Goal: Transaction & Acquisition: Purchase product/service

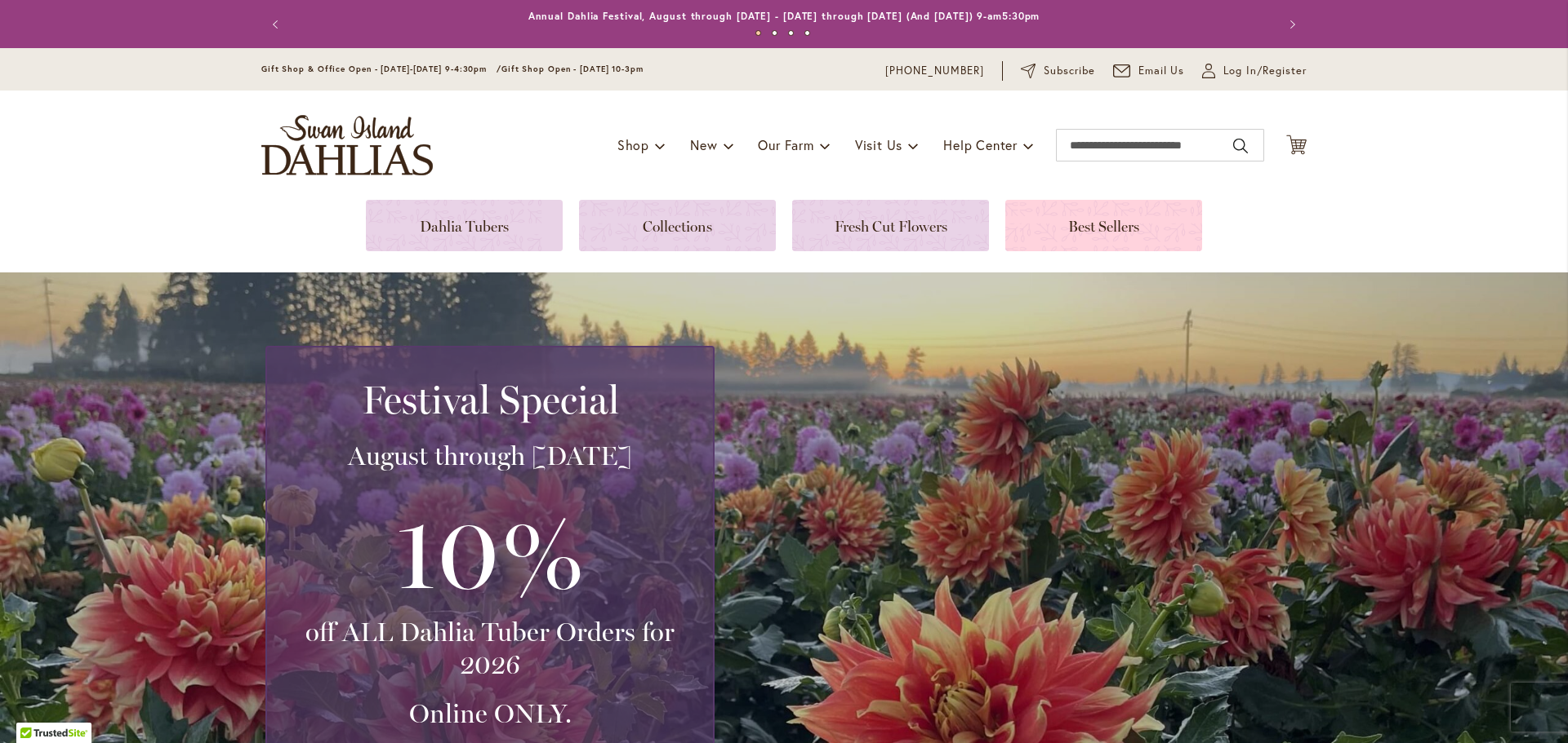
click at [1124, 223] on link at bounding box center [1103, 226] width 196 height 52
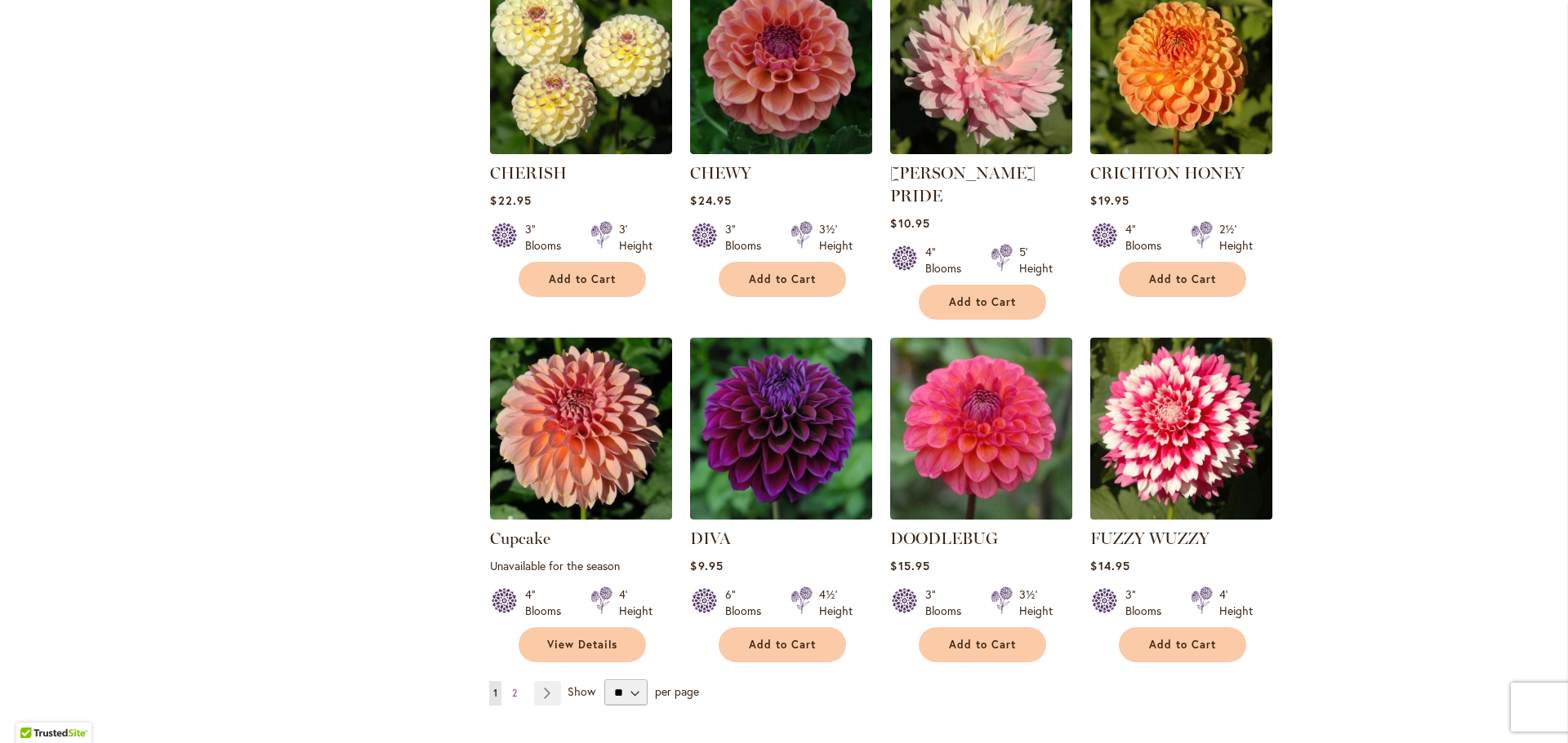
scroll to position [1061, 0]
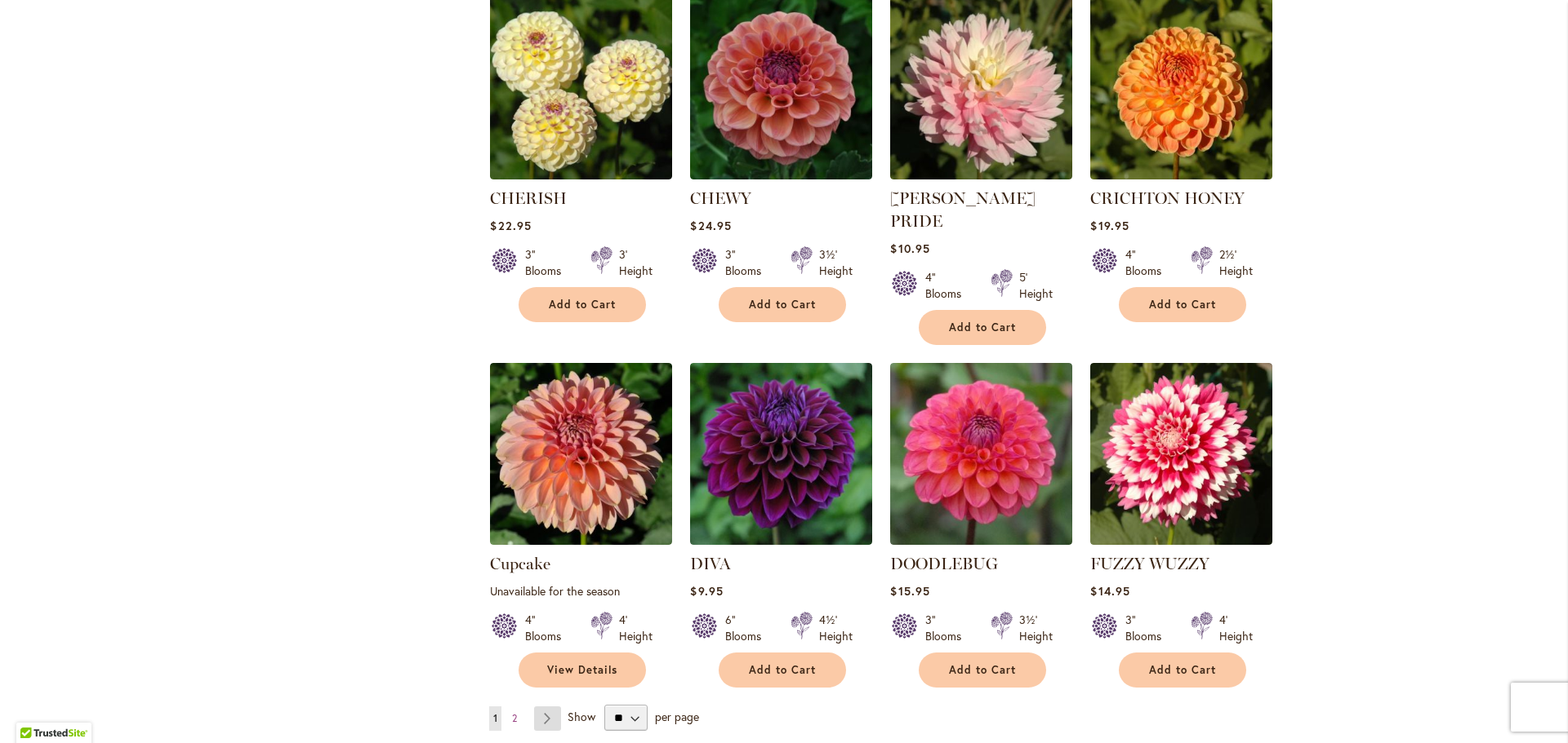
click at [543, 706] on link "Page Next" at bounding box center [547, 718] width 27 height 24
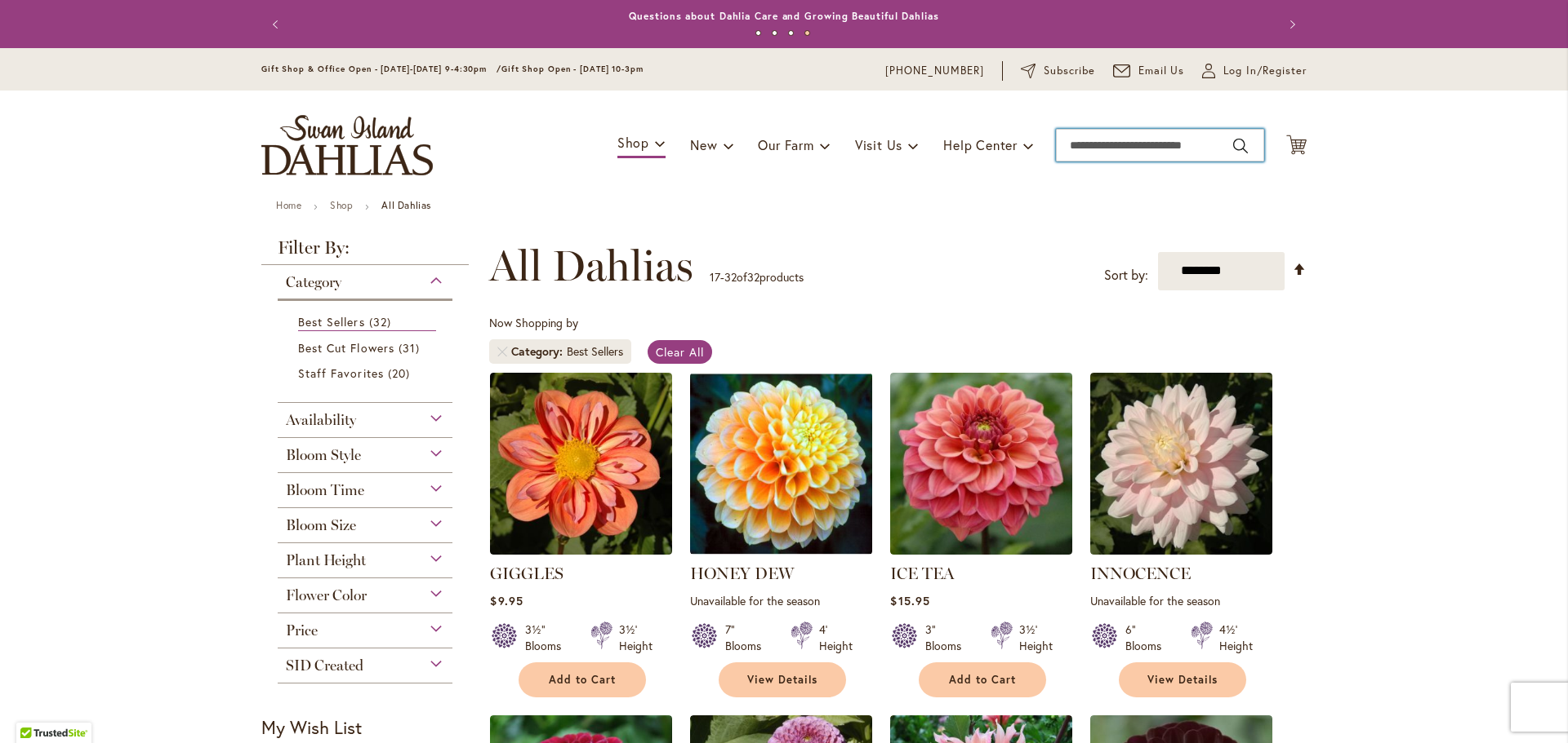
click at [1100, 139] on input "Search" at bounding box center [1159, 145] width 208 height 33
type input "**********"
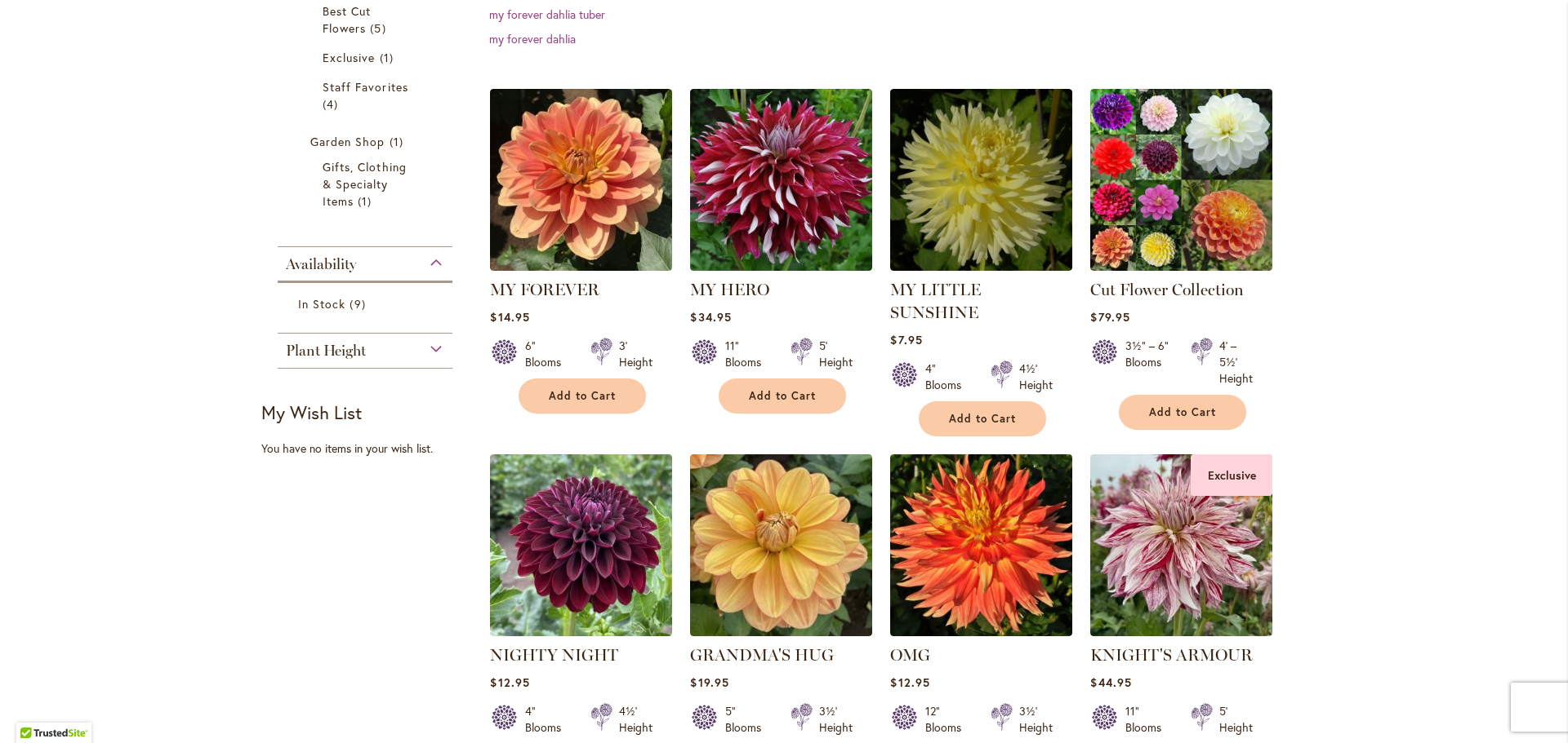
scroll to position [408, 0]
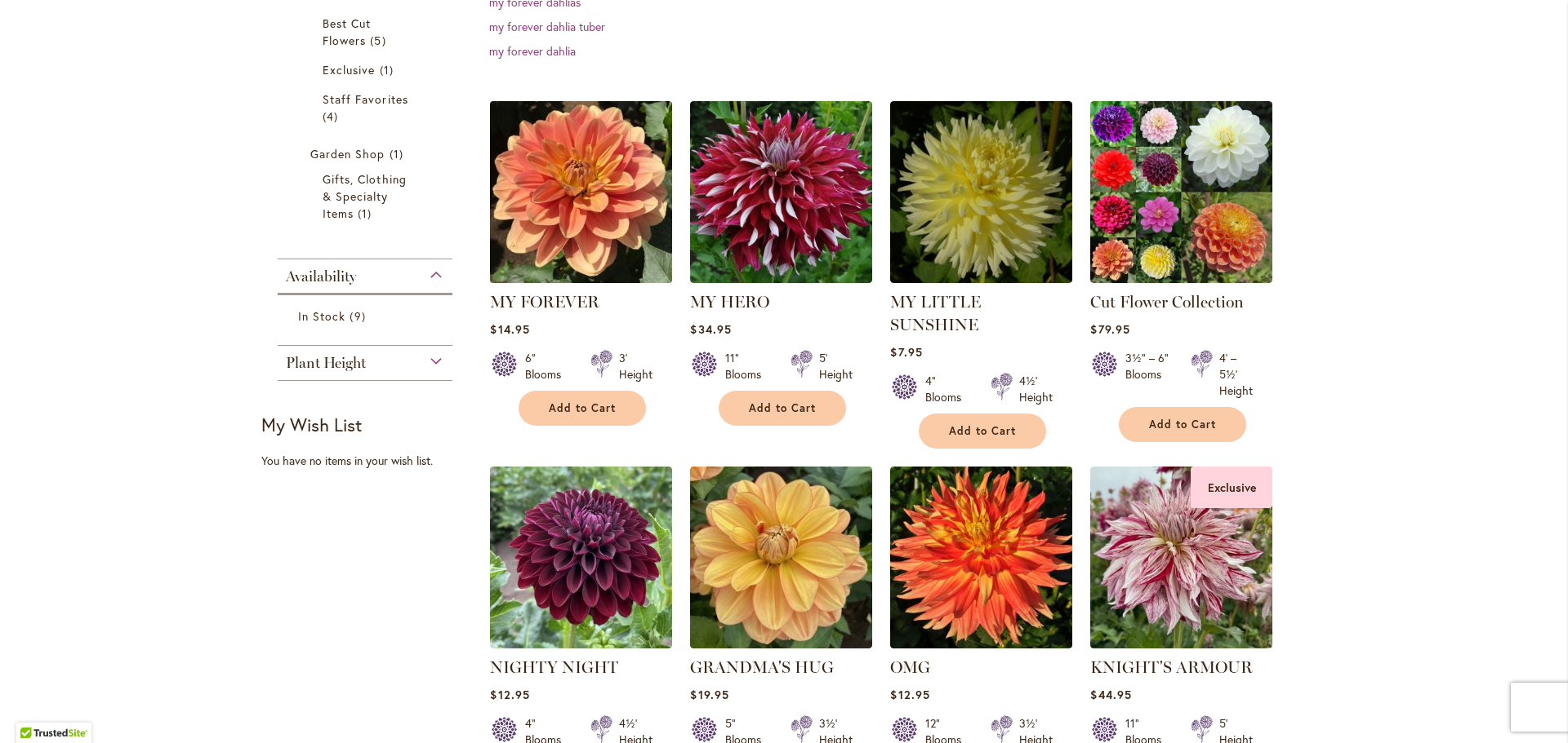
click at [600, 249] on img at bounding box center [581, 192] width 191 height 191
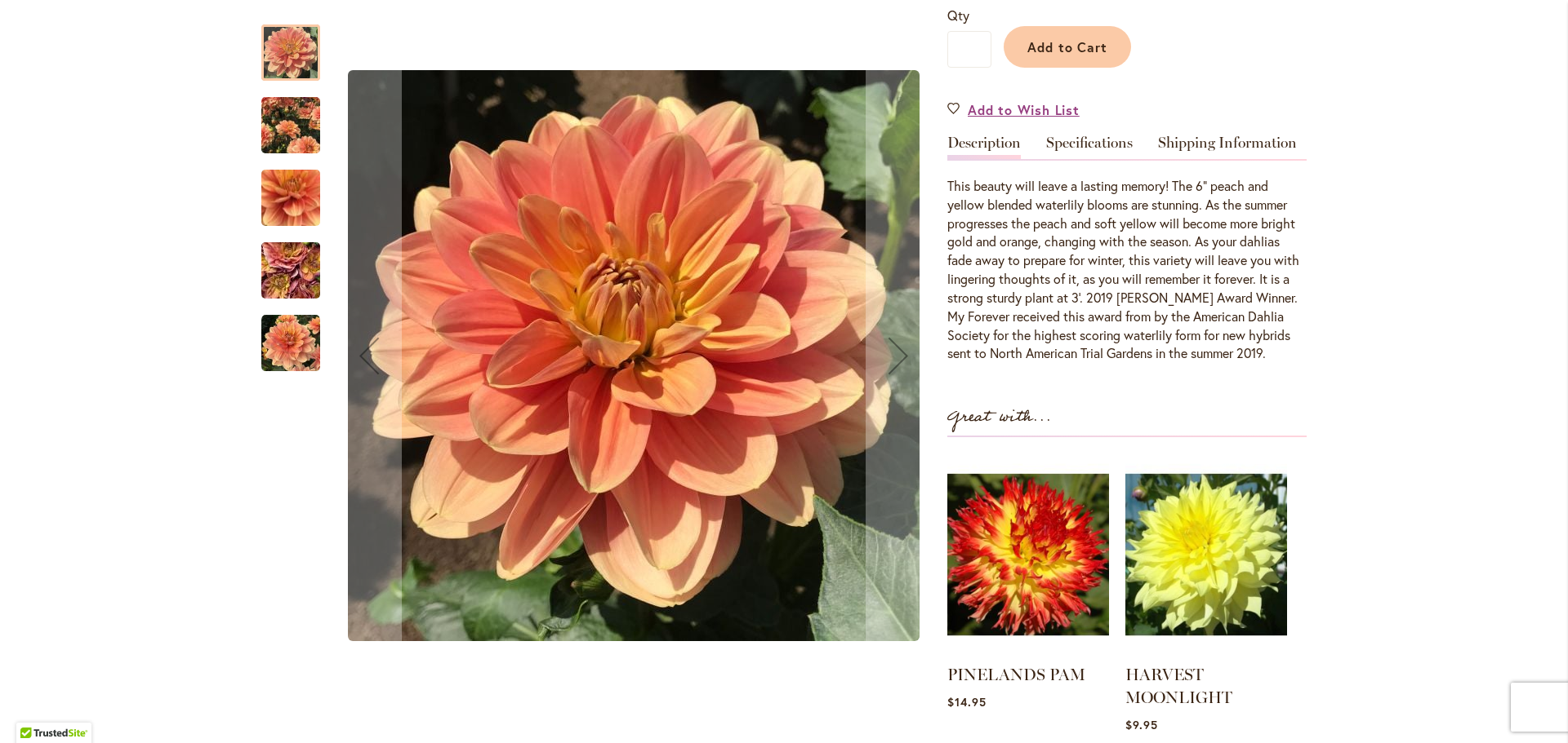
scroll to position [490, 0]
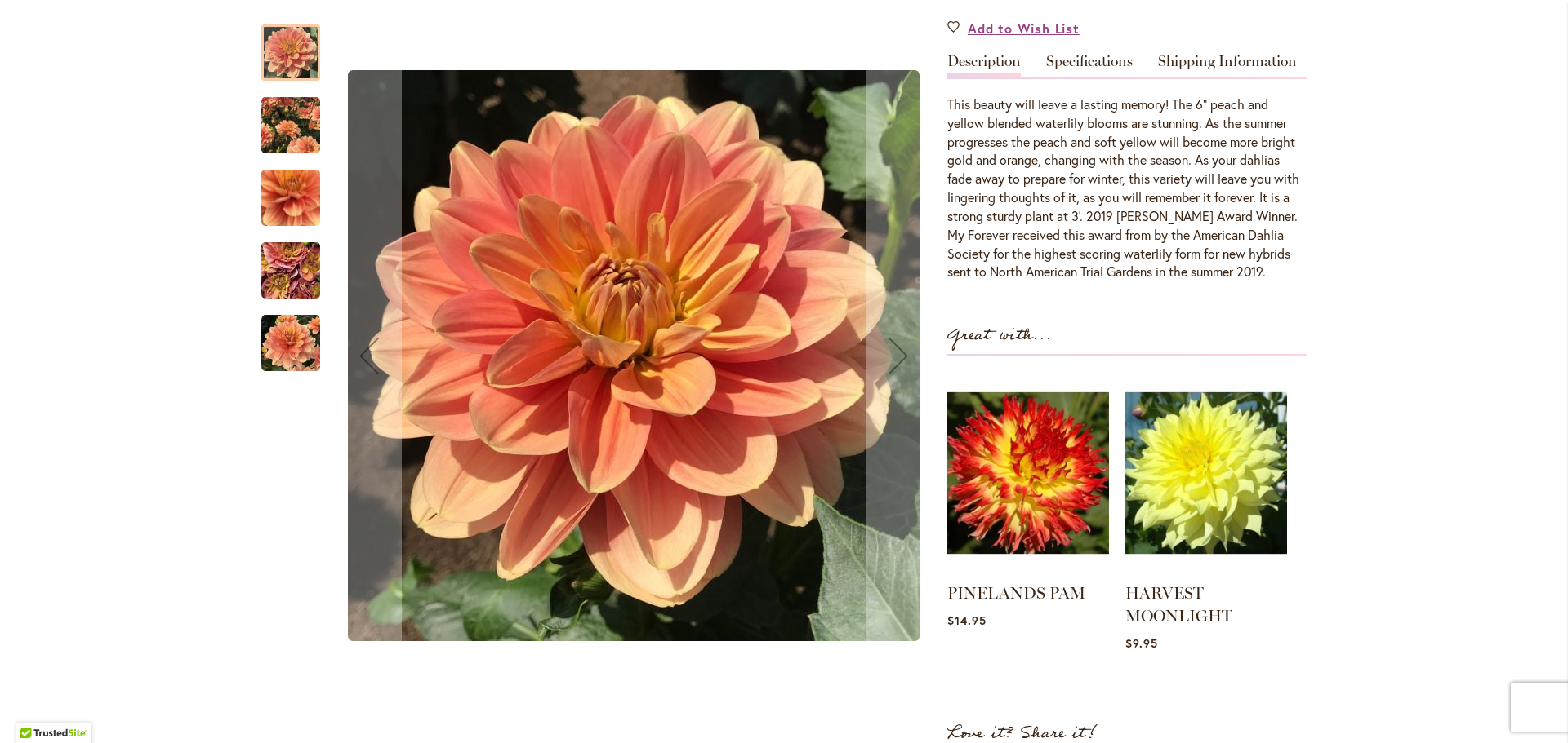
click at [284, 142] on img "MY FOREVER" at bounding box center [291, 125] width 59 height 72
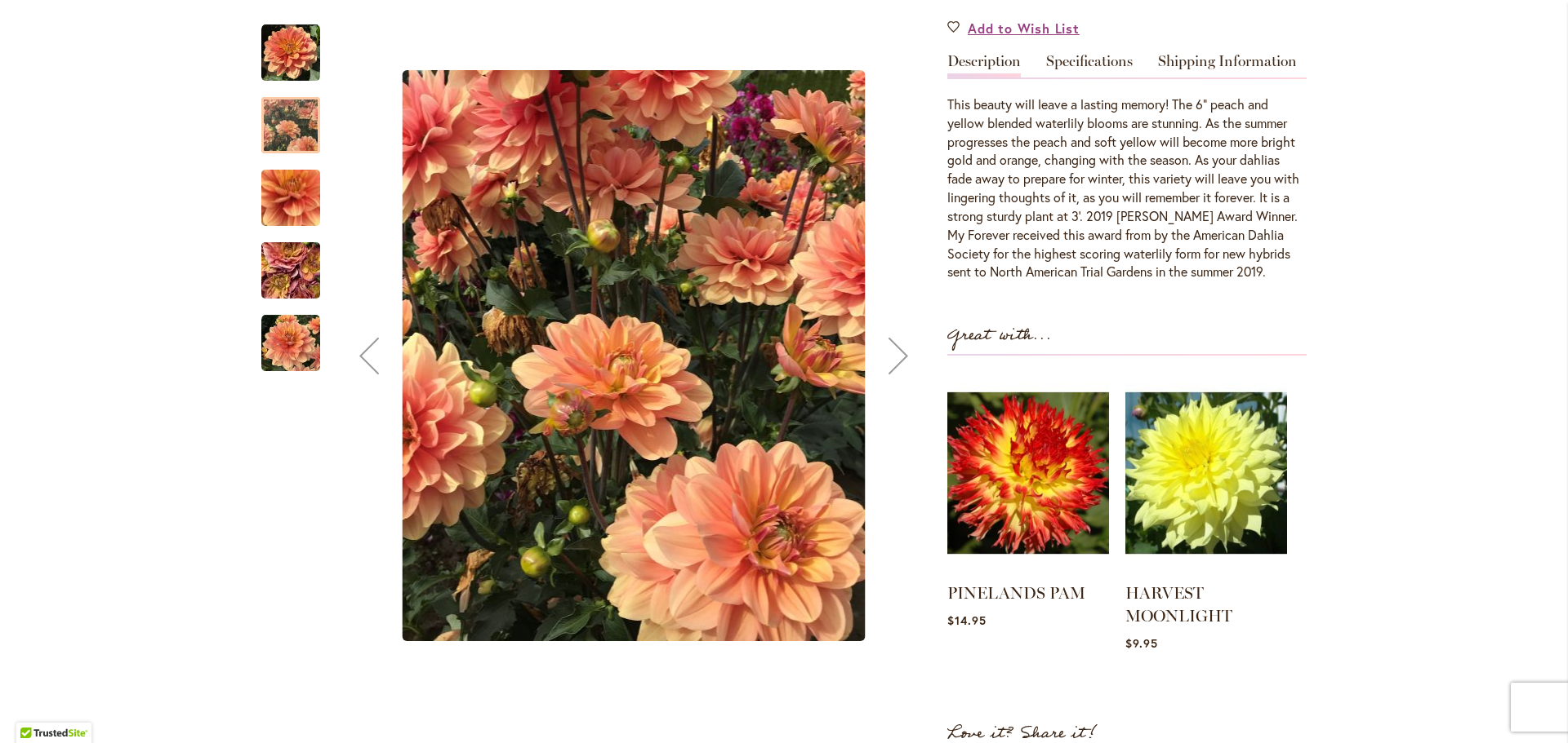
click at [292, 211] on img "MY FOREVER" at bounding box center [291, 198] width 118 height 111
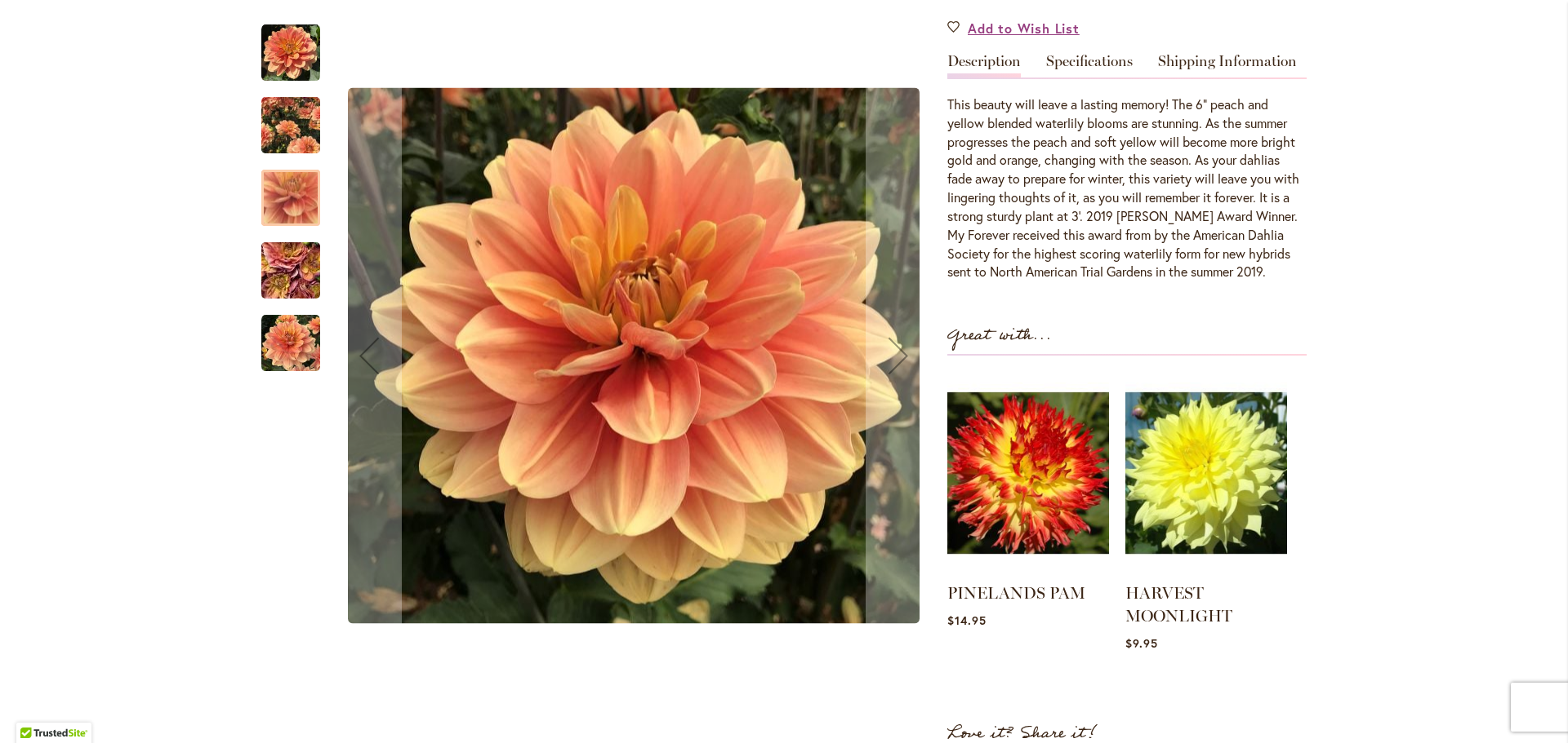
click at [293, 265] on img "MY FOREVER" at bounding box center [291, 270] width 118 height 88
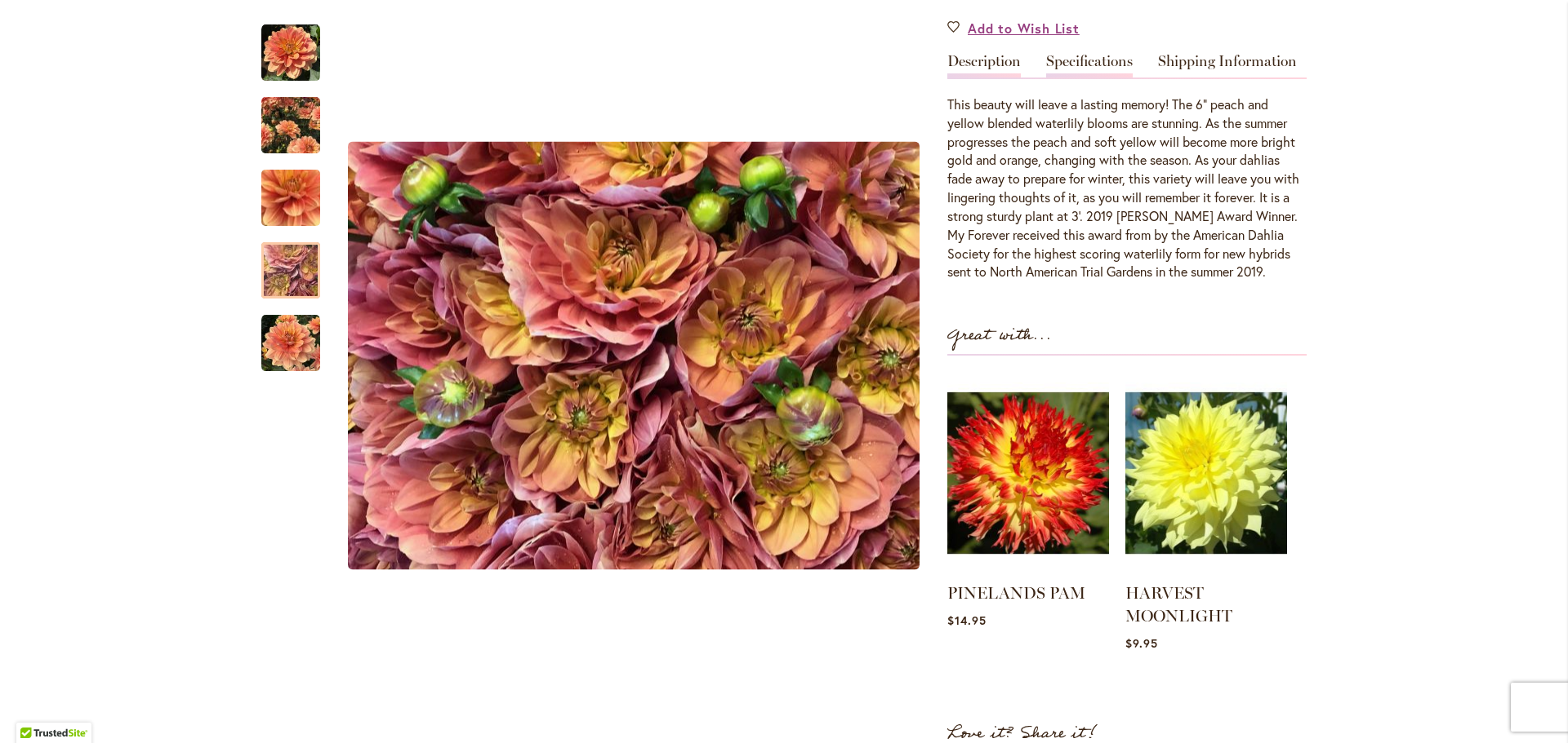
click at [1083, 68] on link "Specifications" at bounding box center [1089, 65] width 87 height 24
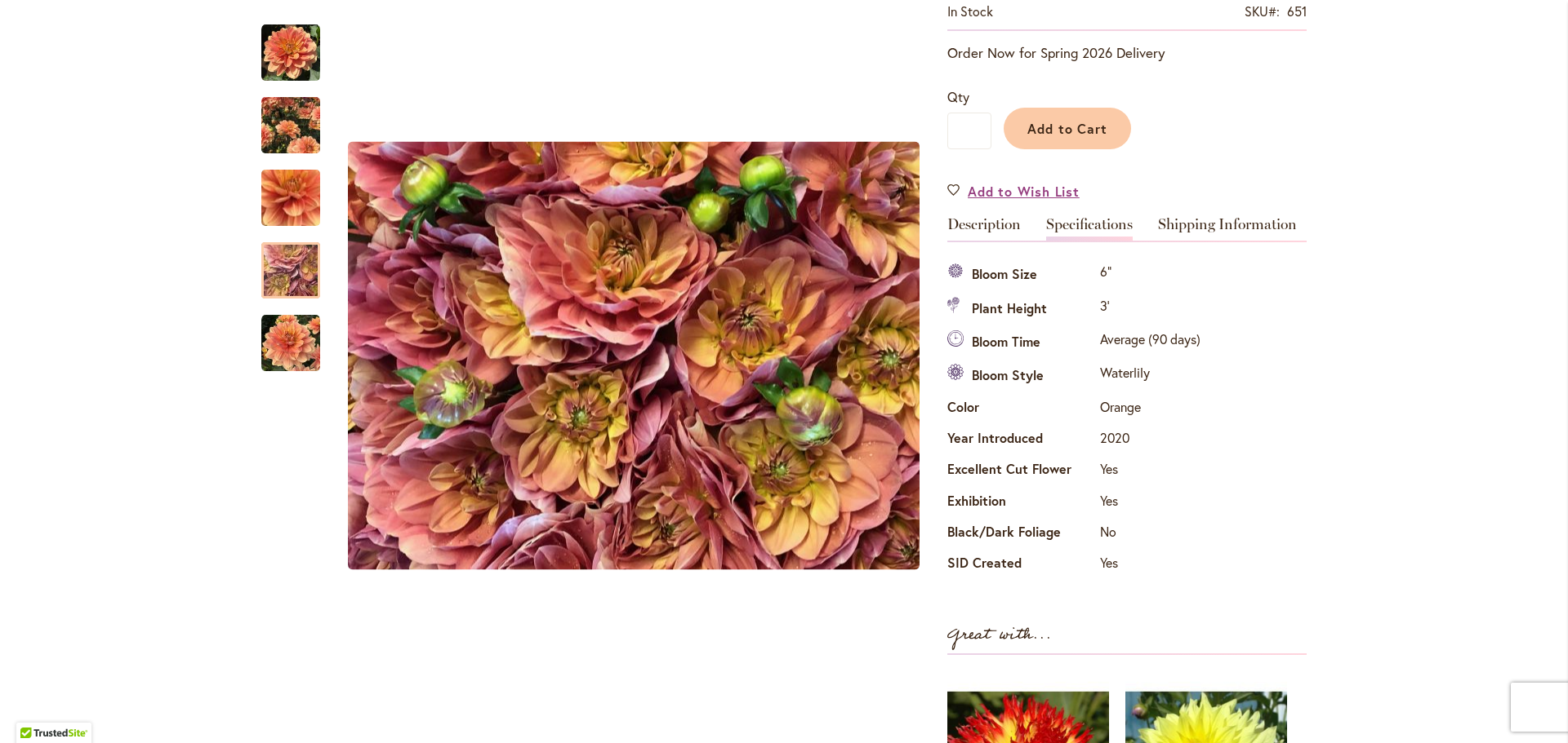
scroll to position [0, 0]
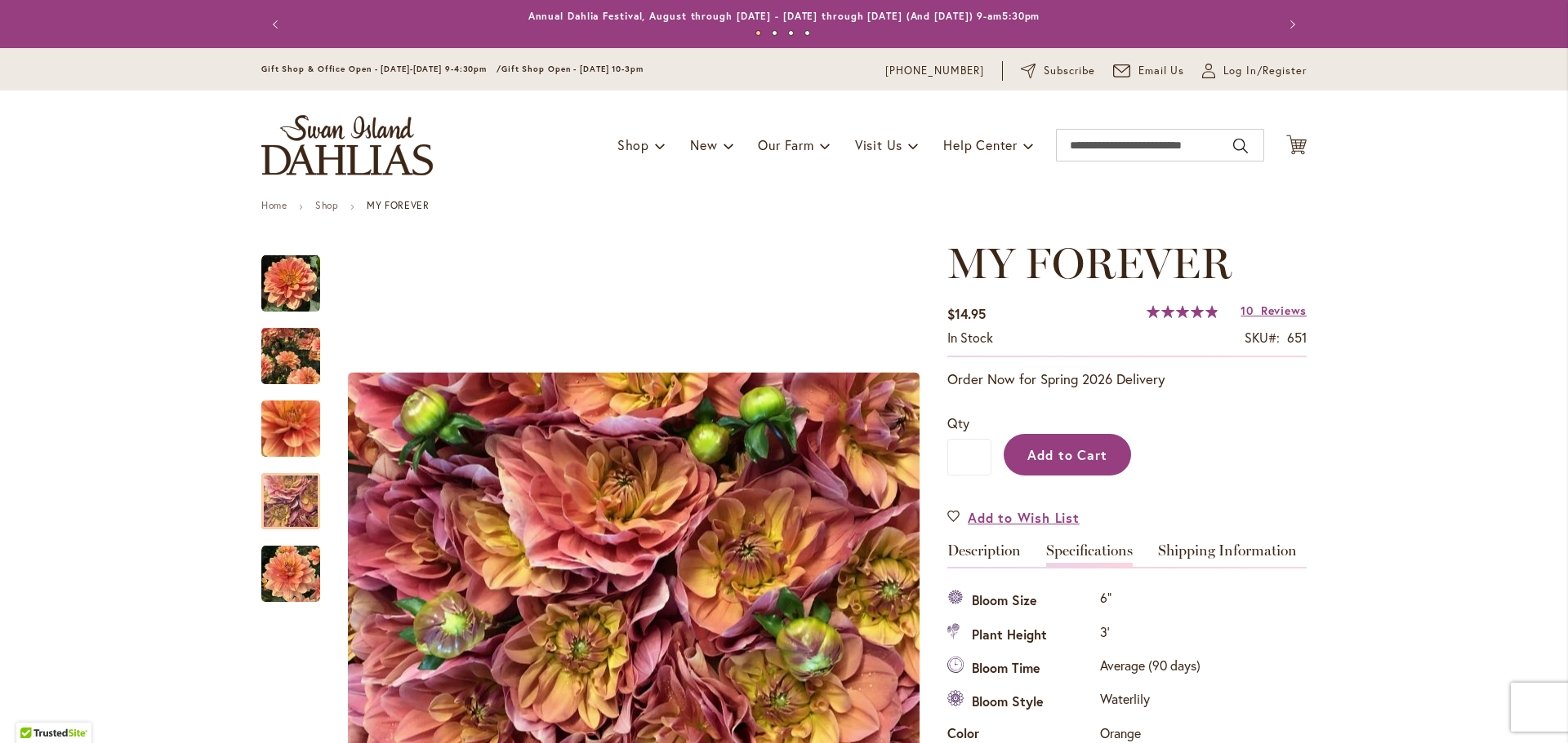
click at [1082, 452] on span "Add to Cart" at bounding box center [1067, 454] width 81 height 17
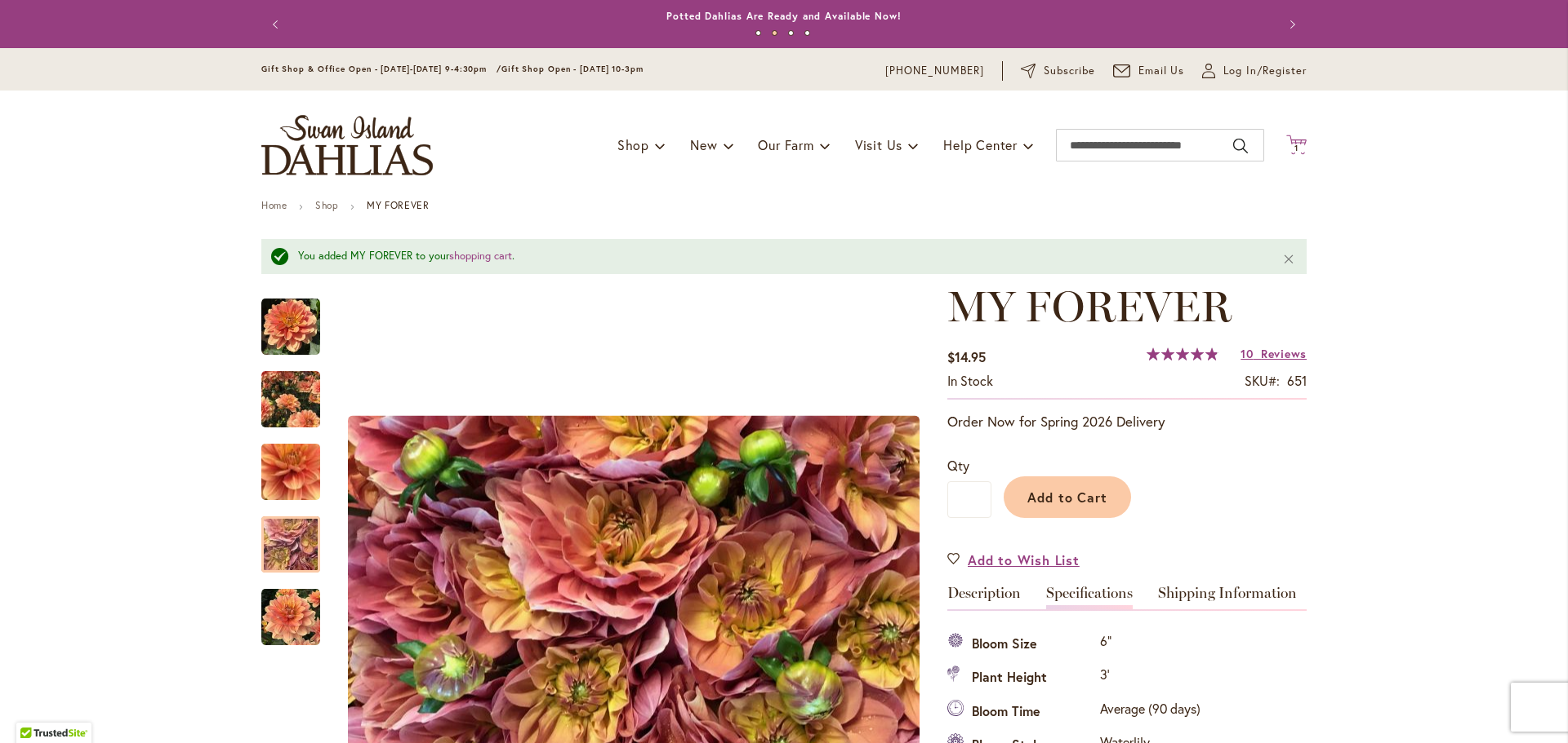
click at [1295, 147] on span "1 1 items" at bounding box center [1297, 148] width 16 height 8
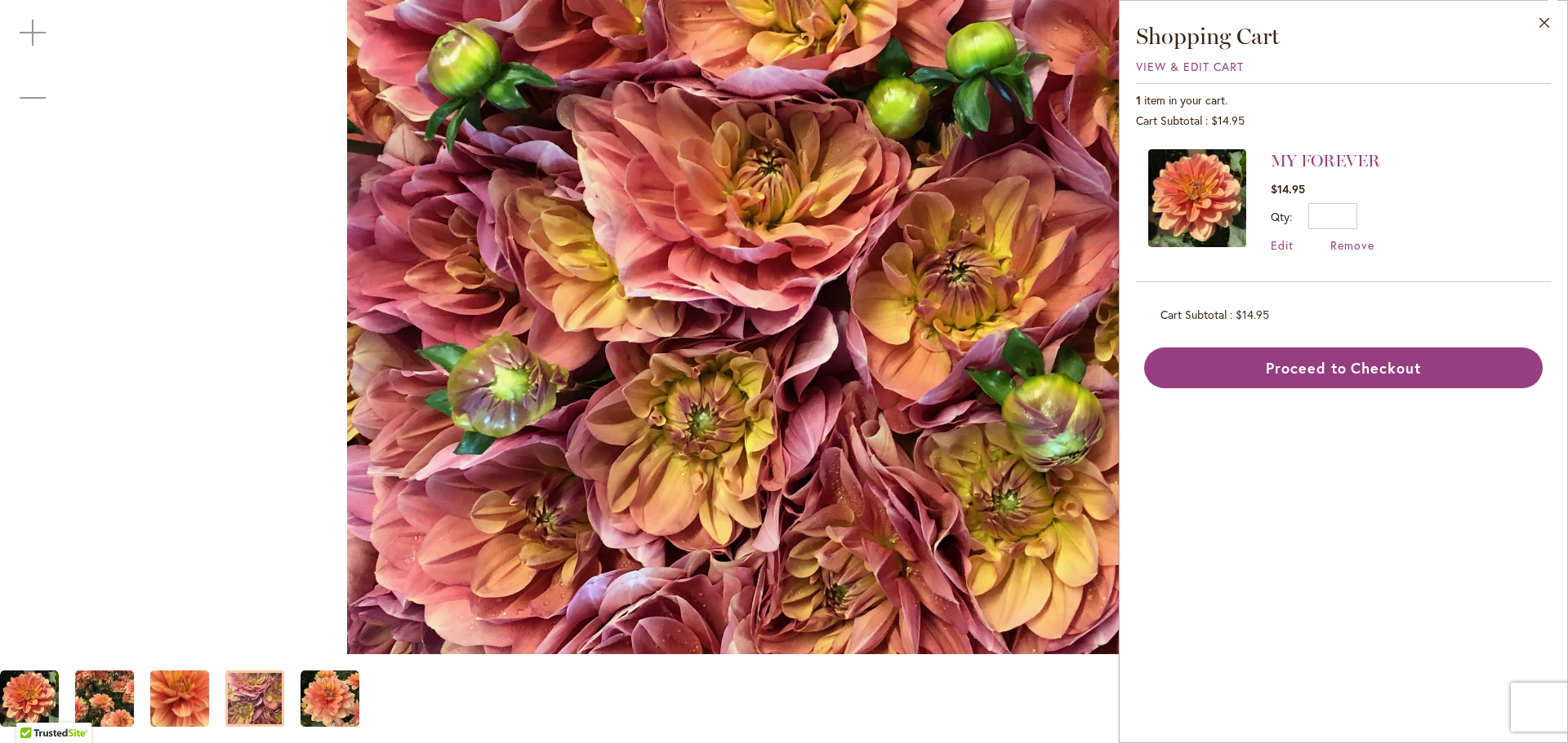
drag, startPoint x: 1548, startPoint y: 24, endPoint x: 1495, endPoint y: 49, distance: 58.6
click at [1547, 24] on button "Close" at bounding box center [1544, 27] width 45 height 52
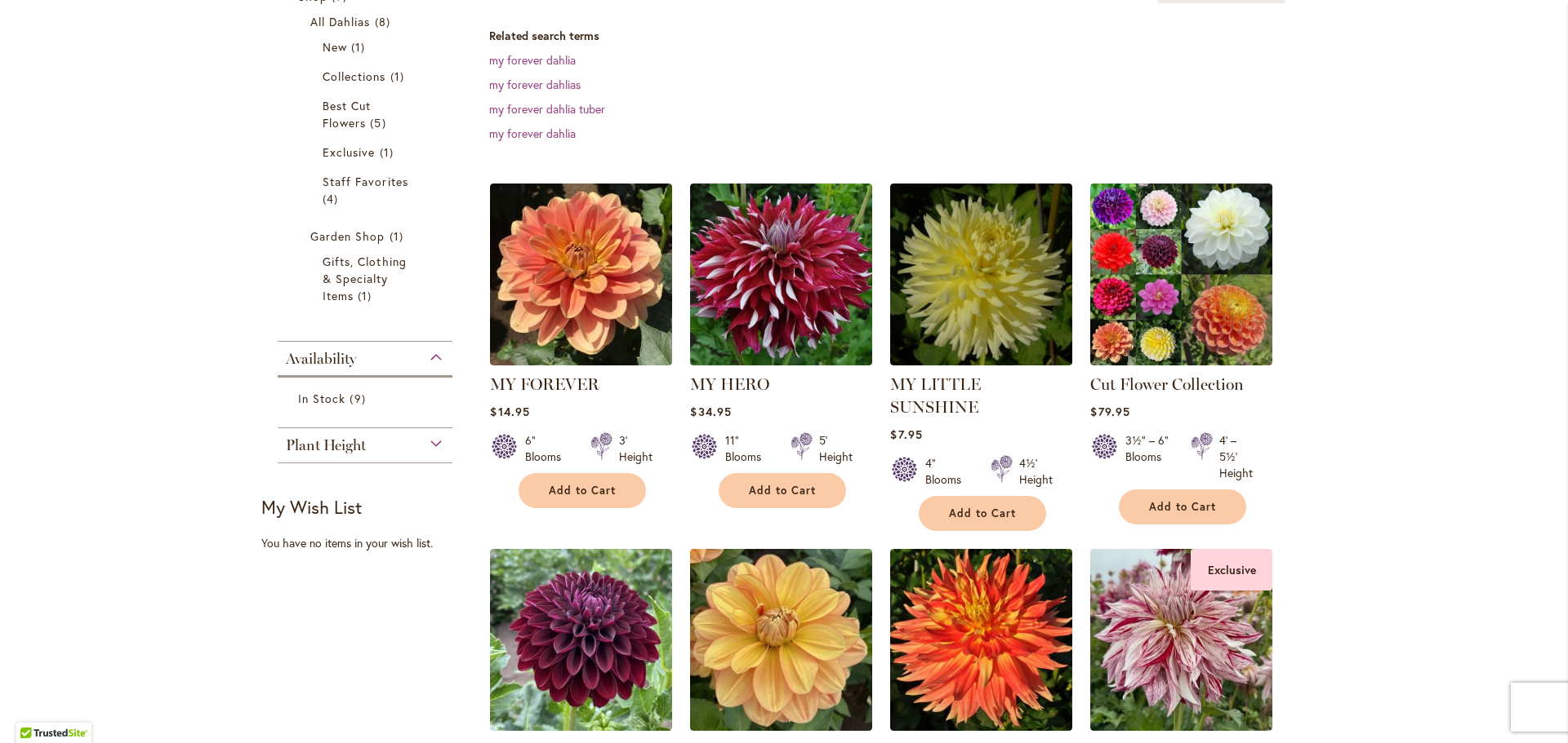
scroll to position [326, 0]
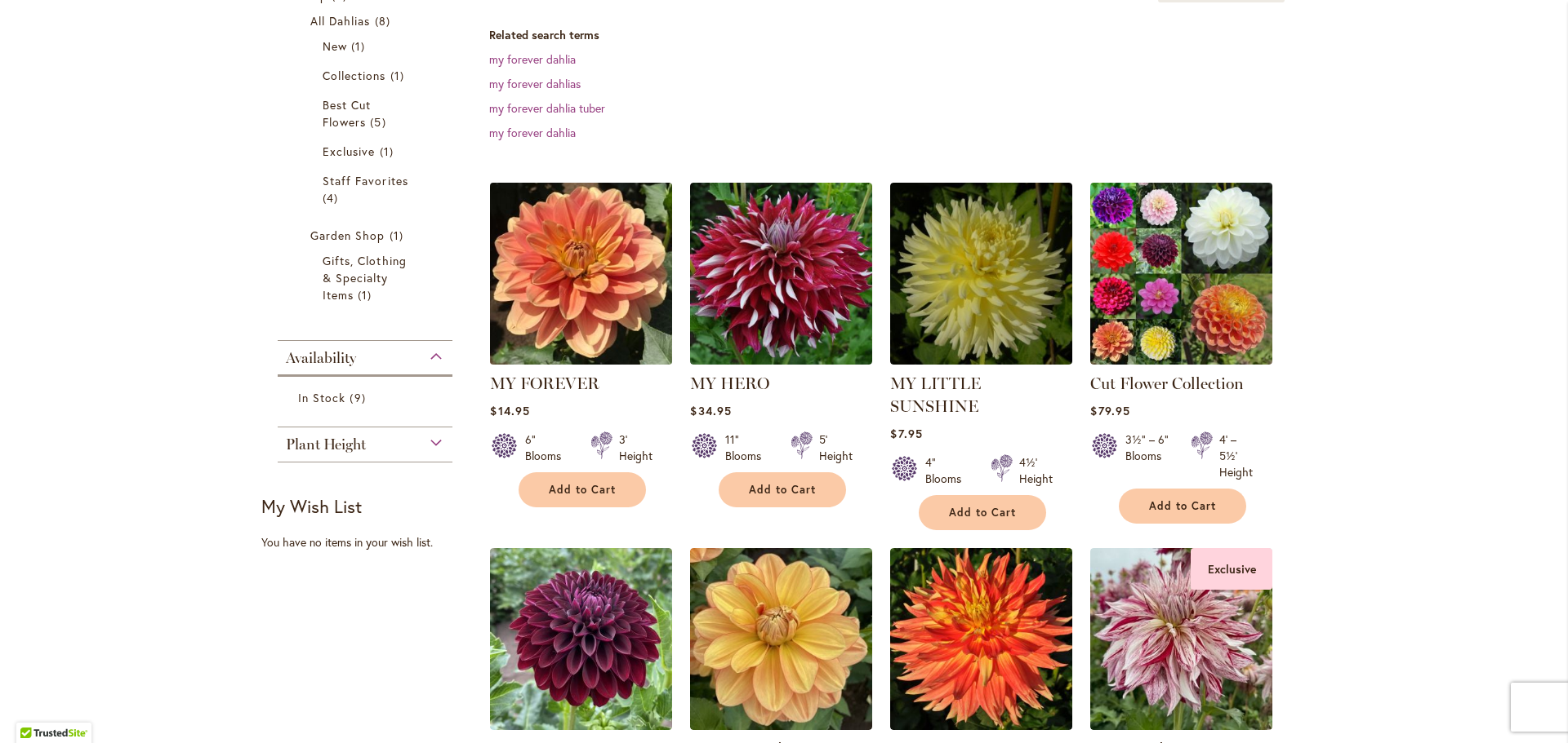
click at [585, 340] on img at bounding box center [581, 273] width 191 height 191
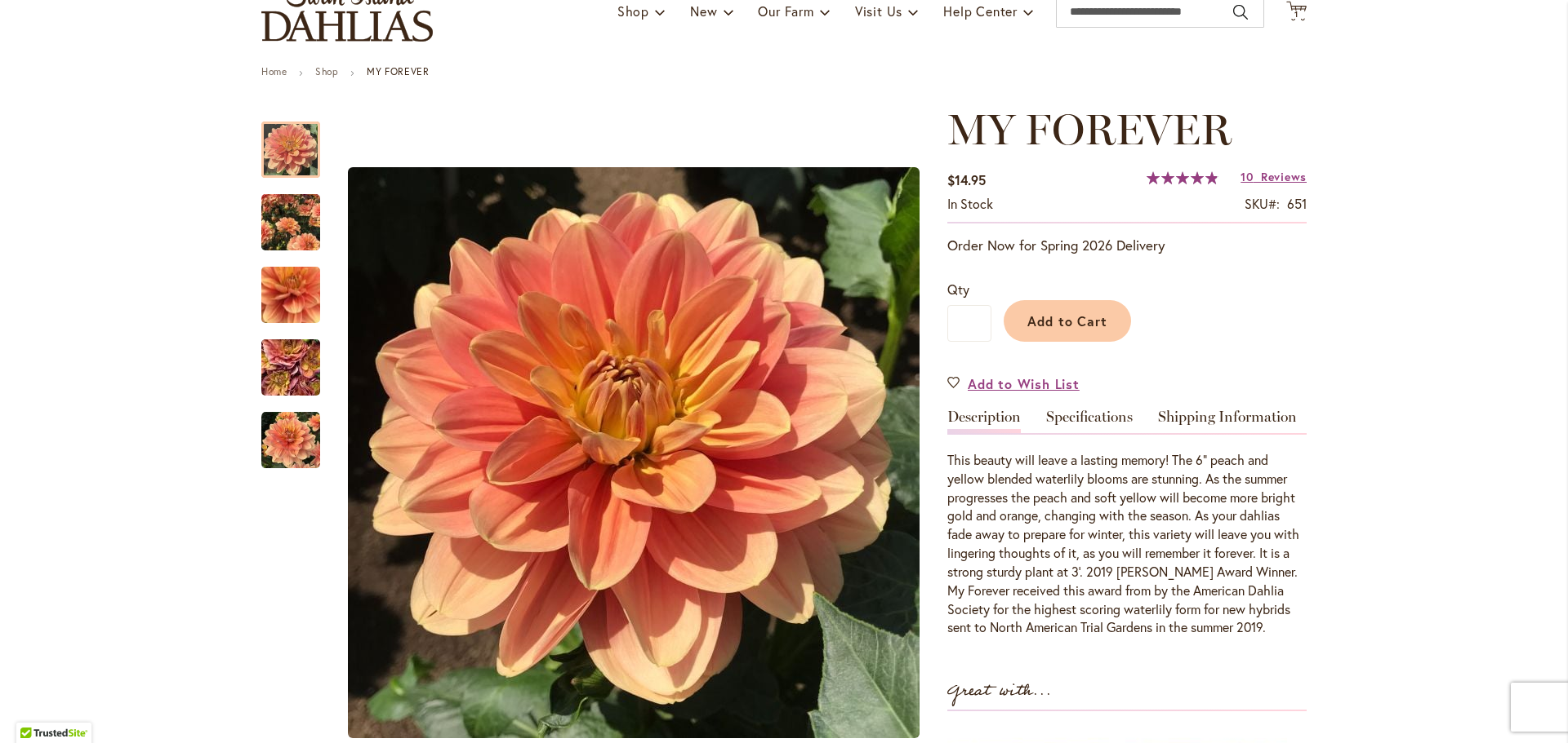
scroll to position [163, 0]
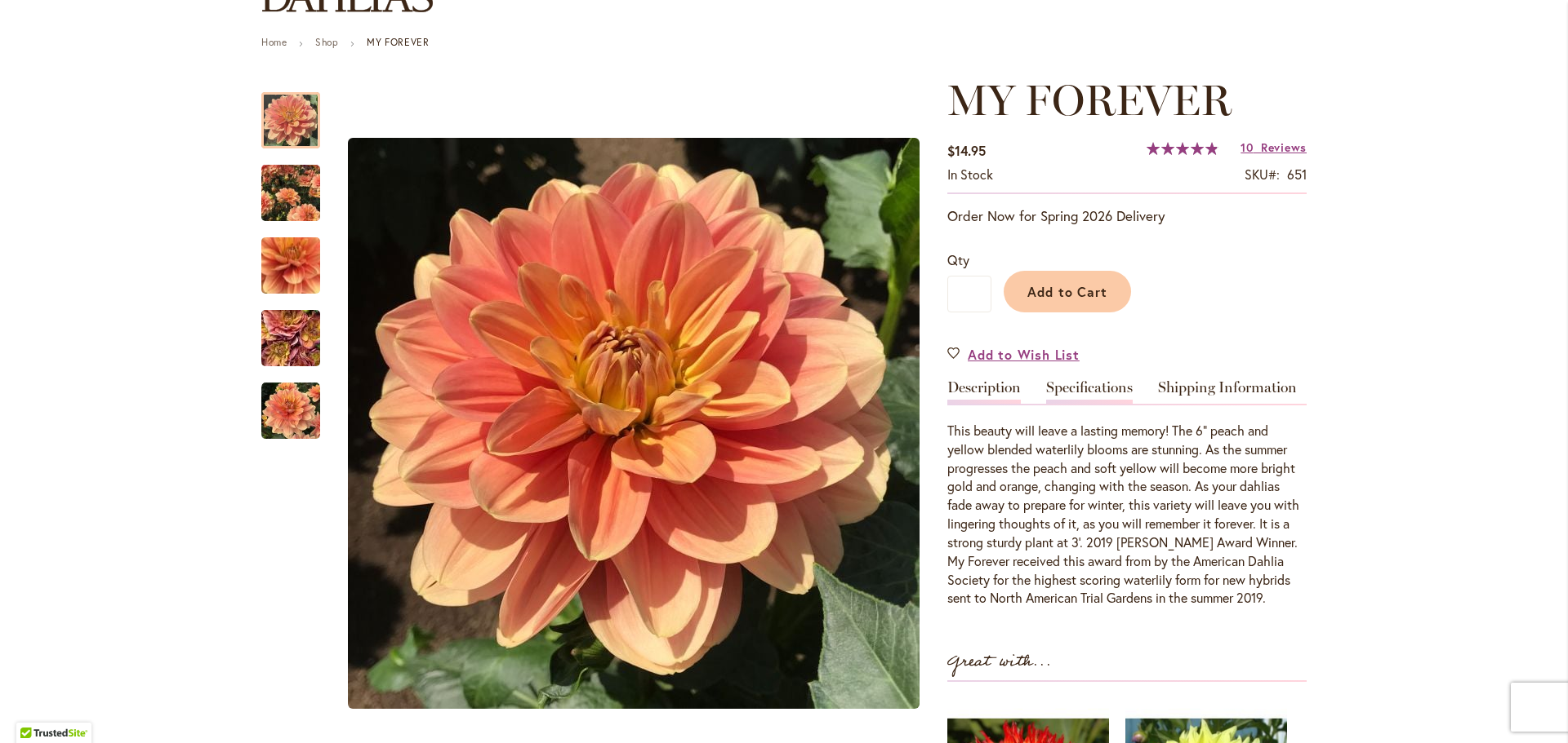
click at [1095, 391] on link "Specifications" at bounding box center [1089, 392] width 87 height 24
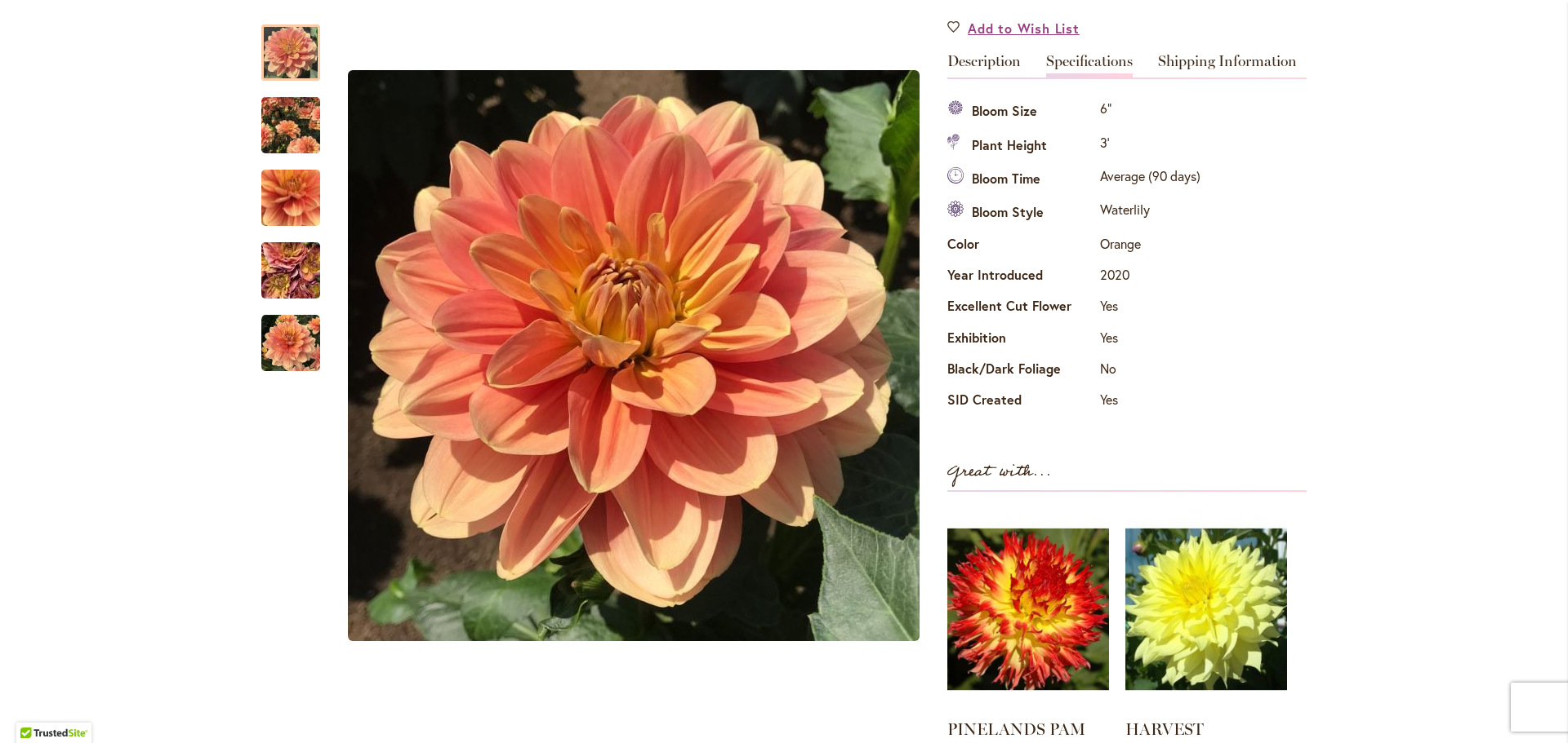
scroll to position [462, 0]
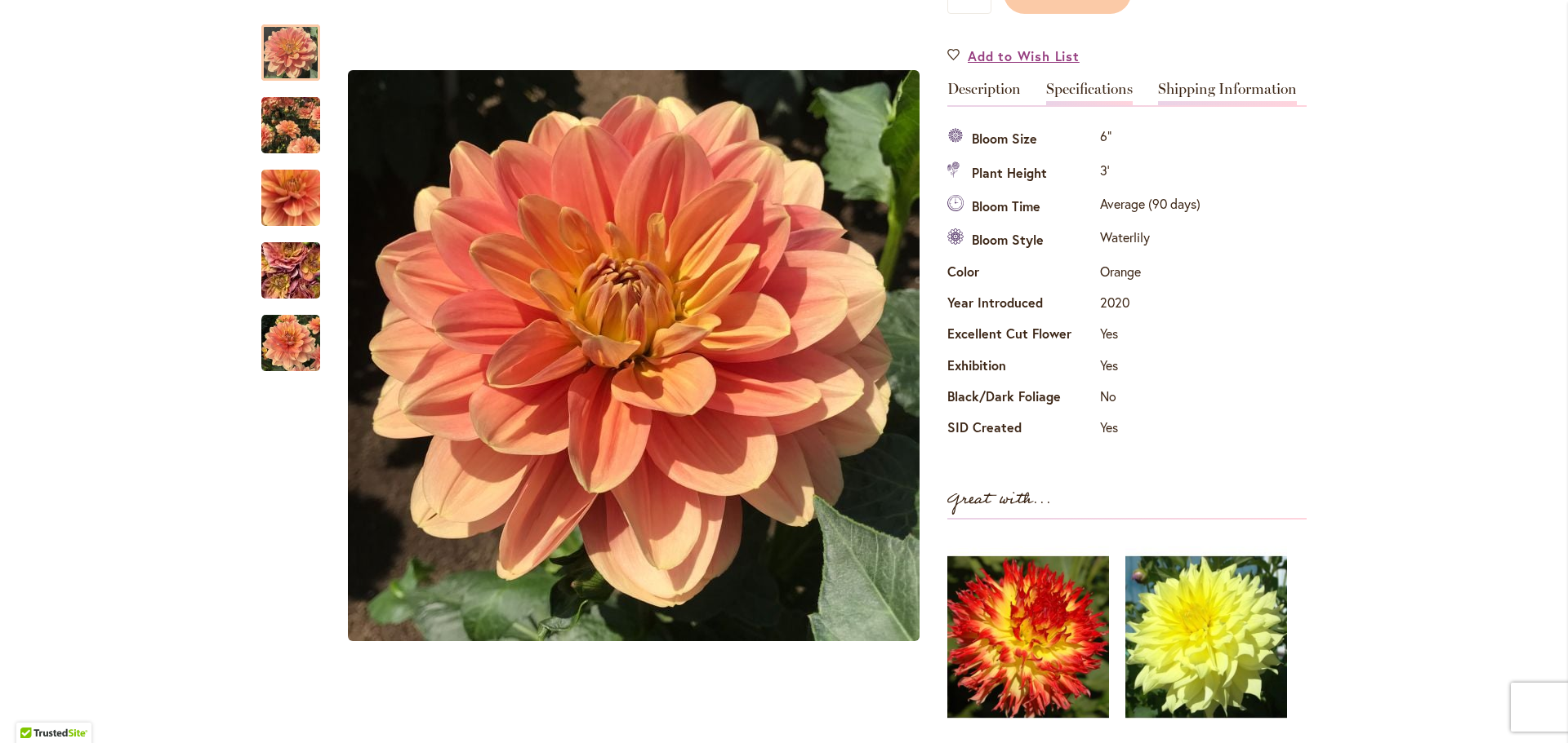
click at [1231, 91] on link "Shipping Information" at bounding box center [1227, 93] width 139 height 24
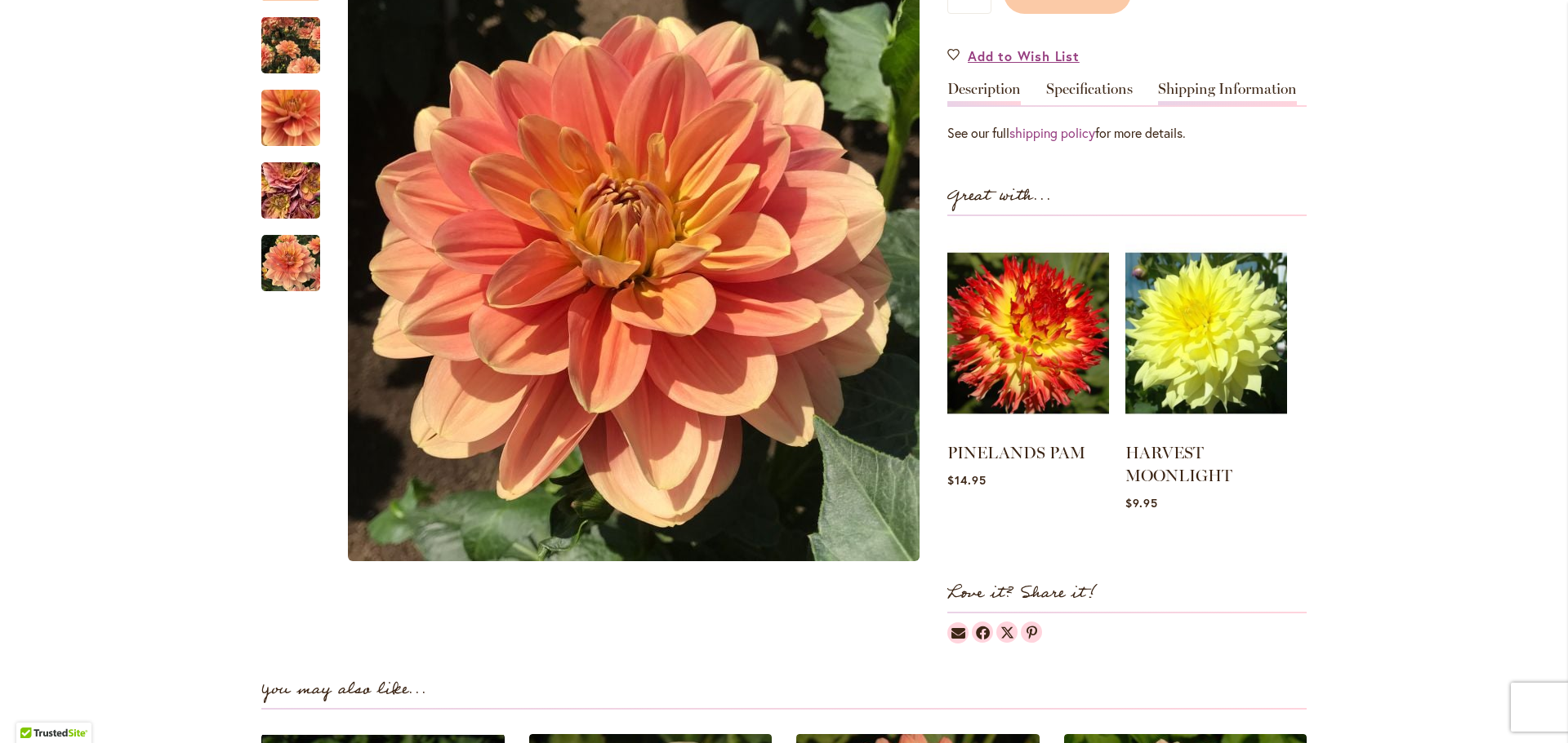
click at [987, 92] on link "Description" at bounding box center [983, 93] width 73 height 24
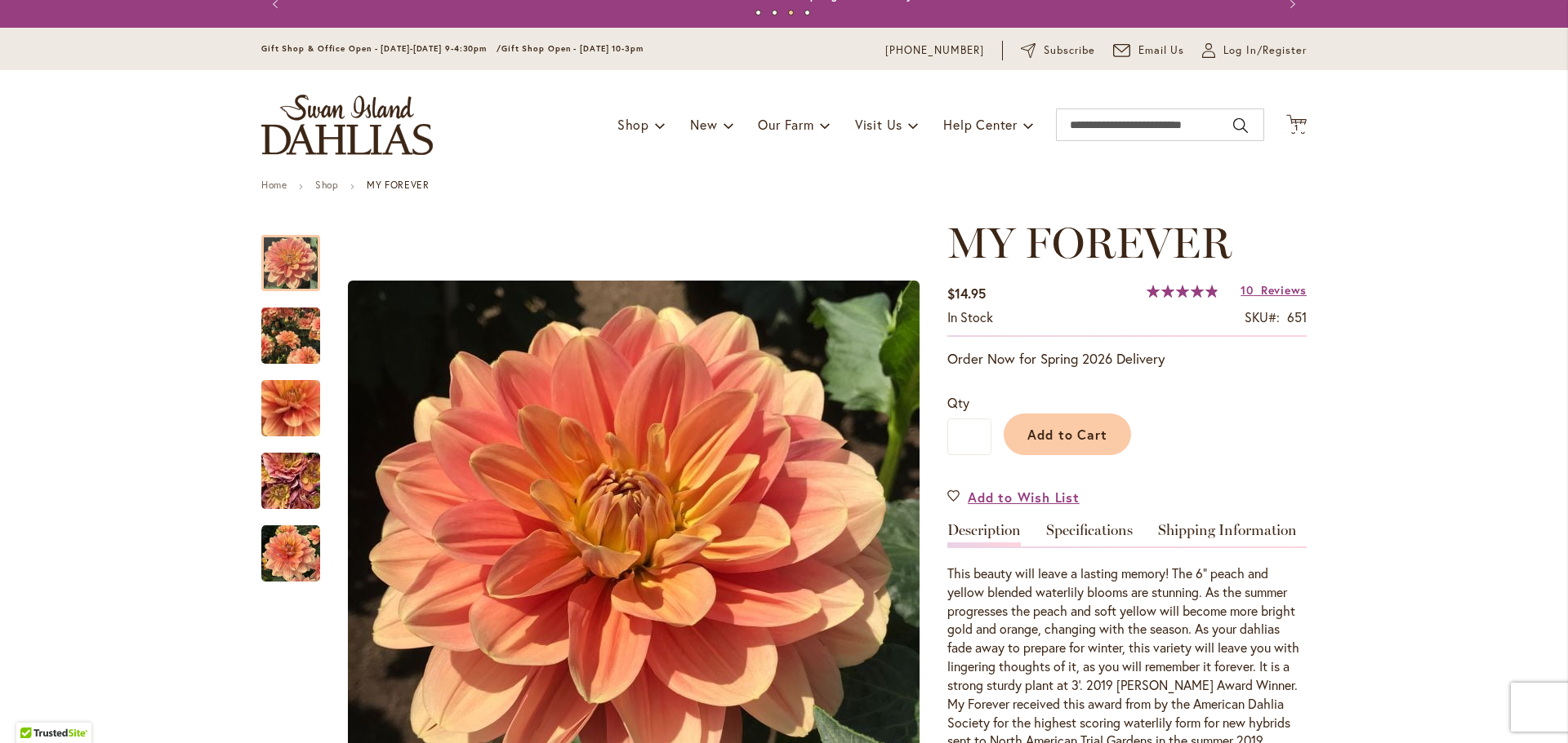
scroll to position [0, 0]
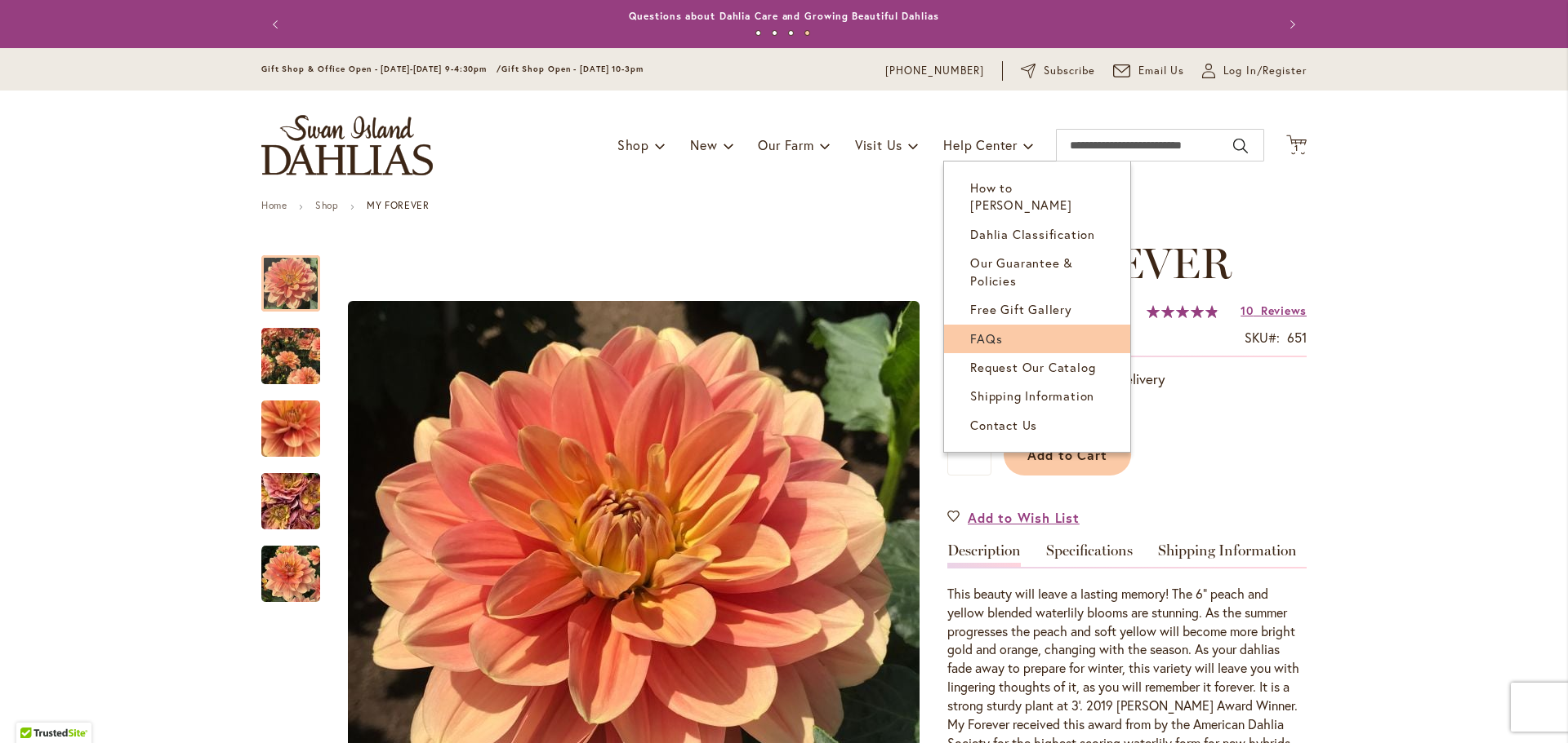
click at [975, 331] on span "FAQs" at bounding box center [986, 339] width 32 height 16
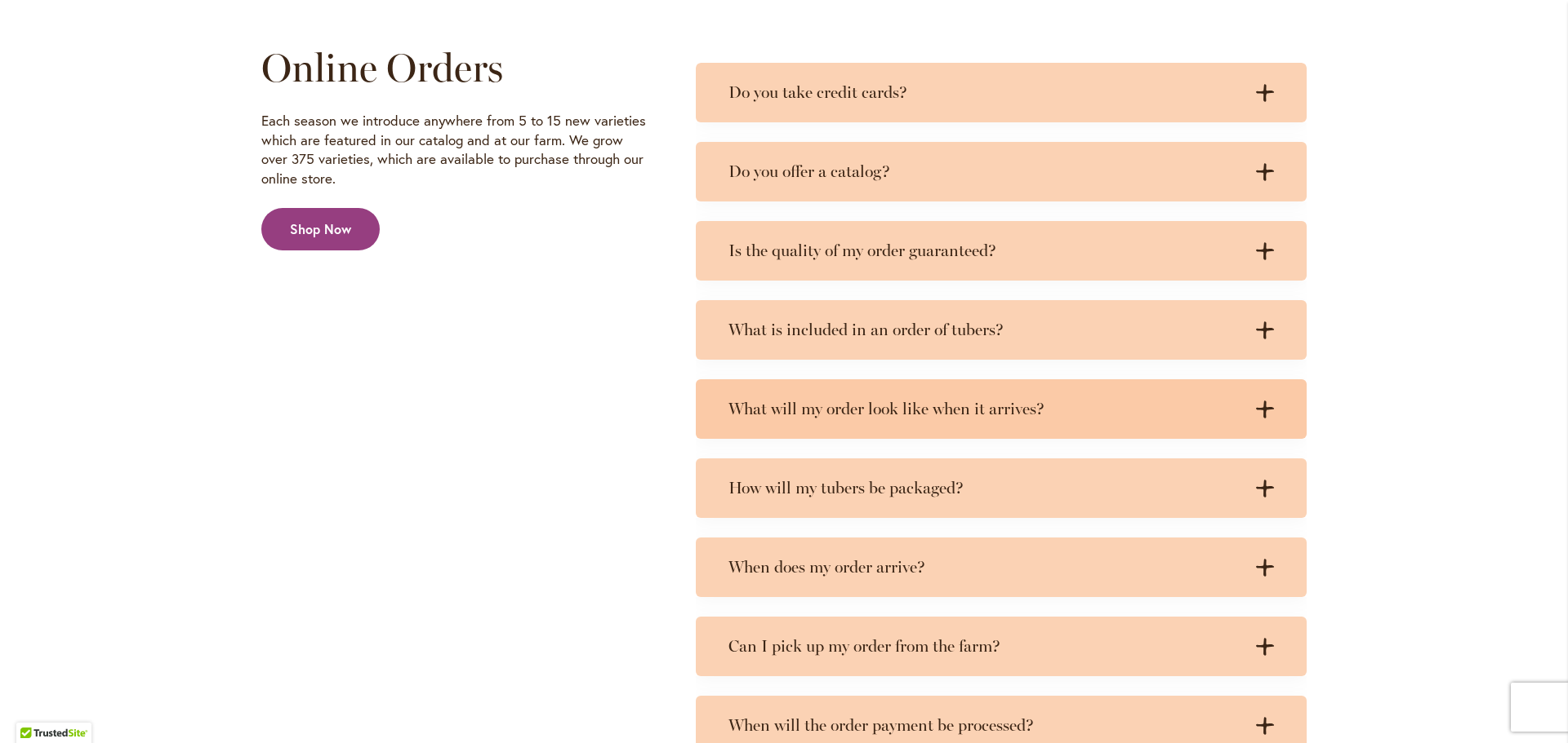
scroll to position [2693, 0]
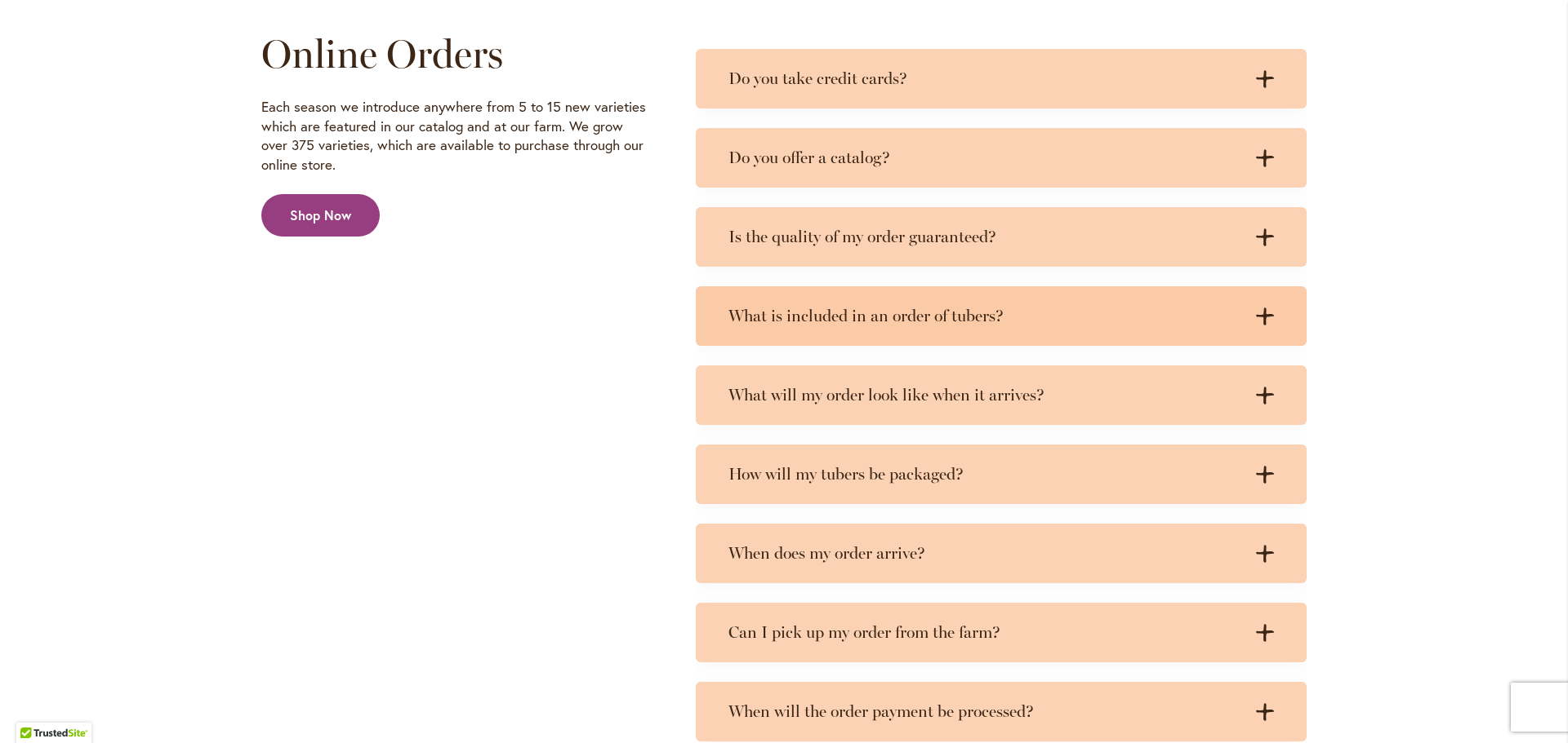
click at [1256, 315] on icon at bounding box center [1265, 316] width 18 height 17
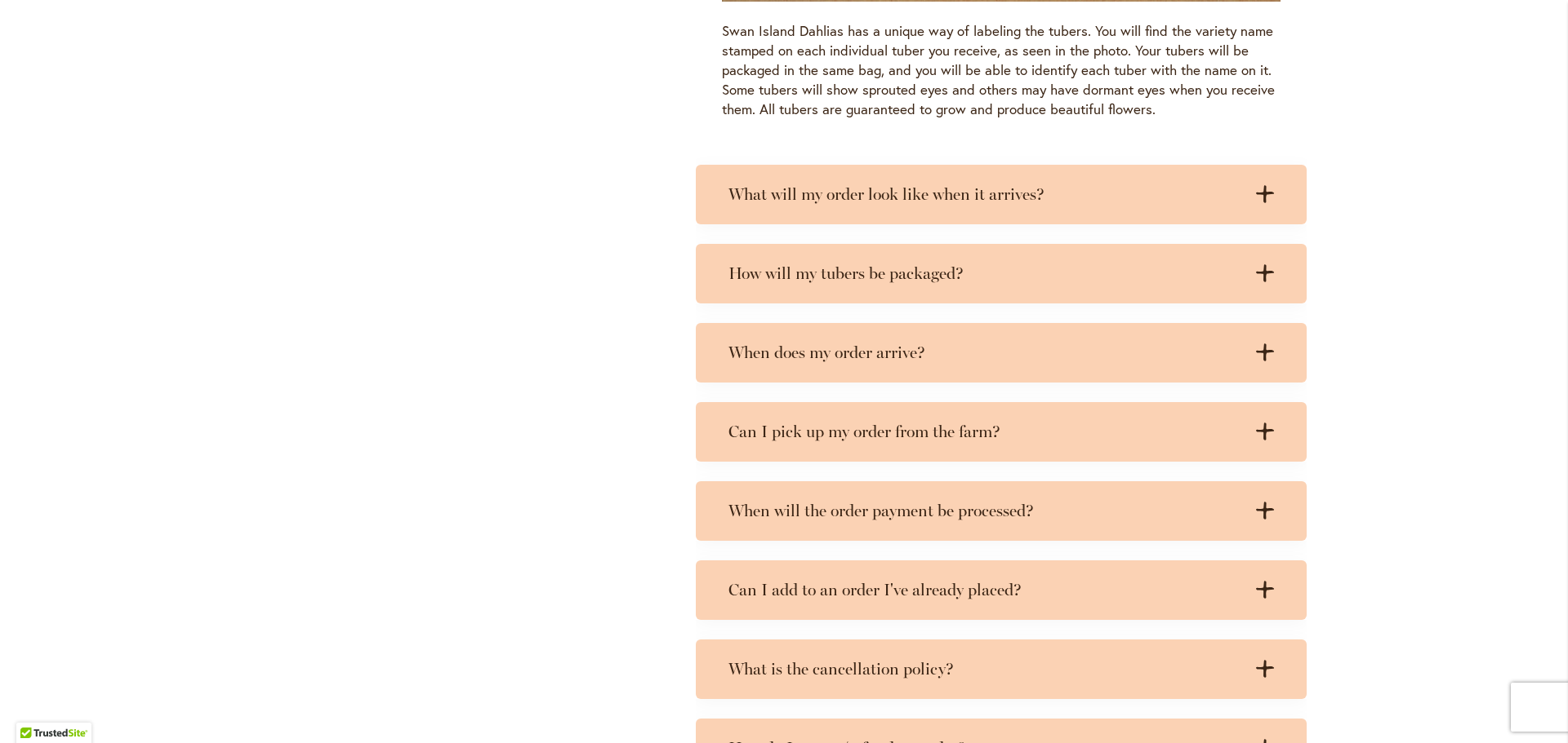
scroll to position [3999, 0]
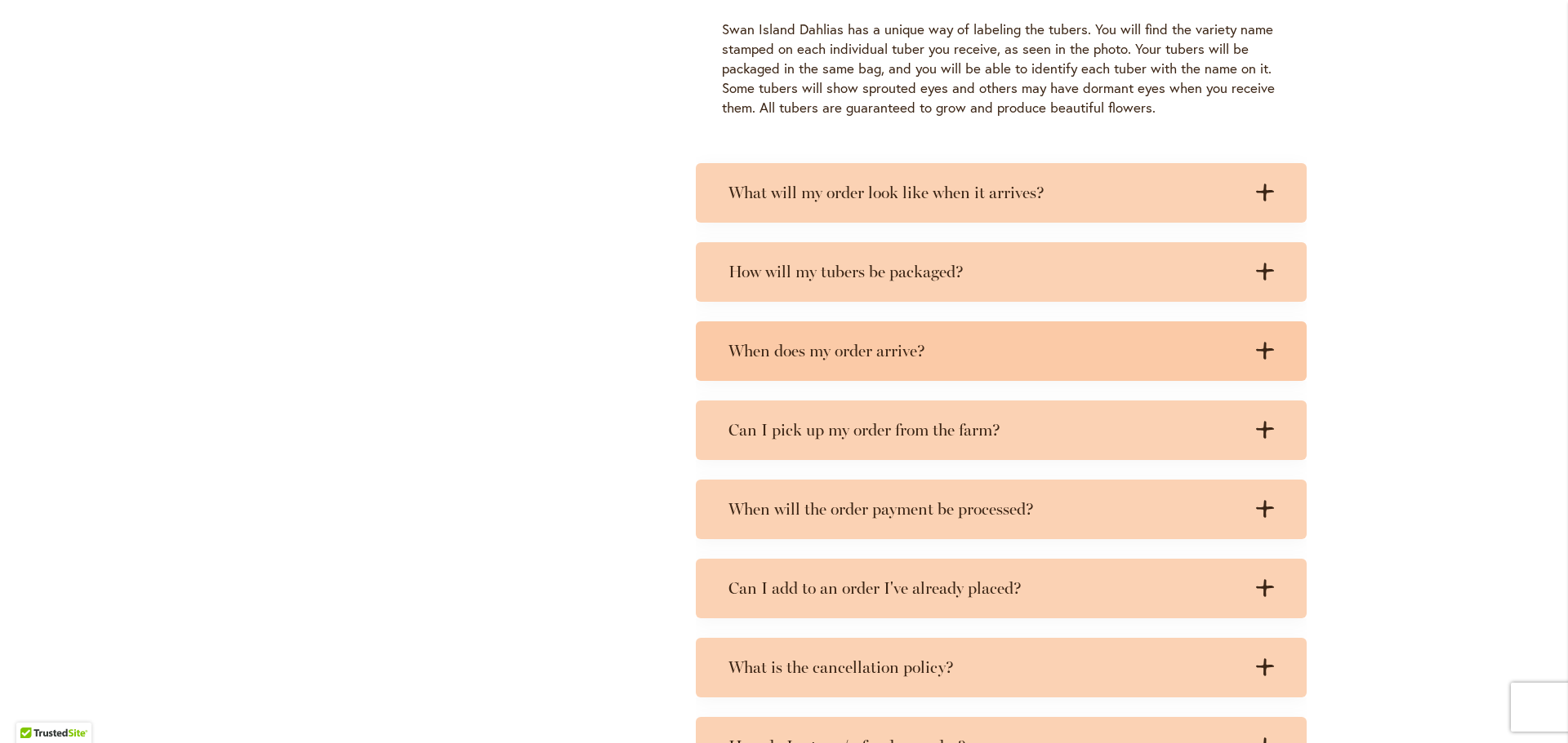
click at [1258, 351] on icon at bounding box center [1265, 351] width 18 height 17
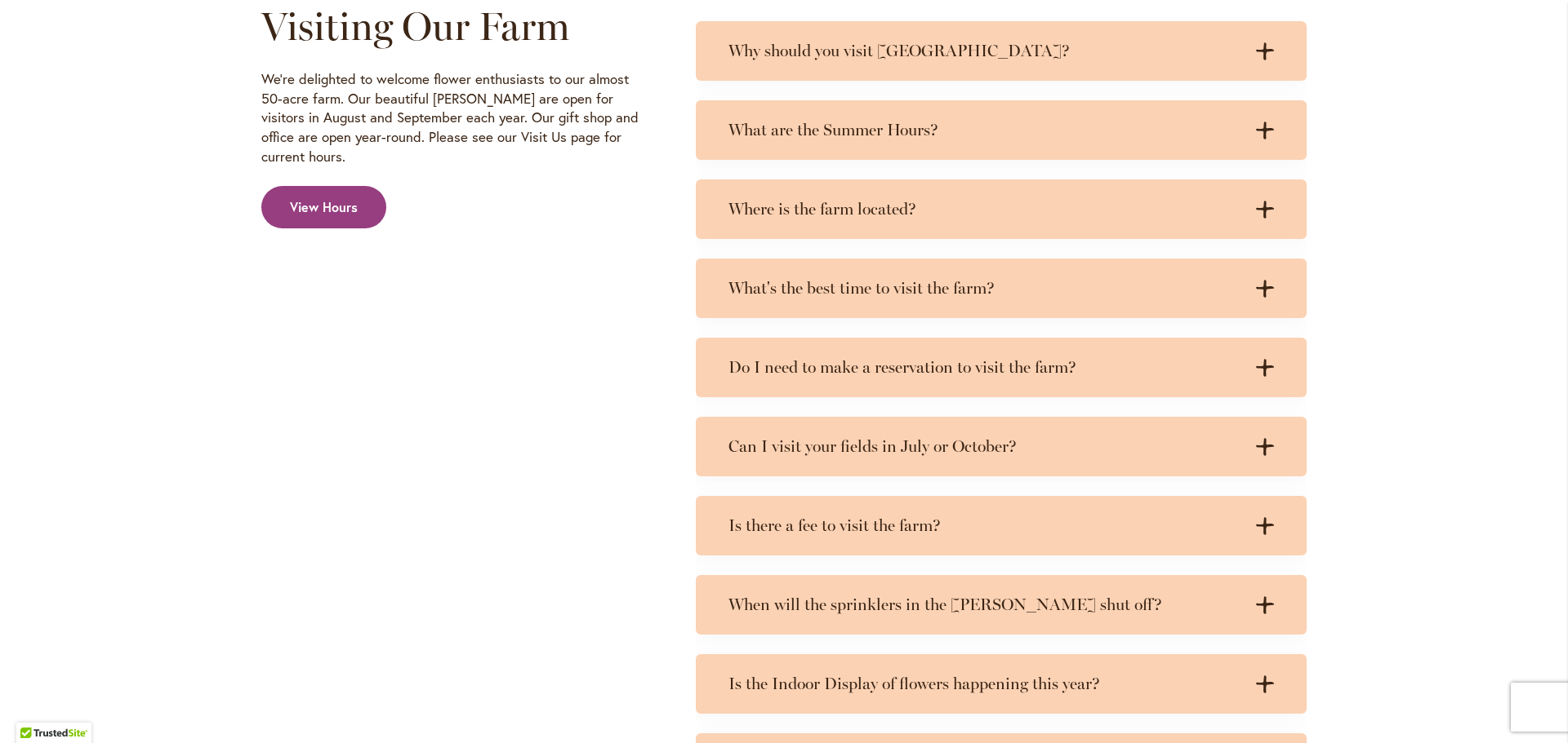
scroll to position [0, 0]
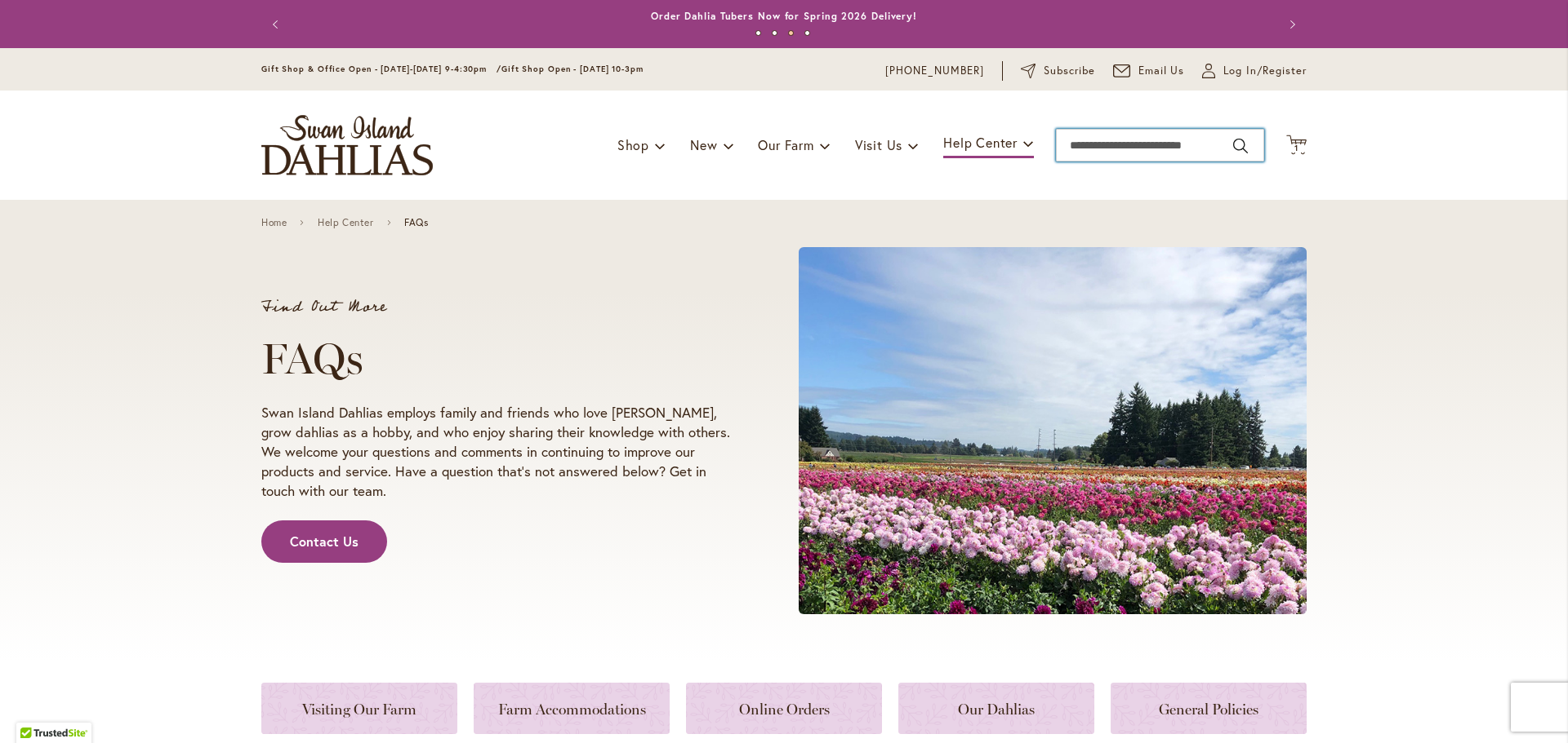
click at [1126, 146] on input "Search" at bounding box center [1159, 145] width 208 height 33
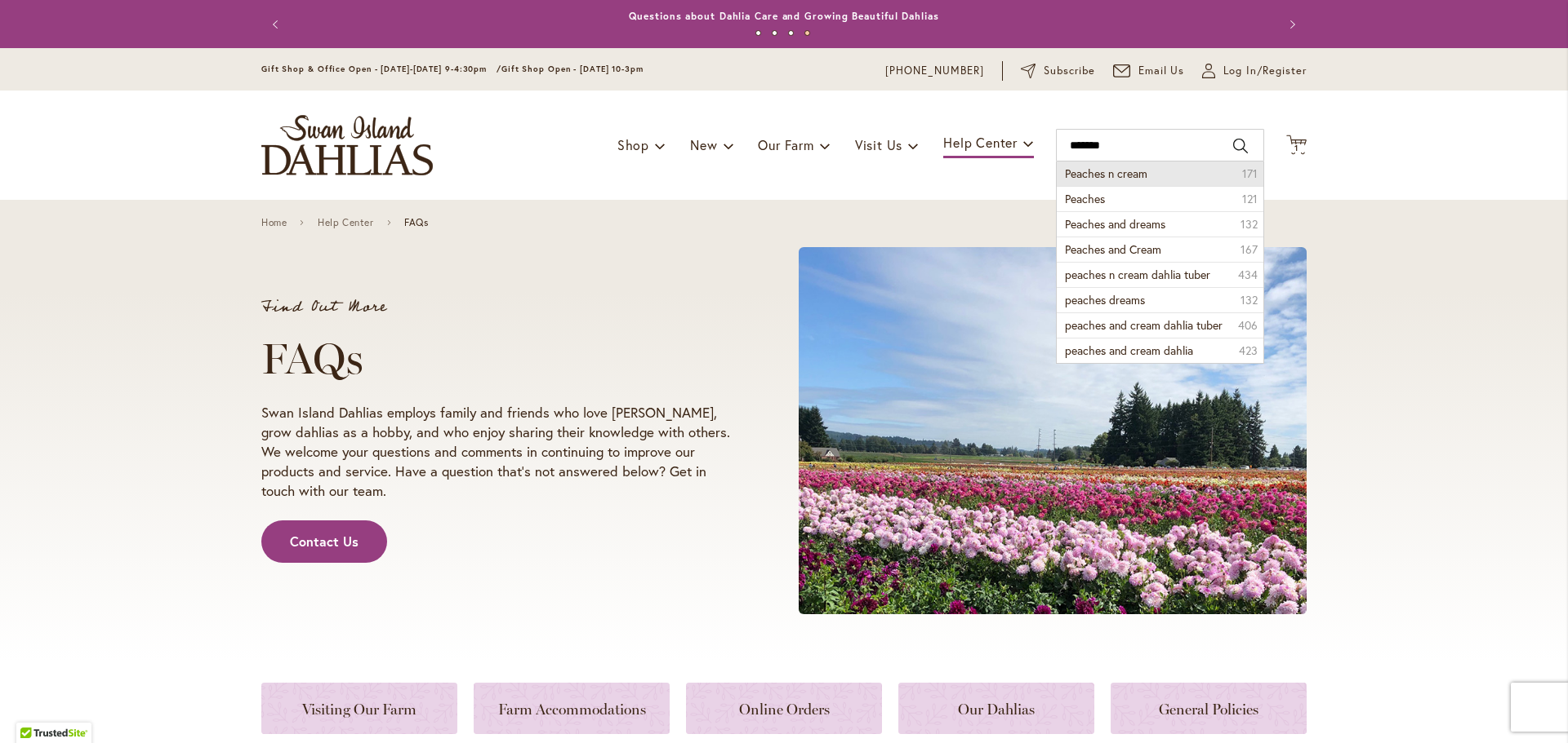
click at [1131, 174] on span "Peaches n cream" at bounding box center [1106, 173] width 82 height 15
type input "**********"
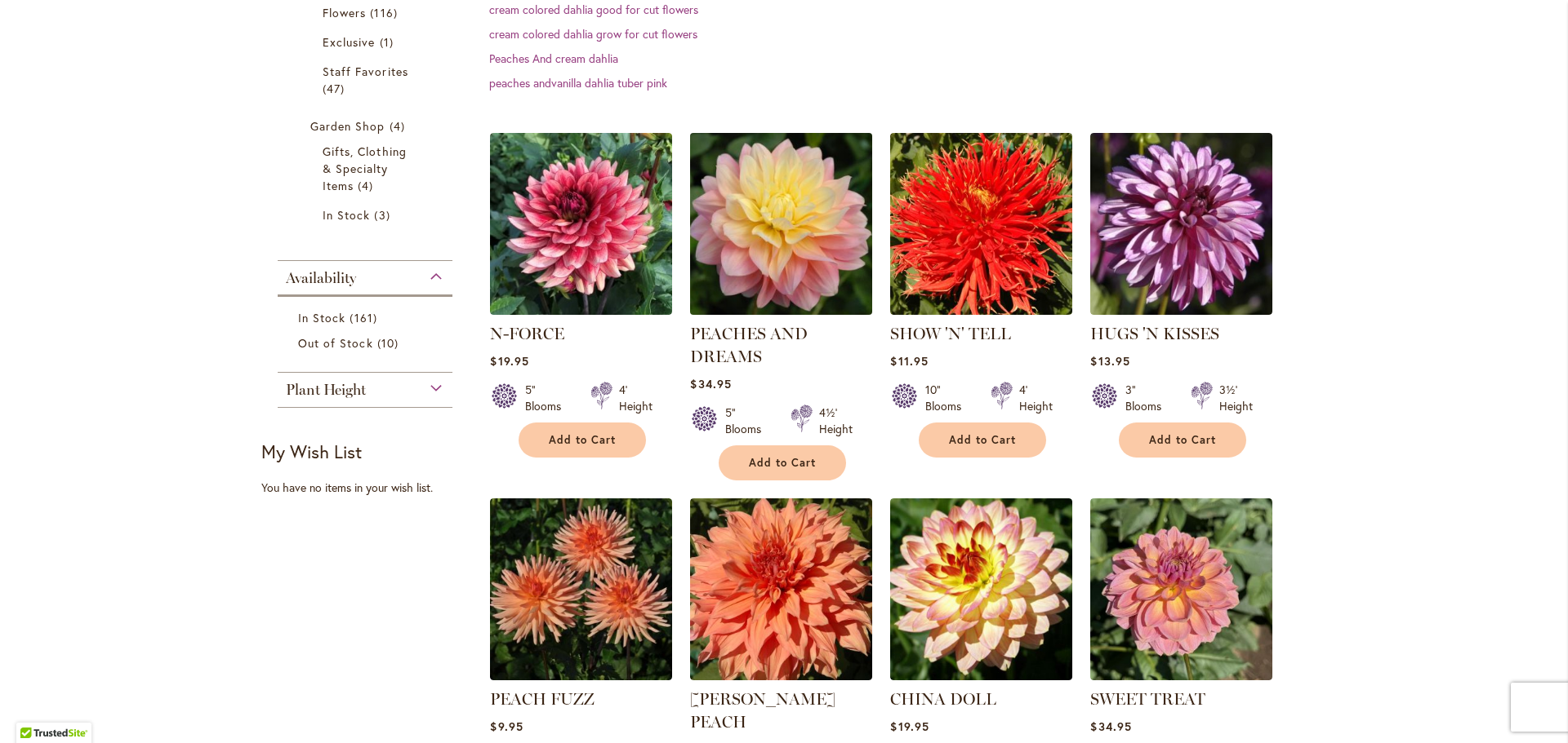
scroll to position [571, 0]
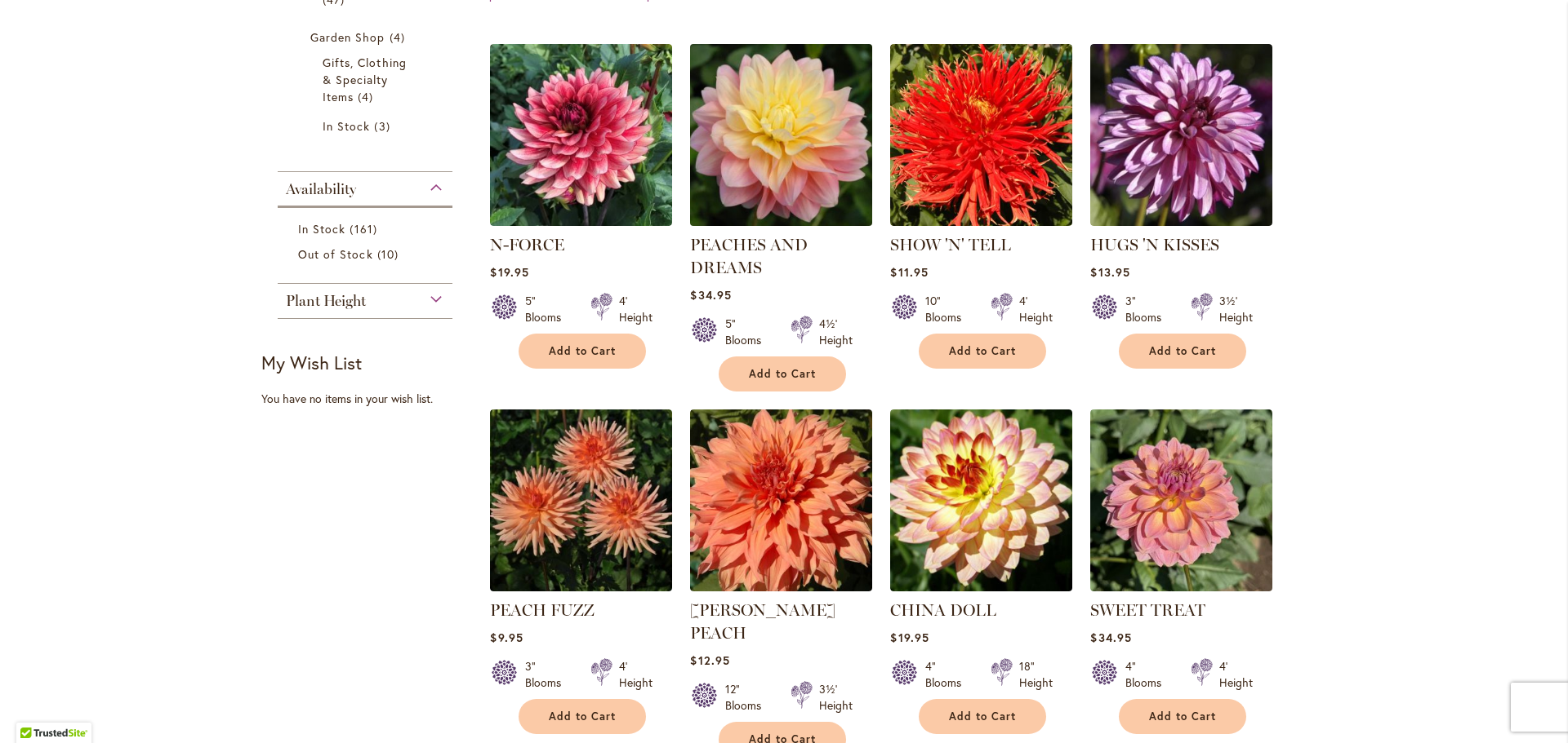
click at [769, 140] on img at bounding box center [781, 135] width 191 height 191
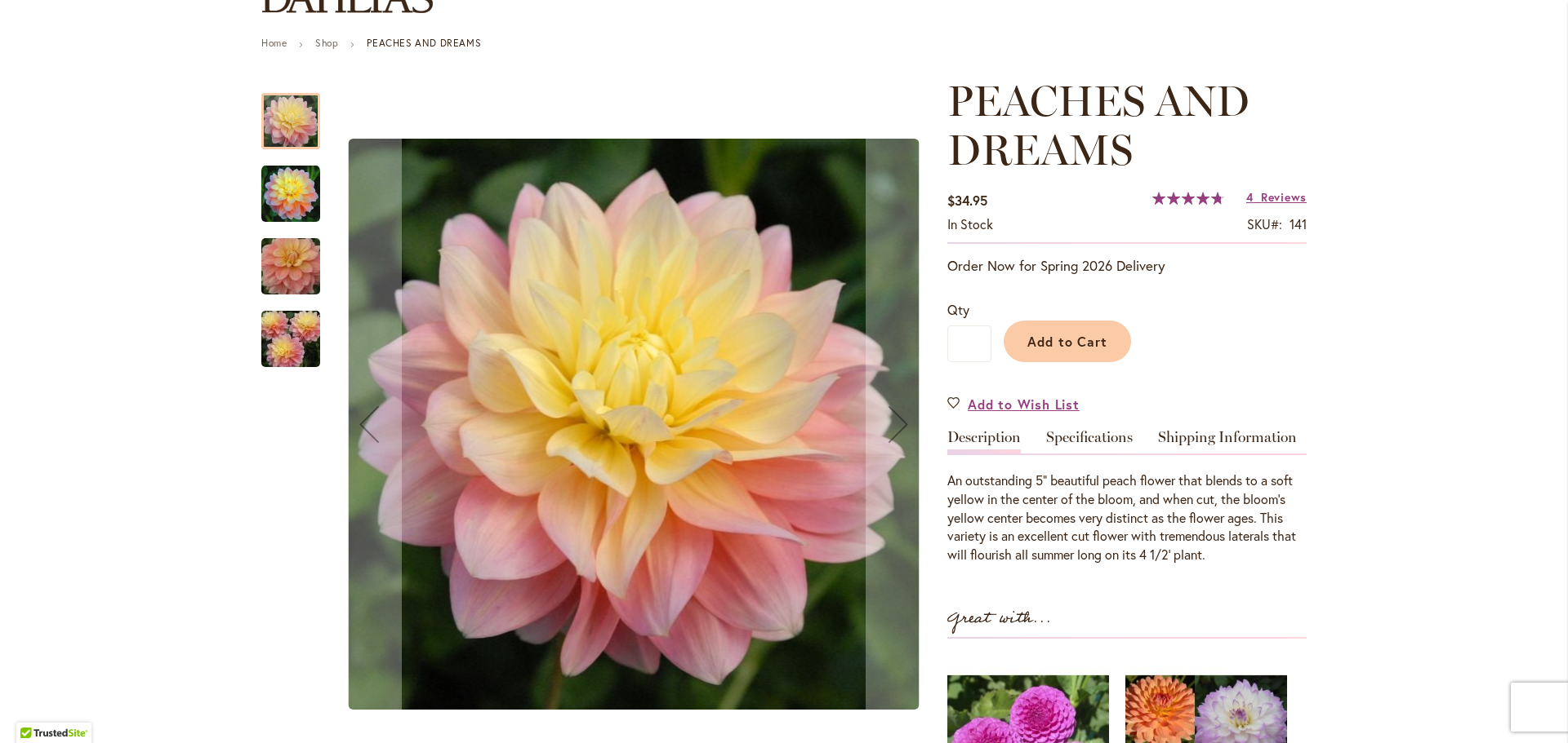
scroll to position [163, 0]
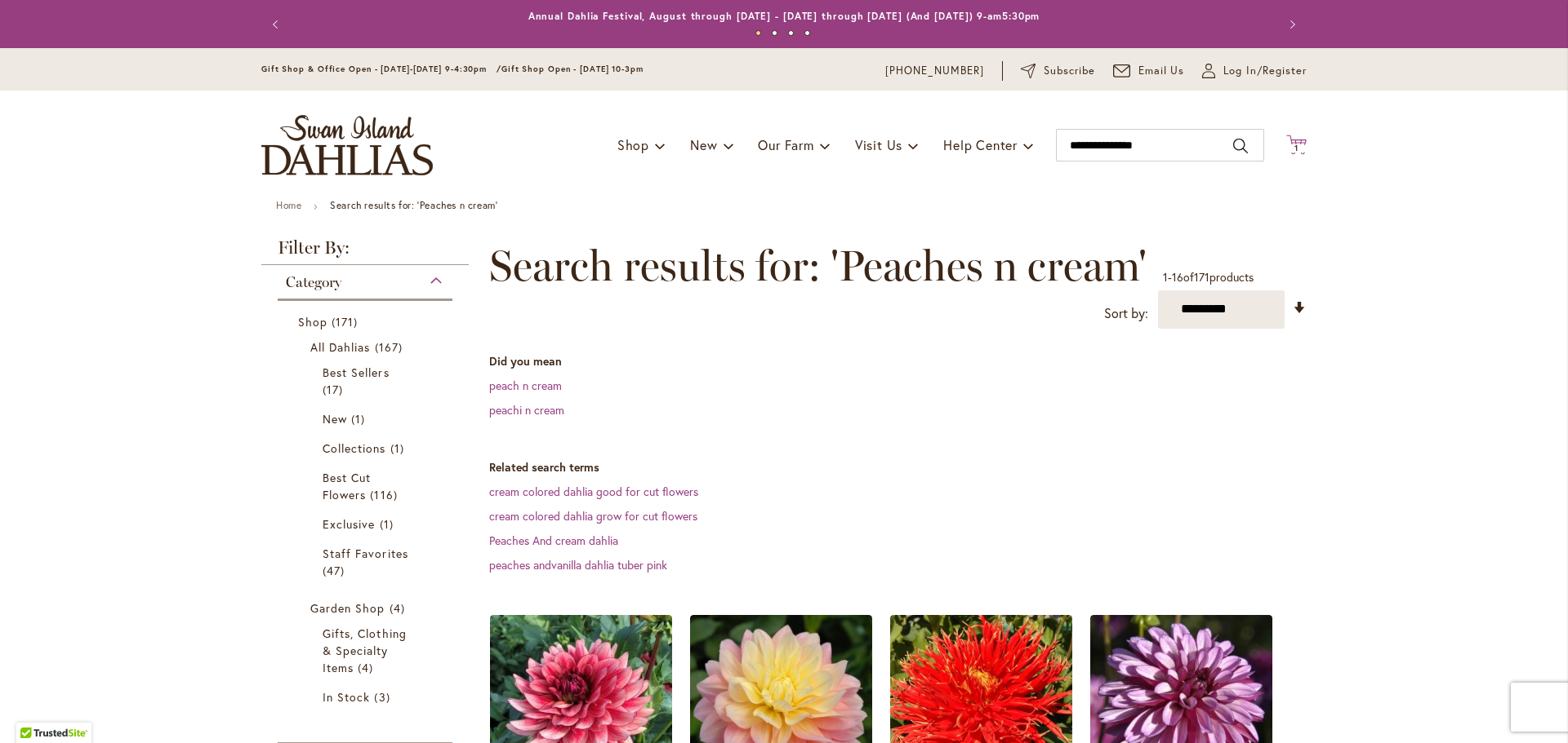
click at [1294, 148] on span "1" at bounding box center [1296, 148] width 4 height 11
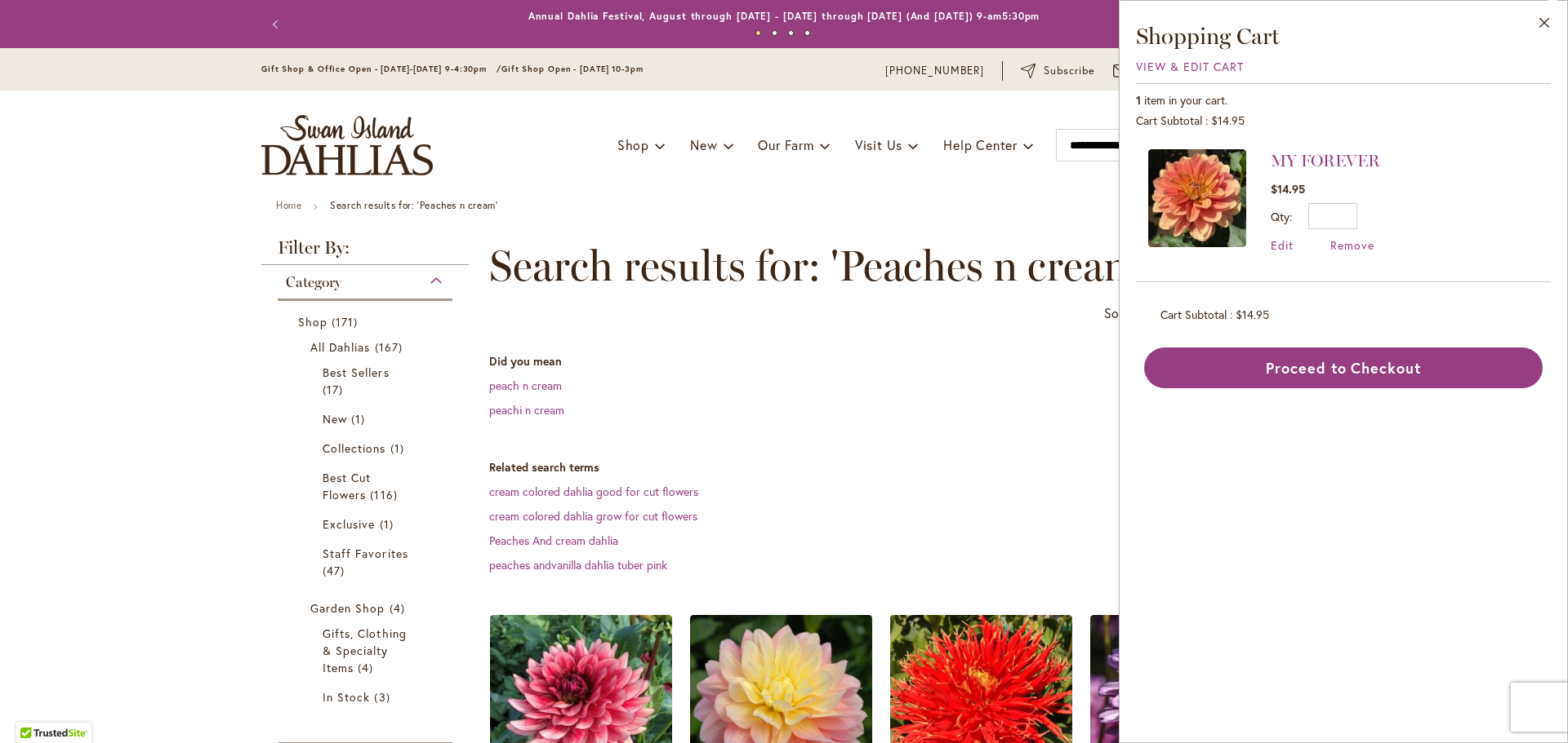
click at [1186, 185] on img at bounding box center [1197, 198] width 98 height 98
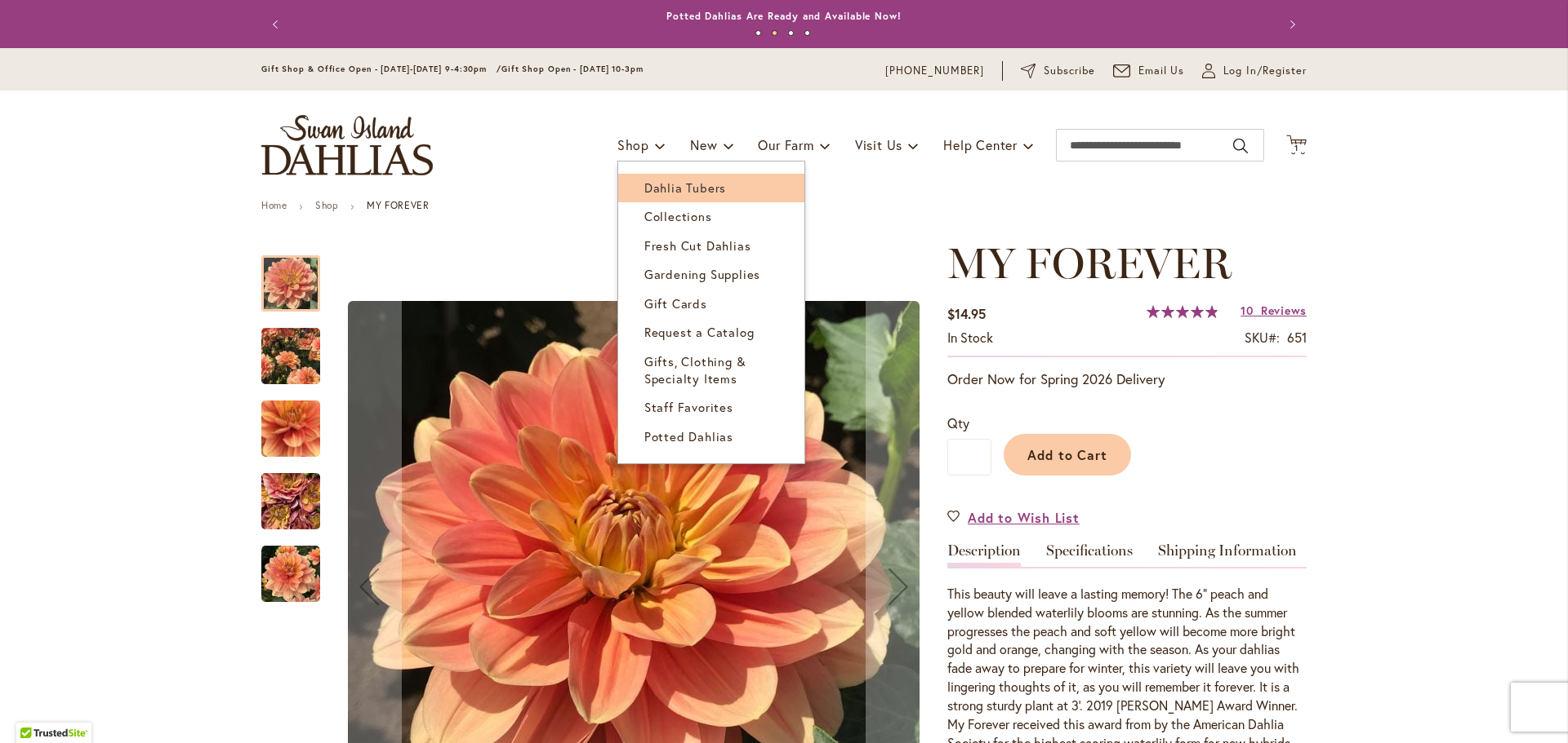
click at [657, 189] on span "Dahlia Tubers" at bounding box center [684, 187] width 81 height 16
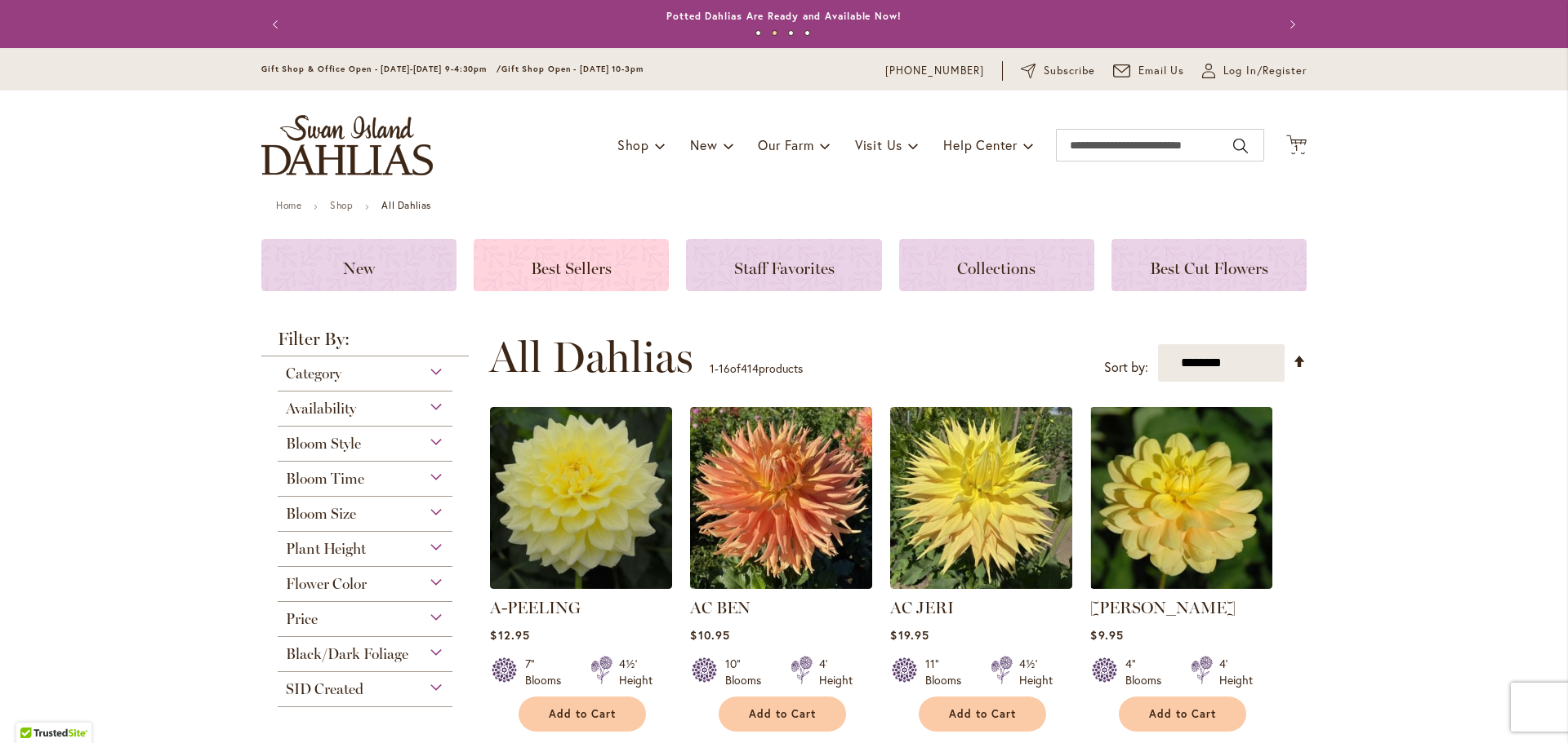
click at [577, 269] on span "Best Sellers" at bounding box center [571, 268] width 81 height 20
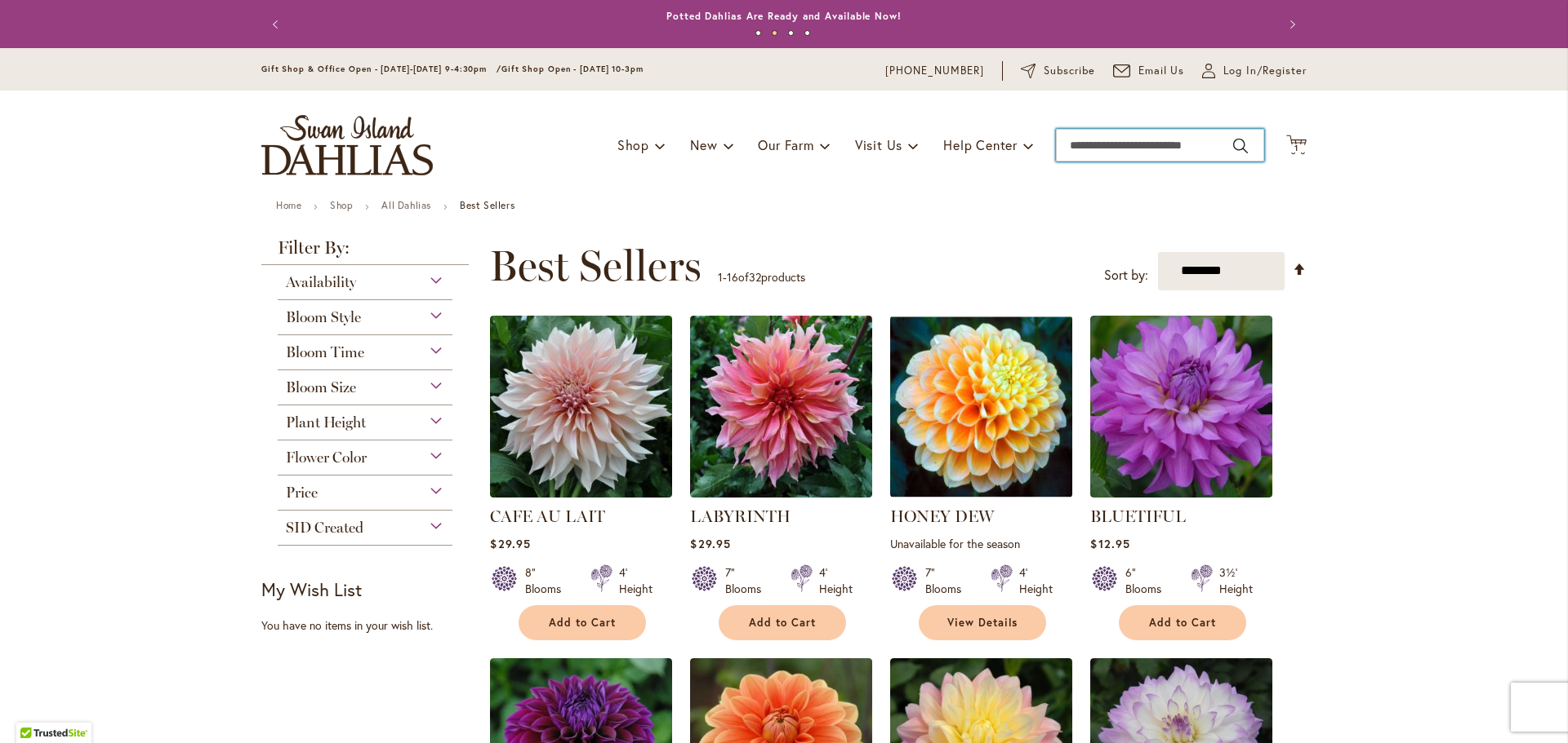
click at [1197, 139] on input "Search" at bounding box center [1159, 145] width 208 height 33
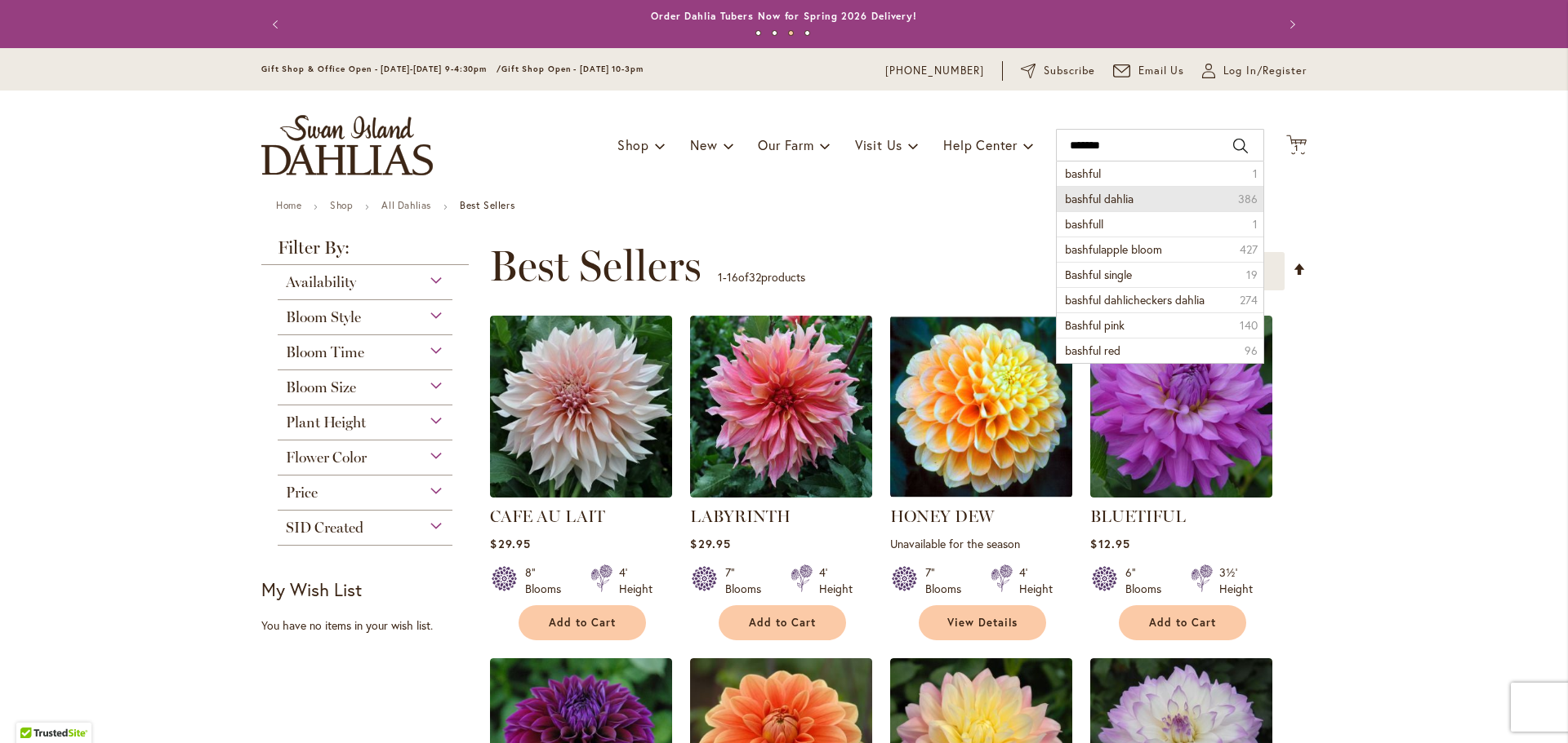
click at [1171, 196] on li "bashful dahlia 386" at bounding box center [1159, 199] width 206 height 25
type input "**********"
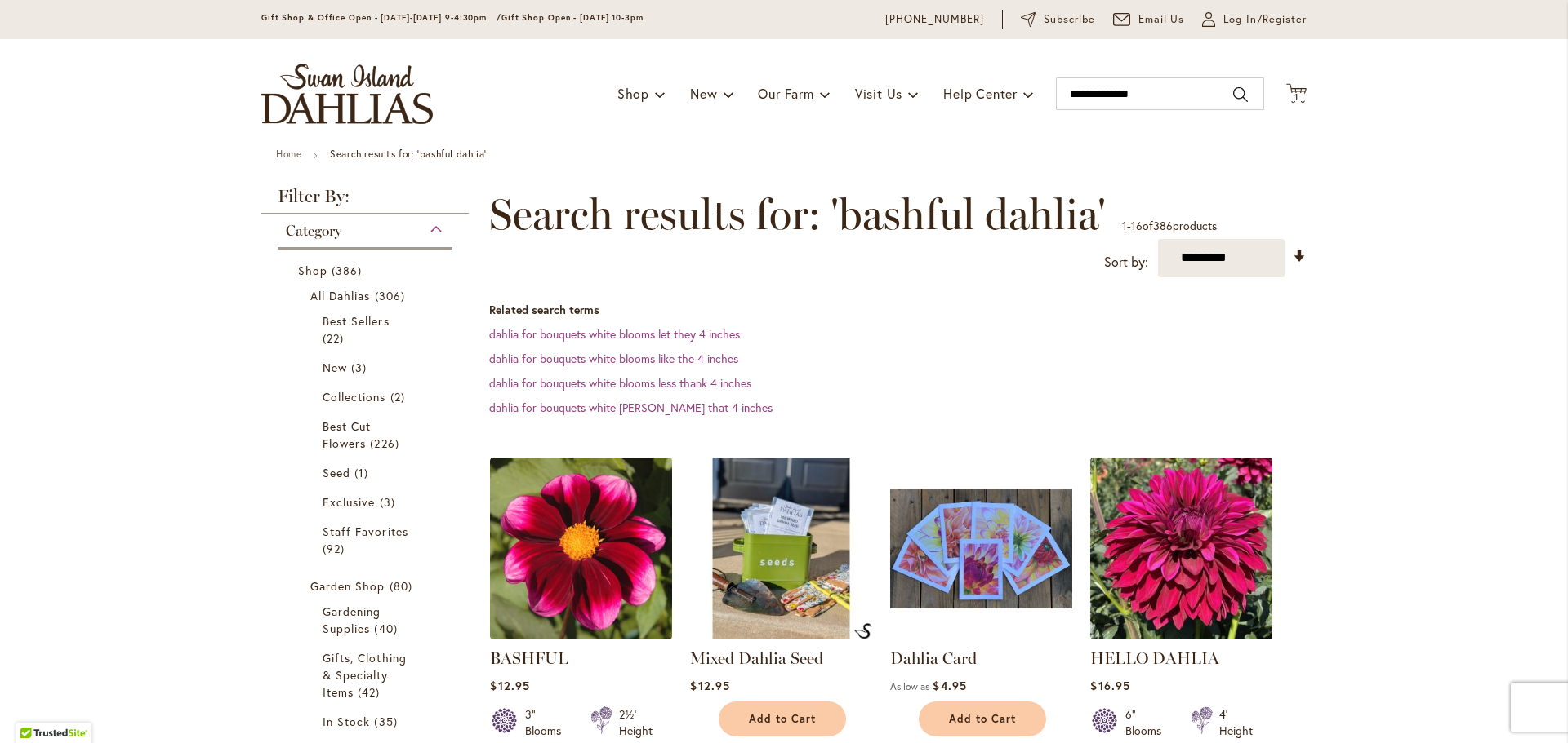
scroll to position [326, 0]
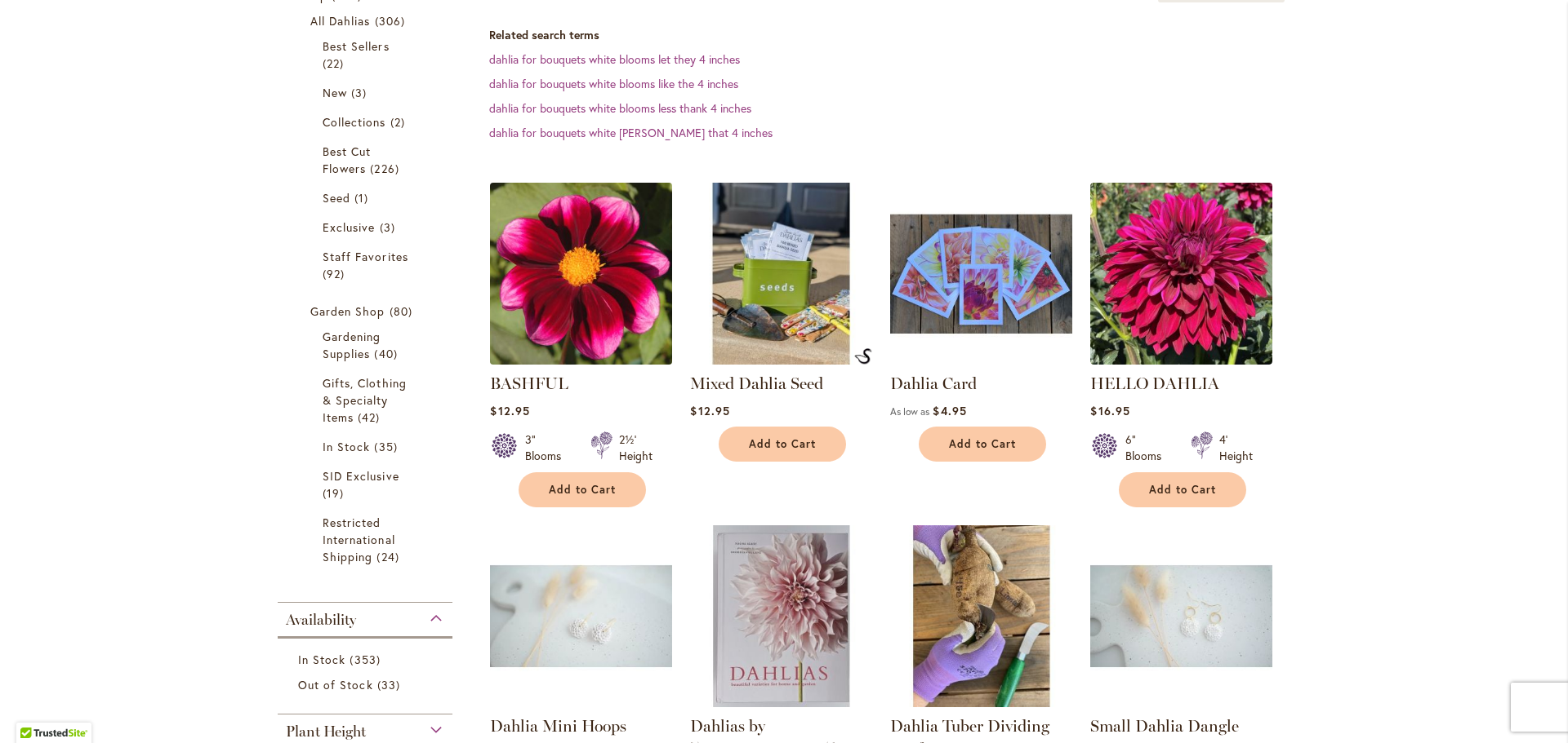
click at [597, 328] on img at bounding box center [581, 273] width 191 height 191
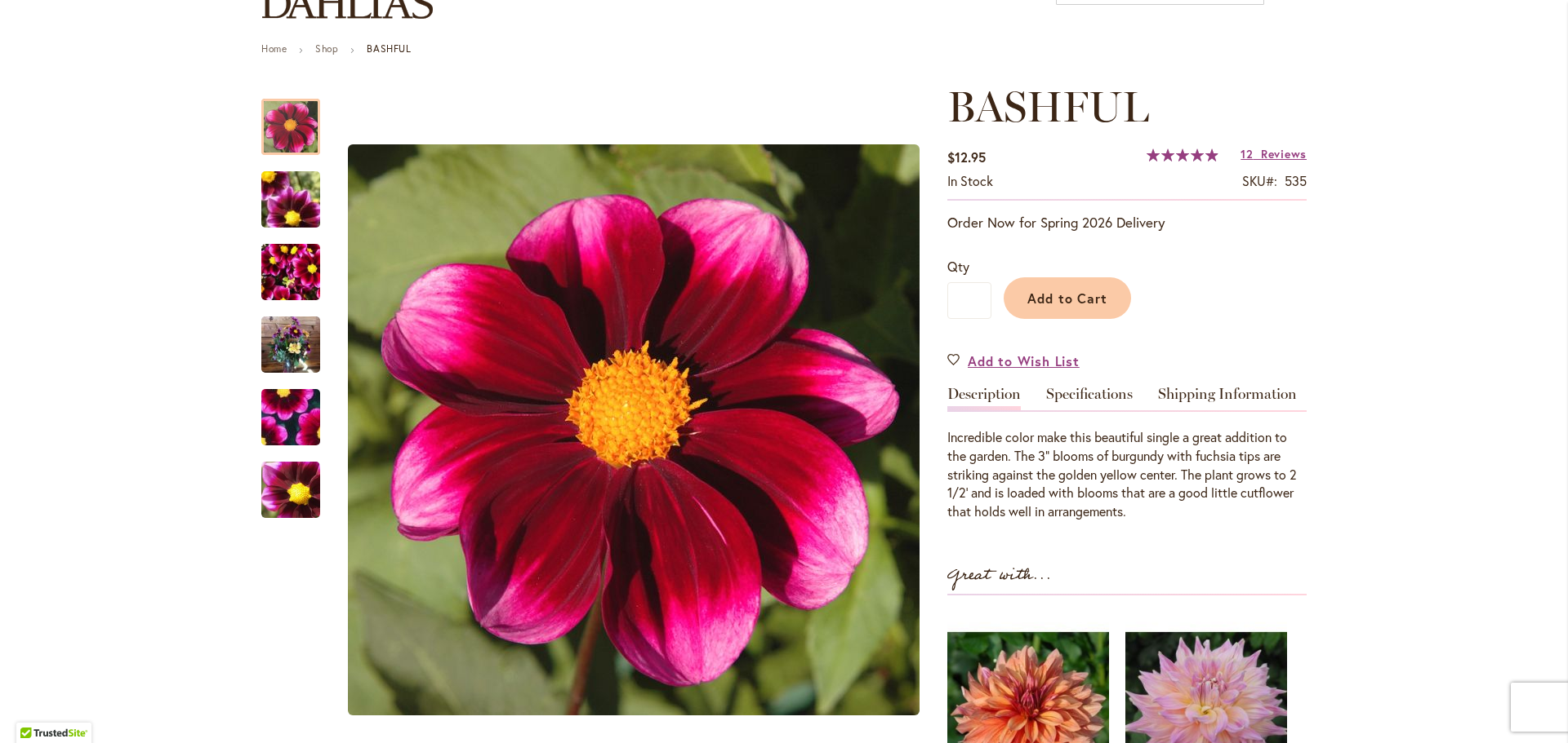
scroll to position [244, 0]
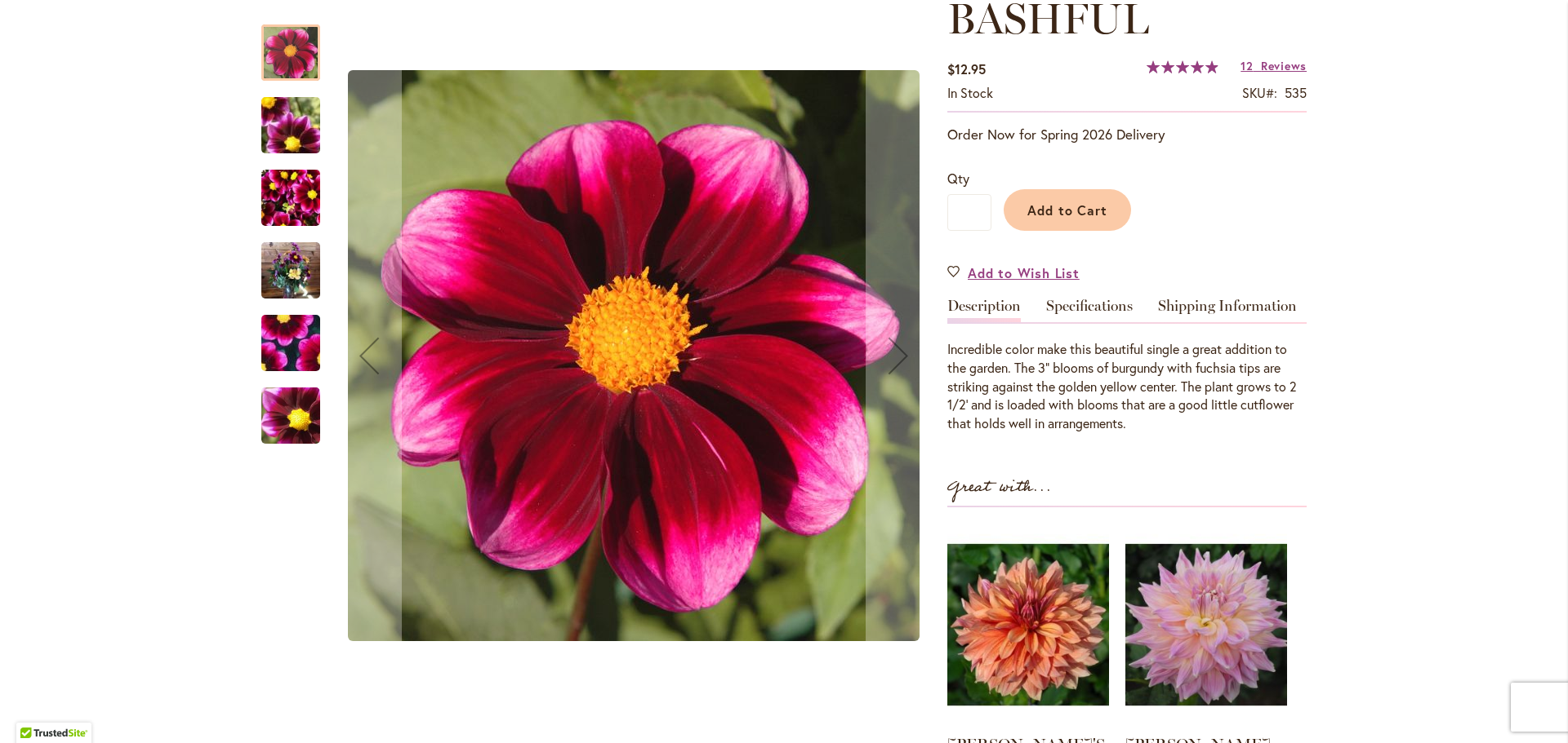
click at [285, 352] on img "BASHFUL" at bounding box center [291, 343] width 118 height 110
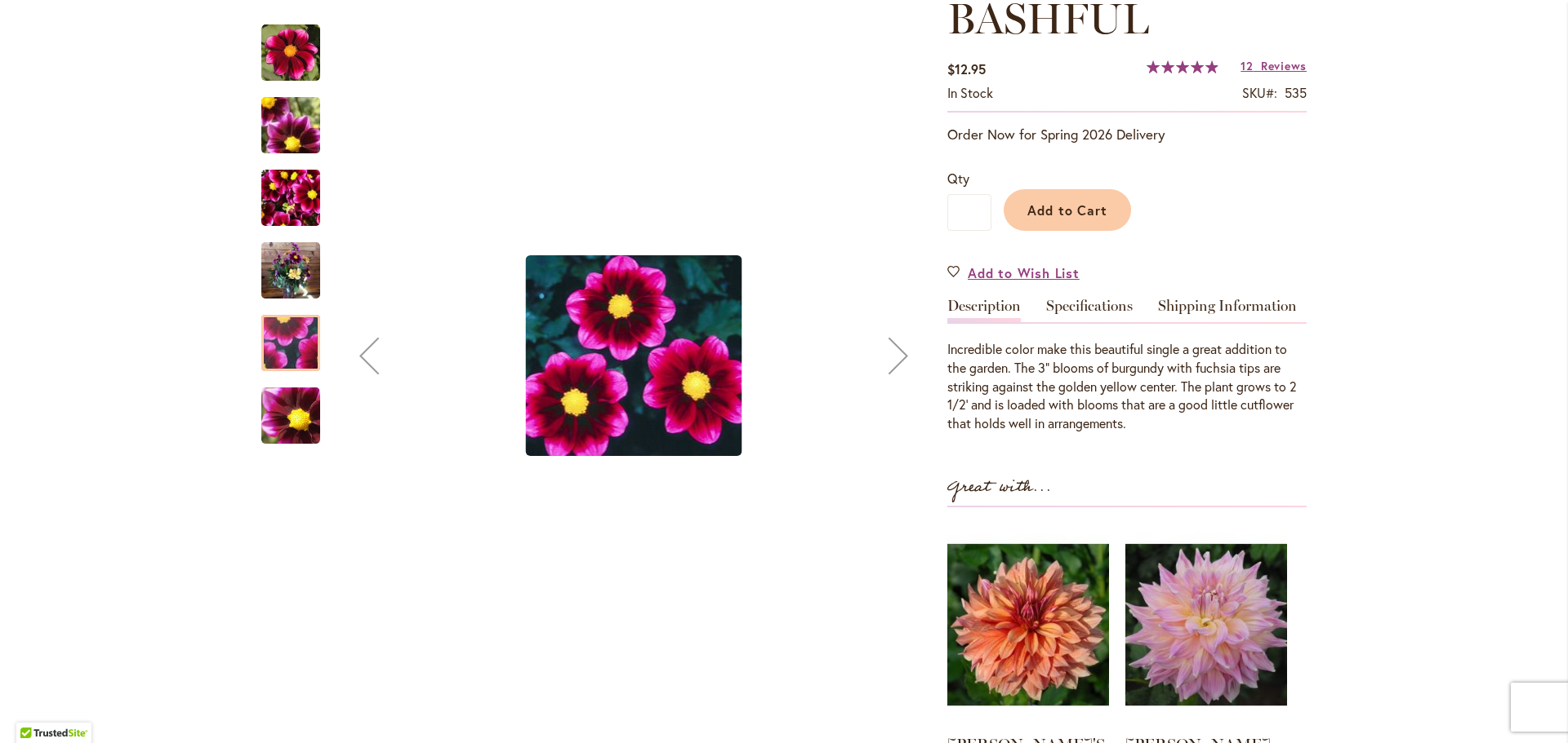
click at [294, 197] on img "BASHFUL" at bounding box center [291, 198] width 59 height 78
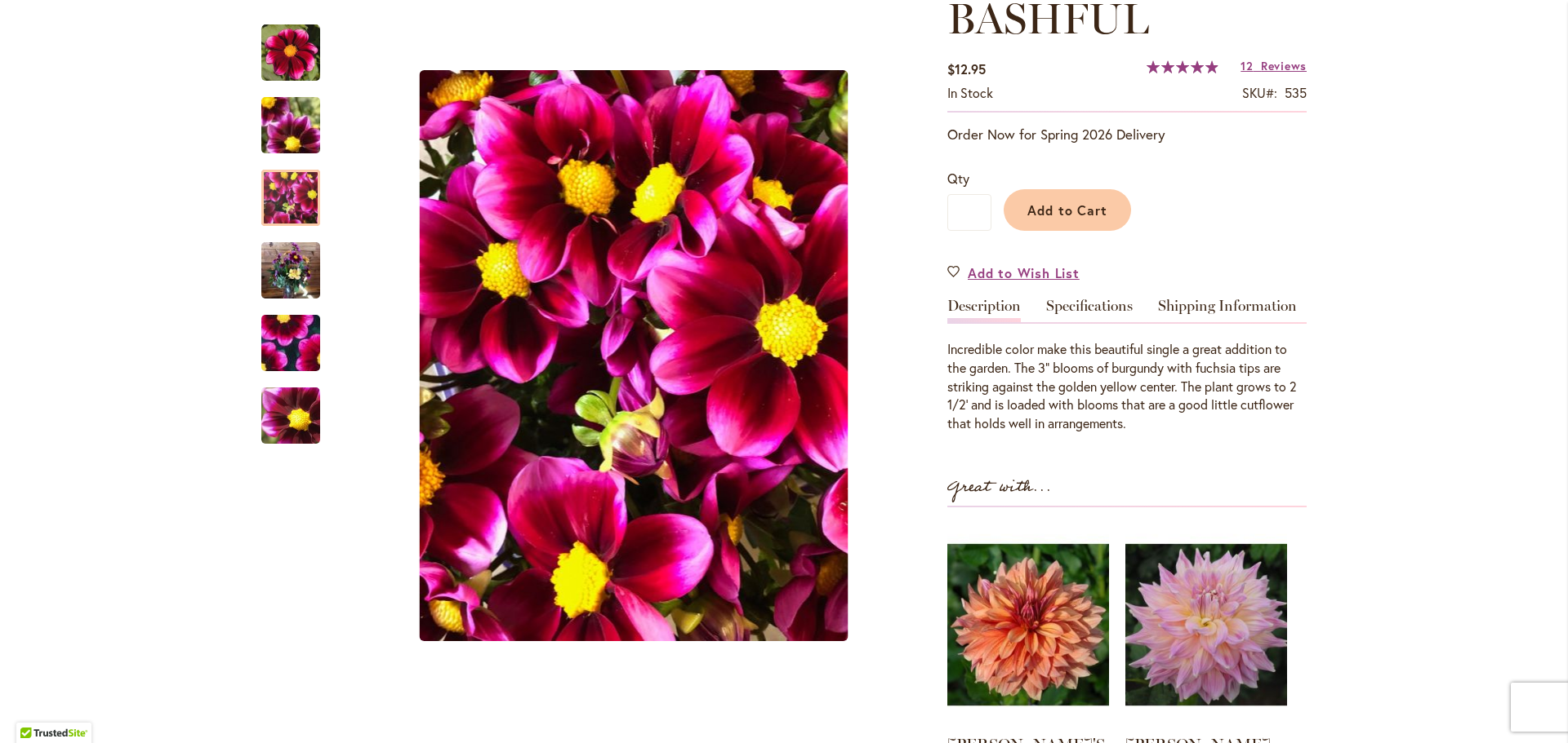
scroll to position [408, 0]
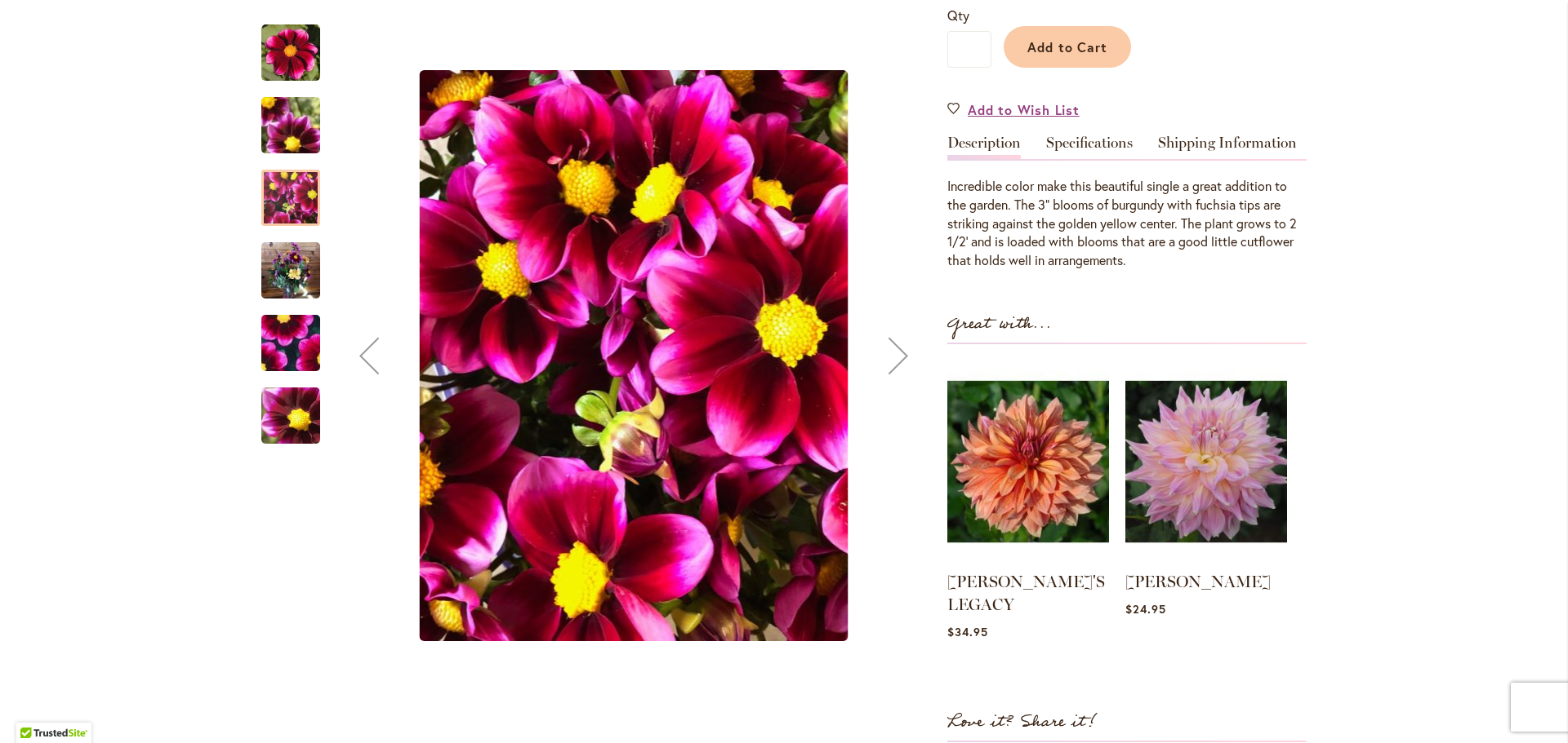
click at [286, 129] on img "BASHFUL" at bounding box center [291, 125] width 118 height 88
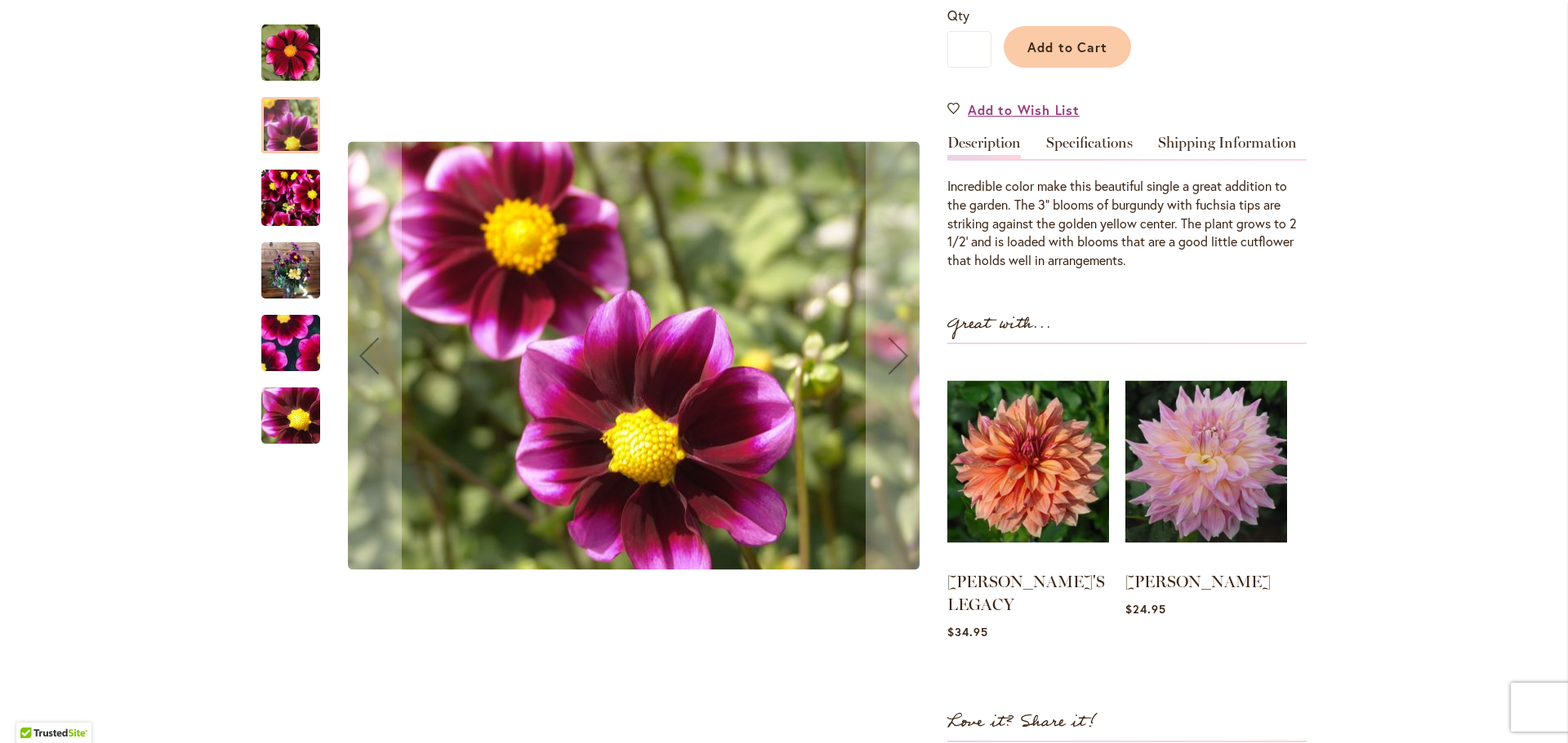
click at [283, 54] on img "BASHFUL" at bounding box center [291, 54] width 59 height 59
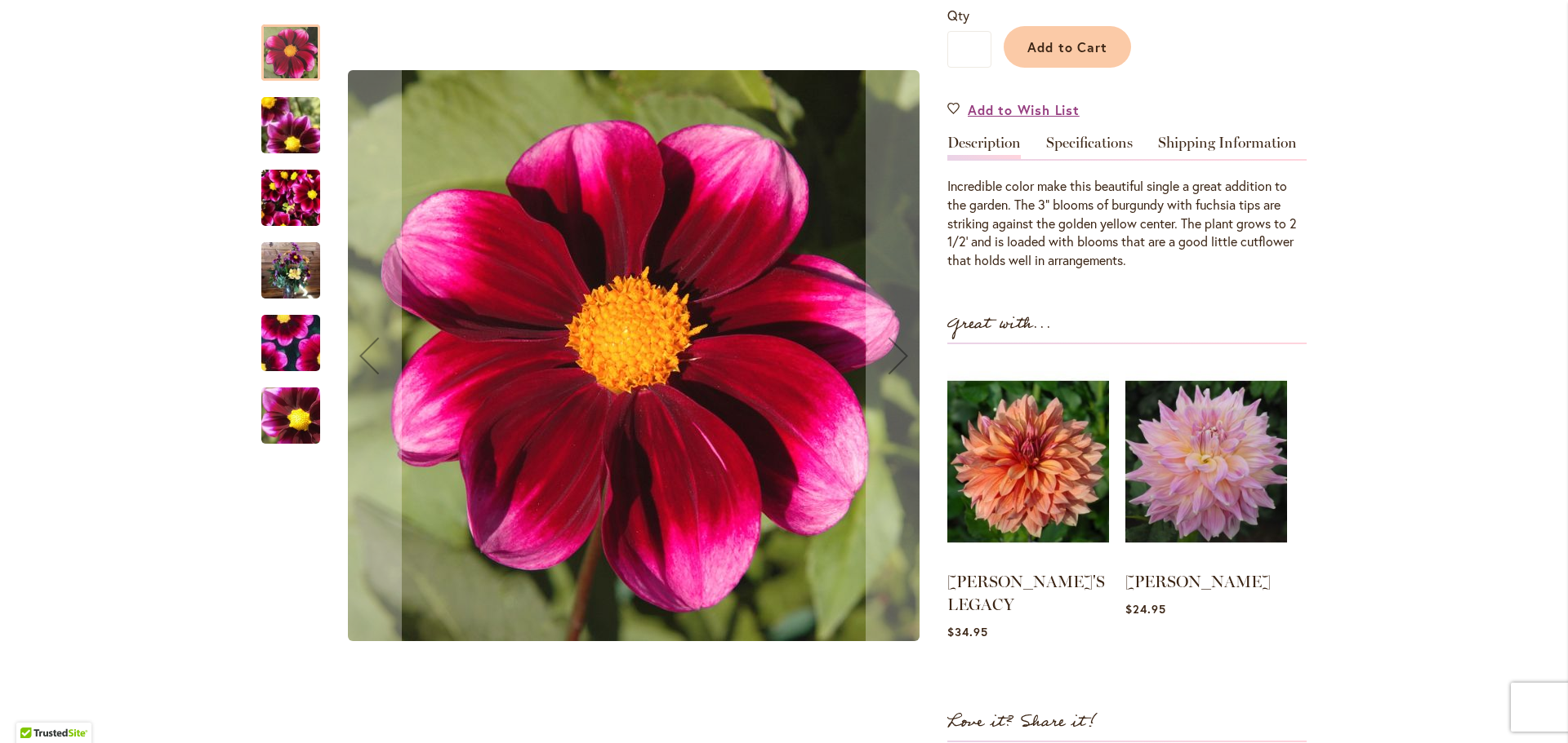
click at [287, 270] on img "BASHFUL" at bounding box center [291, 271] width 59 height 78
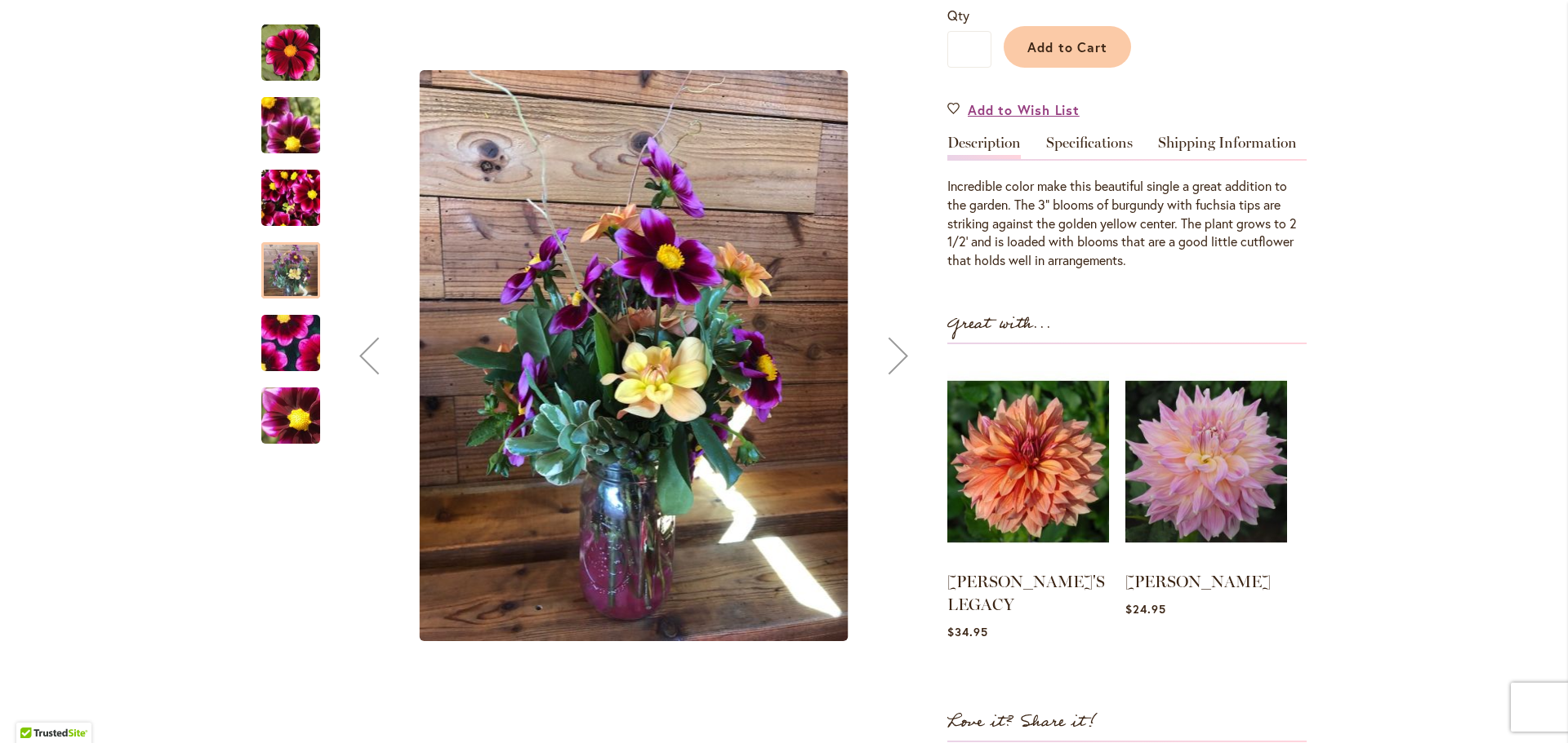
click at [286, 345] on img "BASHFUL" at bounding box center [291, 343] width 118 height 110
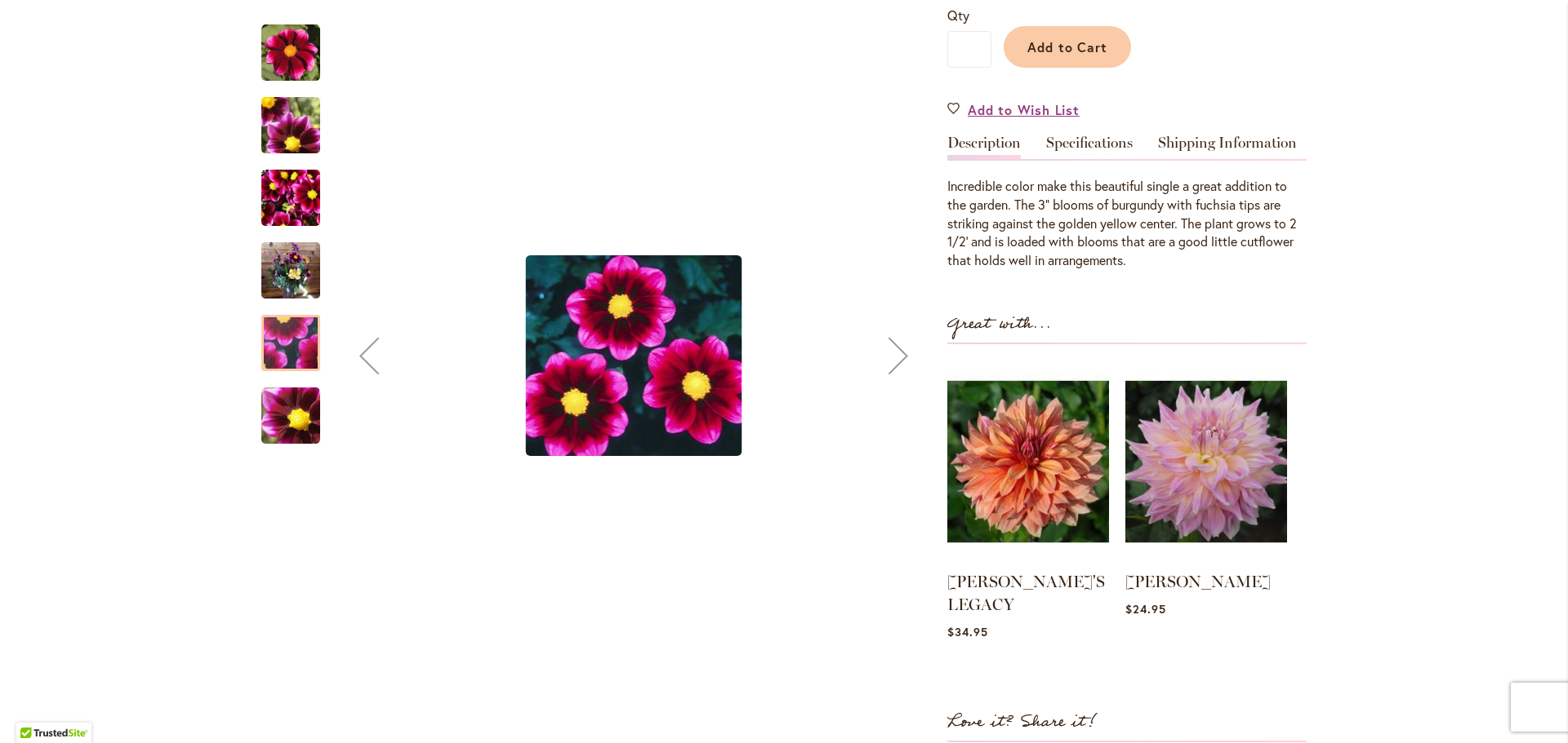
click at [280, 389] on img "BASHFUL" at bounding box center [291, 417] width 59 height 59
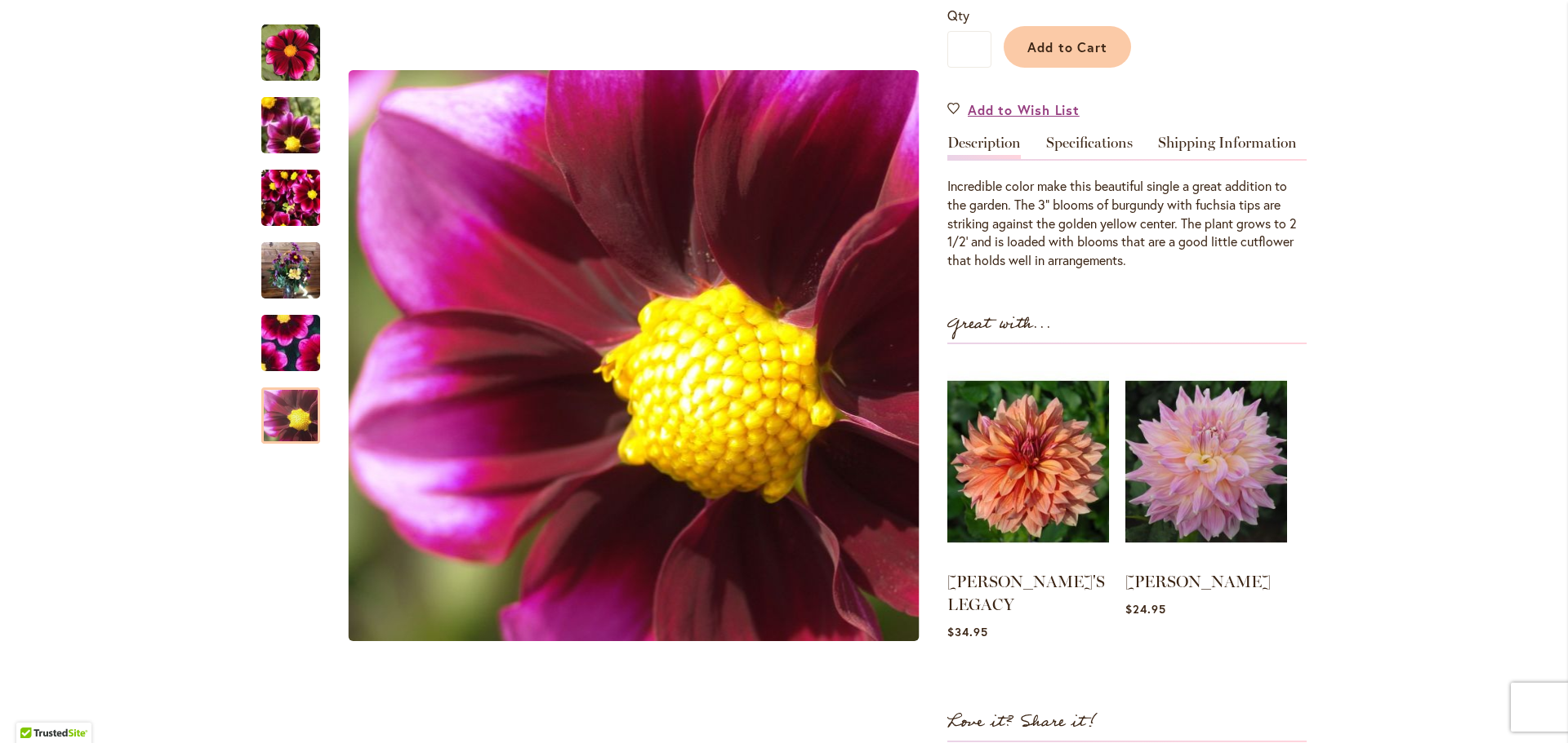
scroll to position [0, 0]
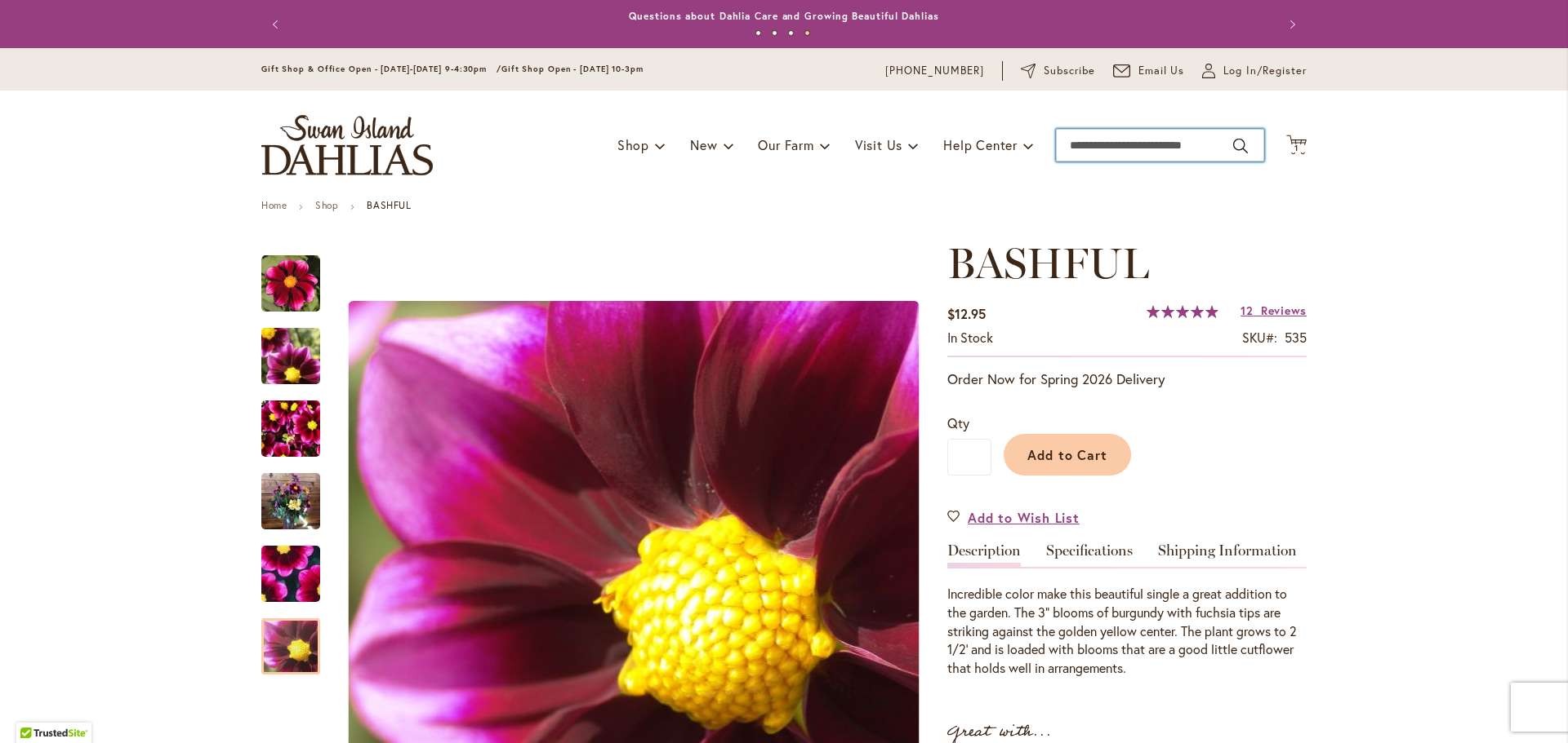
click at [1174, 153] on input "Search" at bounding box center [1159, 145] width 208 height 33
type input "**********"
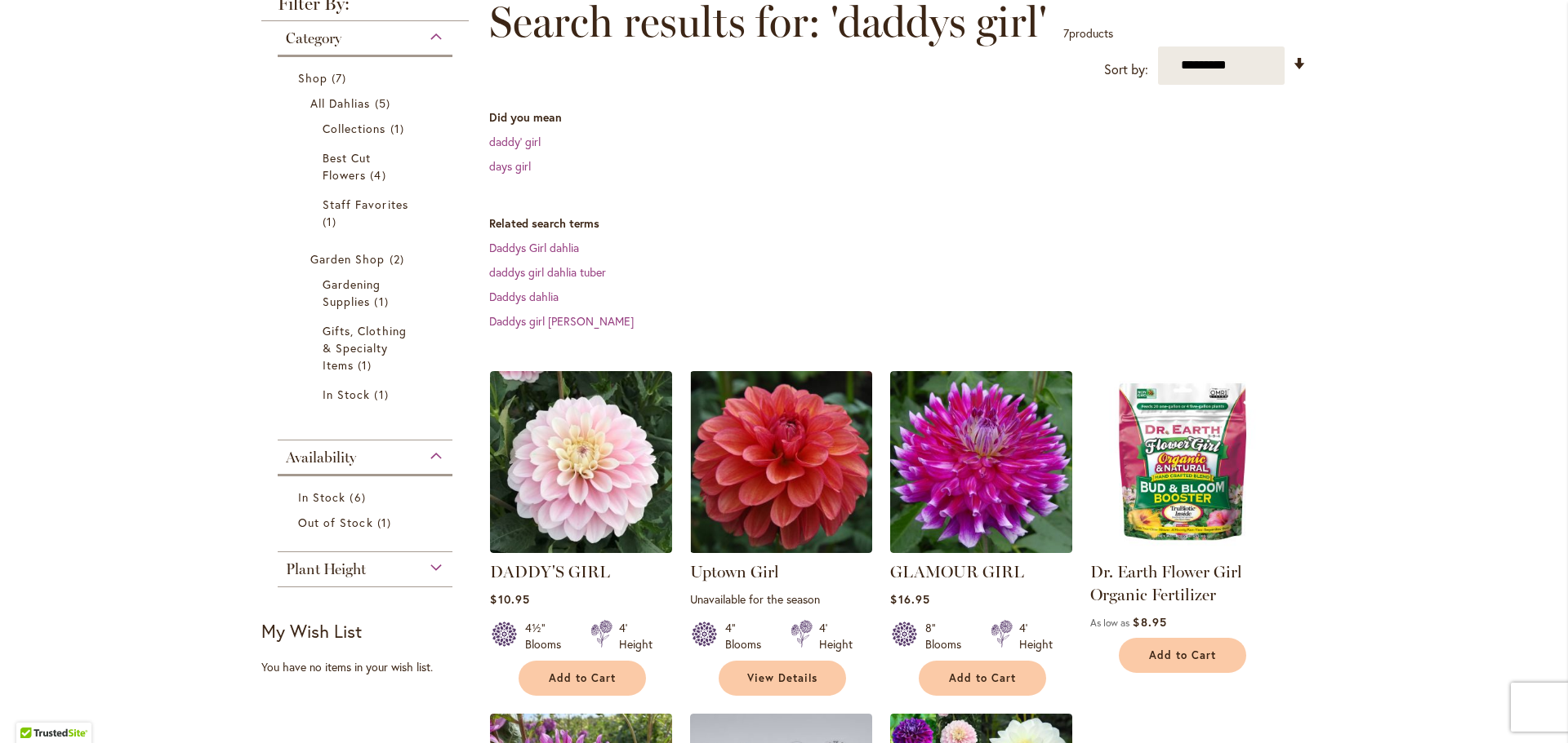
scroll to position [244, 0]
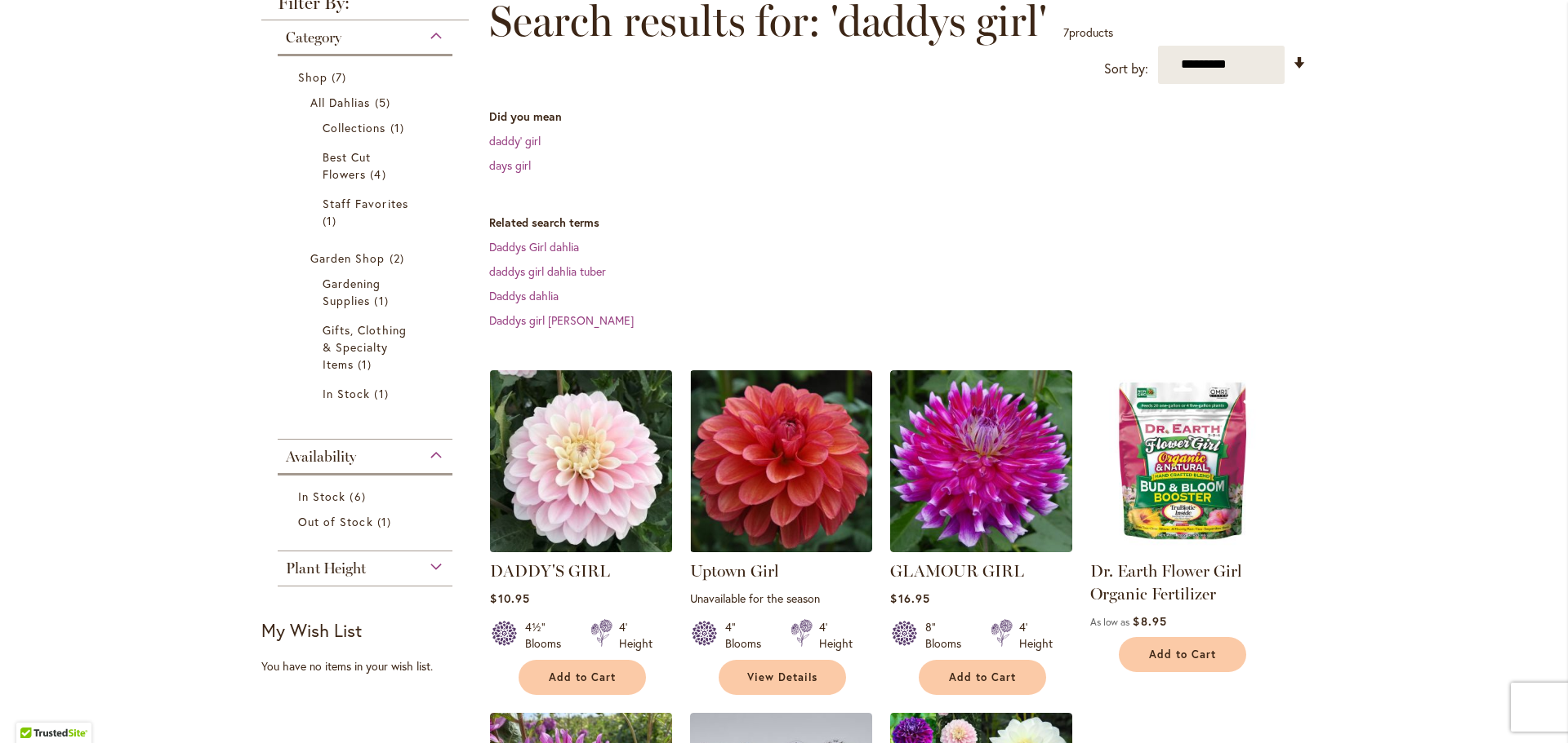
click at [592, 483] on img at bounding box center [581, 461] width 191 height 191
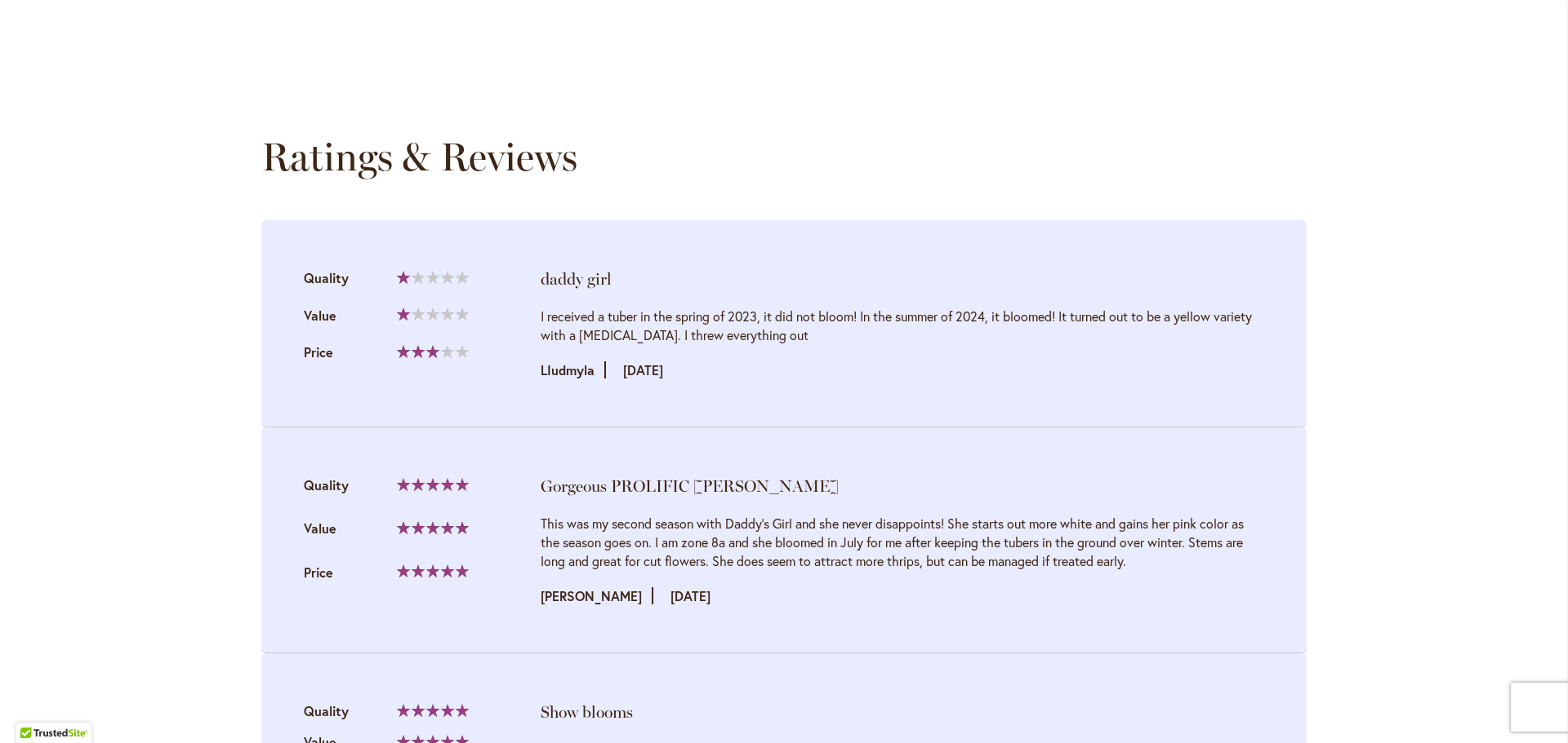
scroll to position [1713, 0]
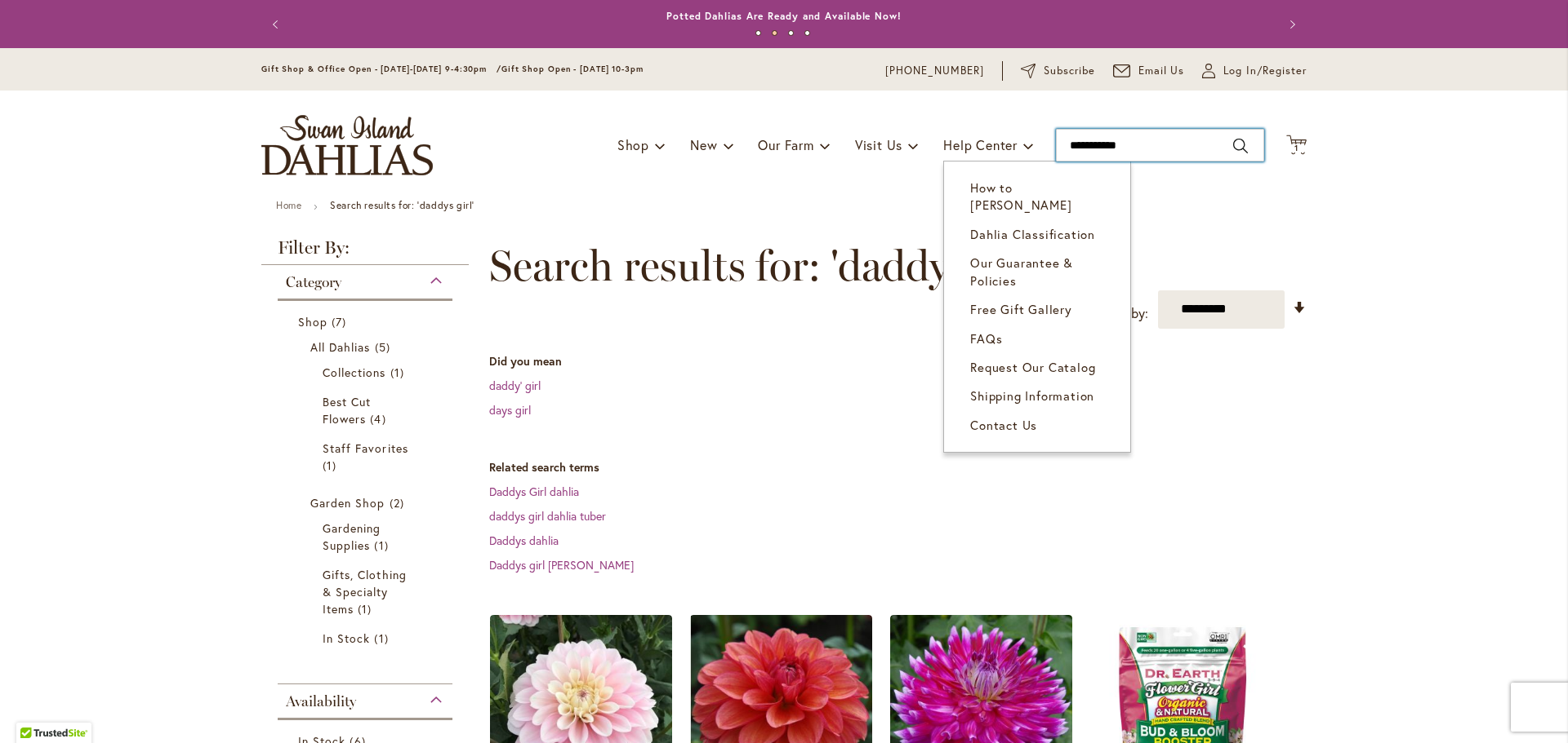
drag, startPoint x: 1135, startPoint y: 139, endPoint x: 957, endPoint y: 161, distance: 179.4
click at [957, 160] on div "Toggle Nav Shop Dahlia Tubers Collections Fresh Cut Dahlias Gardening Supplies …" at bounding box center [784, 145] width 1078 height 110
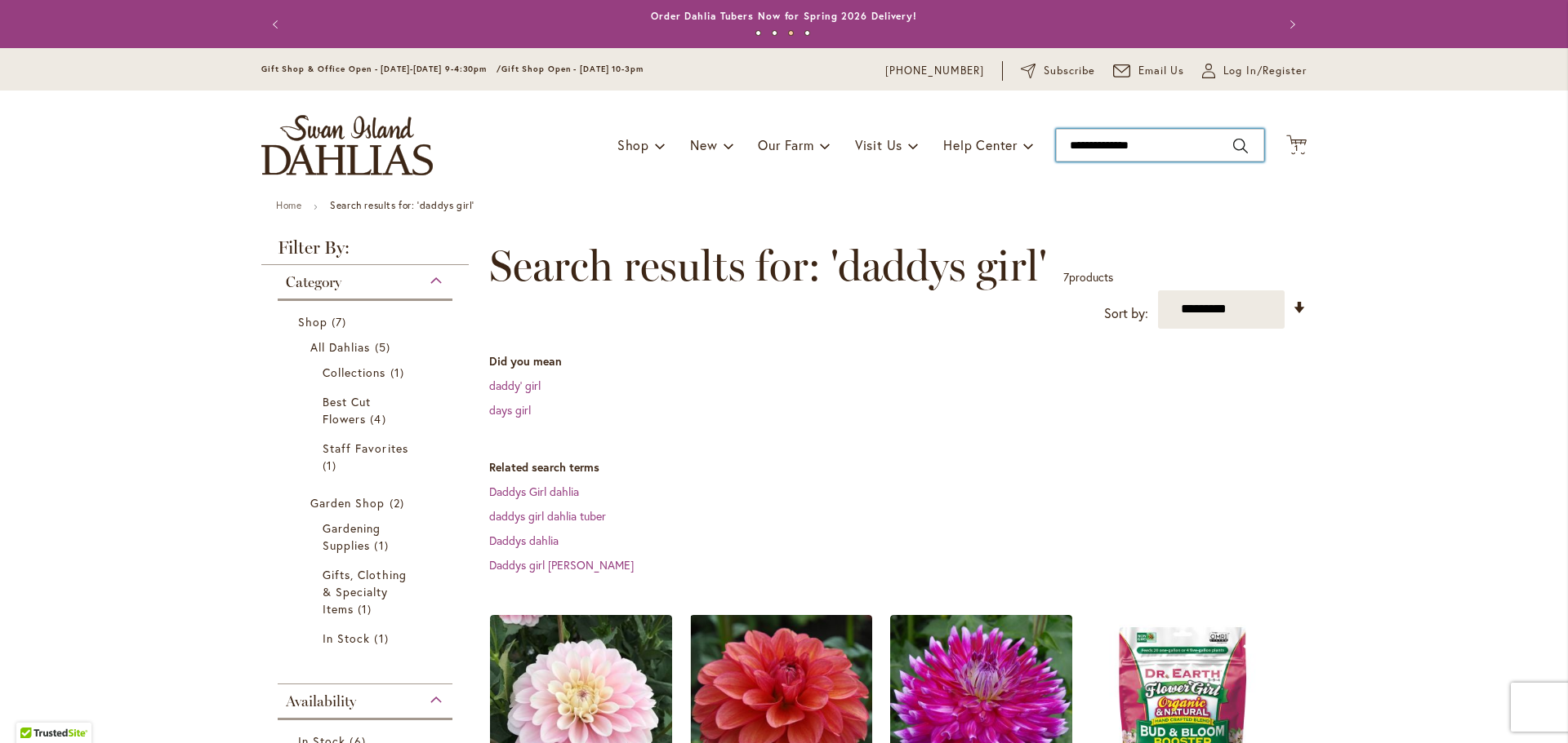
type input "**********"
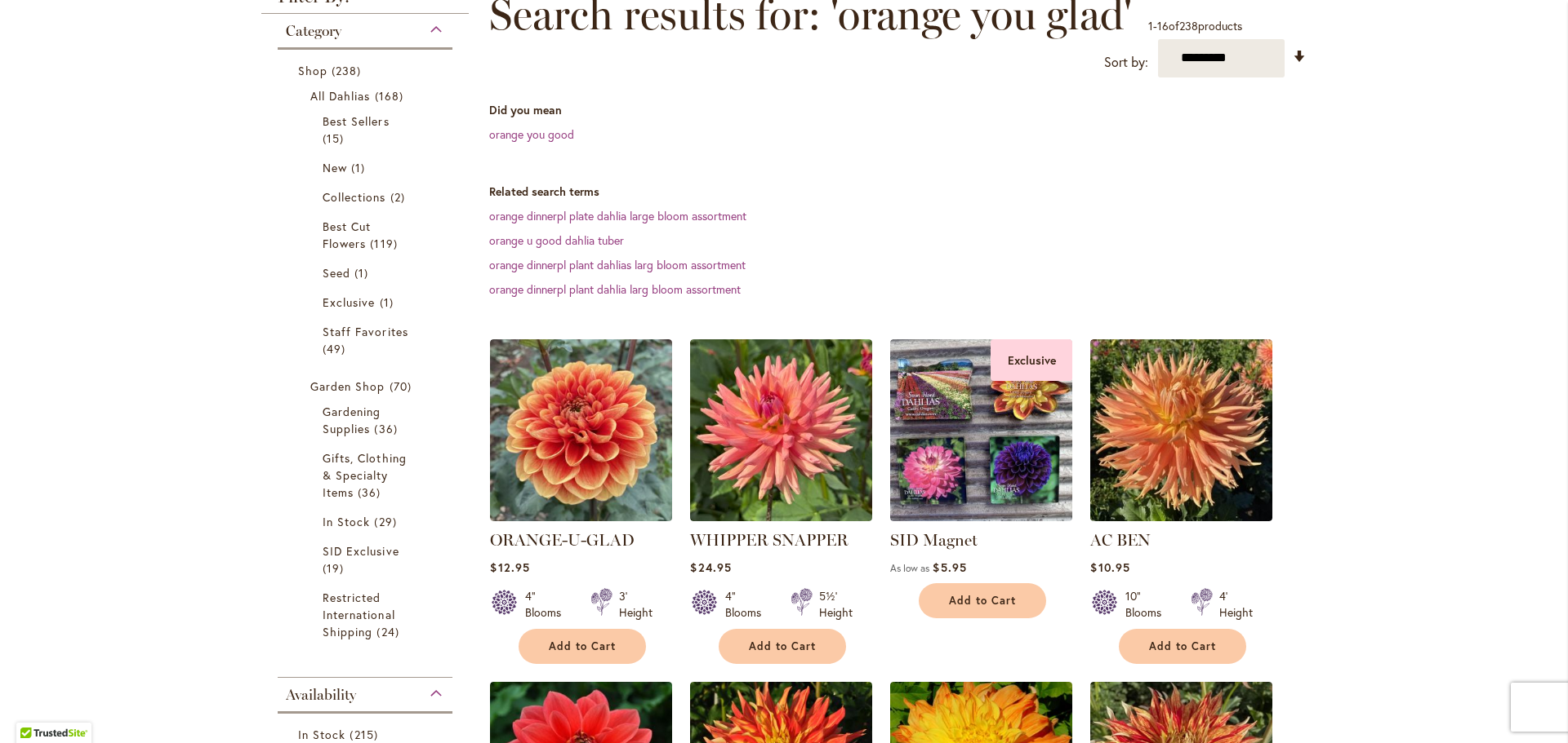
scroll to position [326, 0]
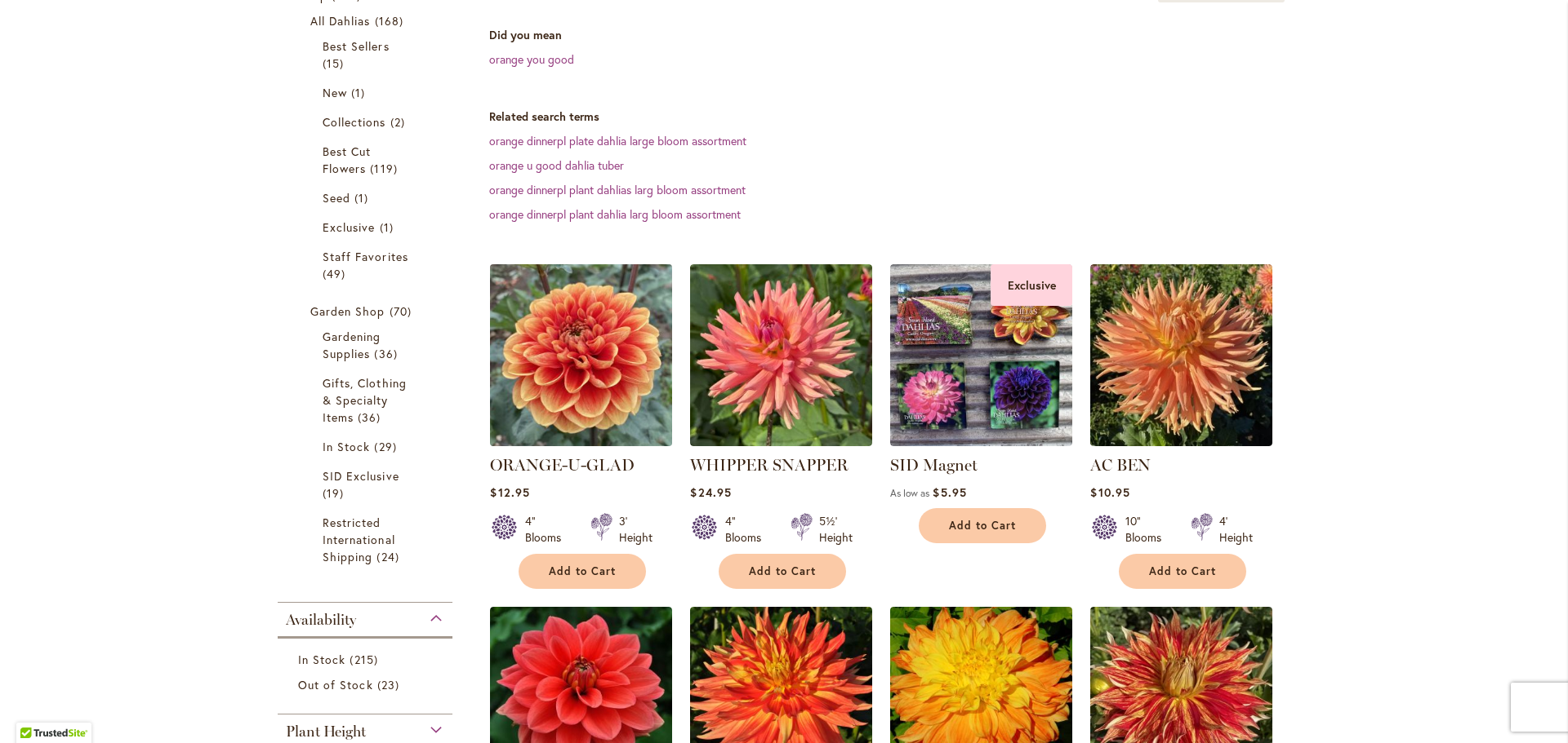
click at [584, 379] on img at bounding box center [581, 355] width 191 height 191
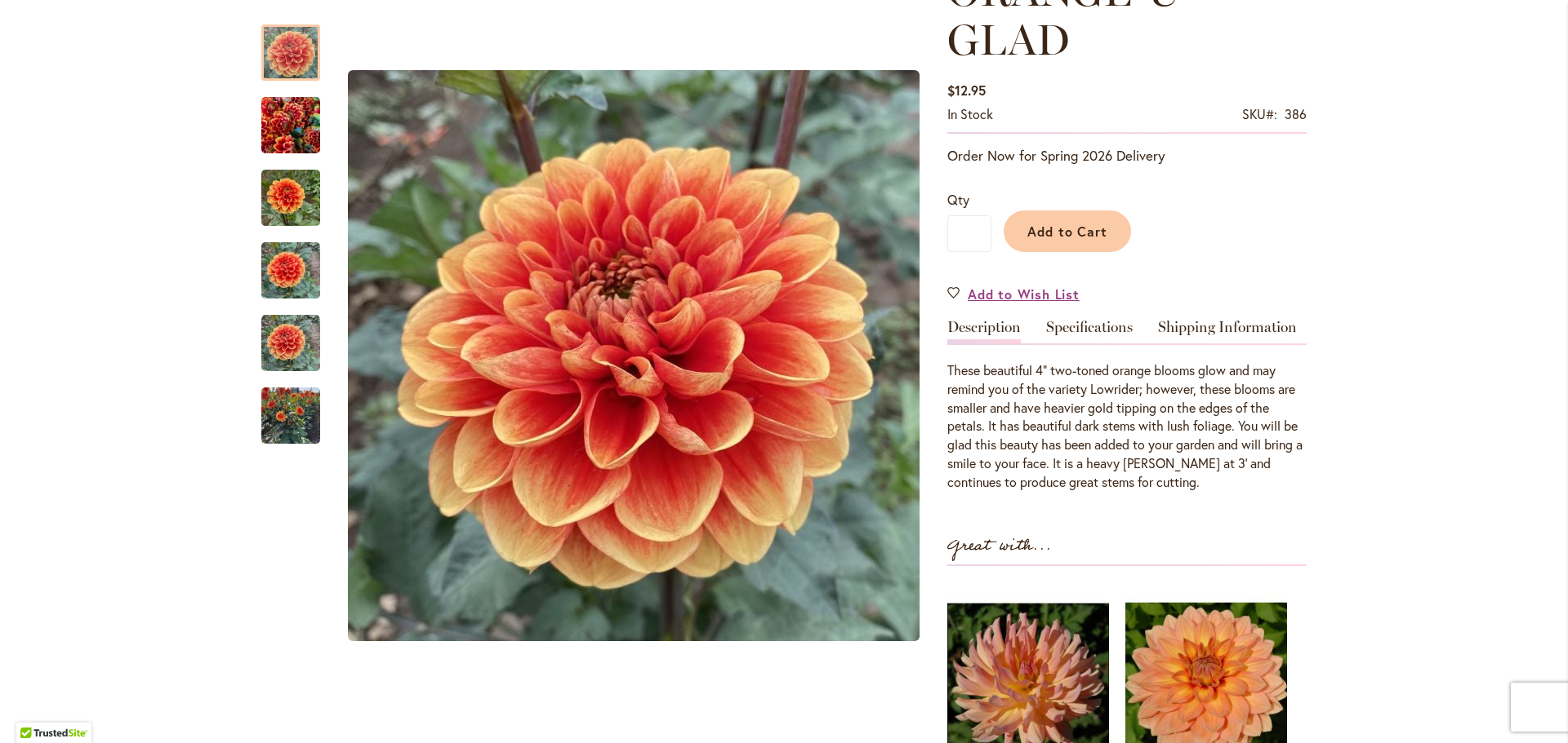
scroll to position [163, 0]
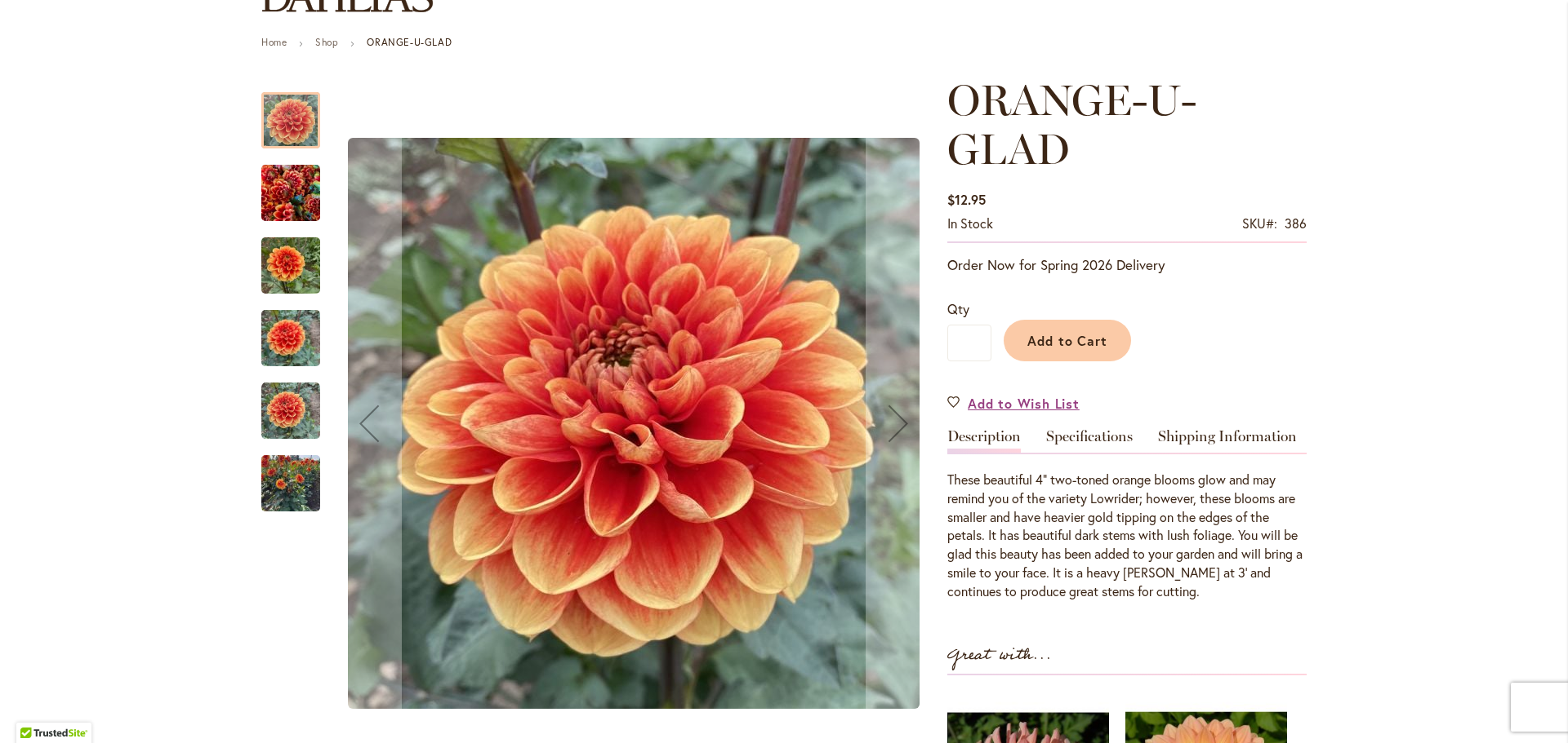
click at [293, 213] on img "Orange-U-Glad" at bounding box center [291, 194] width 59 height 78
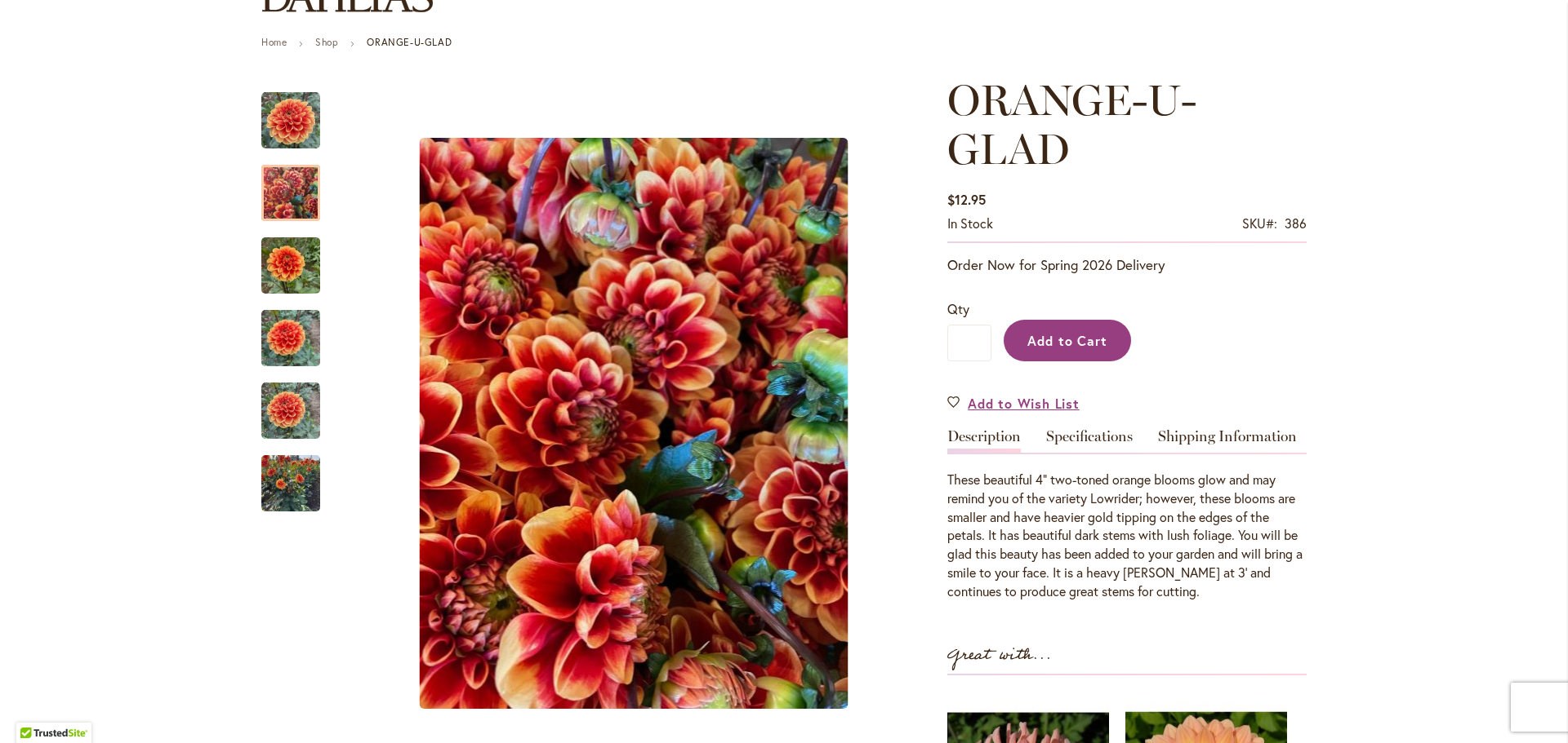
click at [1074, 342] on span "Add to Cart" at bounding box center [1067, 340] width 81 height 17
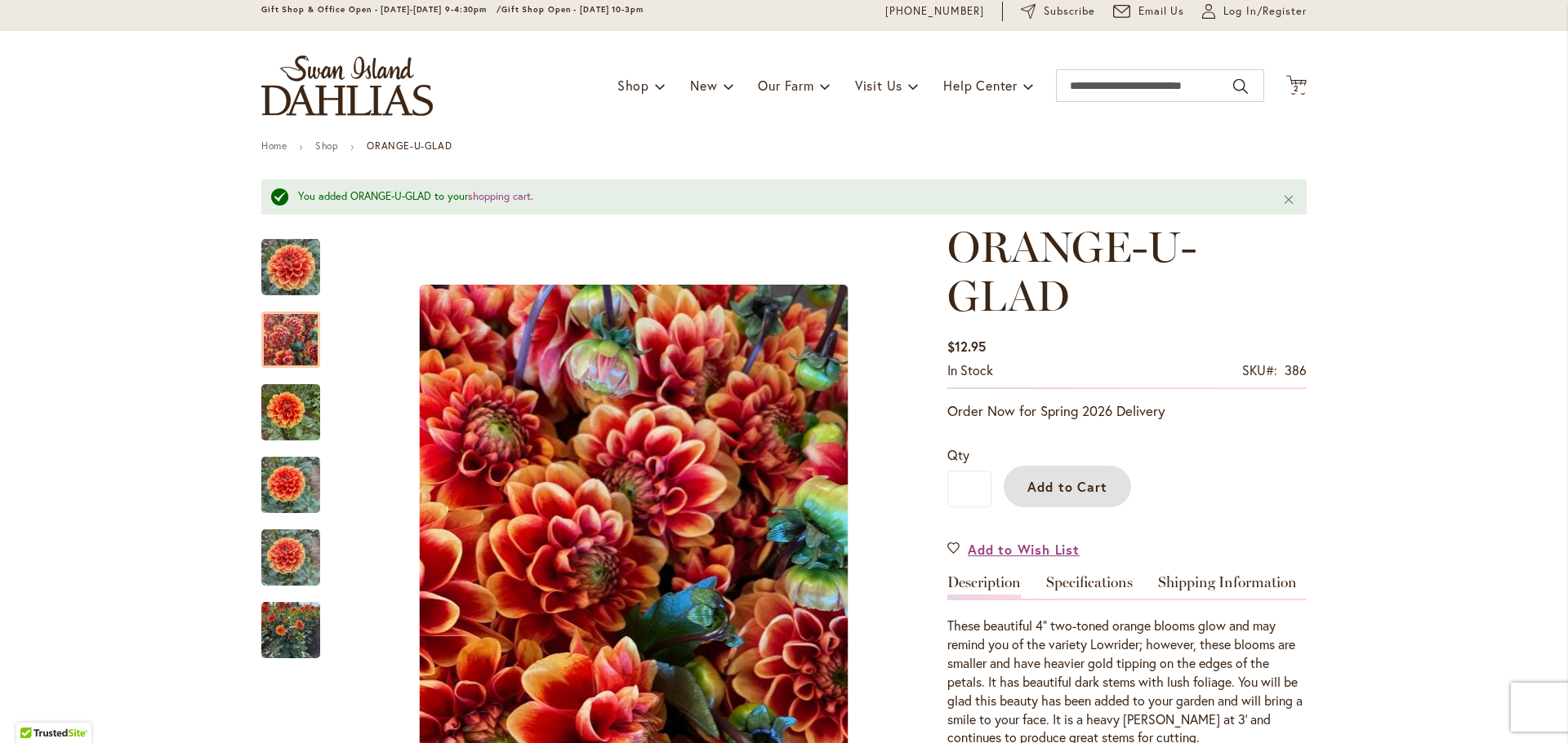
scroll to position [0, 0]
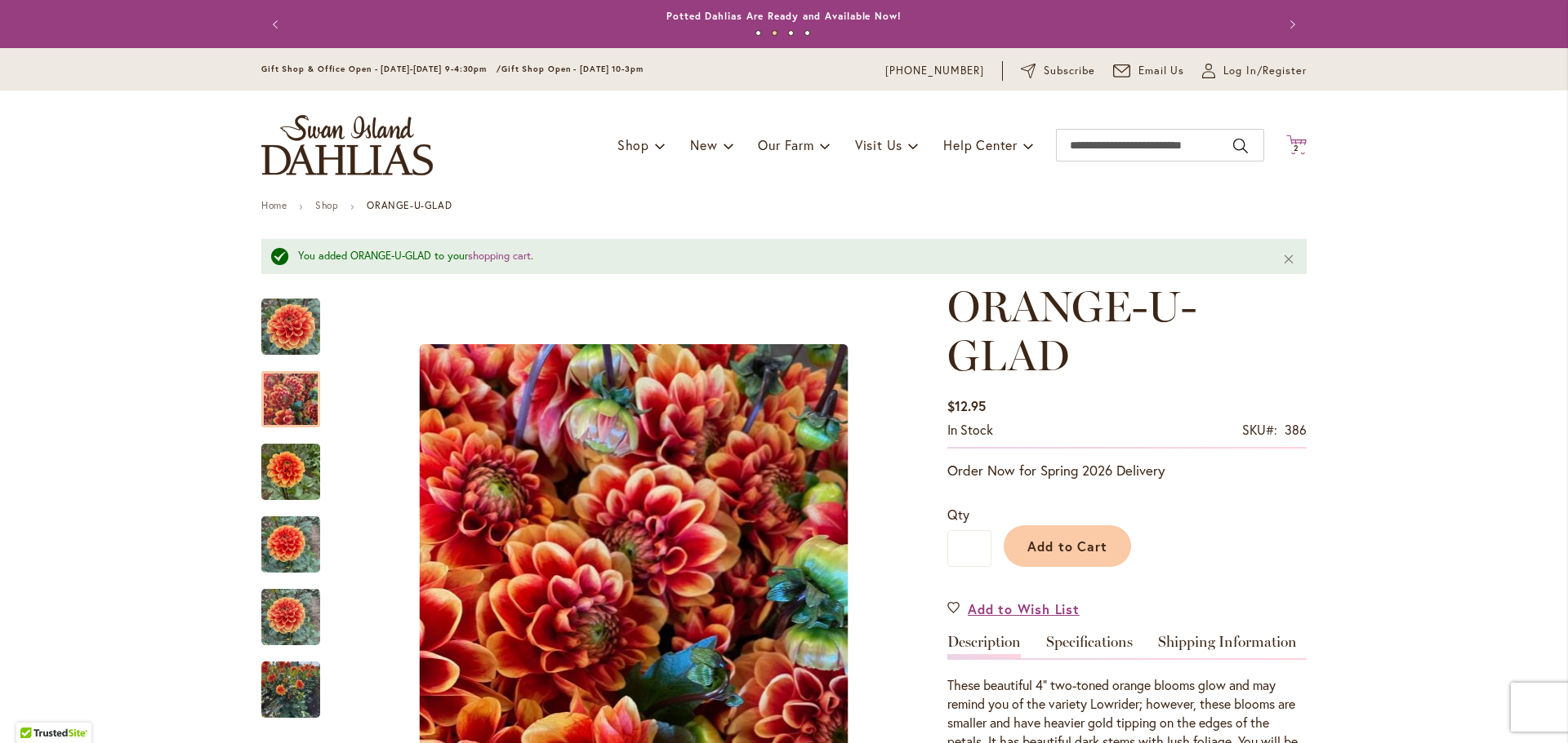
click at [1293, 146] on span "2" at bounding box center [1296, 148] width 5 height 11
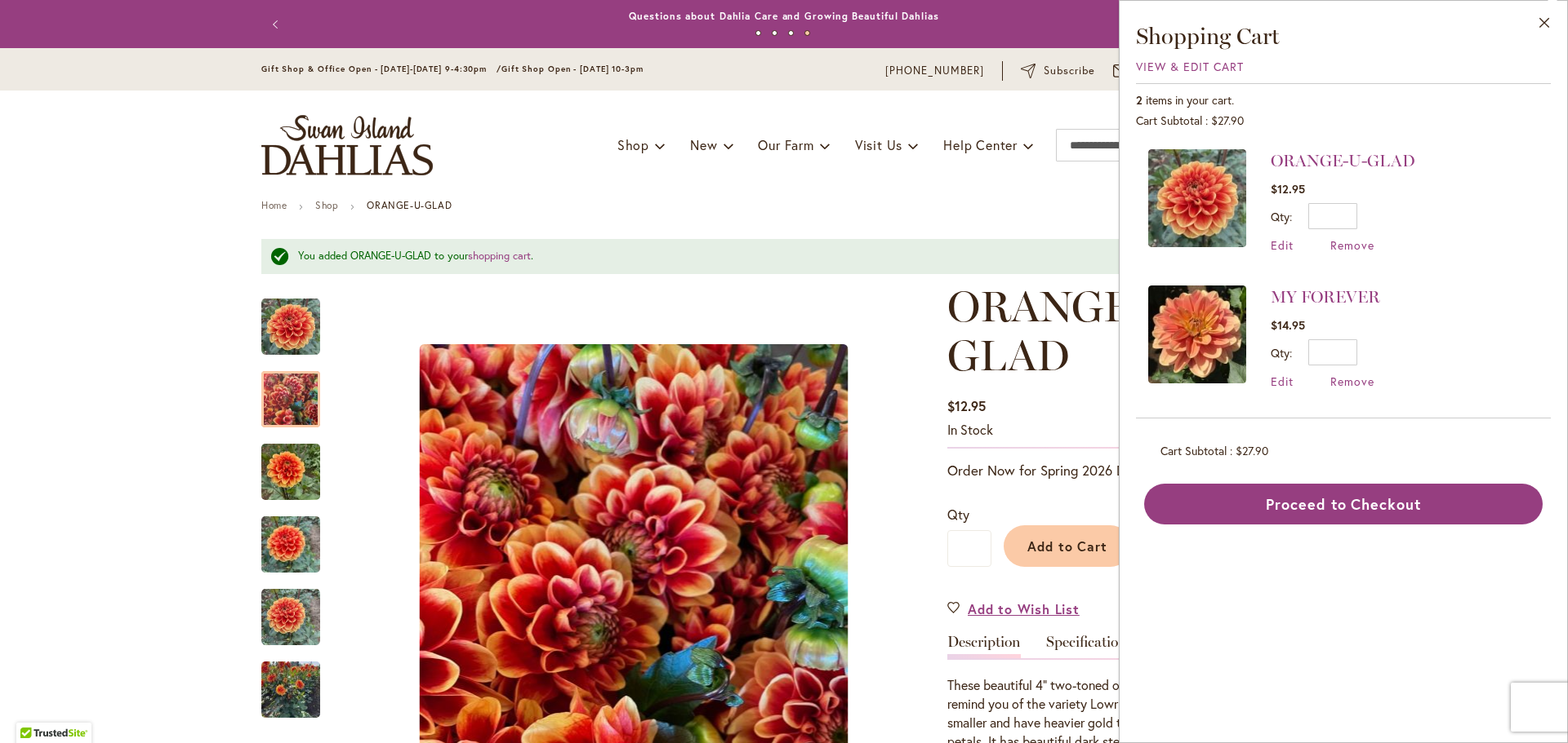
click at [955, 192] on div "Toggle Nav Shop Dahlia Tubers Collections Fresh Cut Dahlias Gardening Supplies …" at bounding box center [784, 145] width 1078 height 110
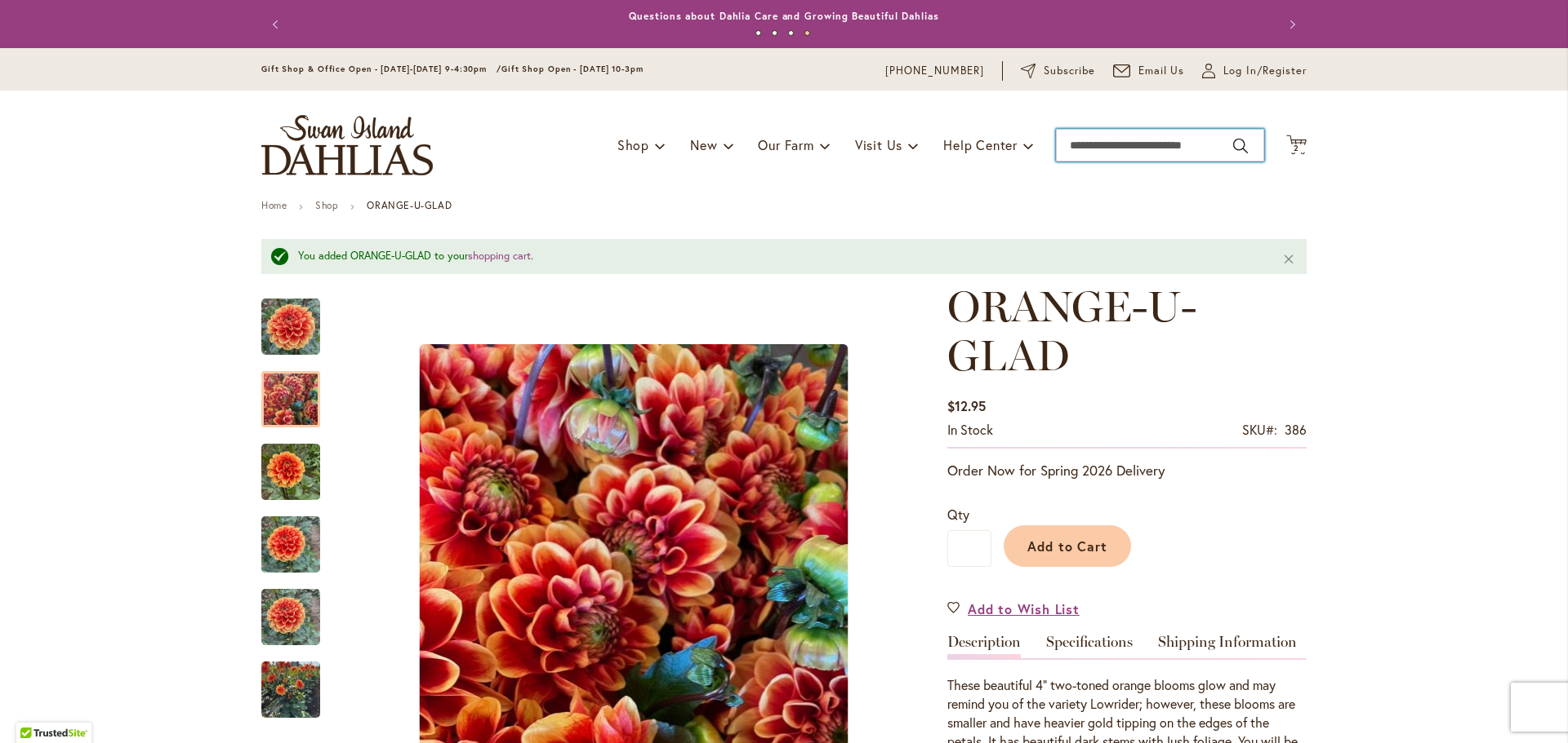
click at [1086, 149] on input "Search" at bounding box center [1159, 145] width 208 height 33
type input "********"
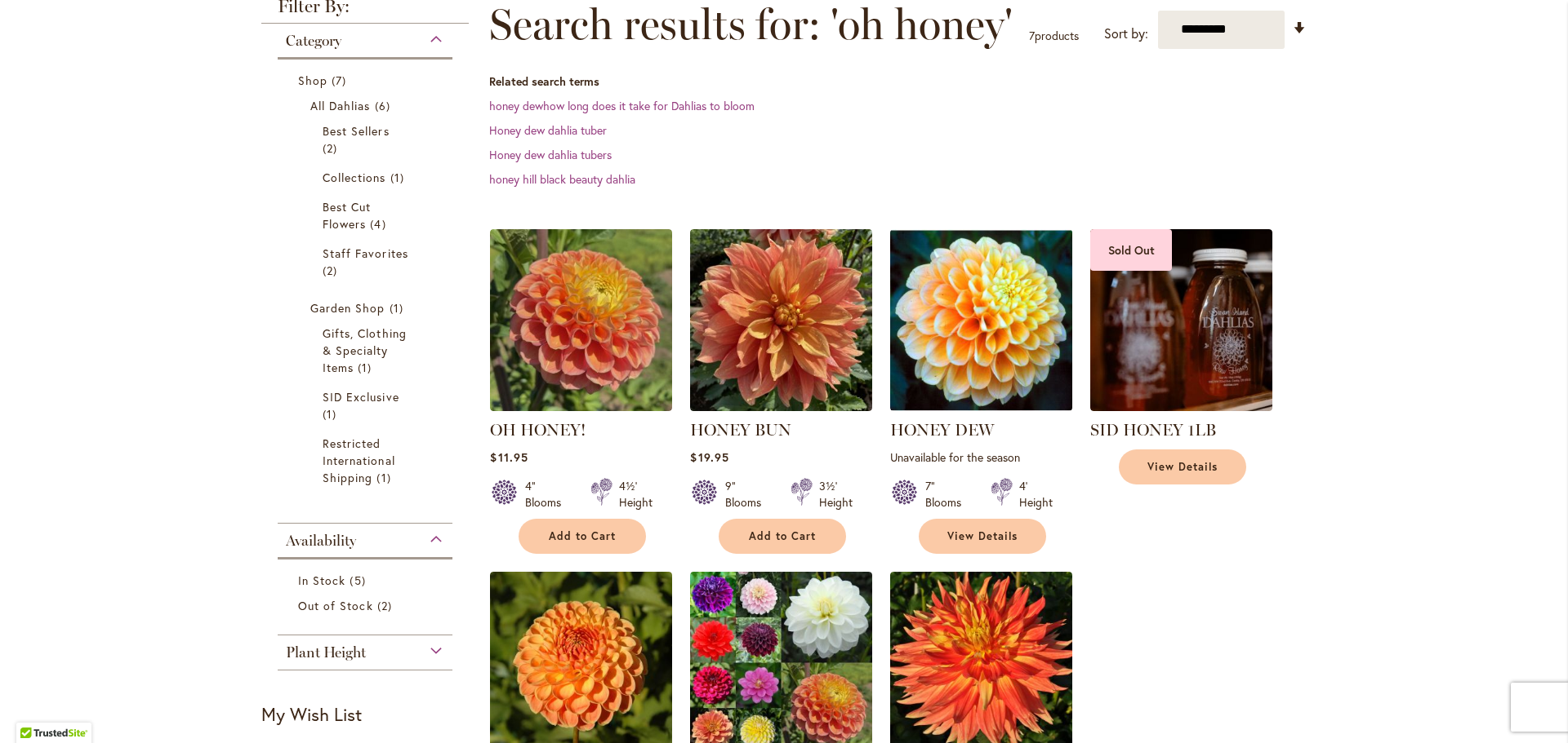
scroll to position [244, 0]
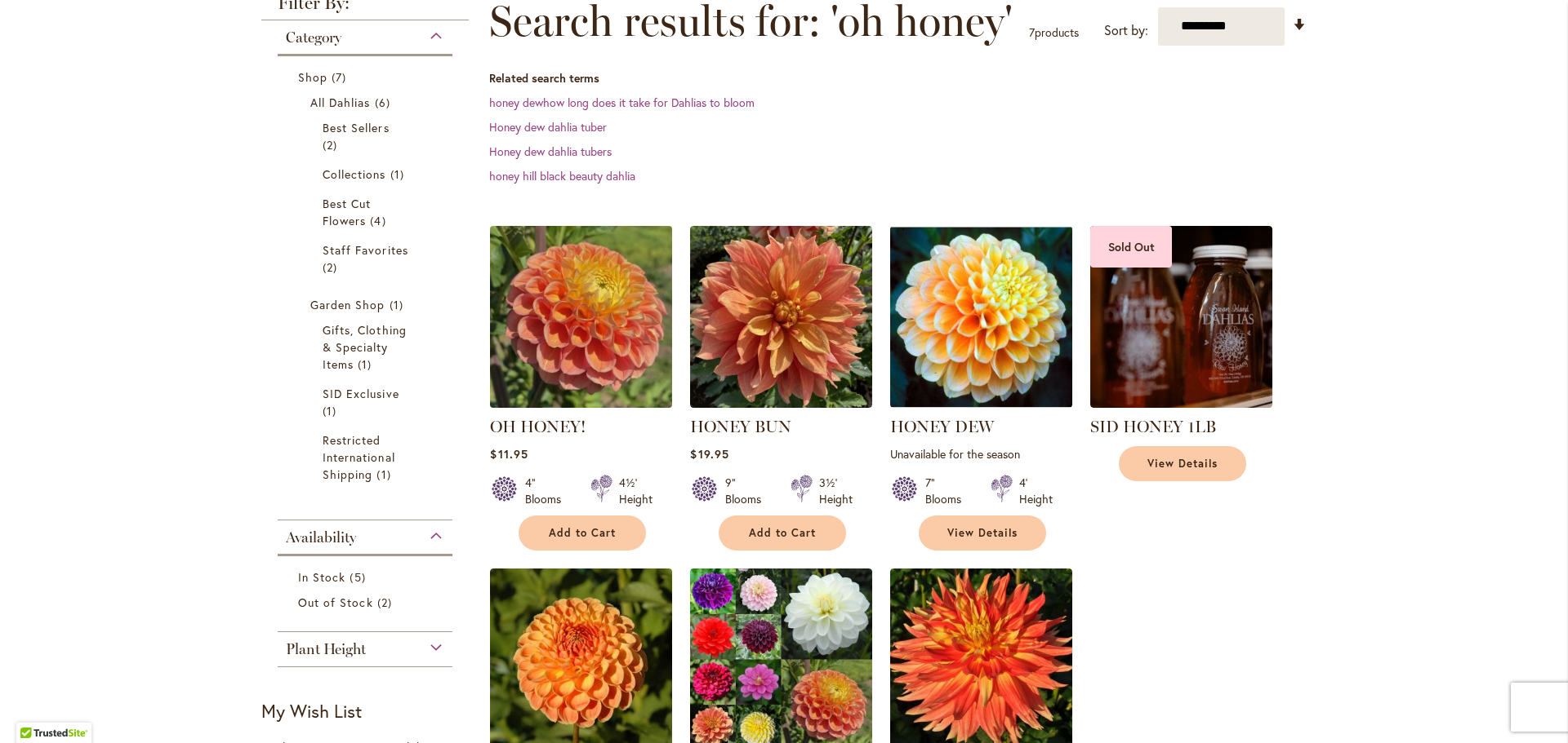
click at [593, 362] on img at bounding box center [581, 317] width 191 height 191
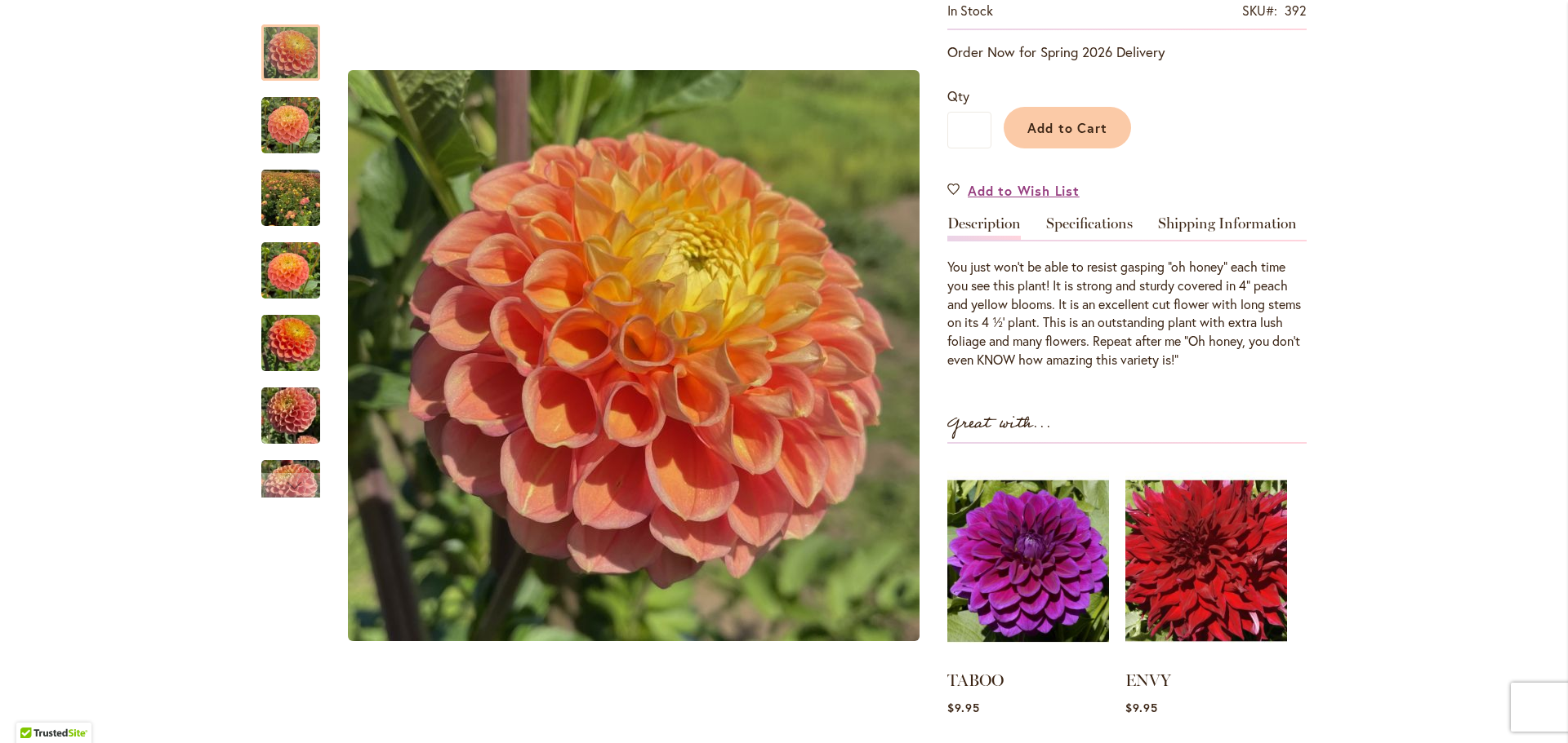
scroll to position [408, 0]
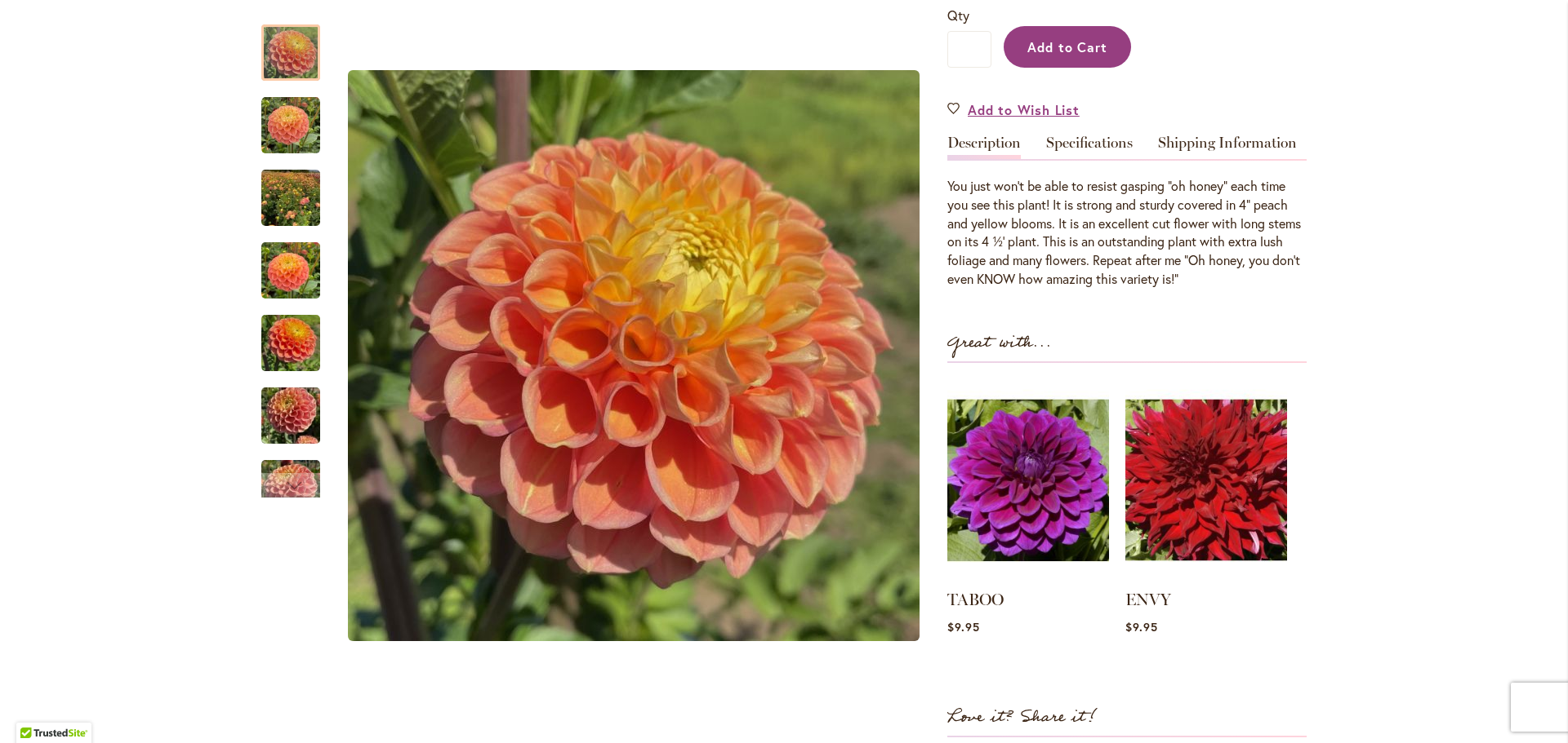
click at [1079, 49] on span "Add to Cart" at bounding box center [1067, 46] width 81 height 17
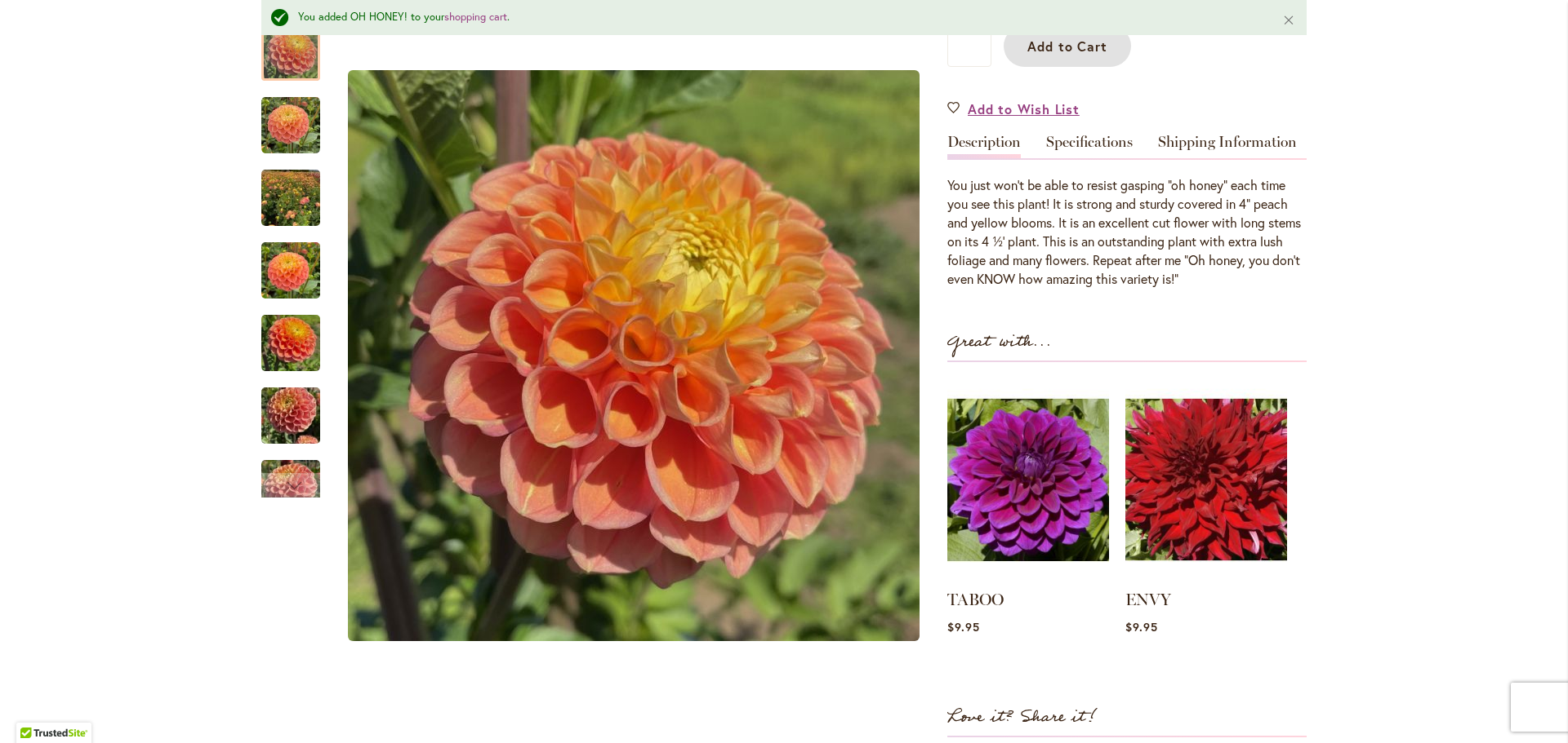
scroll to position [0, 0]
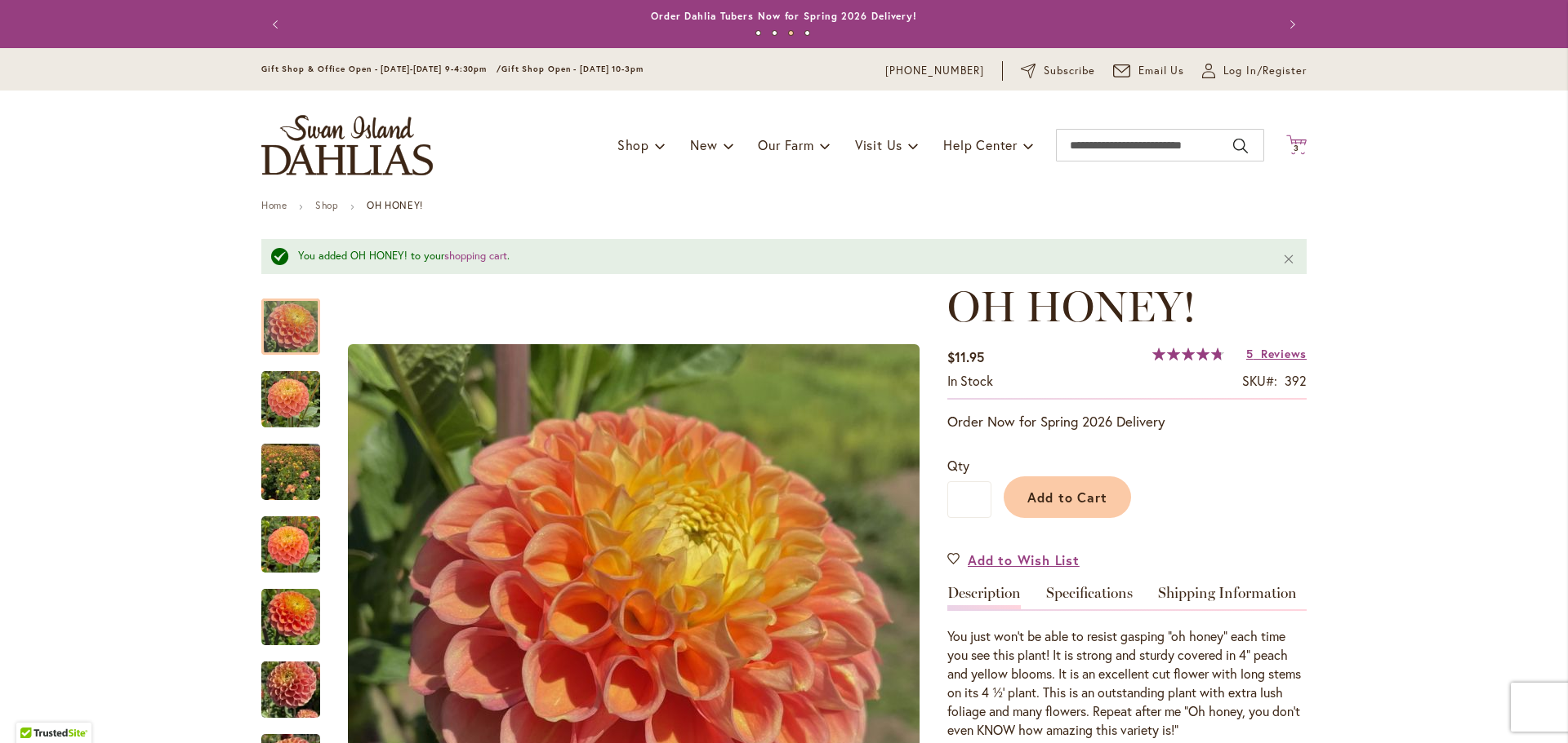
click at [1293, 144] on icon "Cart .cls-1 { fill: #231f20; }" at bounding box center [1296, 144] width 21 height 21
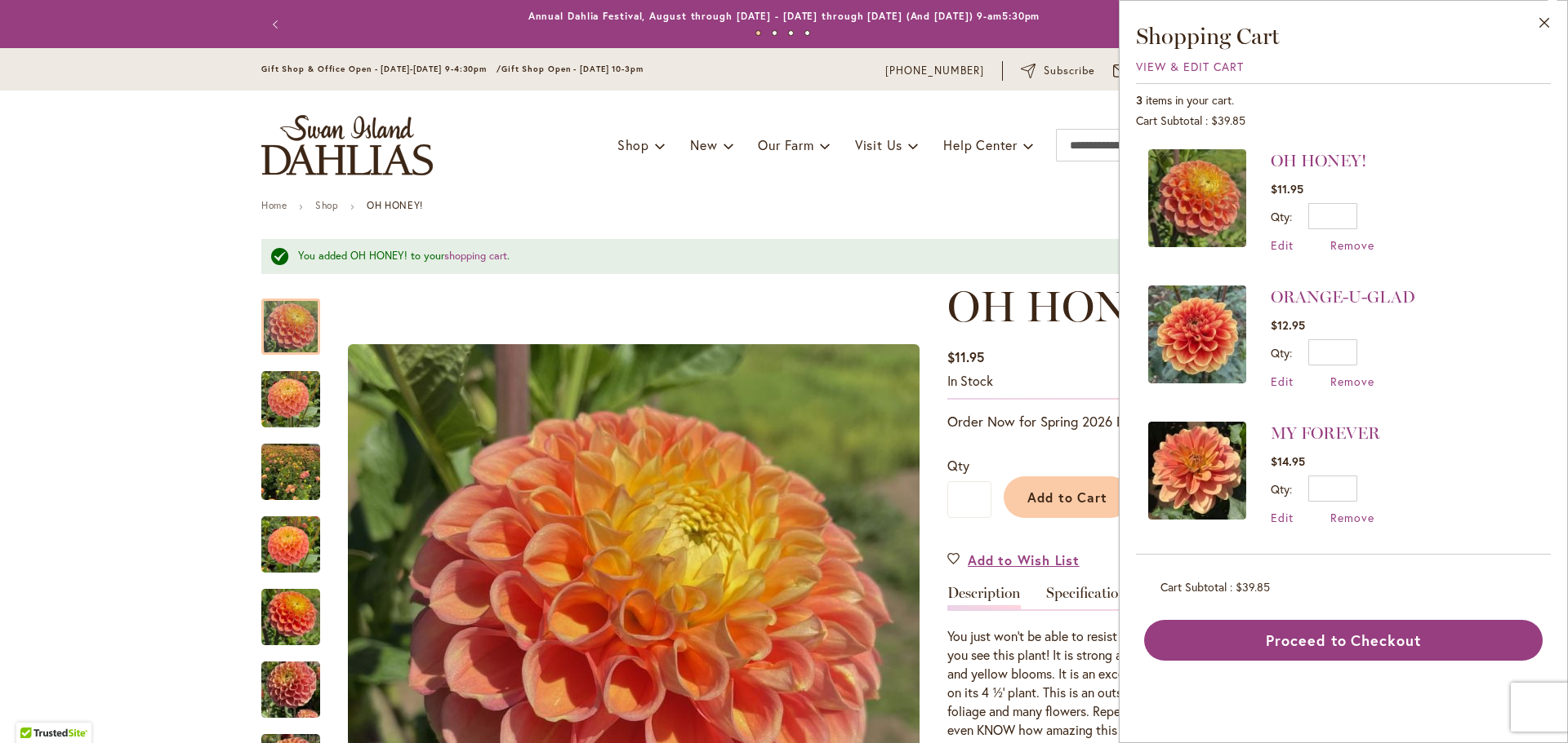
click at [1207, 207] on img at bounding box center [1197, 198] width 98 height 98
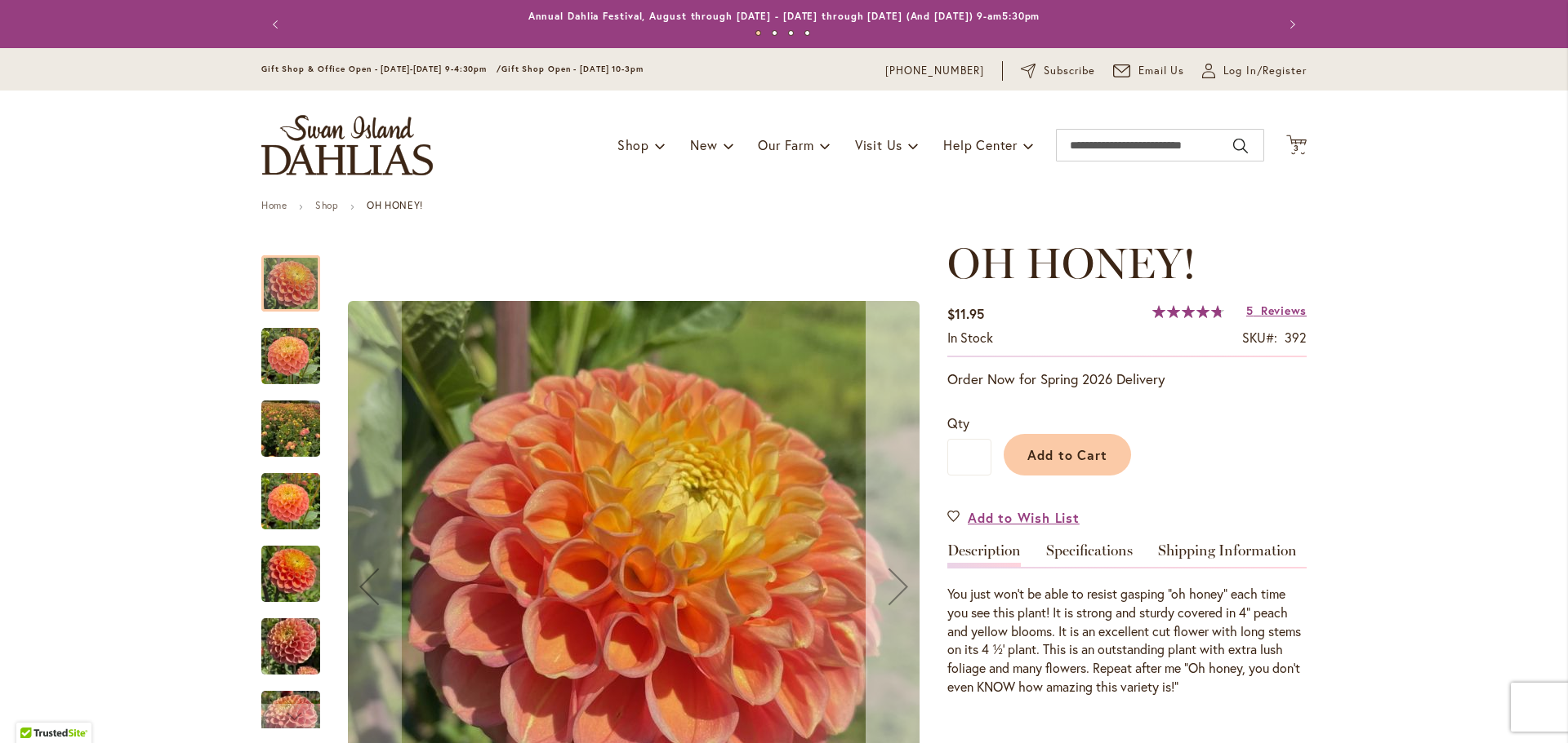
click at [893, 591] on div "Next" at bounding box center [898, 586] width 65 height 65
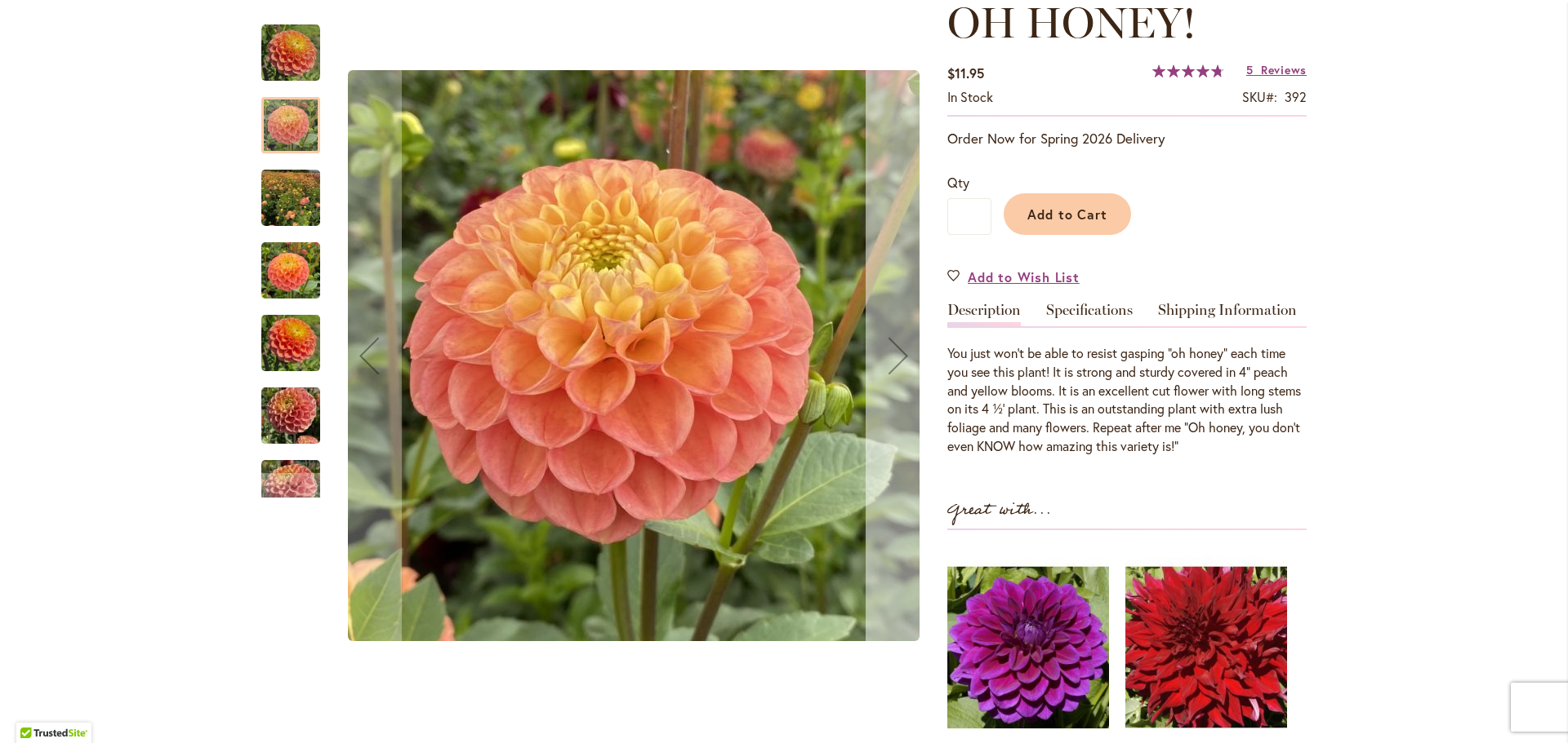
scroll to position [244, 0]
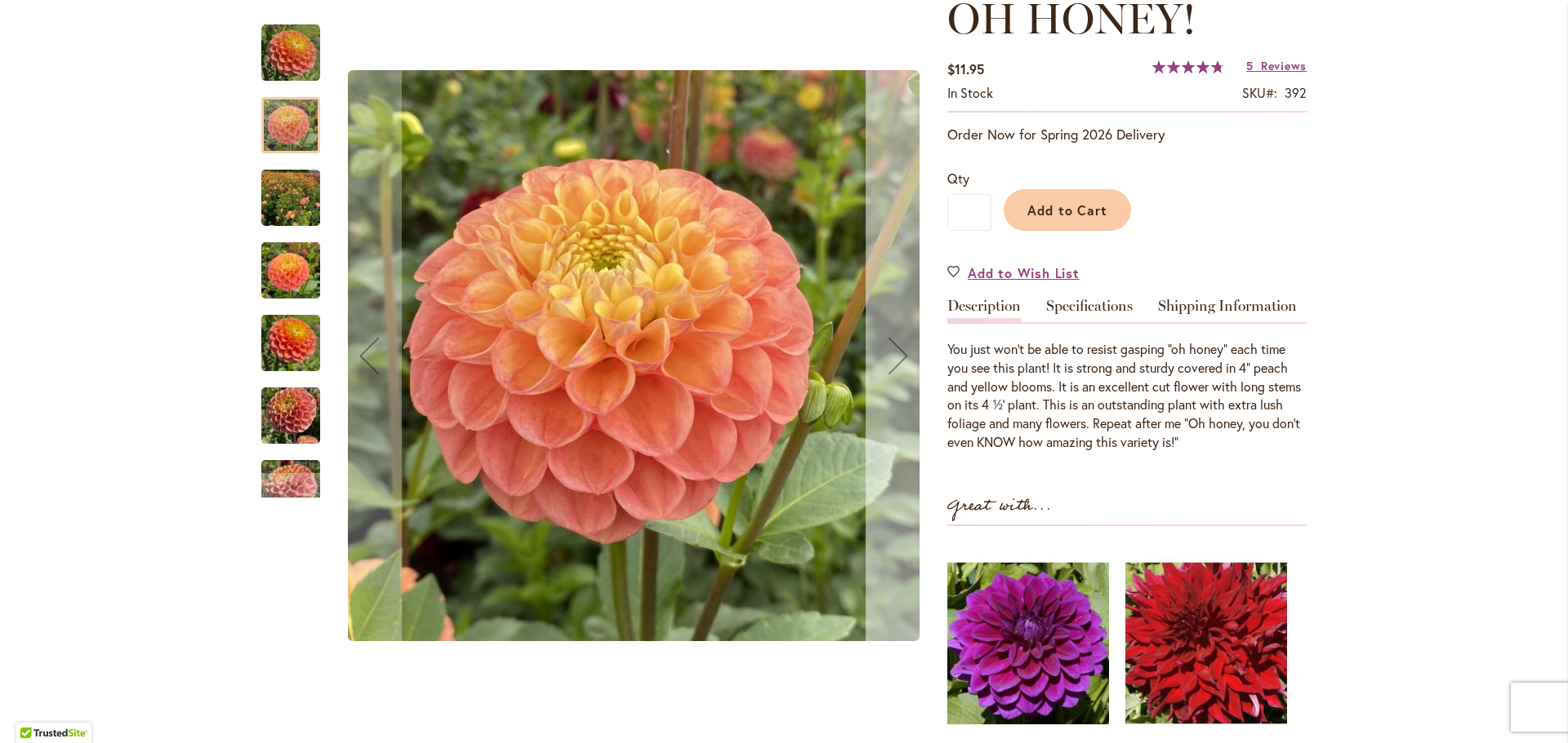
click at [901, 354] on div "Next" at bounding box center [898, 355] width 65 height 65
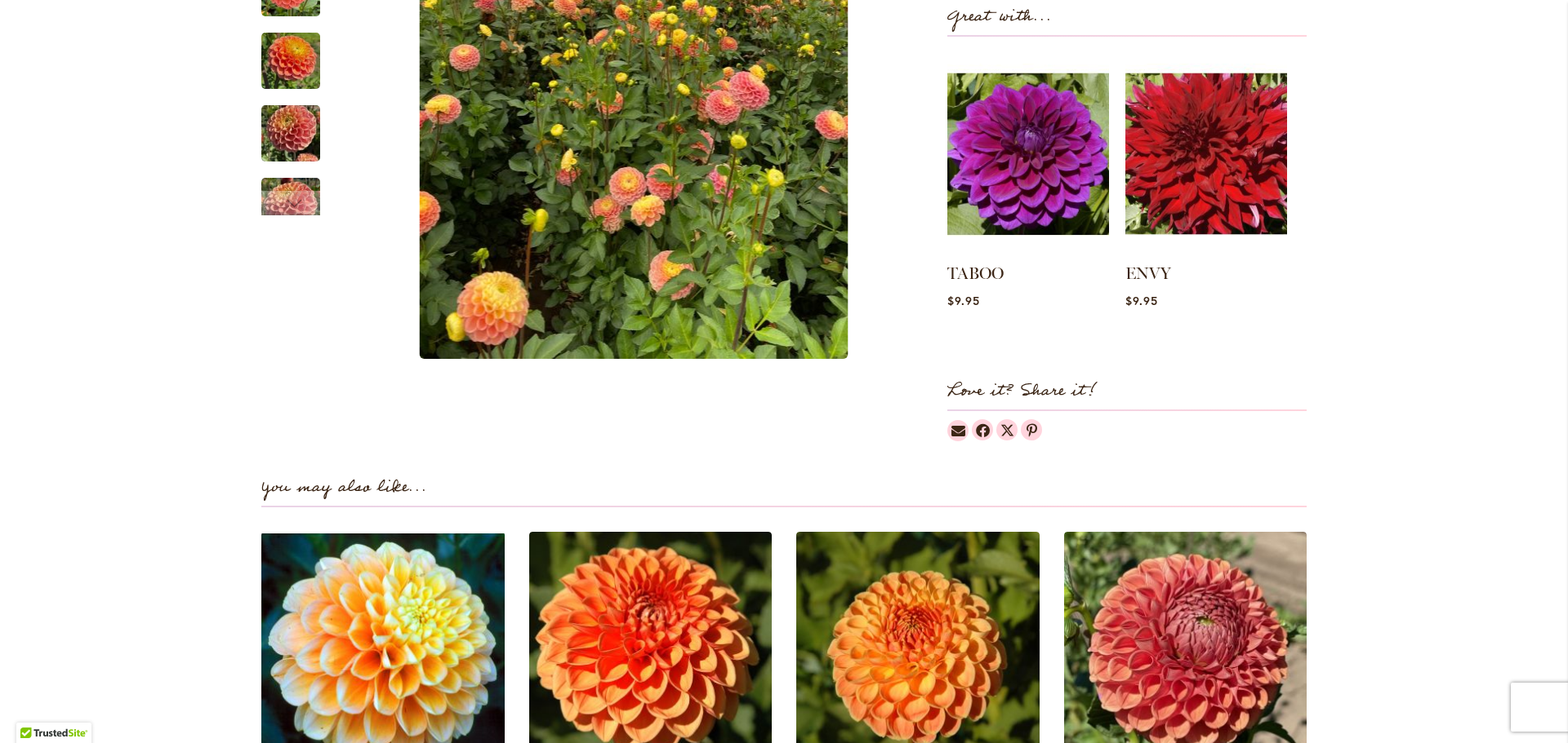
scroll to position [0, 0]
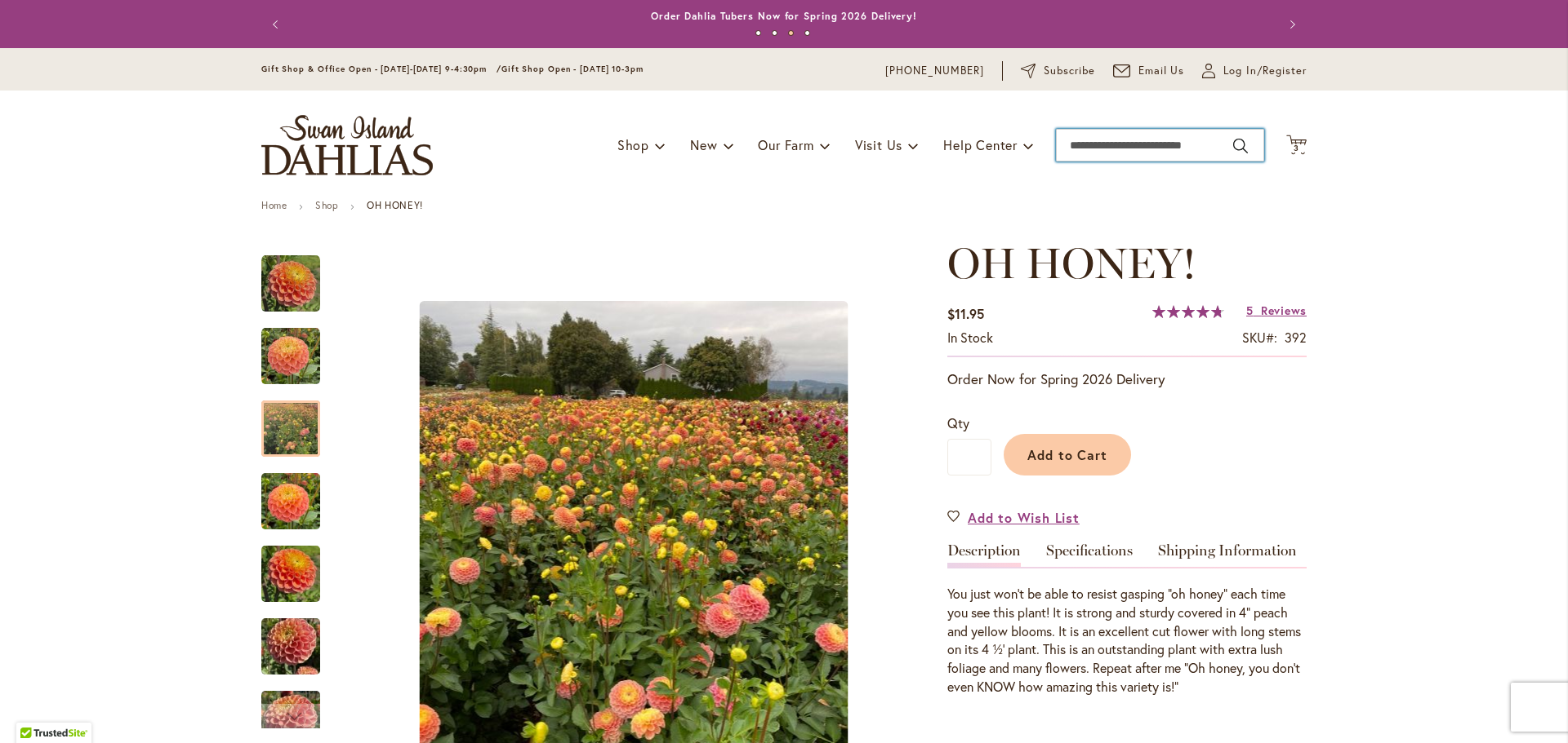
click at [1137, 147] on input "Search" at bounding box center [1159, 145] width 208 height 33
type input "**********"
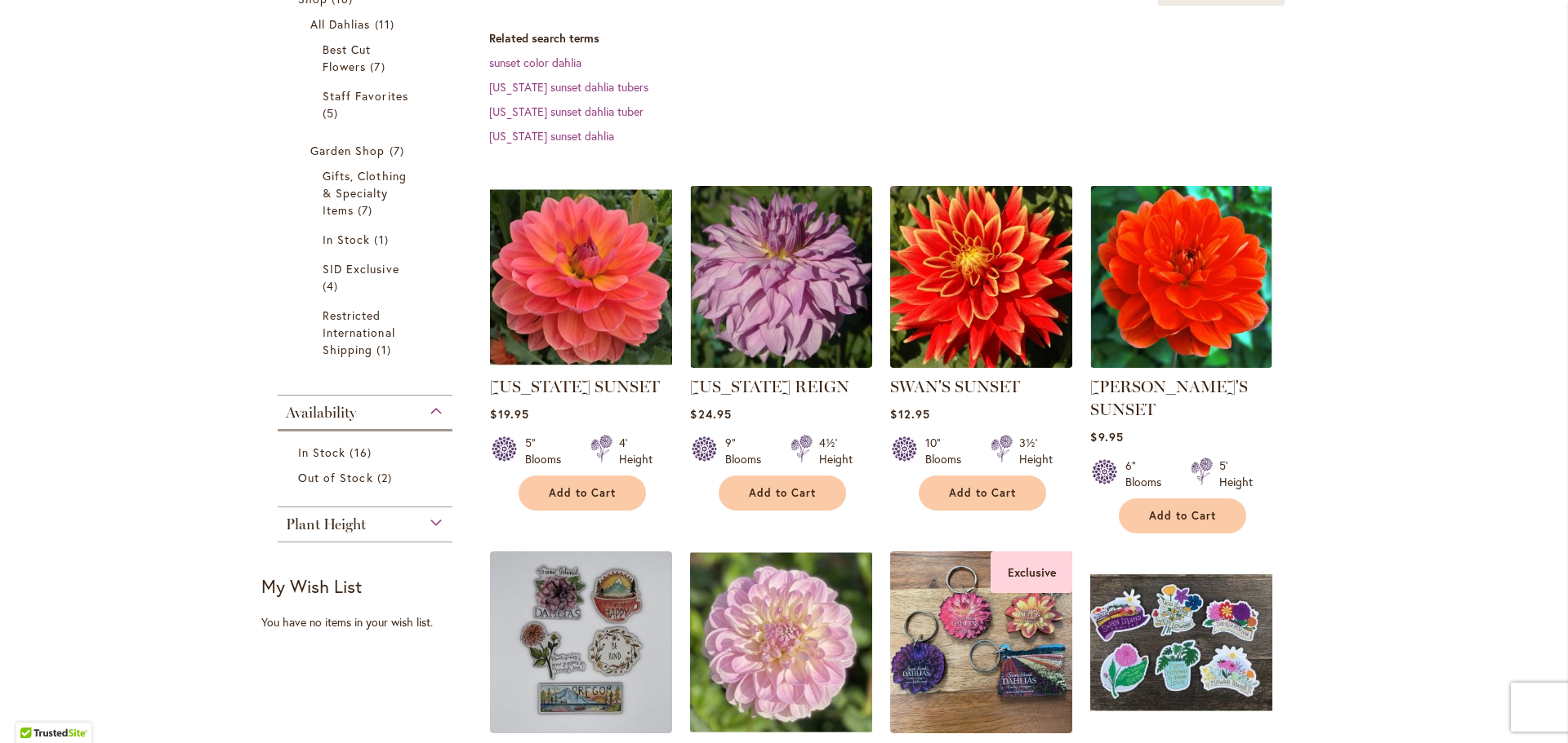
scroll to position [326, 0]
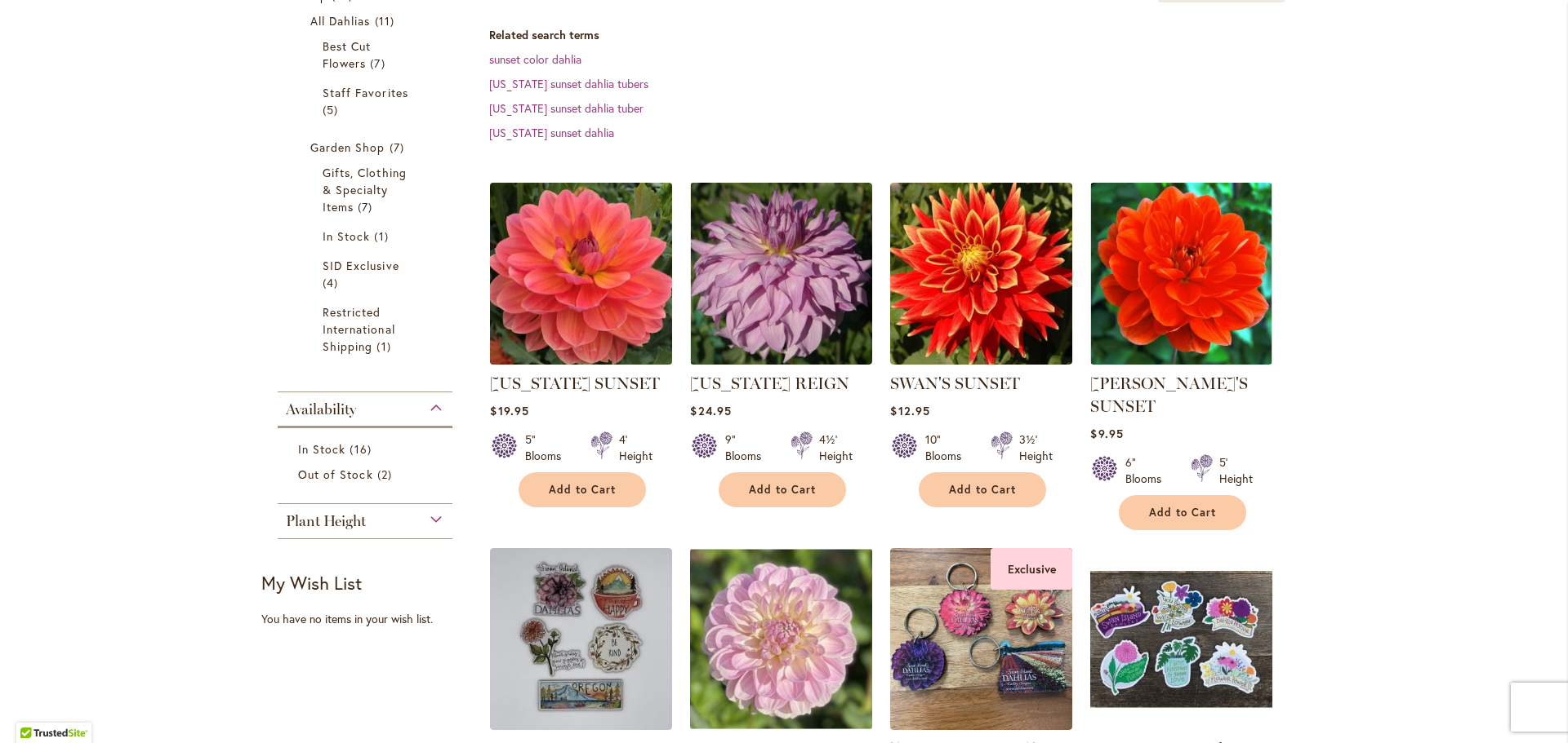
click at [559, 283] on img at bounding box center [581, 273] width 191 height 191
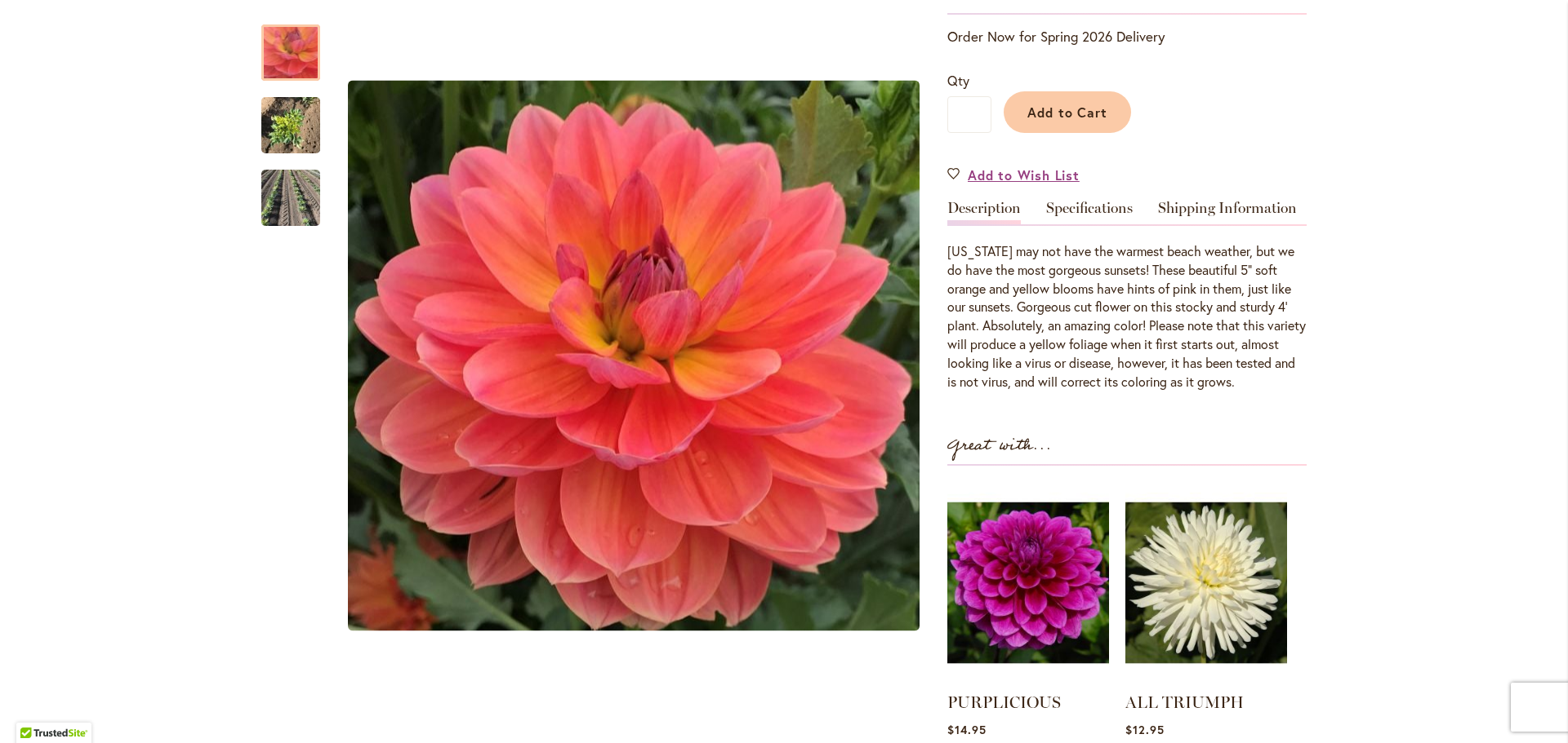
scroll to position [408, 0]
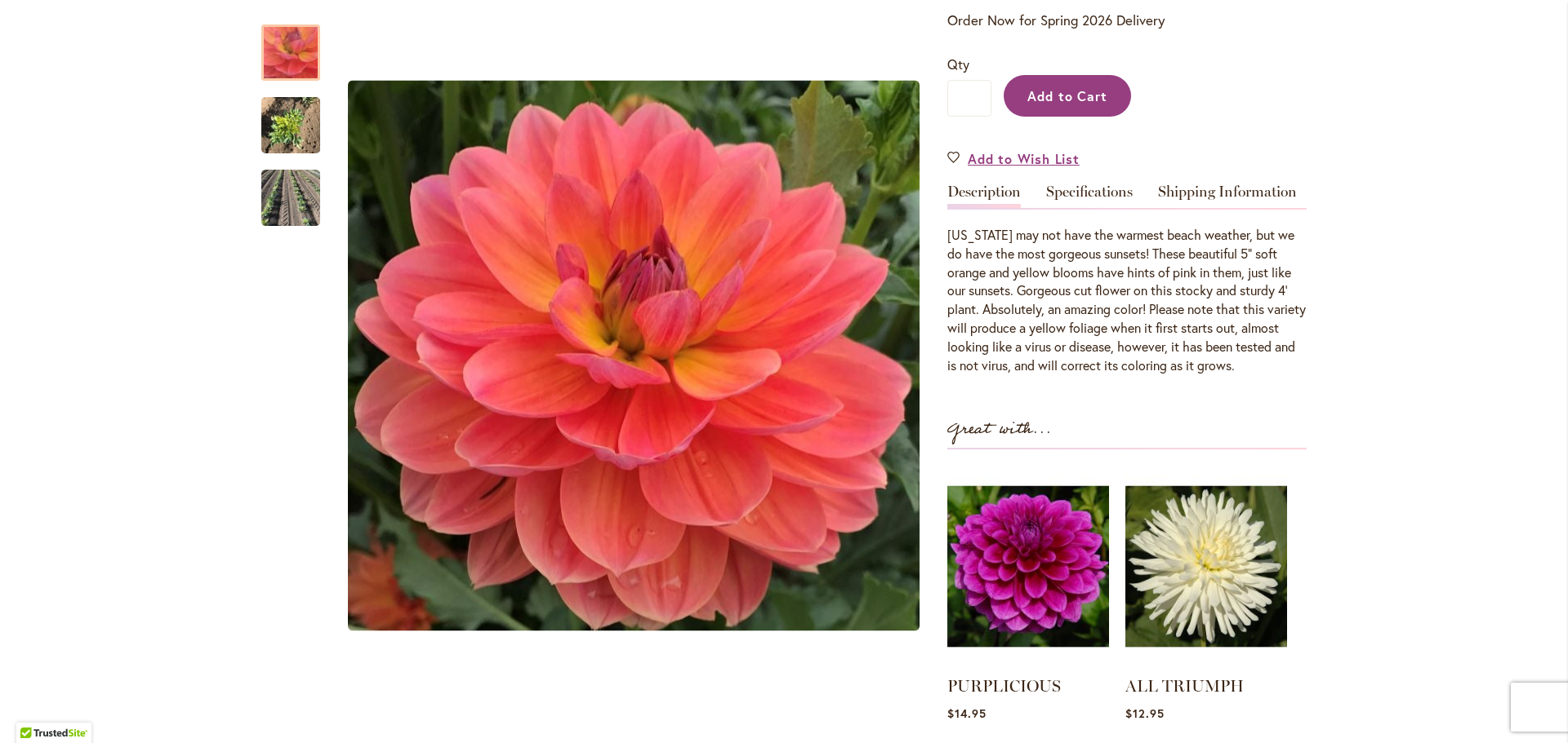
click at [1071, 92] on span "Add to Cart" at bounding box center [1067, 95] width 81 height 17
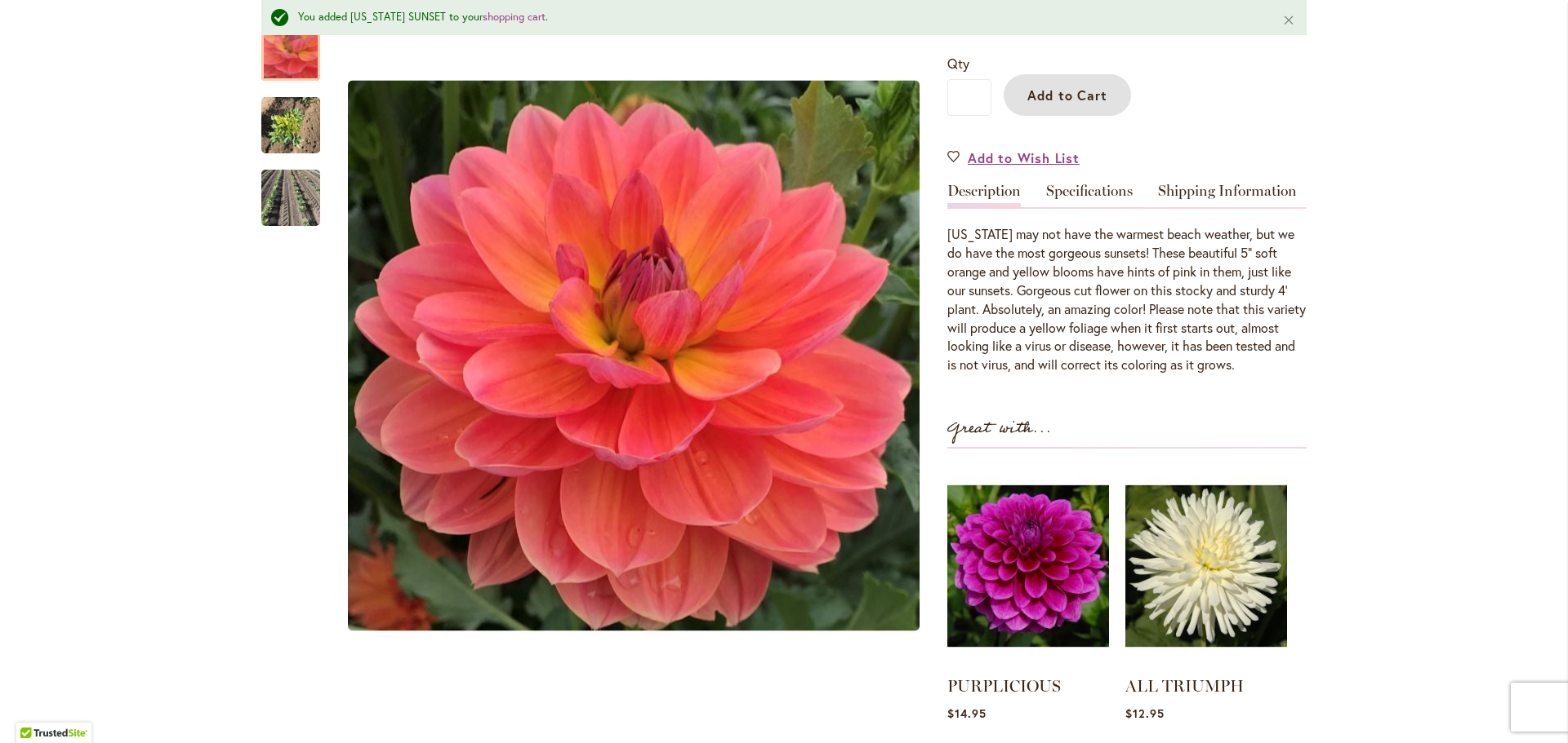
scroll to position [0, 0]
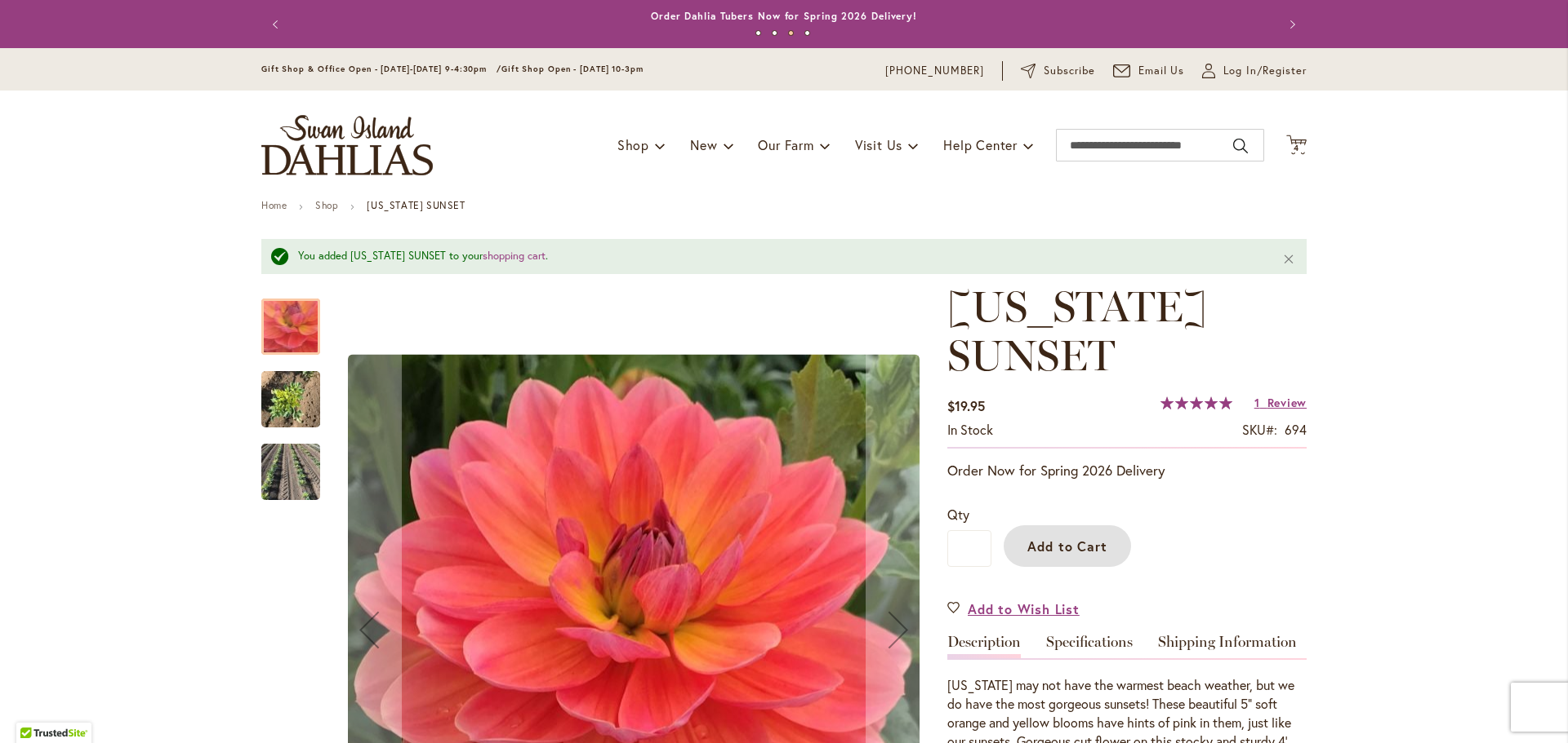
click at [294, 398] on img "OREGON SUNSET" at bounding box center [291, 399] width 59 height 78
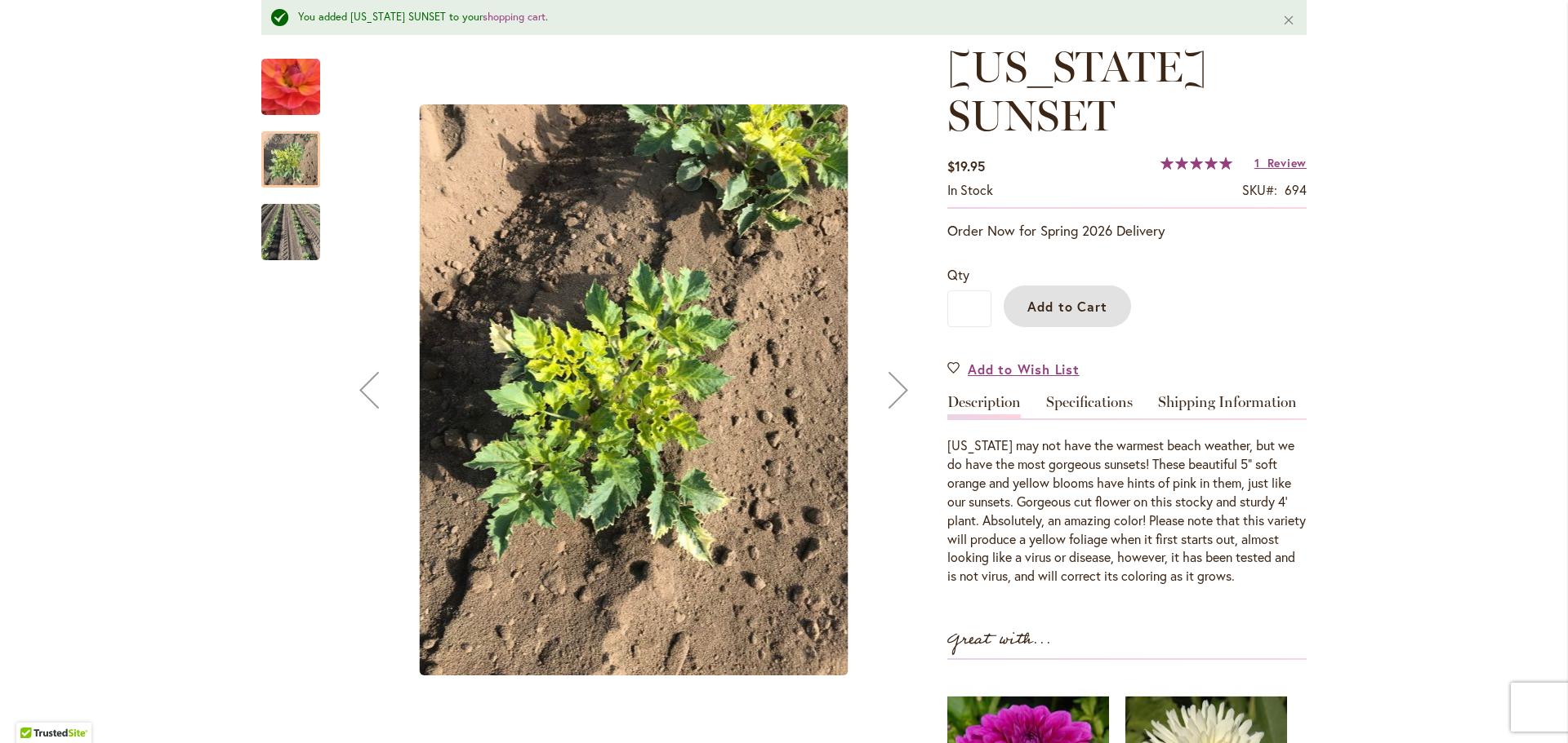
scroll to position [244, 0]
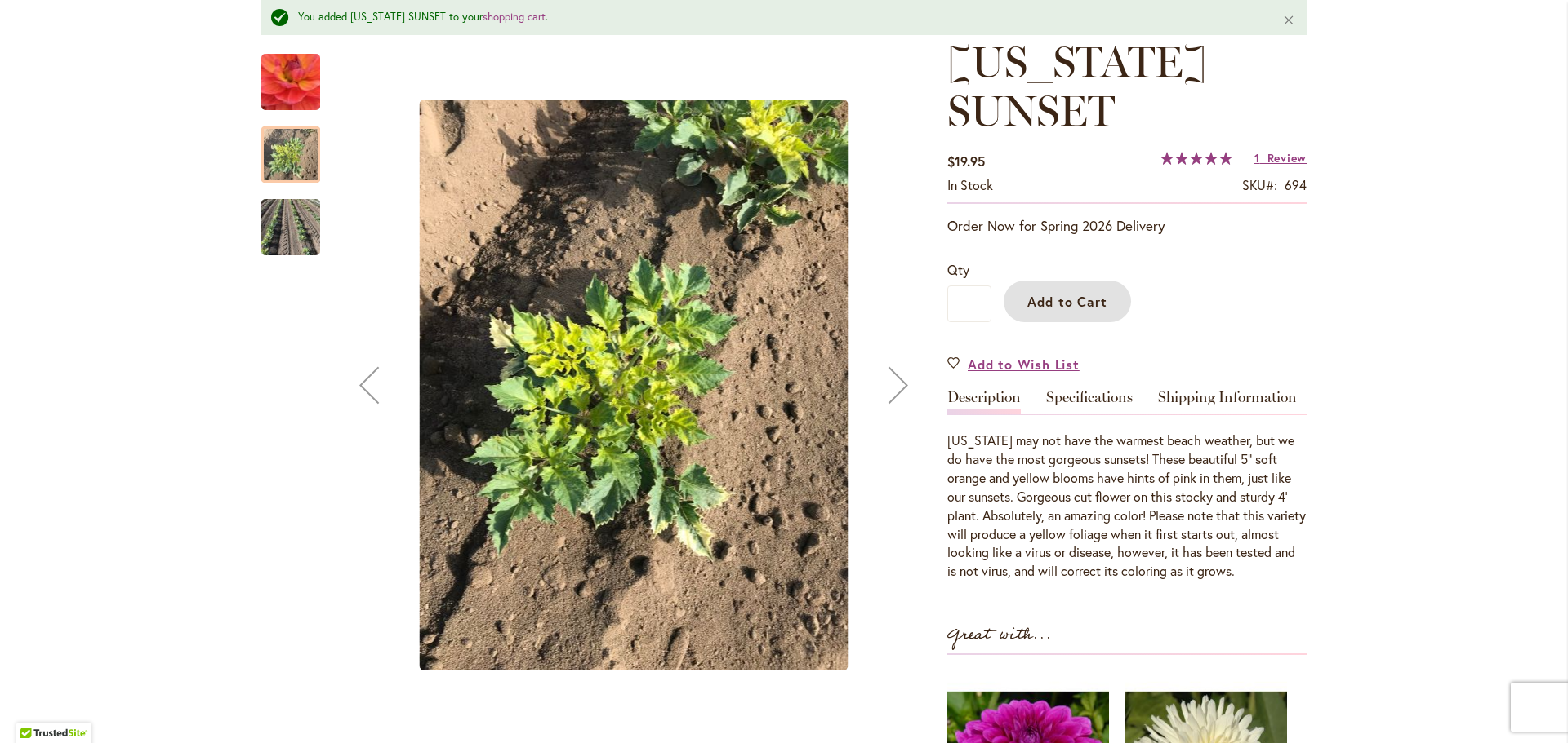
click at [279, 242] on img "OREGON SUNSET" at bounding box center [291, 227] width 59 height 85
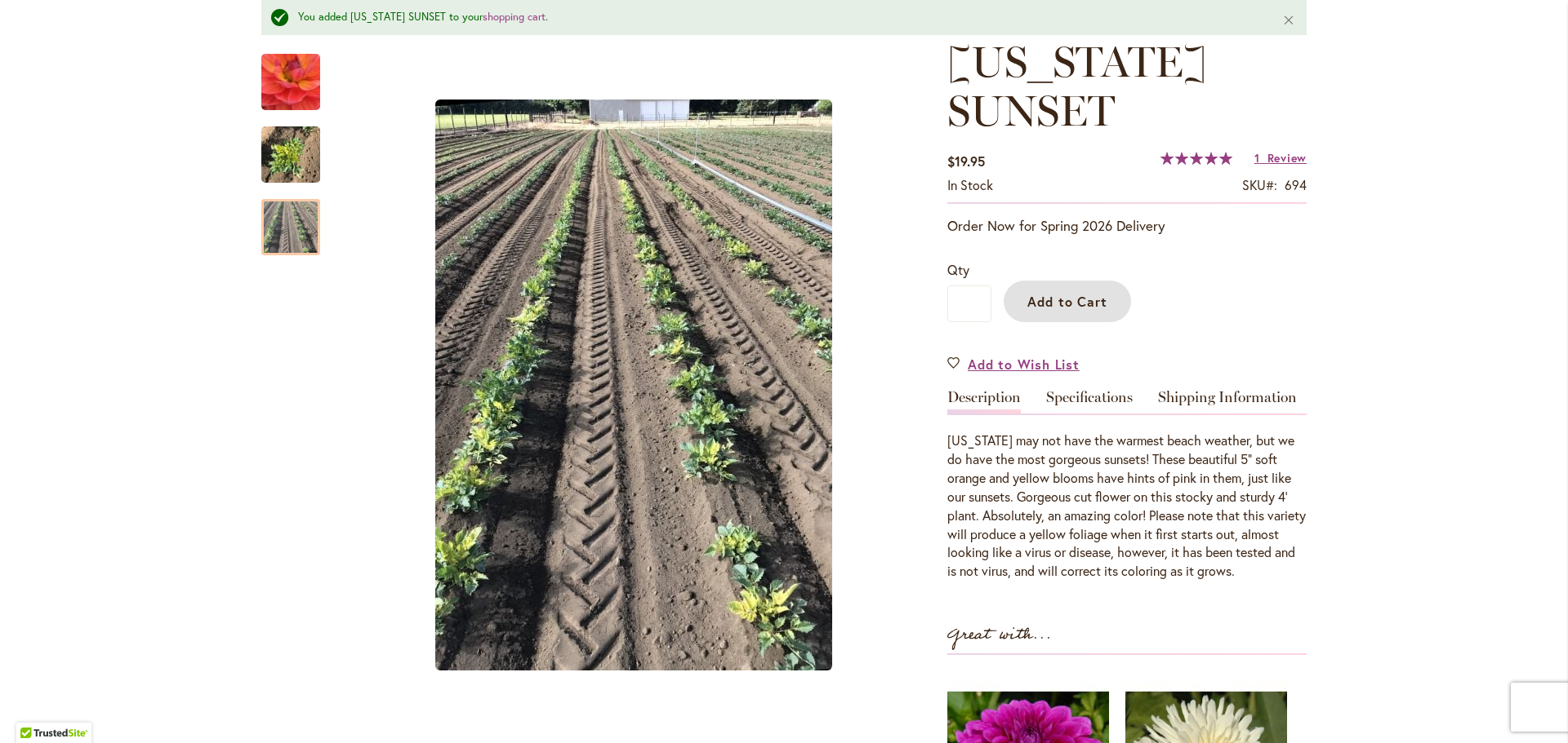
scroll to position [0, 0]
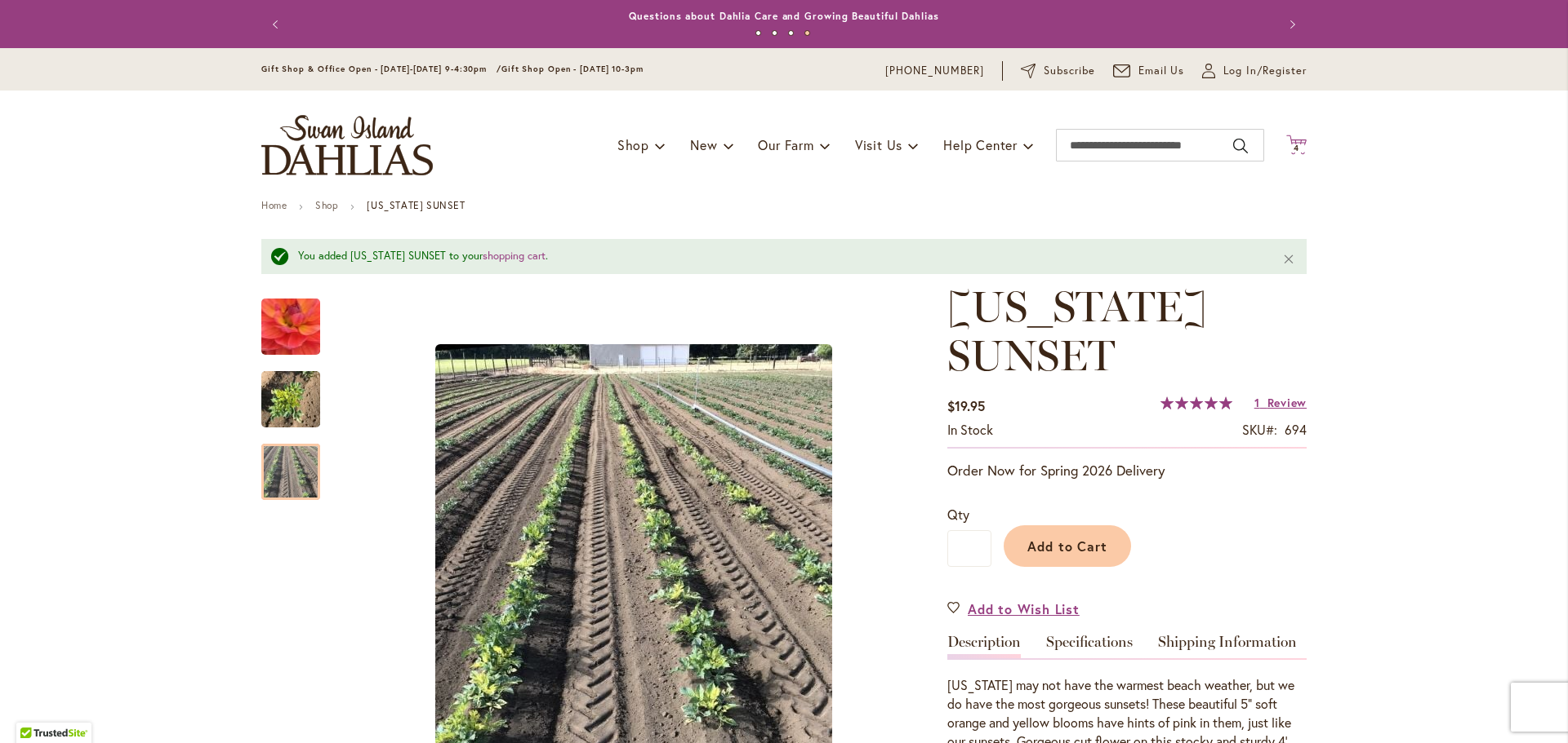
click at [1291, 139] on icon "Cart .cls-1 { fill: #231f20; }" at bounding box center [1296, 144] width 21 height 21
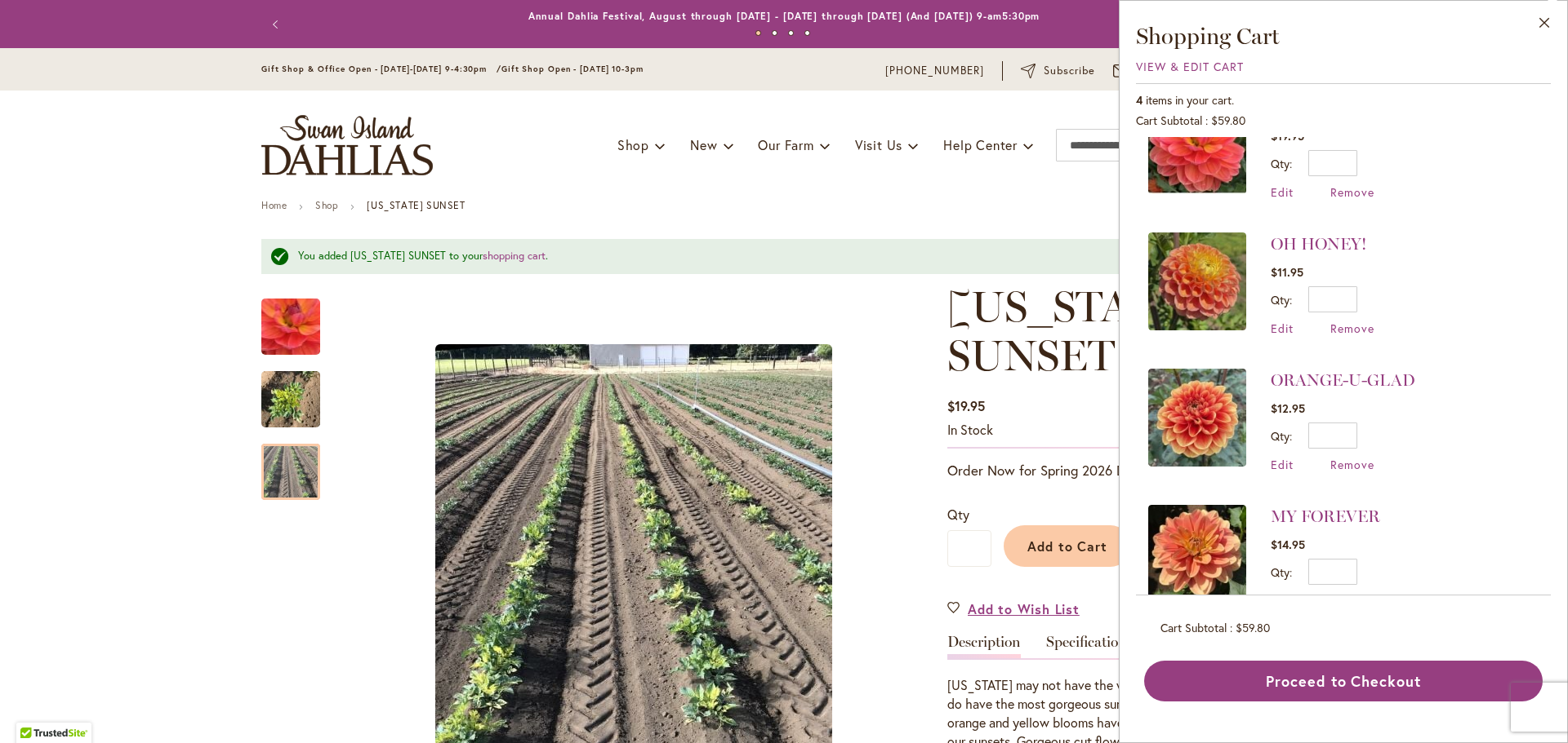
scroll to position [81, 0]
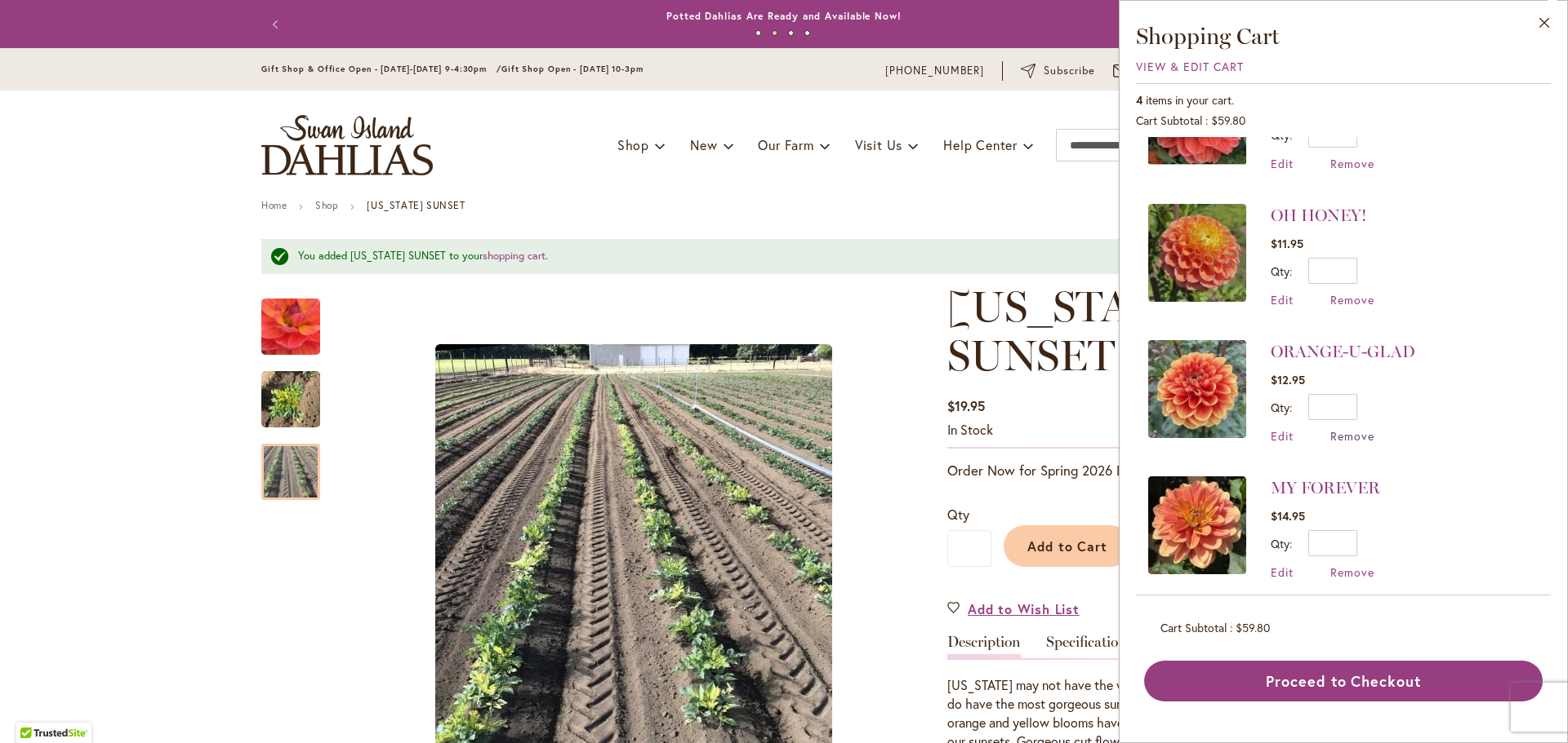
click at [1359, 438] on span "Remove" at bounding box center [1351, 435] width 44 height 15
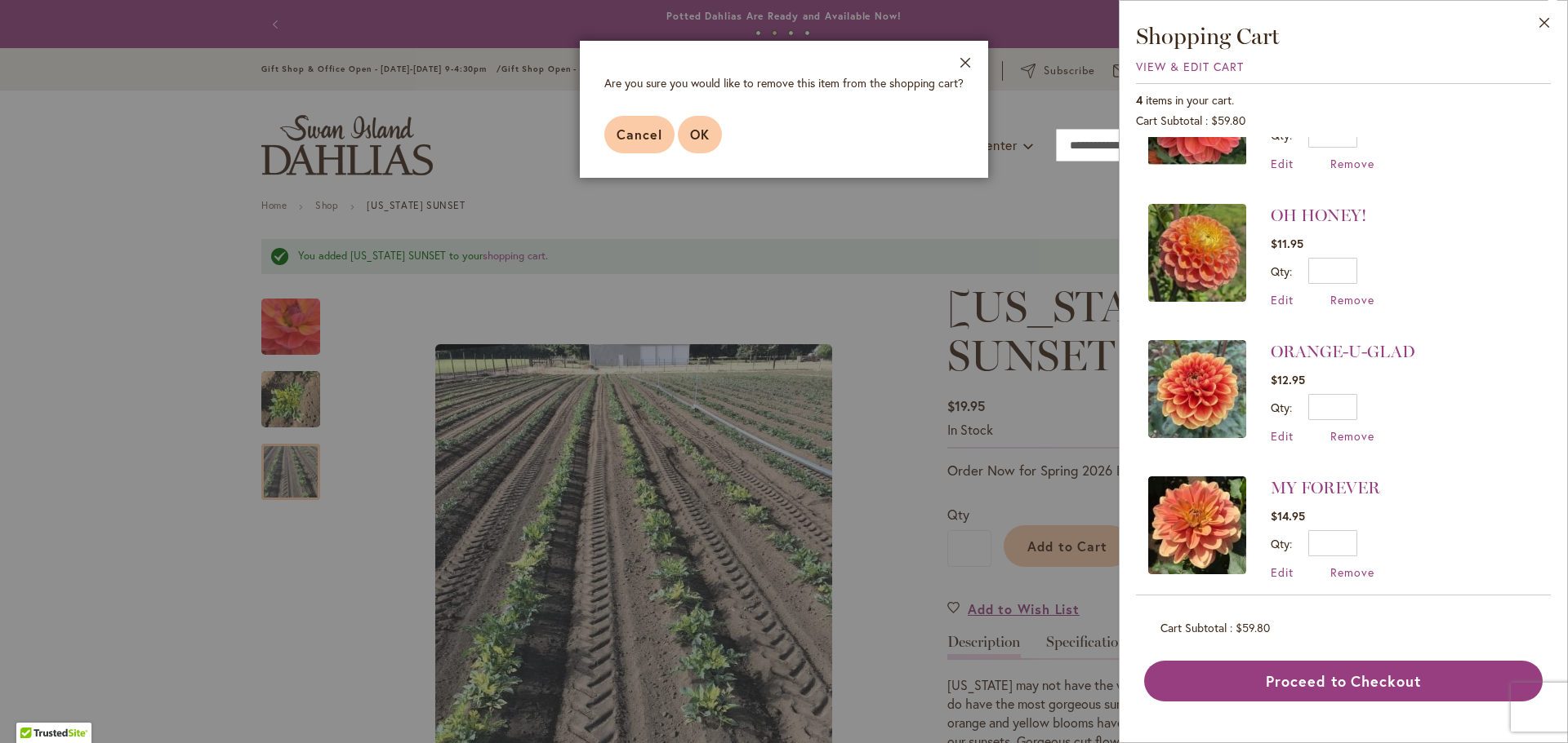
click at [701, 145] on button "OK" at bounding box center [699, 135] width 44 height 37
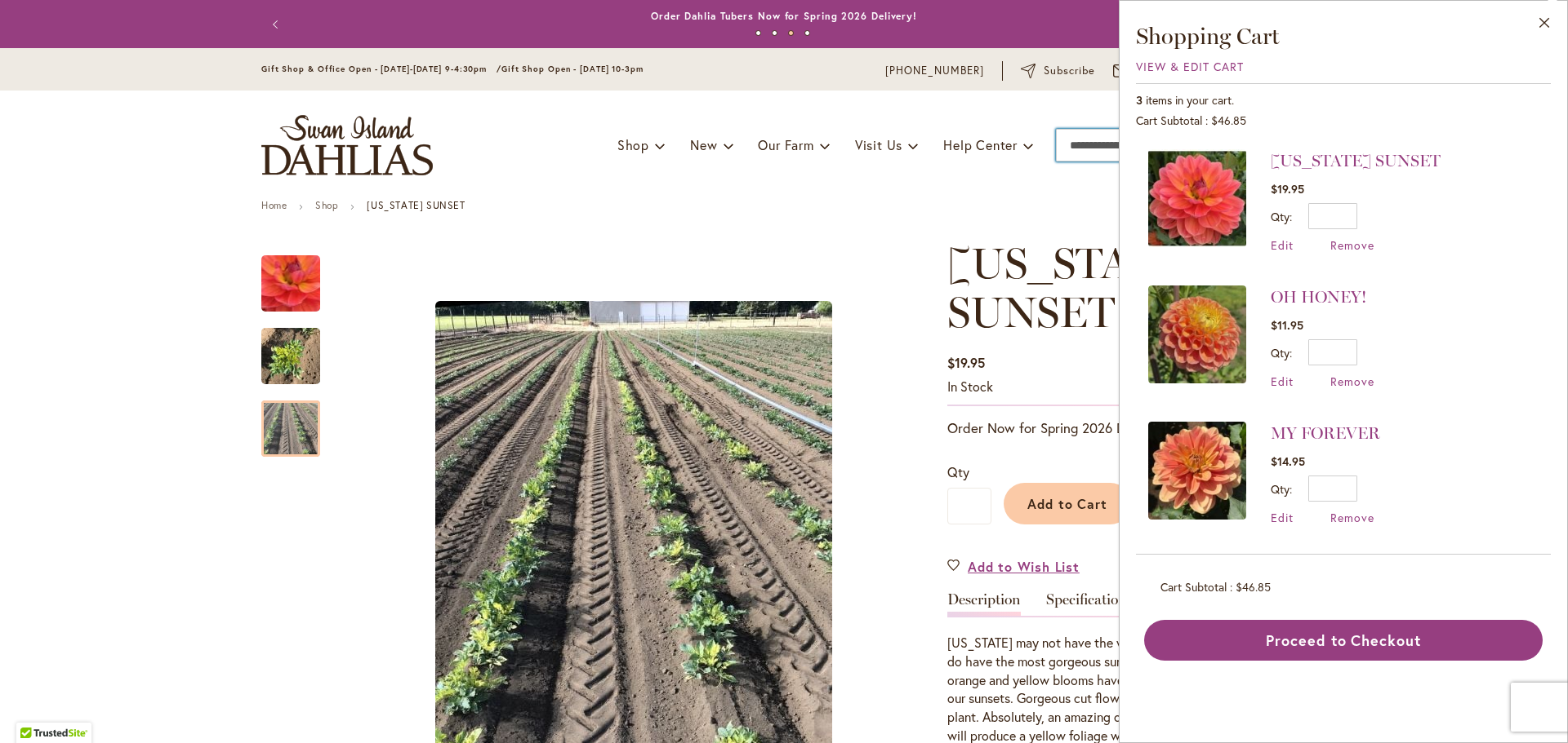
click at [1091, 147] on input "Search" at bounding box center [1159, 145] width 208 height 33
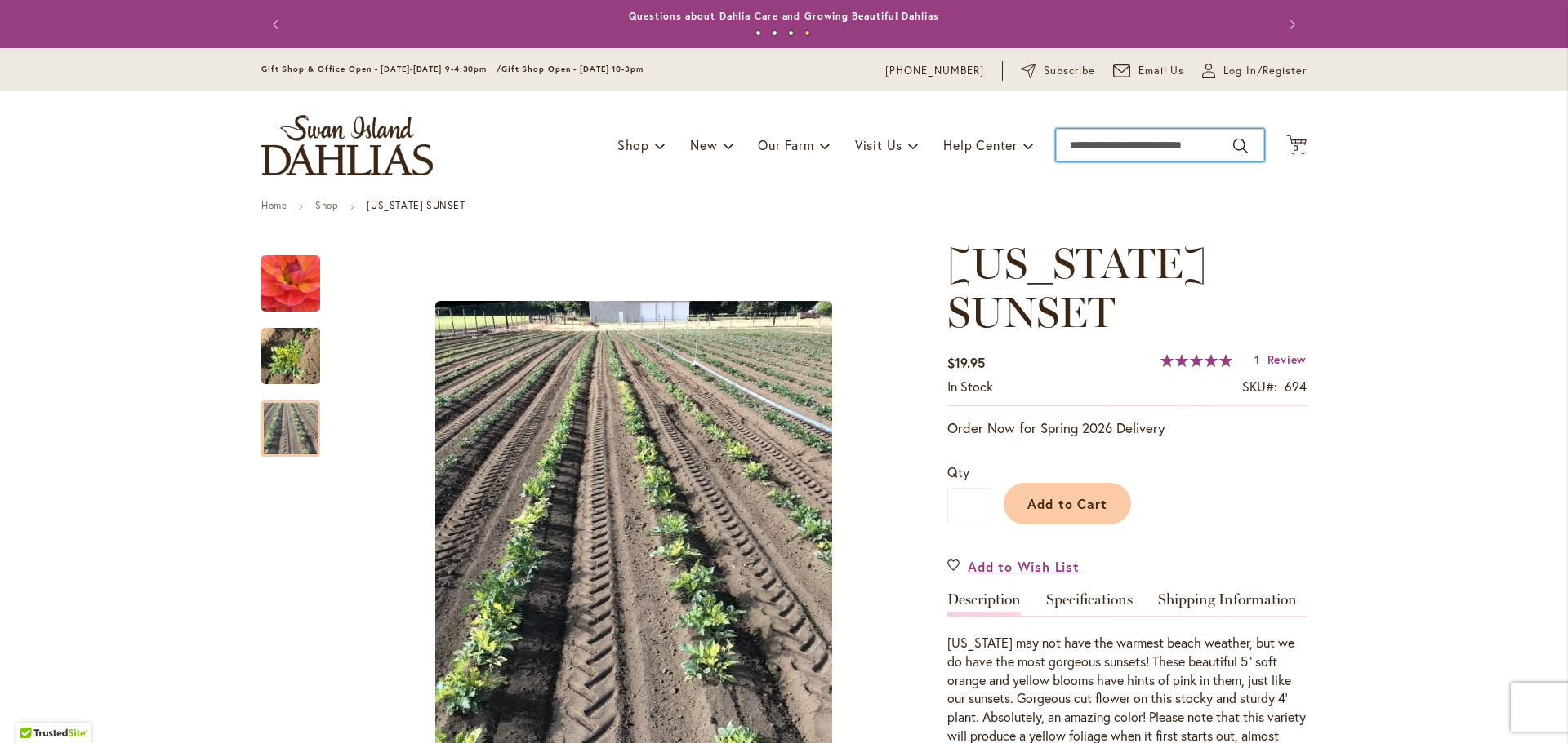
click at [1091, 147] on input "Search" at bounding box center [1159, 145] width 208 height 33
type input "**********"
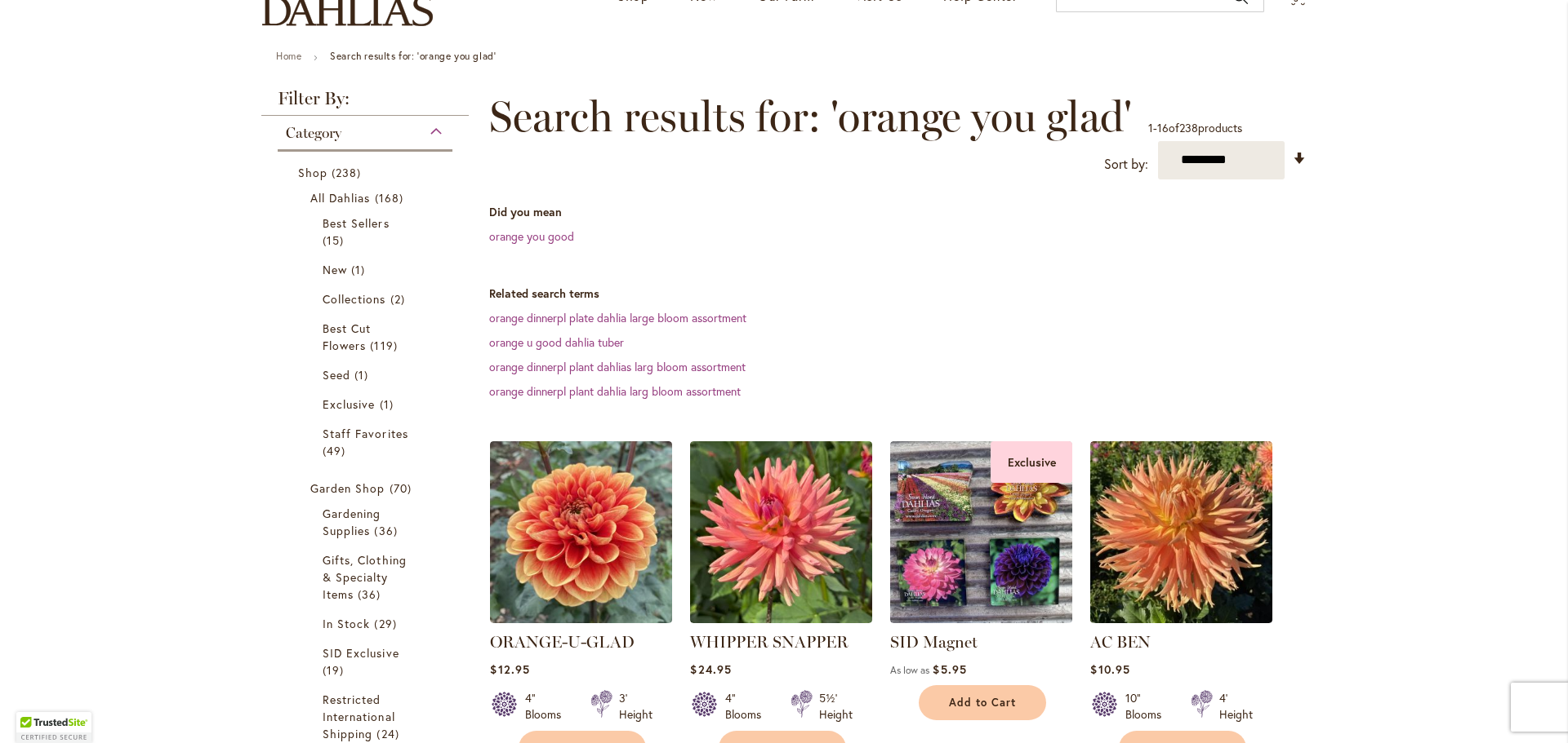
scroll to position [244, 0]
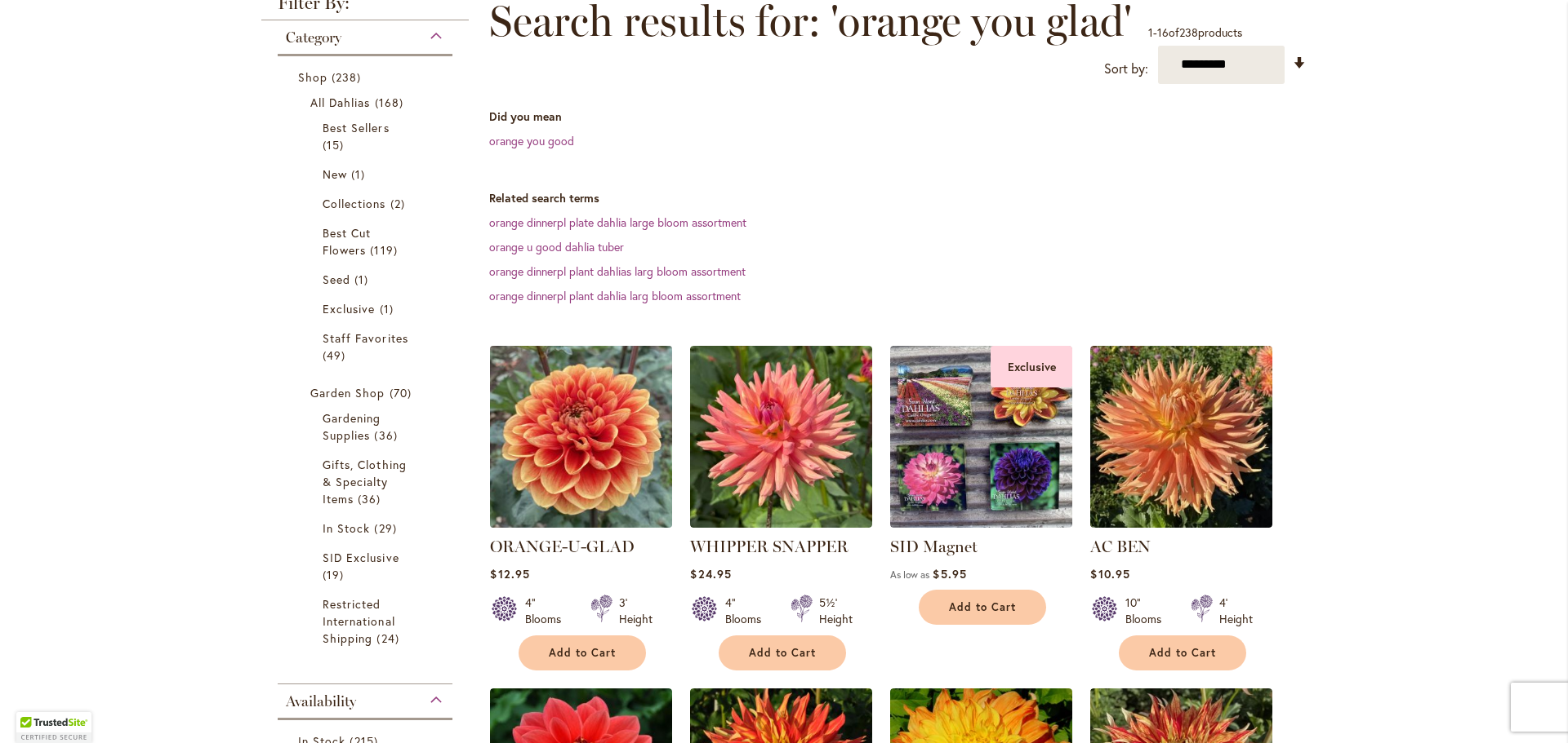
click at [574, 436] on img at bounding box center [581, 436] width 191 height 191
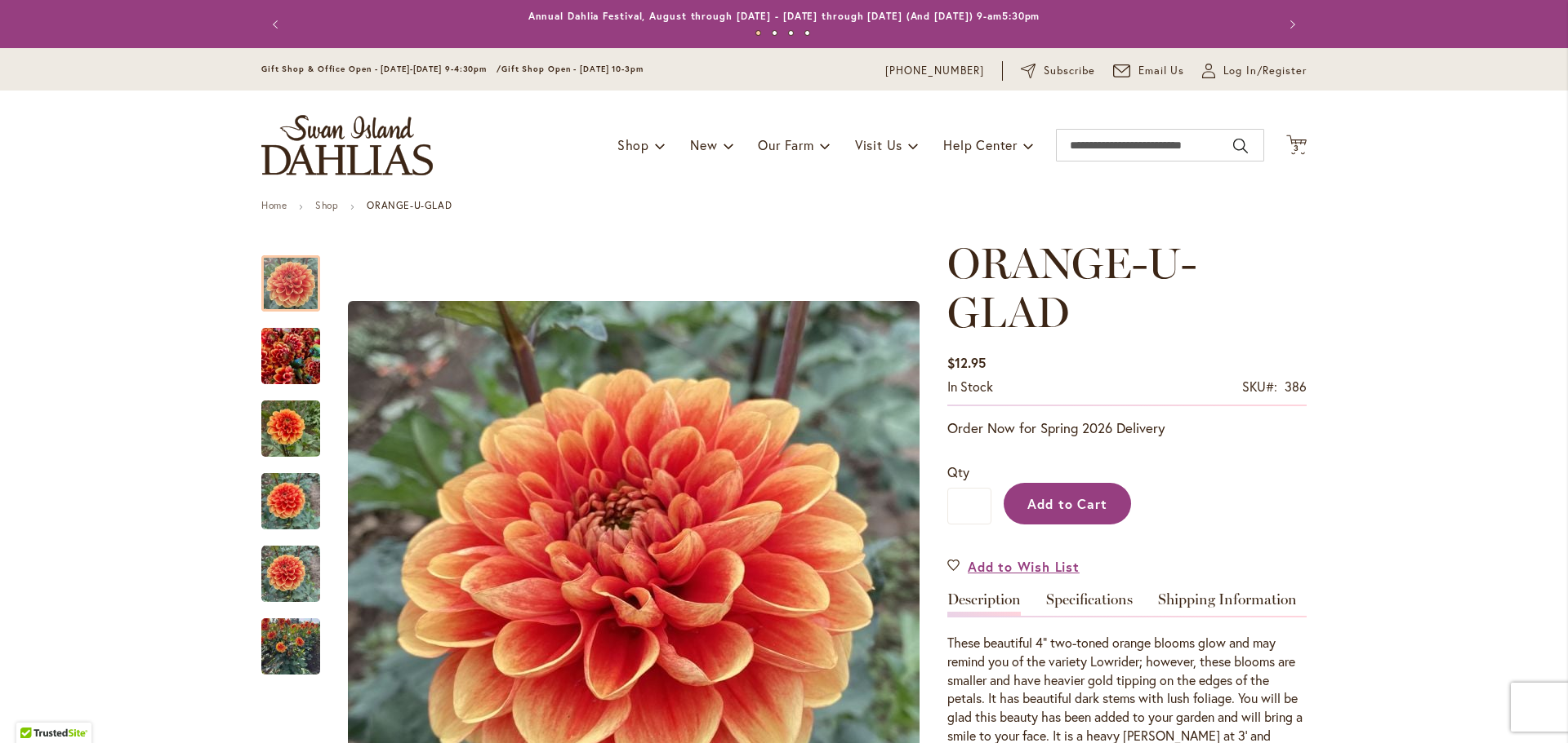
click at [1029, 496] on span "Add to Cart" at bounding box center [1067, 503] width 81 height 17
click at [1293, 148] on span "4 4 items" at bounding box center [1297, 148] width 16 height 8
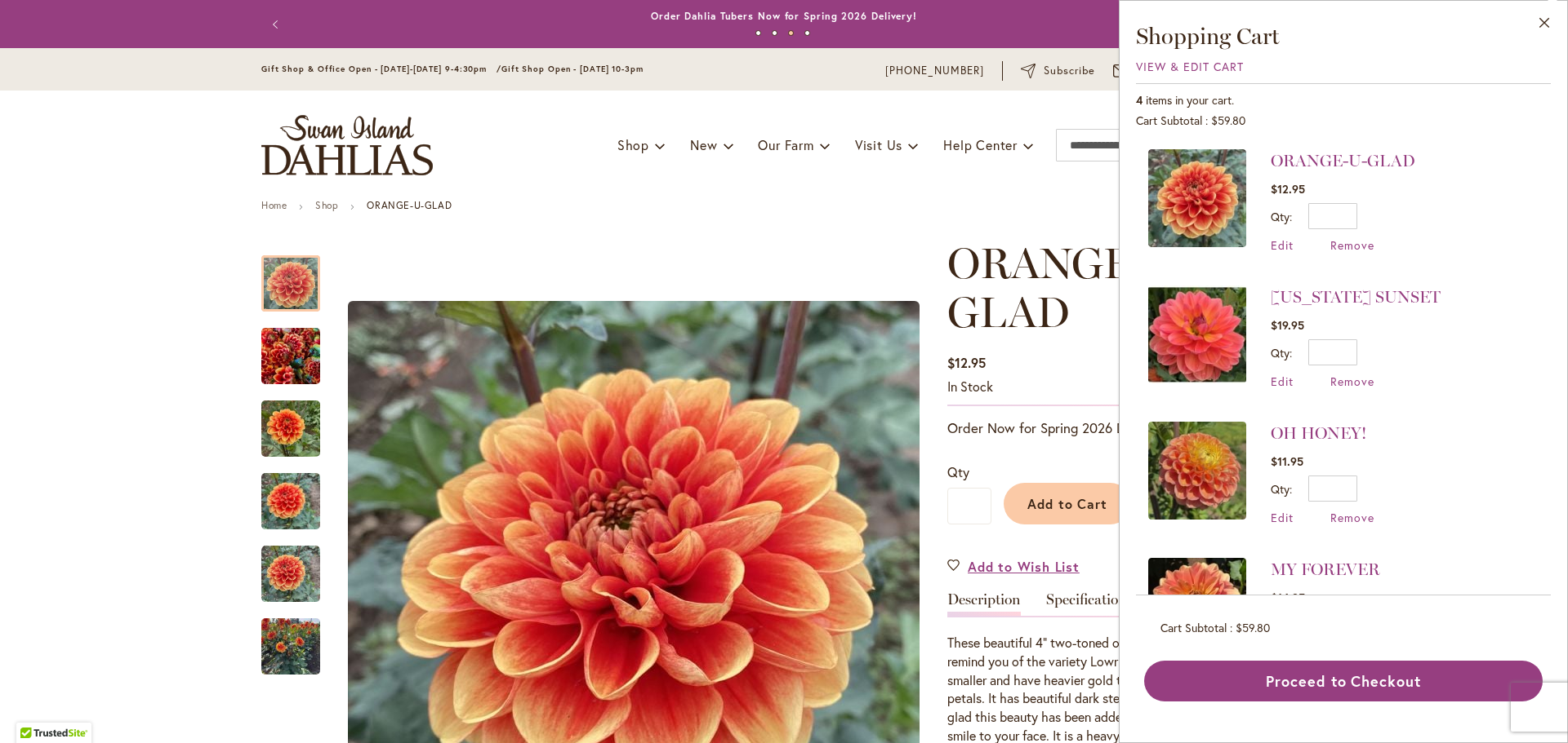
scroll to position [81, 0]
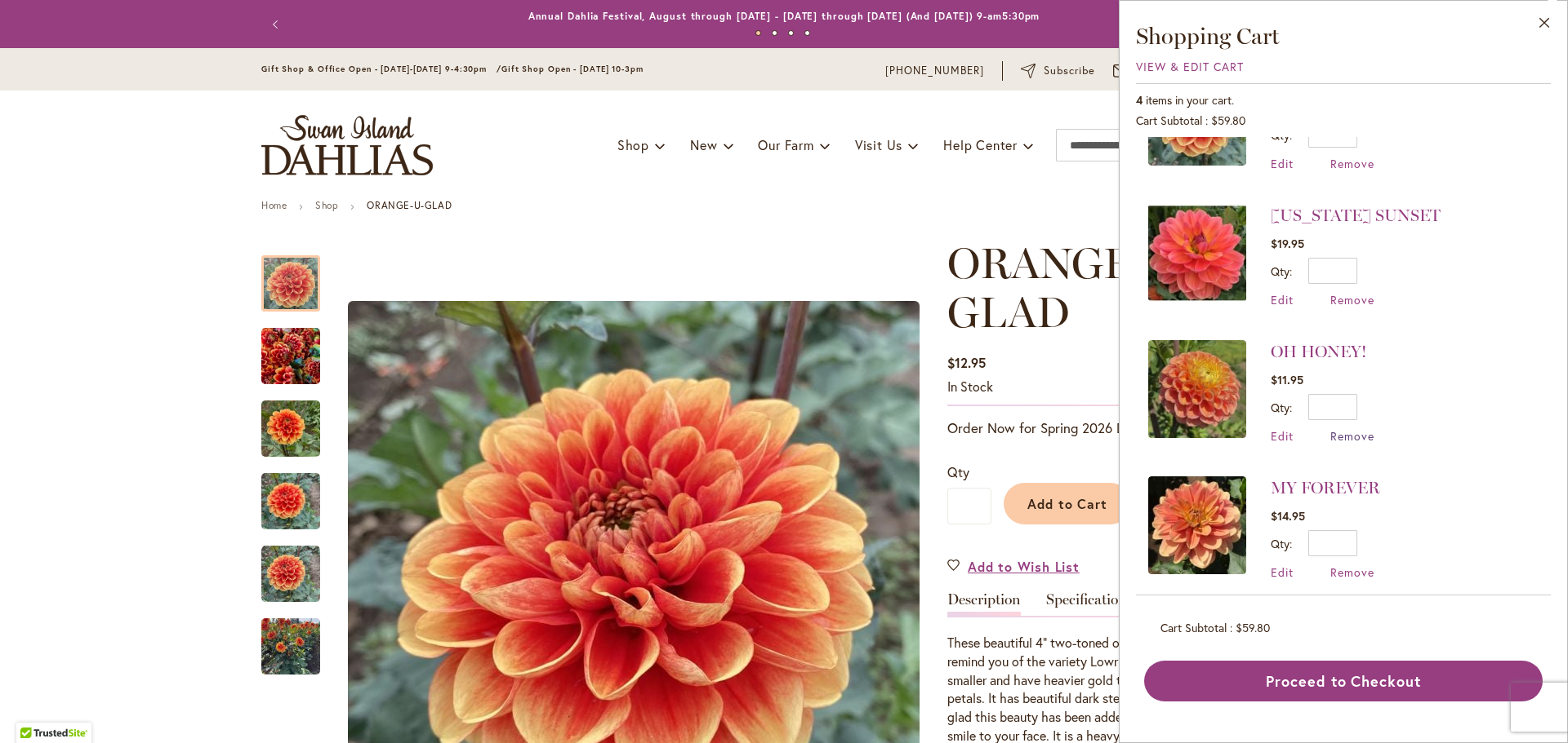
click at [1348, 436] on span "Remove" at bounding box center [1351, 435] width 44 height 15
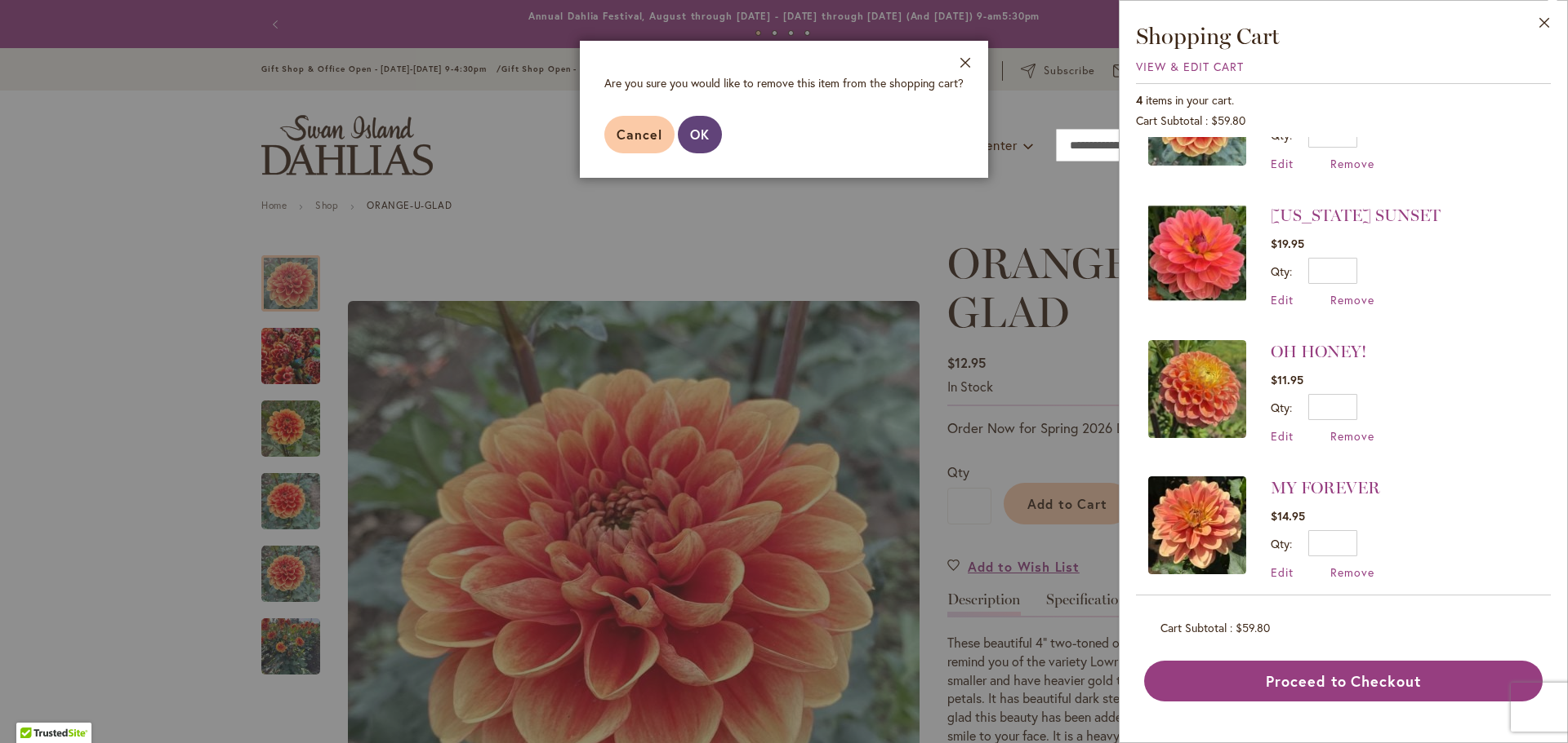
click at [702, 130] on span "OK" at bounding box center [700, 134] width 20 height 17
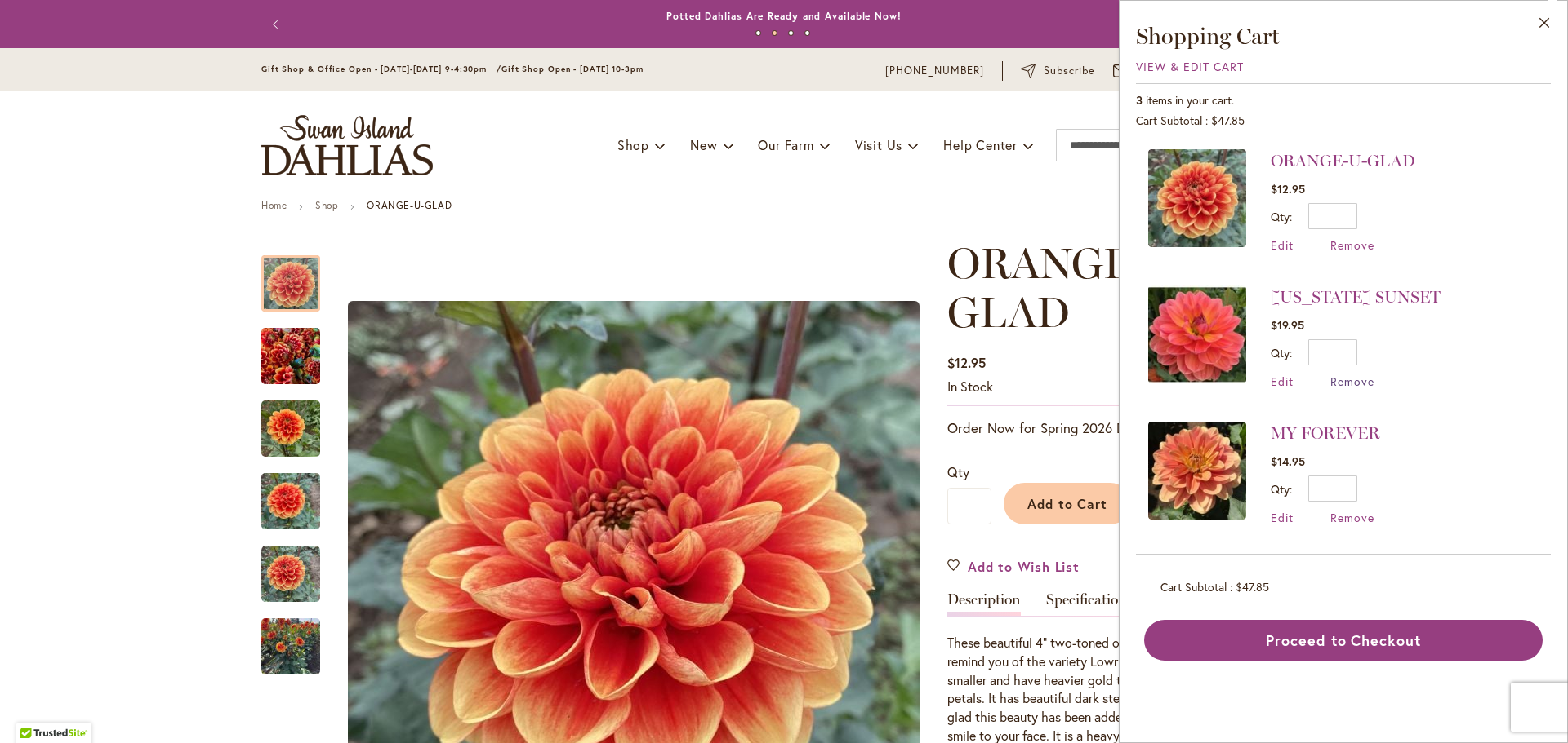
click at [1350, 380] on span "Remove" at bounding box center [1351, 381] width 44 height 15
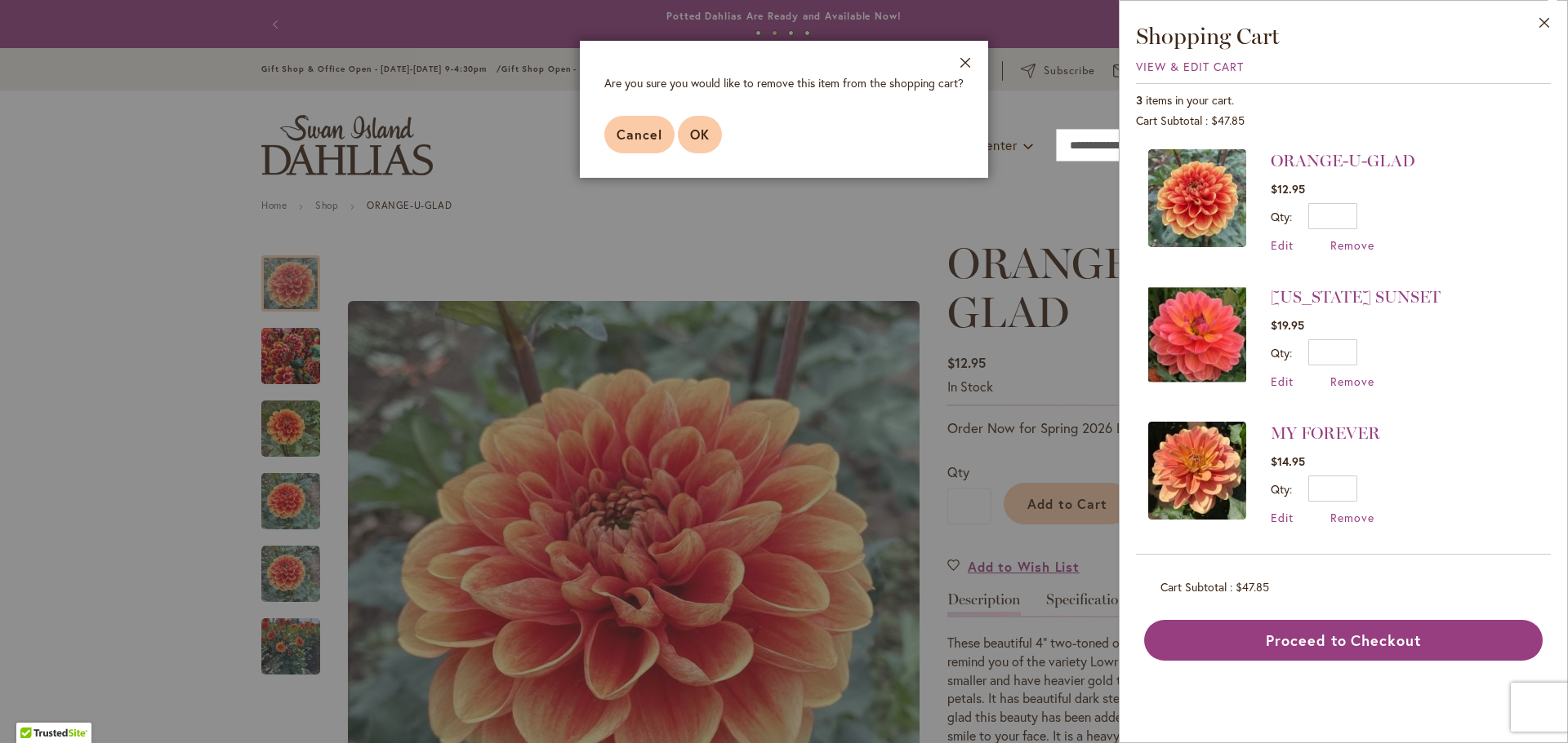
click at [693, 136] on span "OK" at bounding box center [700, 134] width 20 height 17
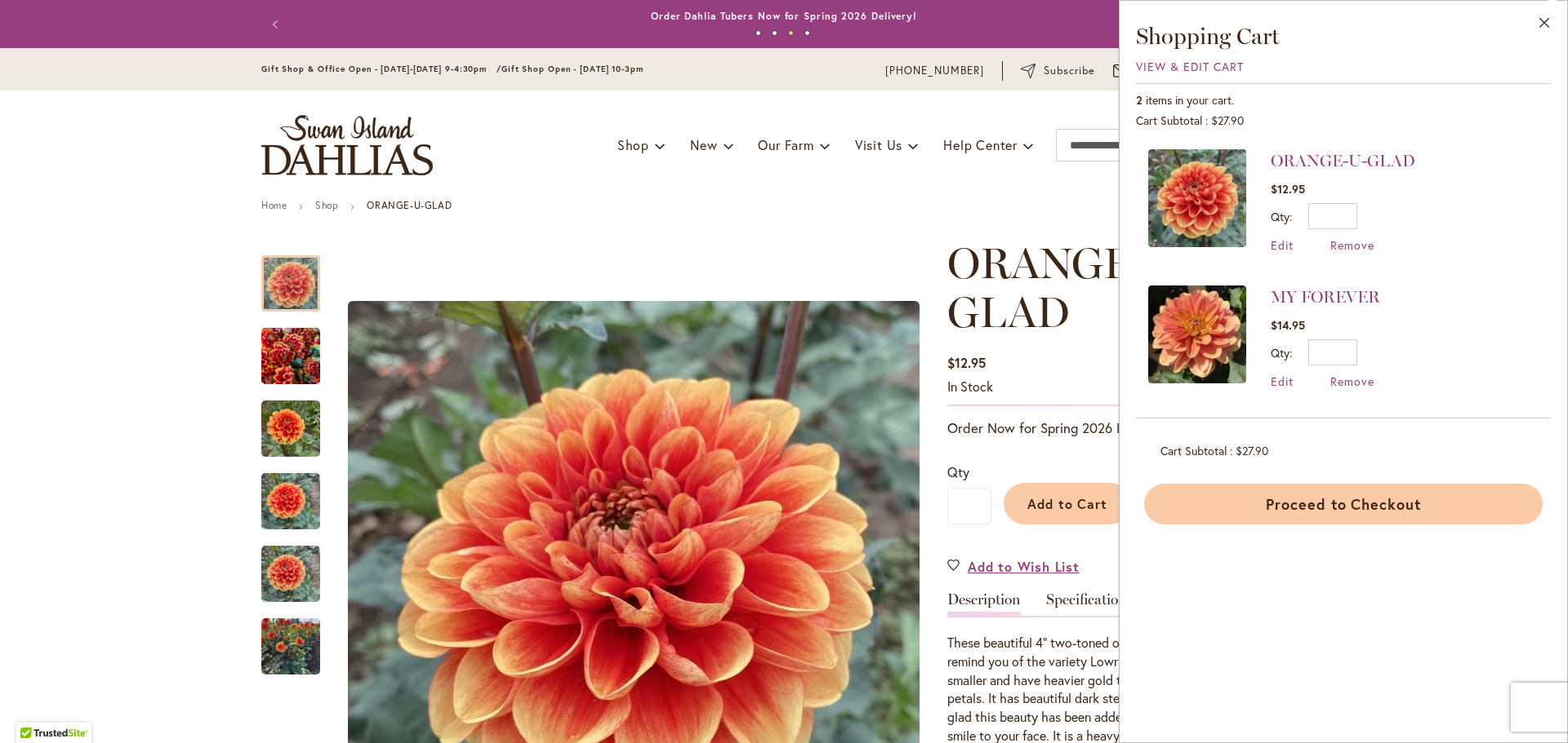
click at [1379, 508] on button "Proceed to Checkout" at bounding box center [1343, 505] width 398 height 41
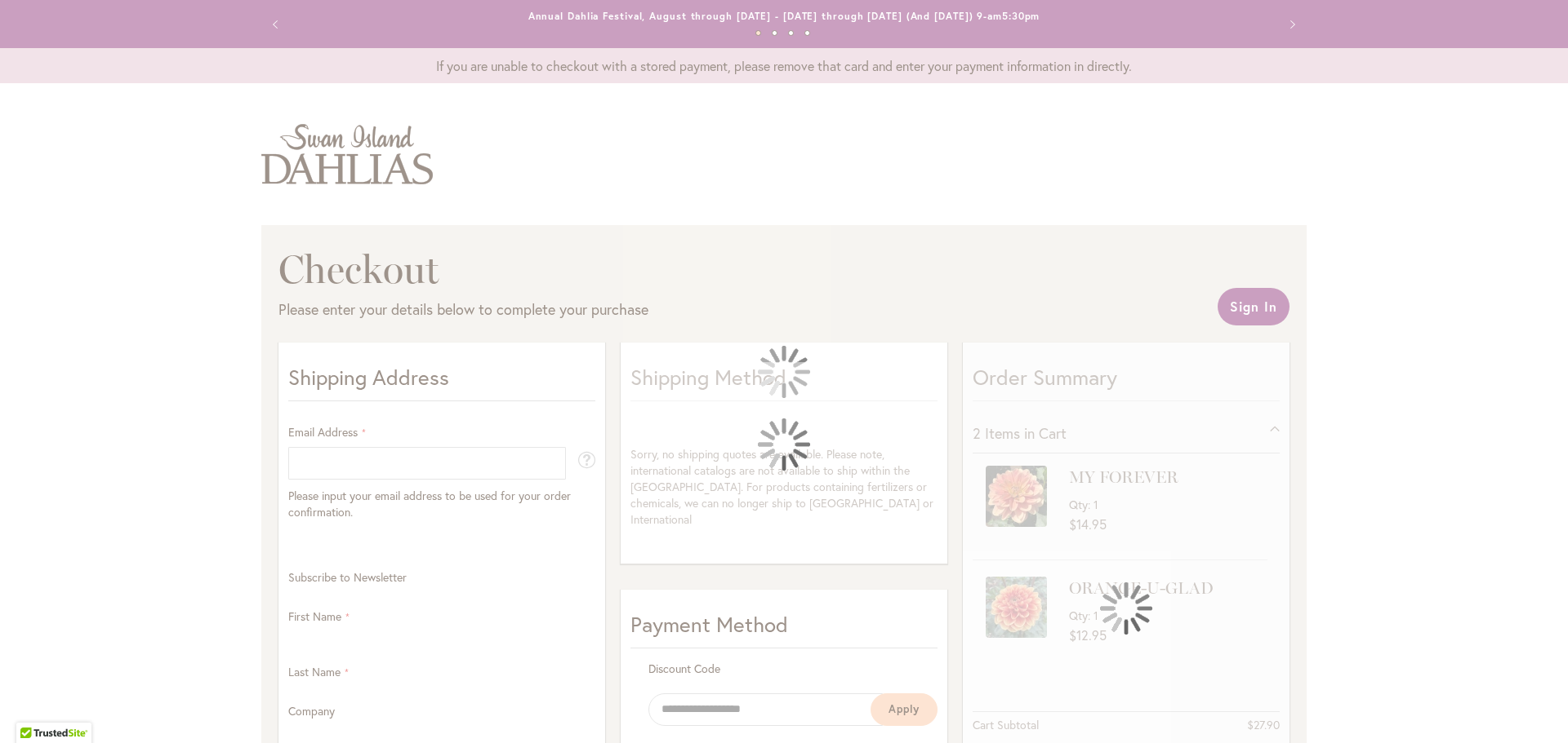
select select "**"
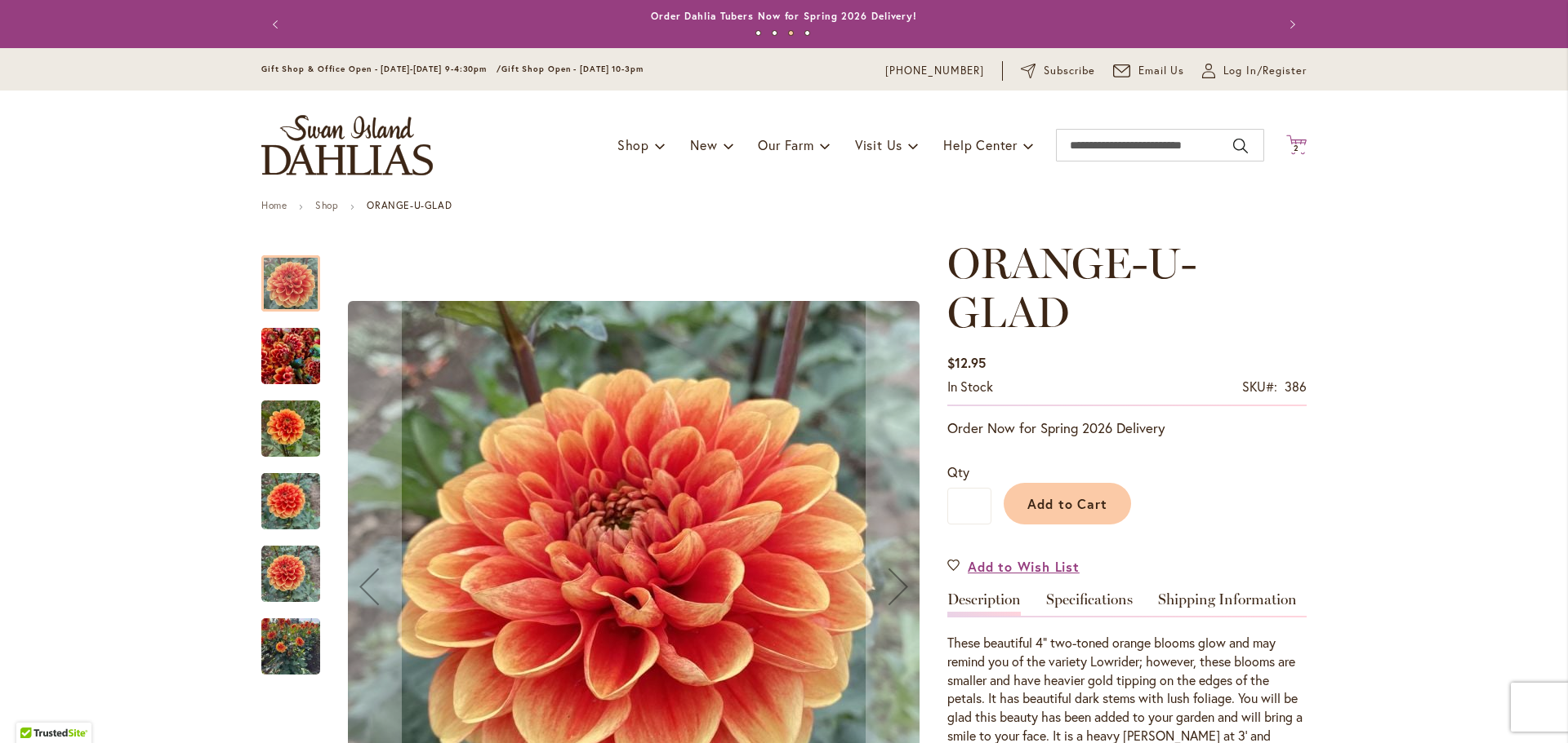
click at [1294, 144] on icon at bounding box center [1296, 144] width 21 height 20
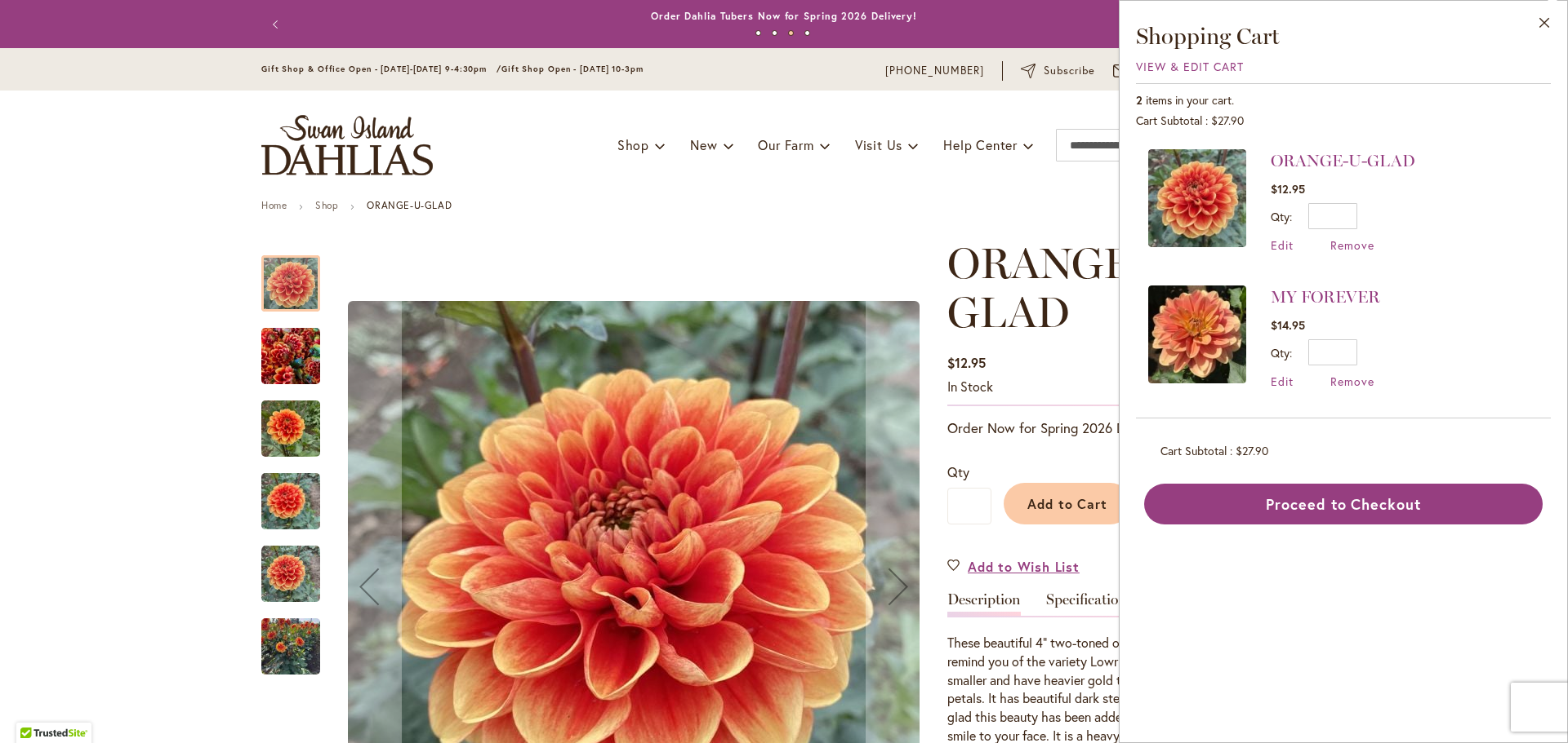
click at [1213, 339] on img at bounding box center [1197, 334] width 98 height 98
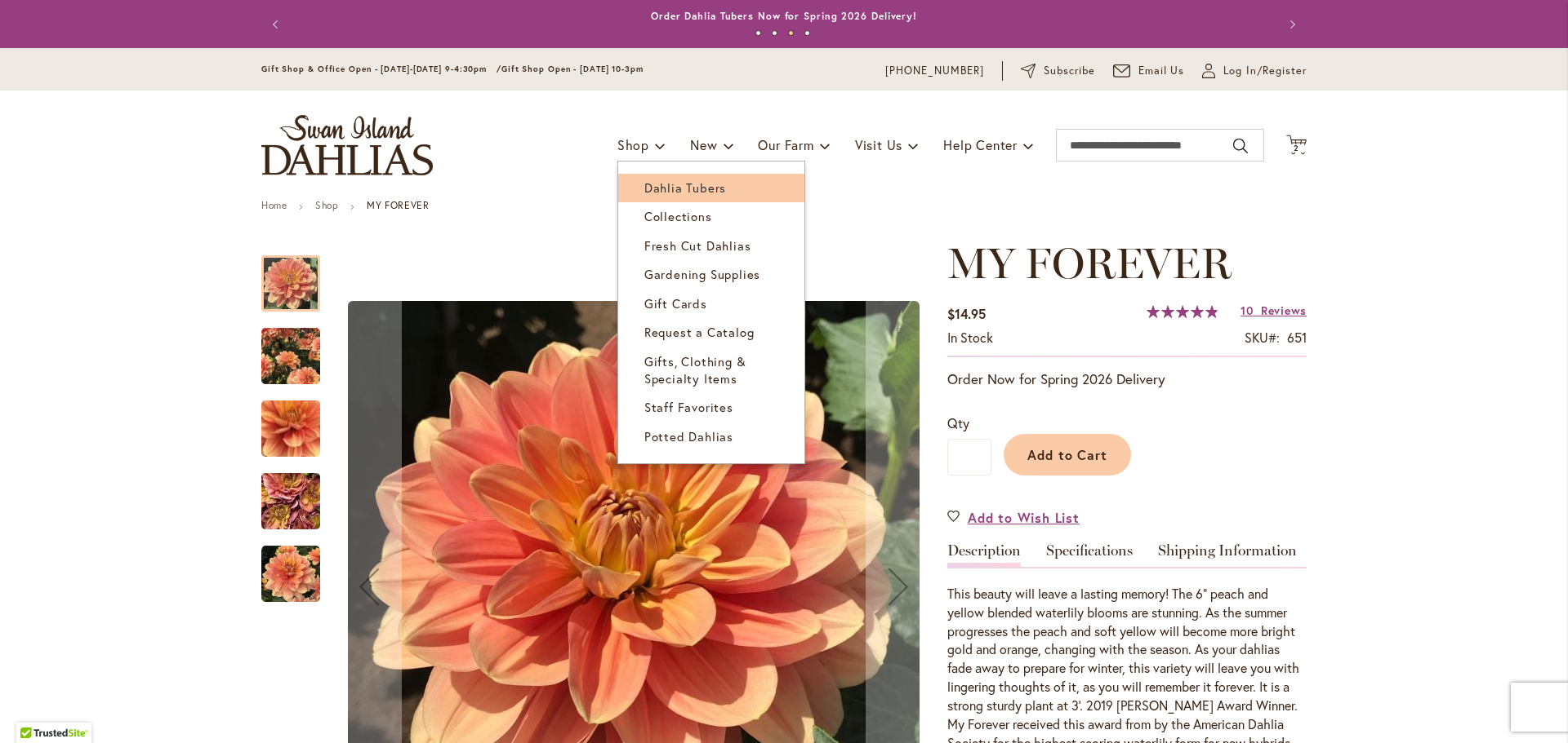
click at [651, 189] on span "Dahlia Tubers" at bounding box center [684, 187] width 81 height 16
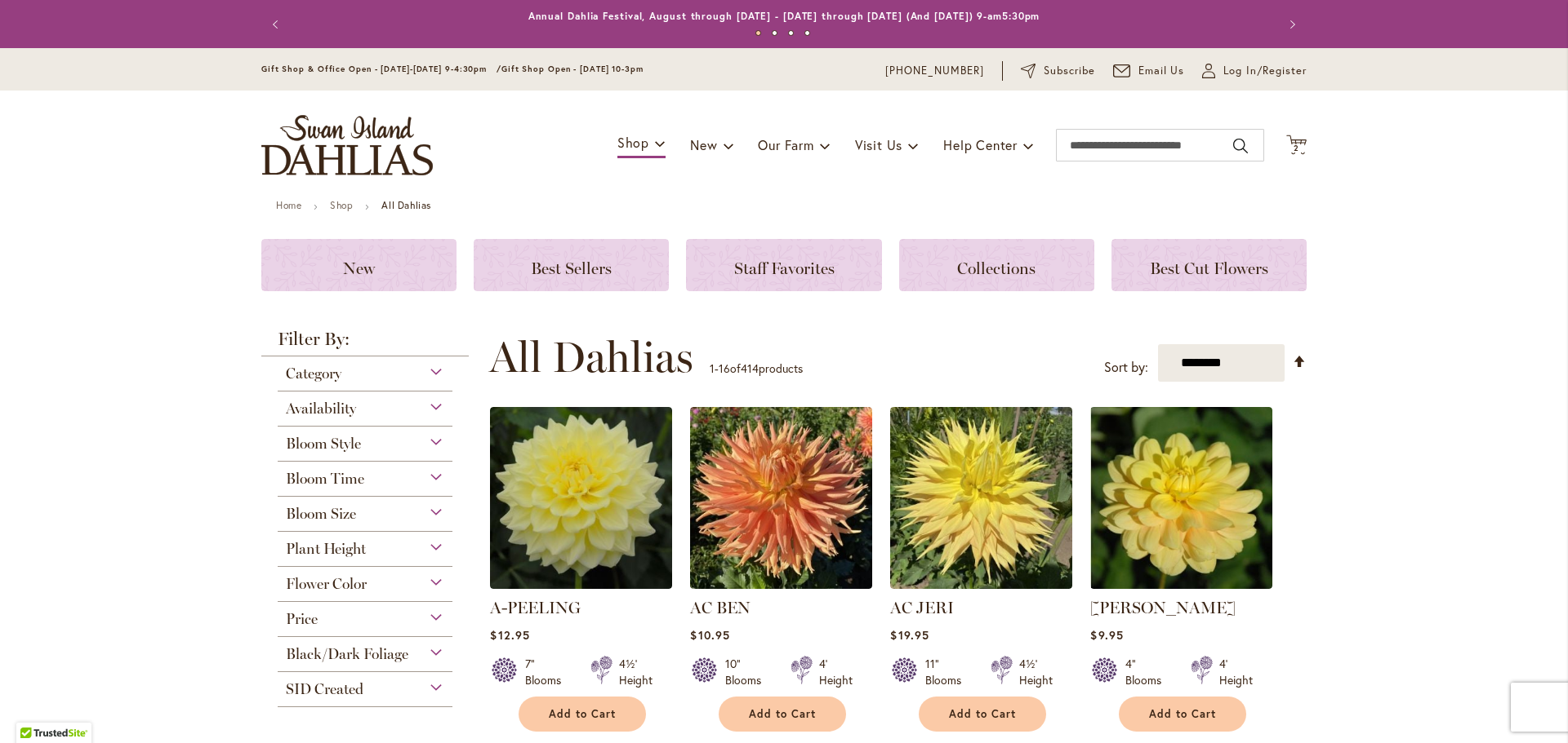
click at [430, 547] on div "Plant Height" at bounding box center [365, 544] width 175 height 26
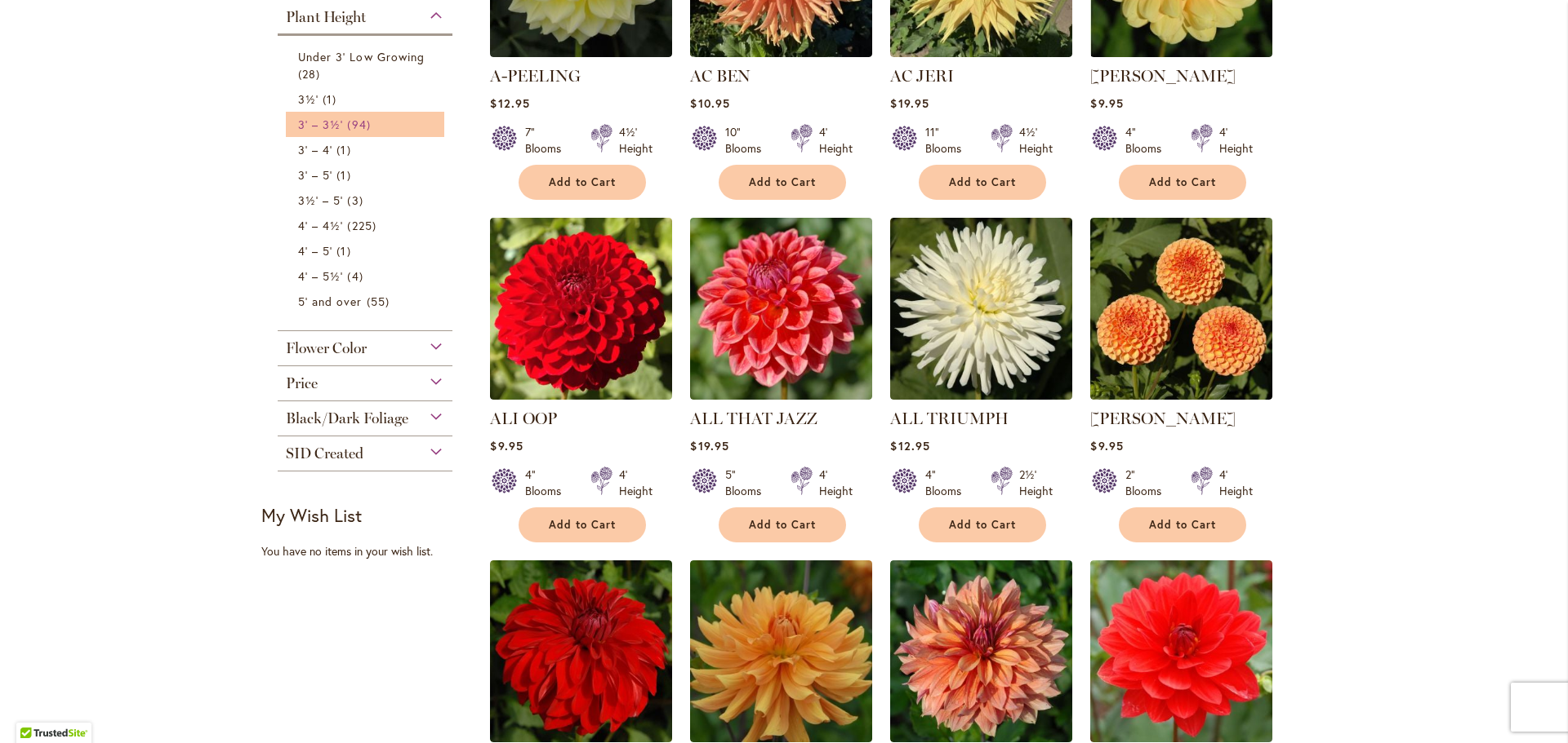
click at [332, 125] on span "3' – 3½'" at bounding box center [320, 124] width 45 height 15
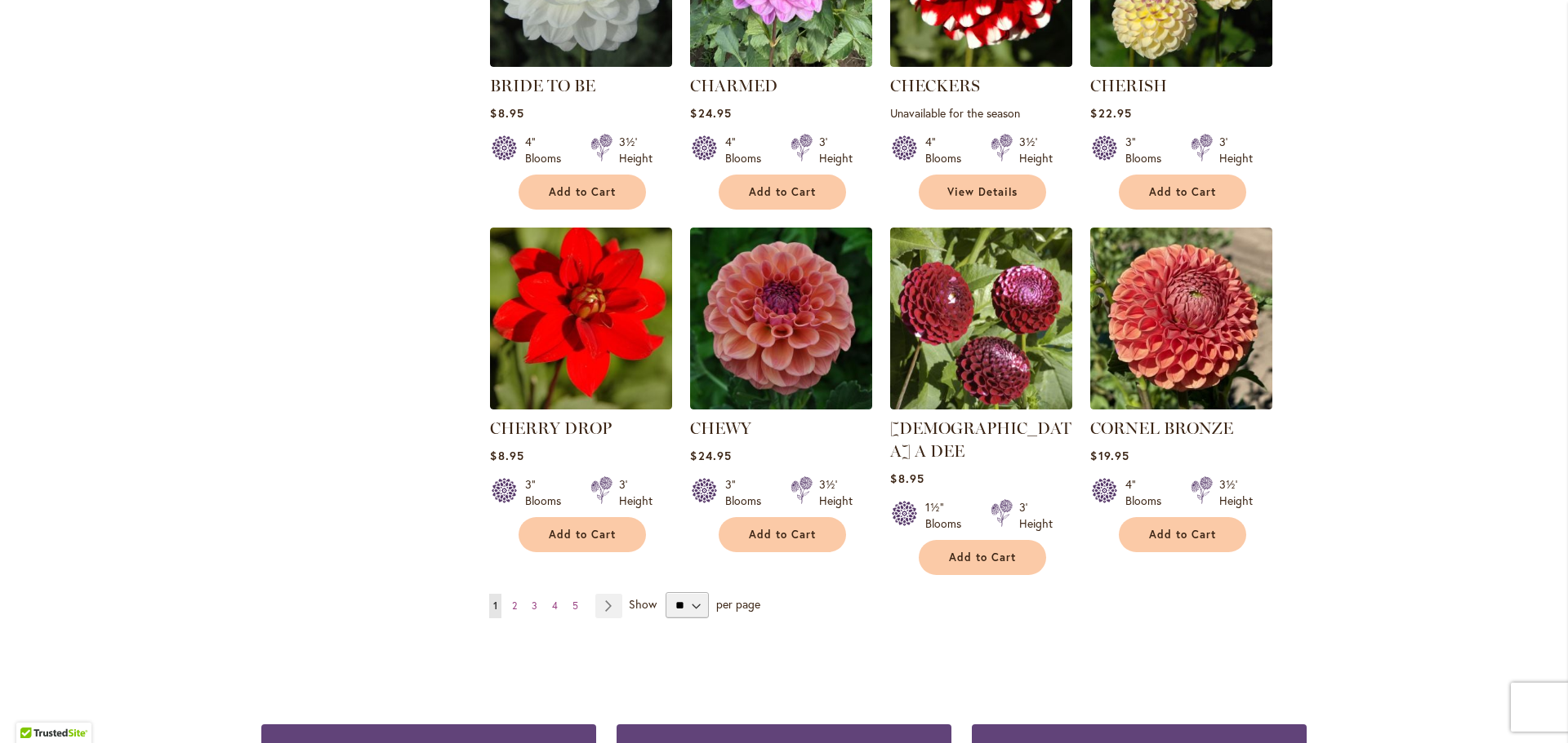
scroll to position [1224, 0]
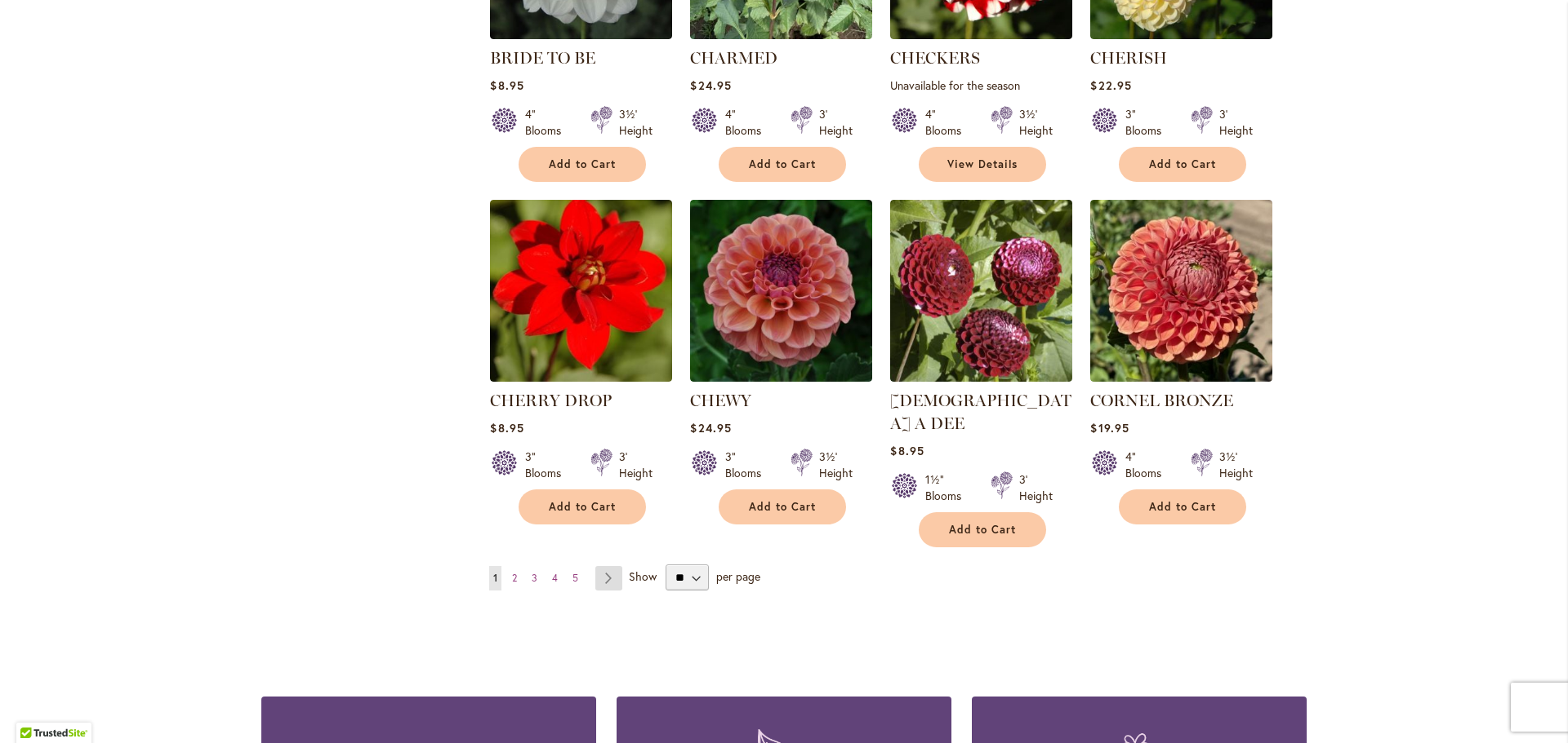
click at [596, 566] on link "Page Next" at bounding box center [609, 578] width 27 height 24
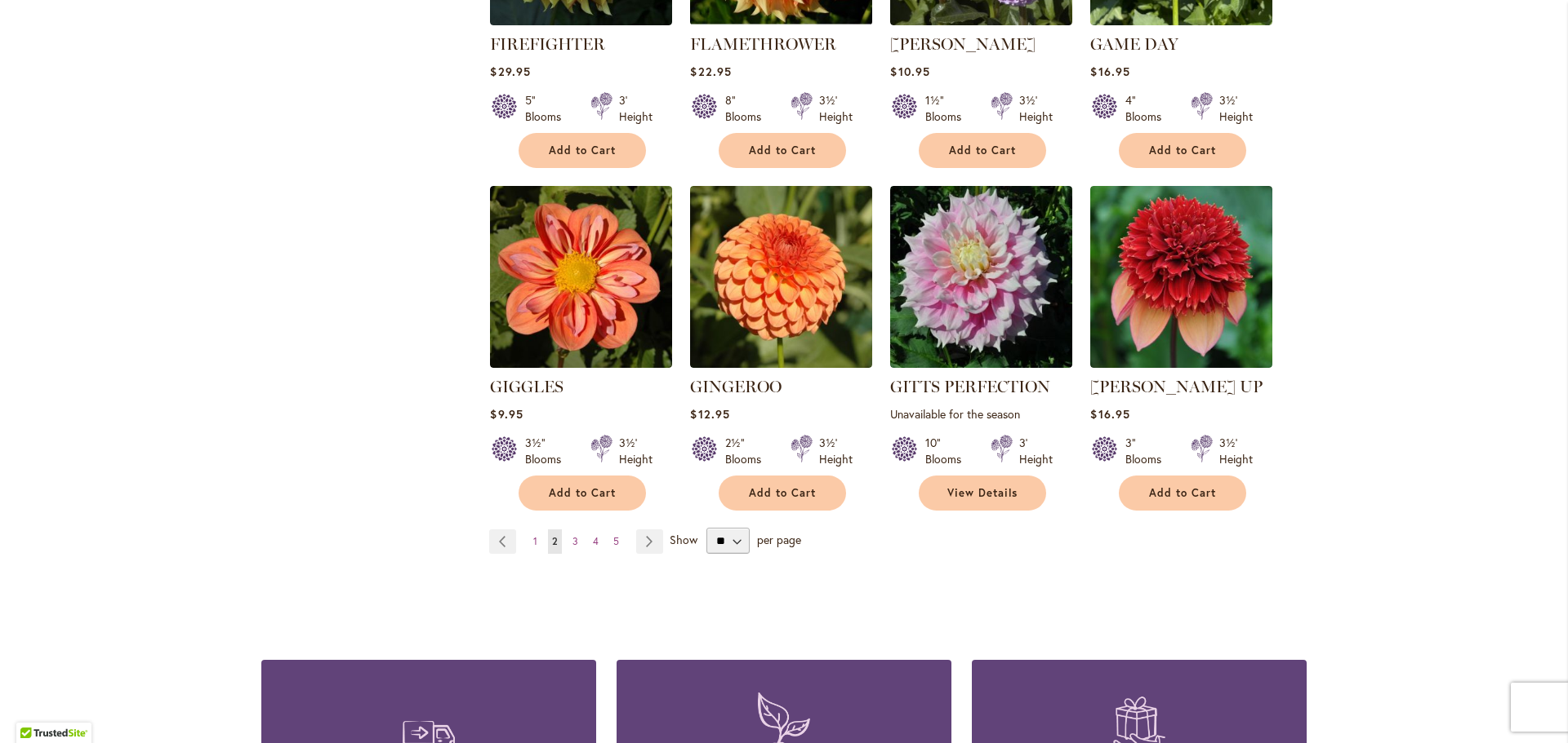
scroll to position [1387, 0]
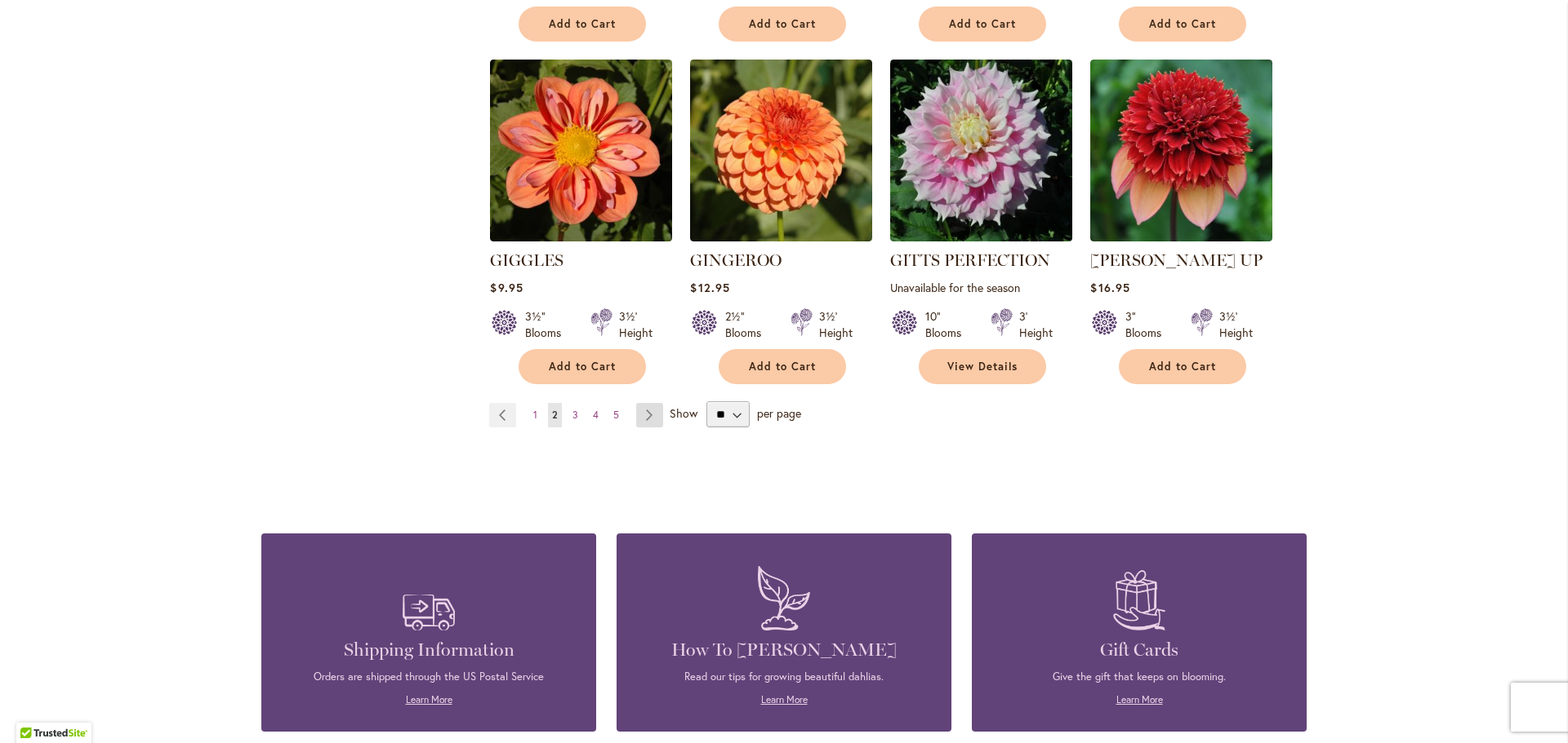
click at [643, 403] on link "Page Next" at bounding box center [650, 415] width 27 height 24
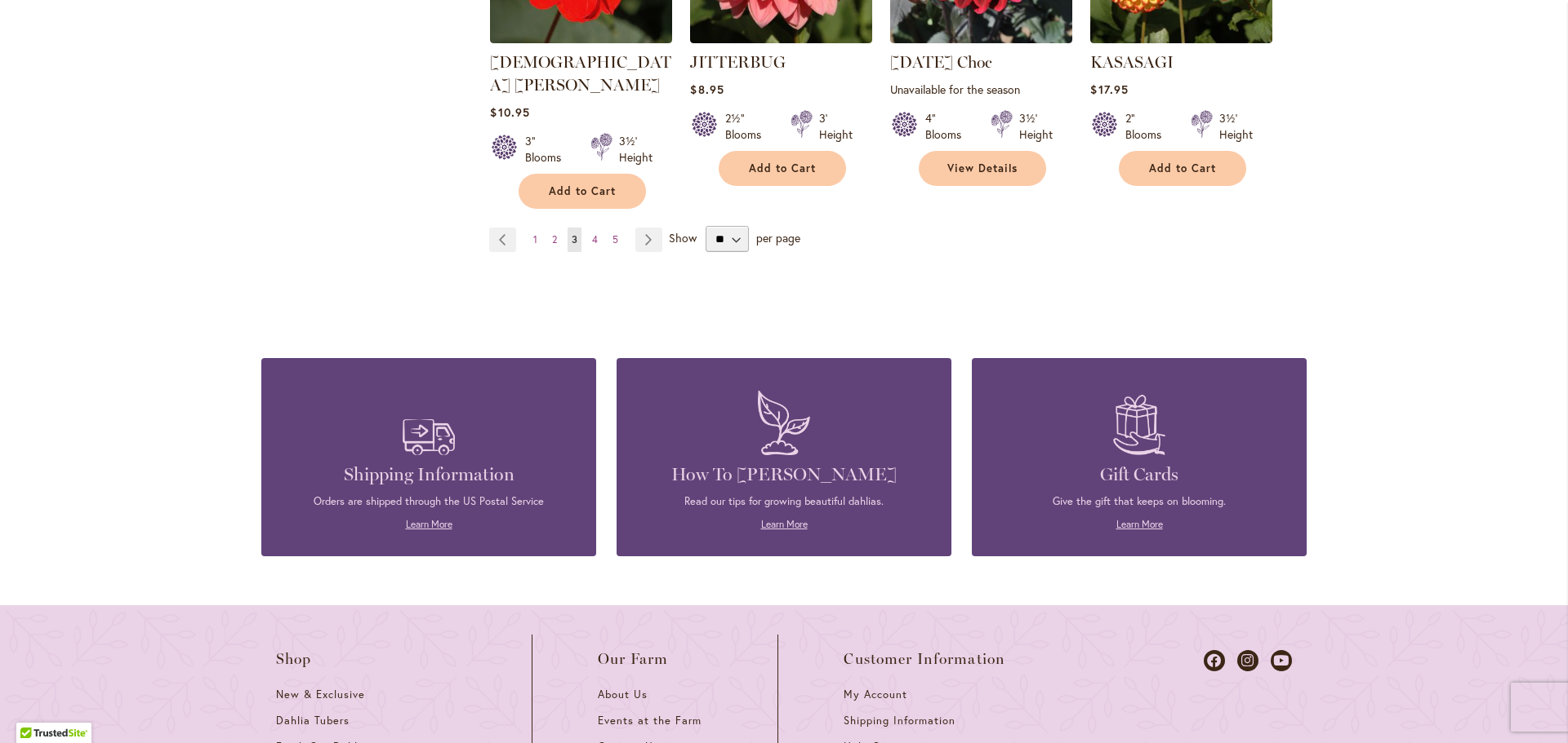
scroll to position [1550, 0]
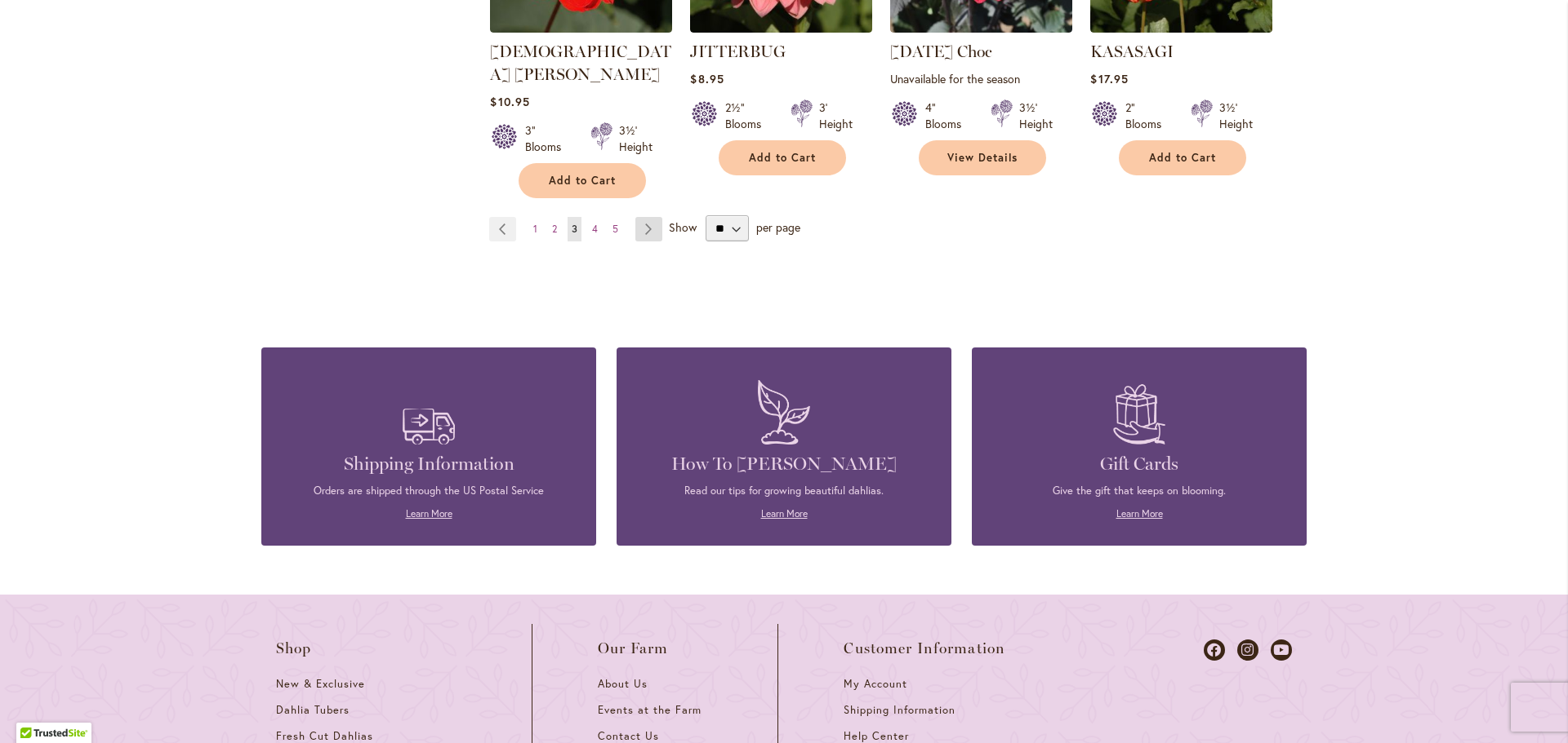
click at [638, 217] on link "Page Next" at bounding box center [649, 228] width 27 height 24
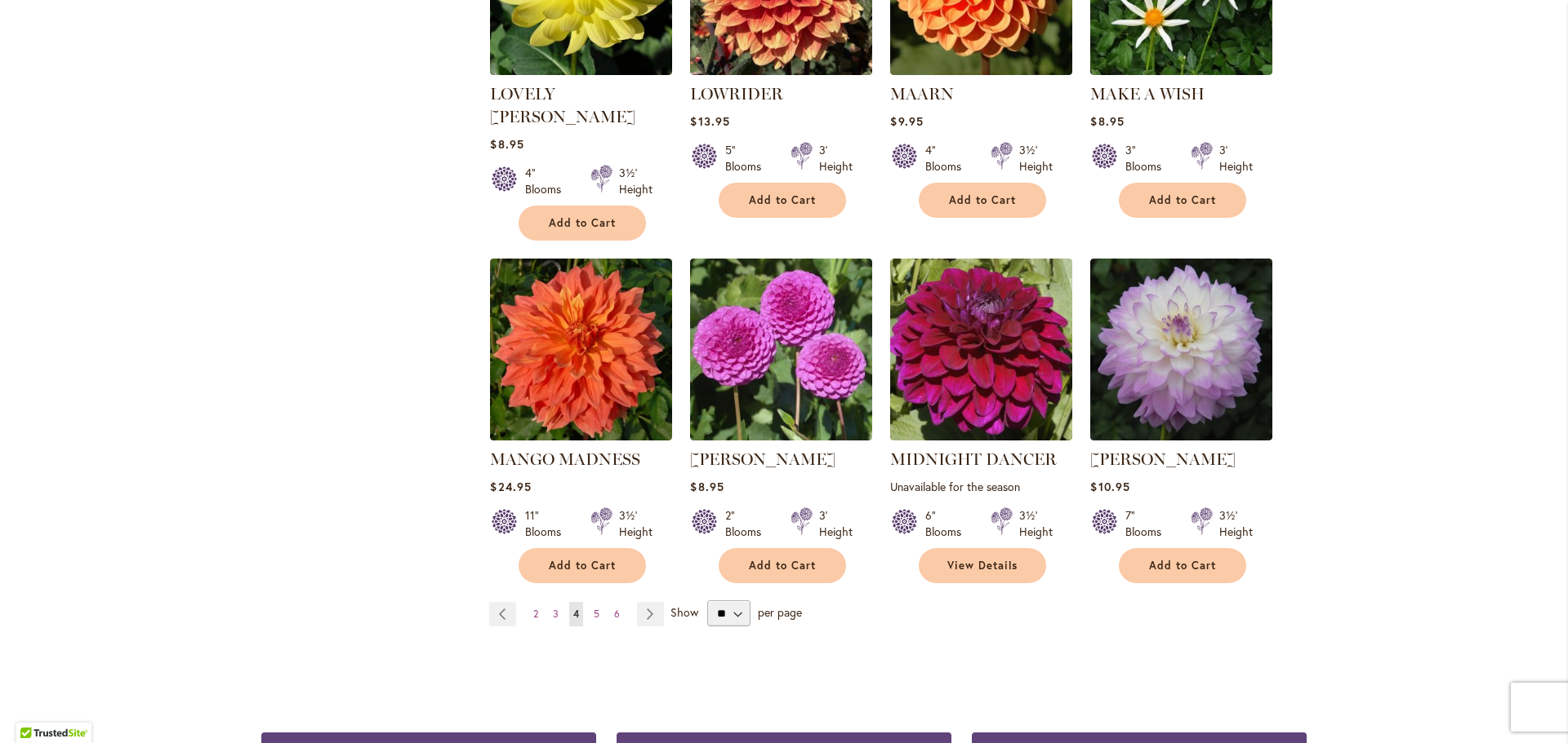
scroll to position [1224, 0]
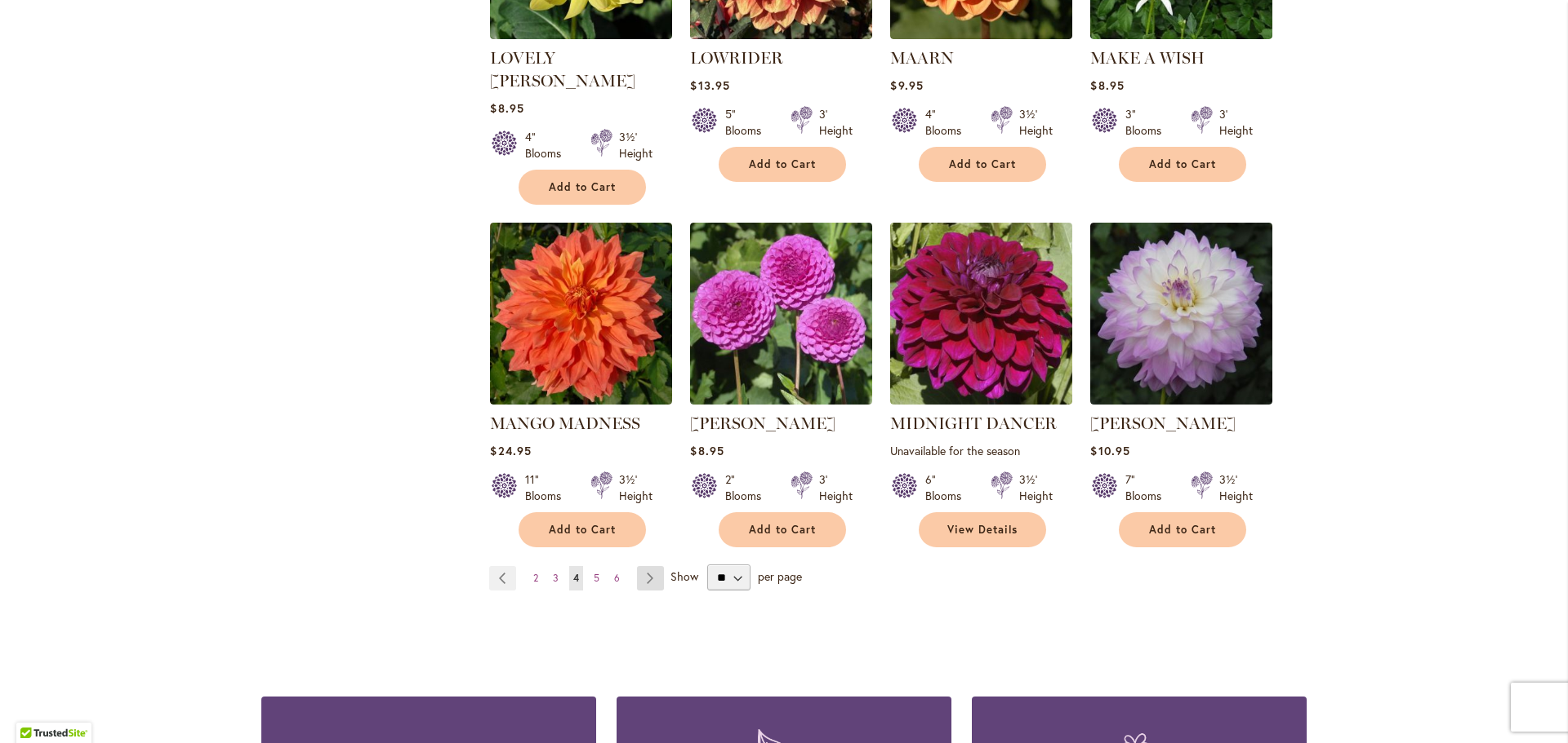
click at [637, 566] on link "Page Next" at bounding box center [651, 578] width 27 height 24
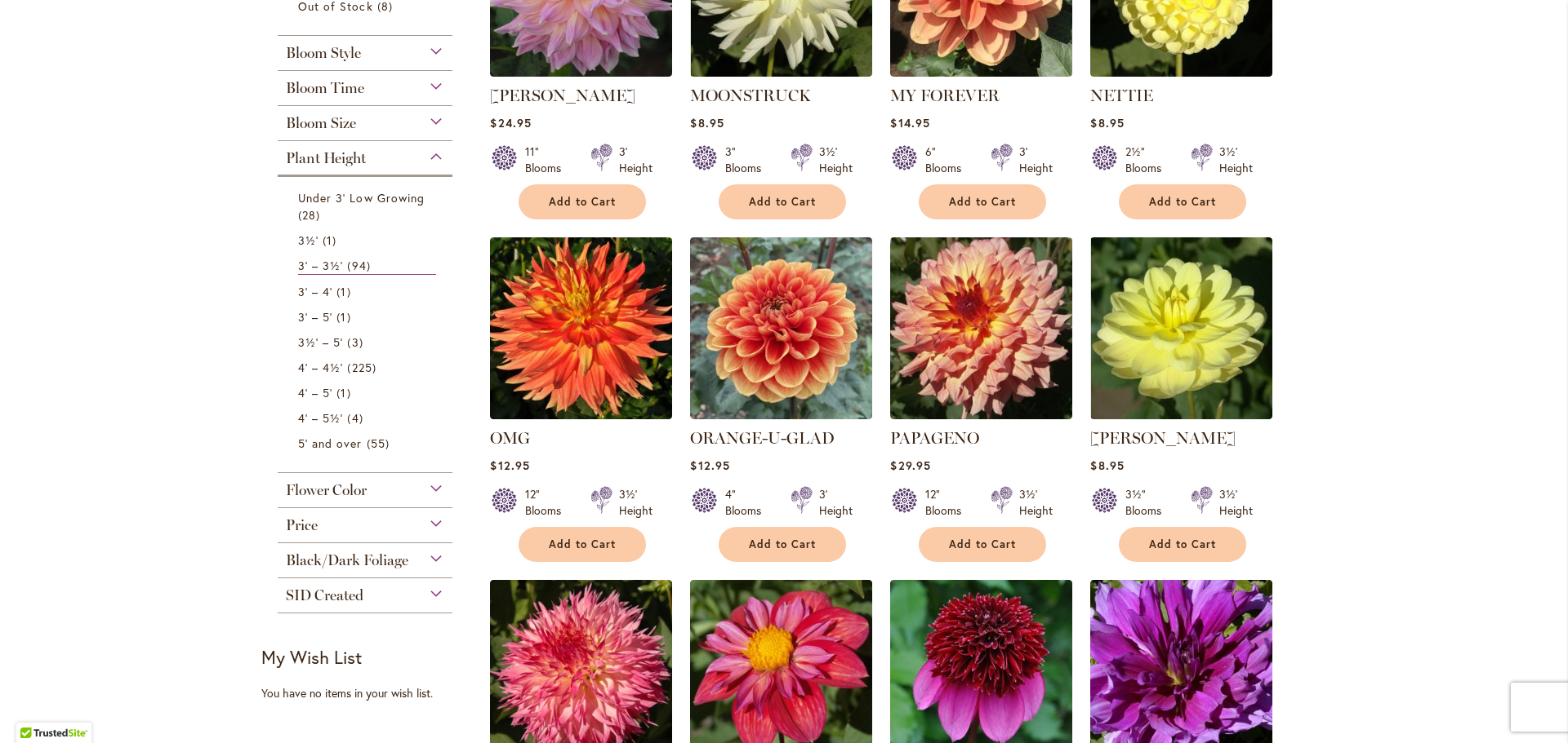
scroll to position [571, 0]
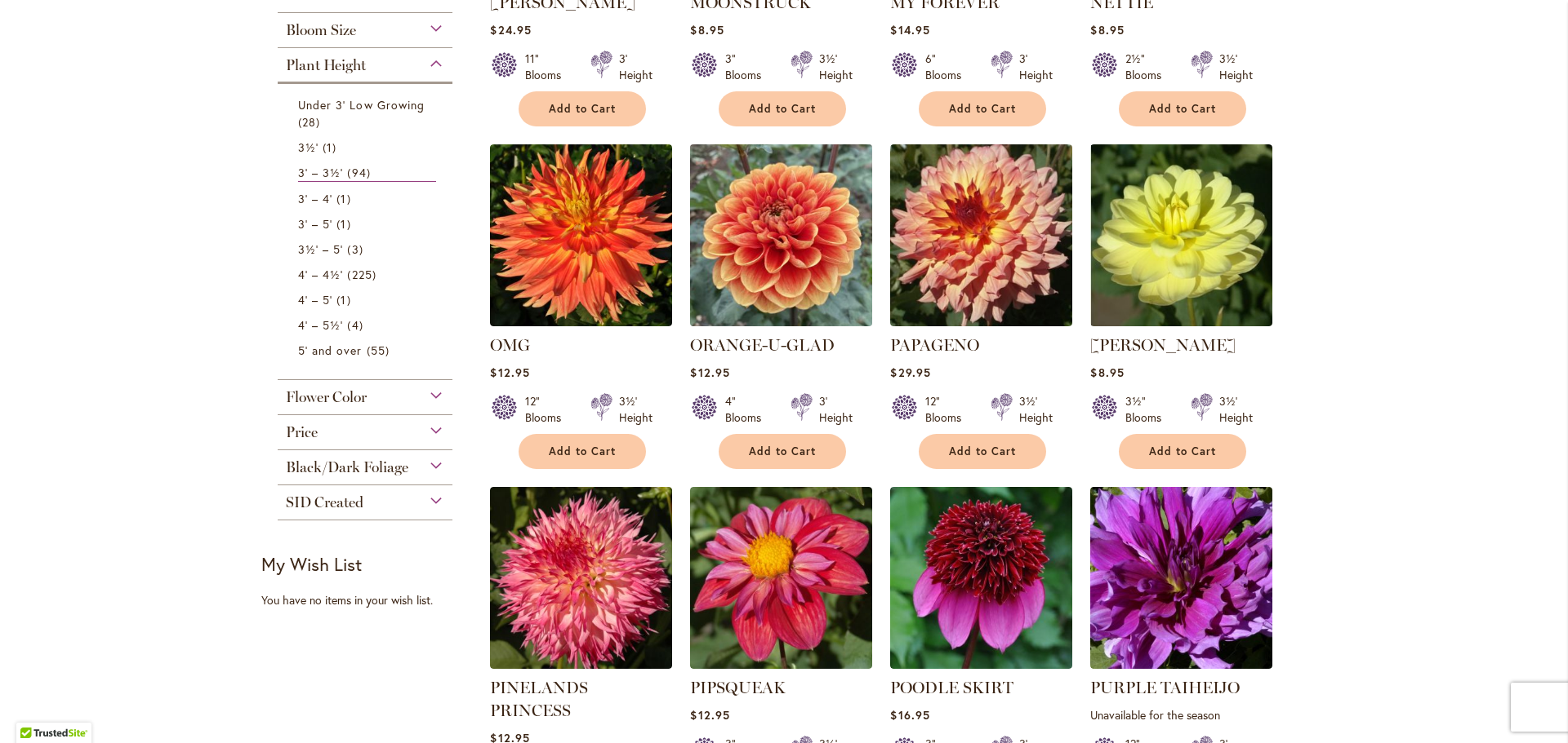
click at [784, 260] on img at bounding box center [781, 235] width 191 height 191
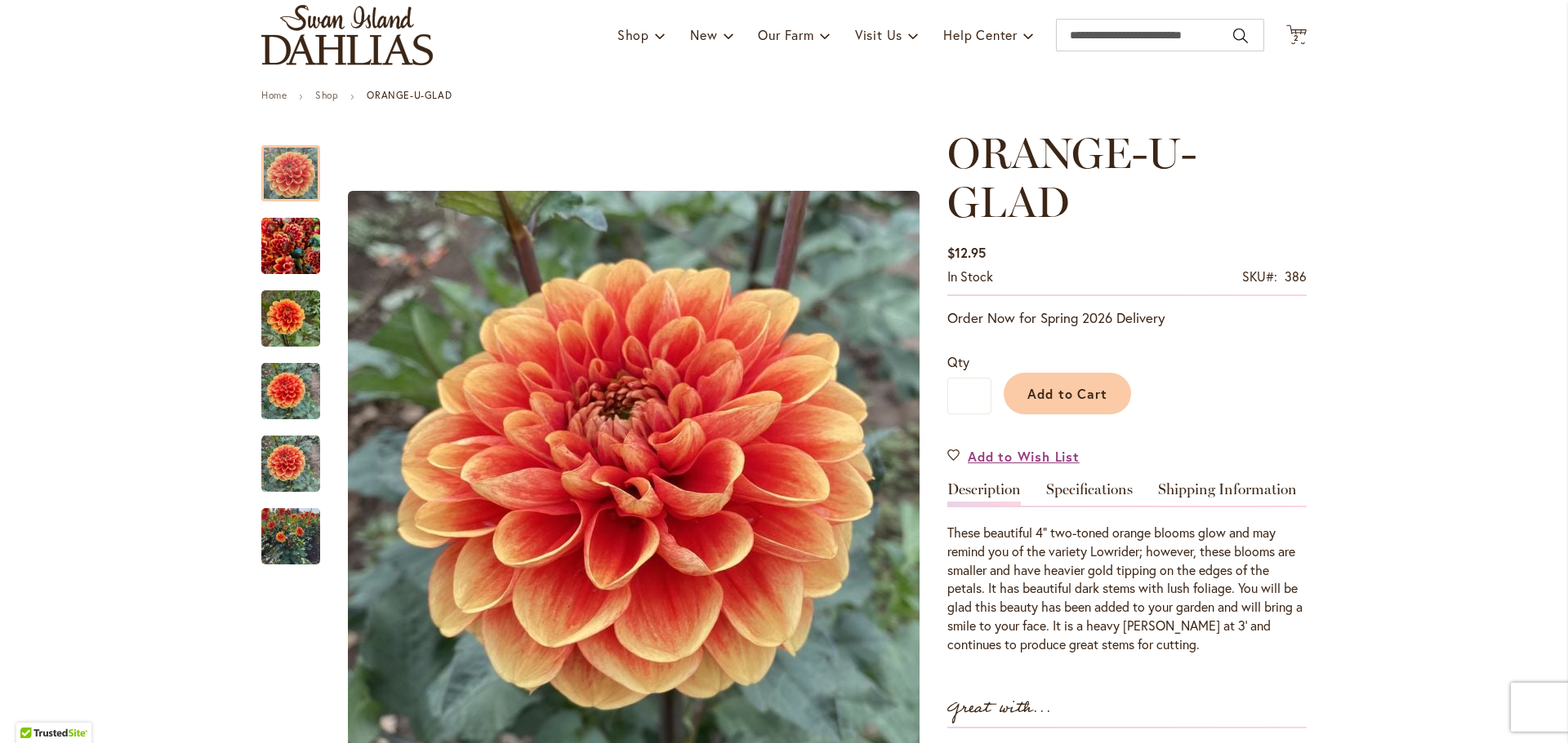
scroll to position [163, 0]
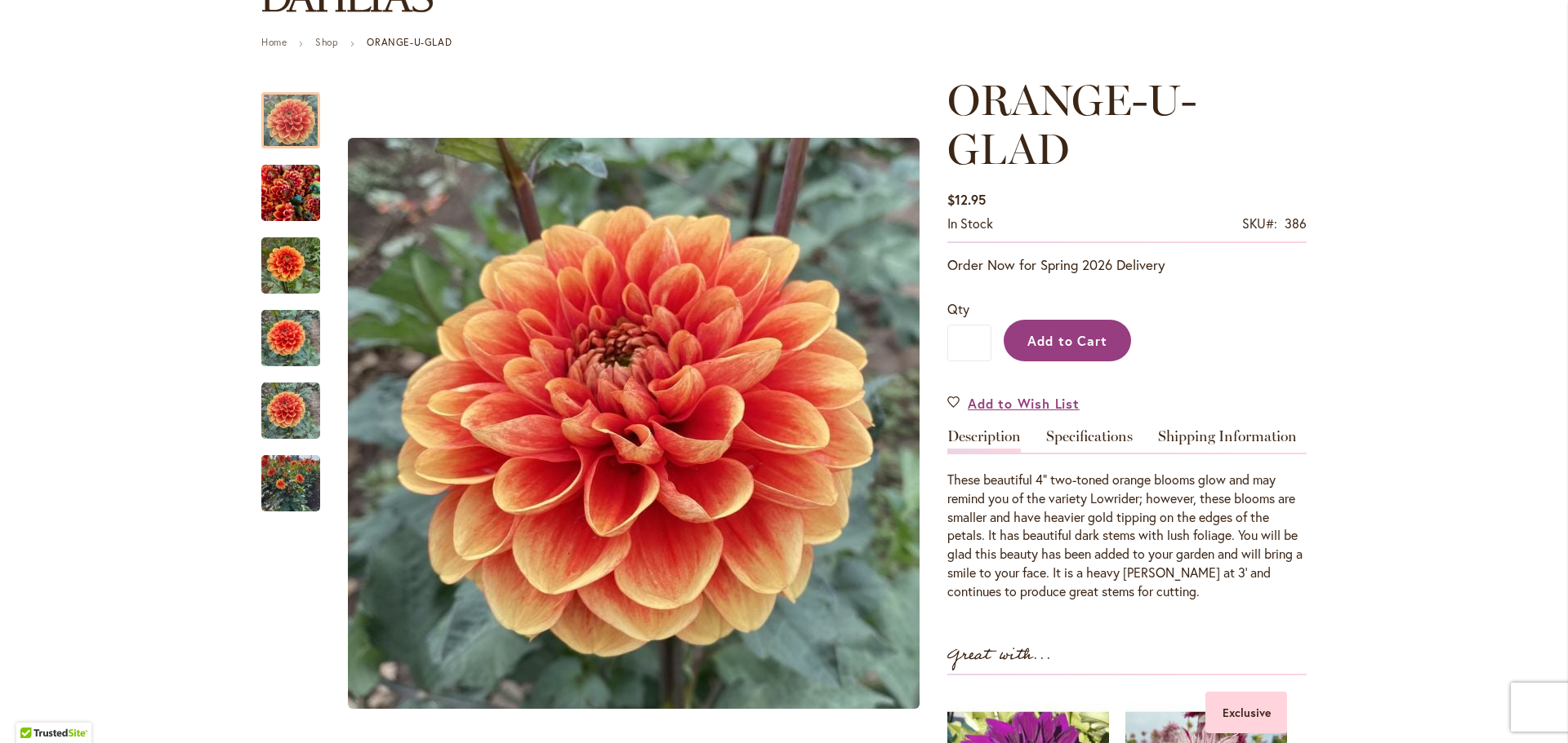
click at [1058, 337] on span "Add to Cart" at bounding box center [1067, 340] width 81 height 17
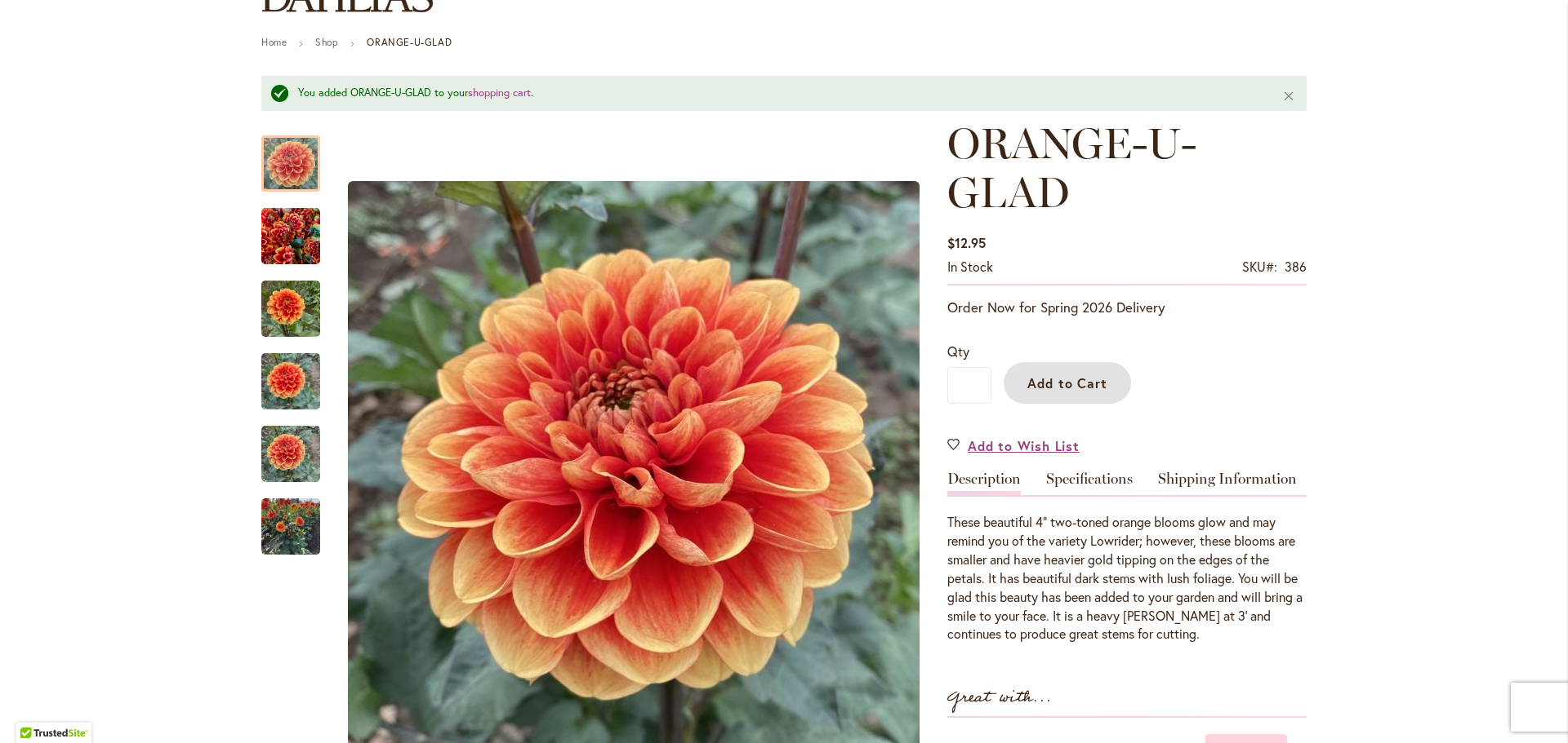
scroll to position [0, 0]
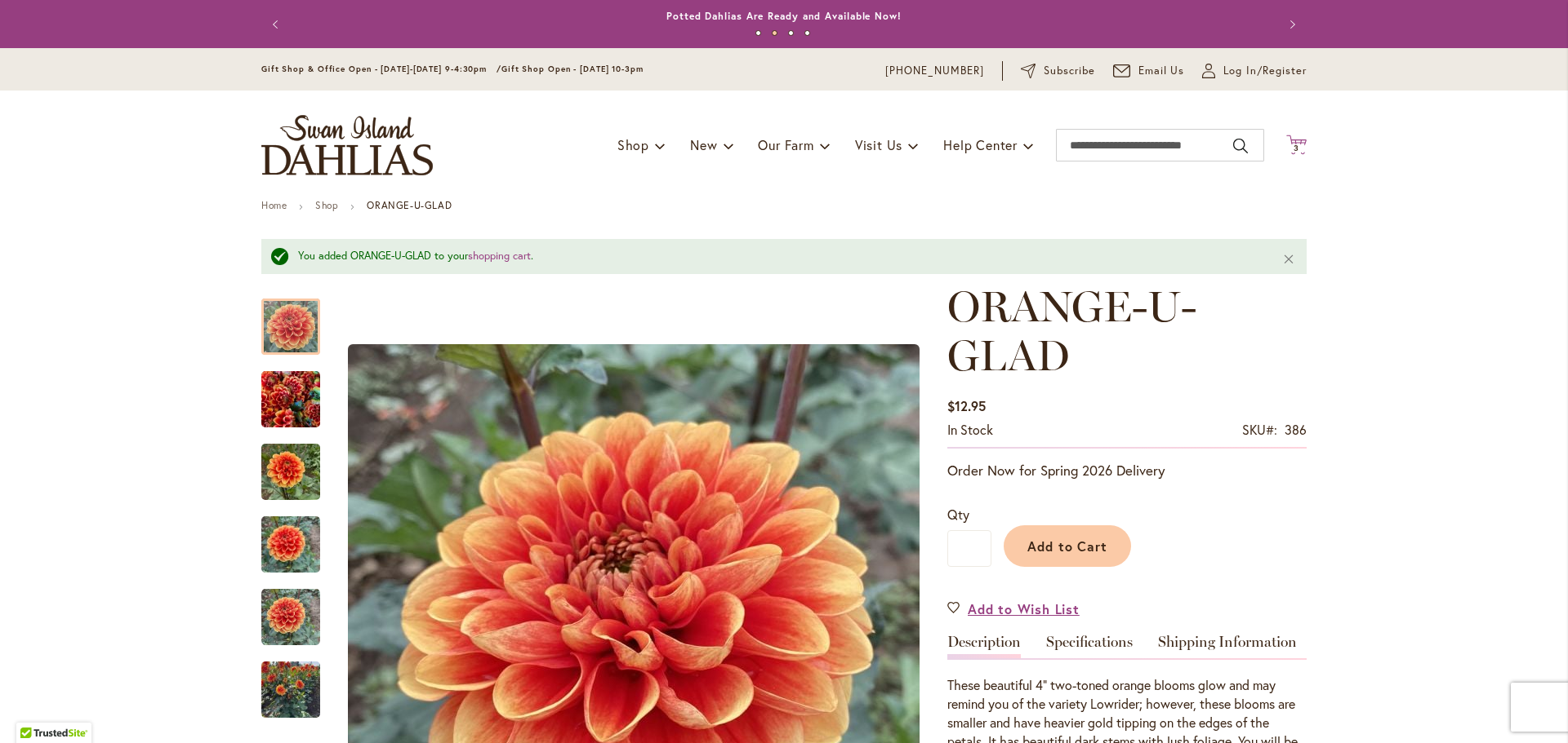
click at [1293, 146] on span "3" at bounding box center [1296, 148] width 5 height 11
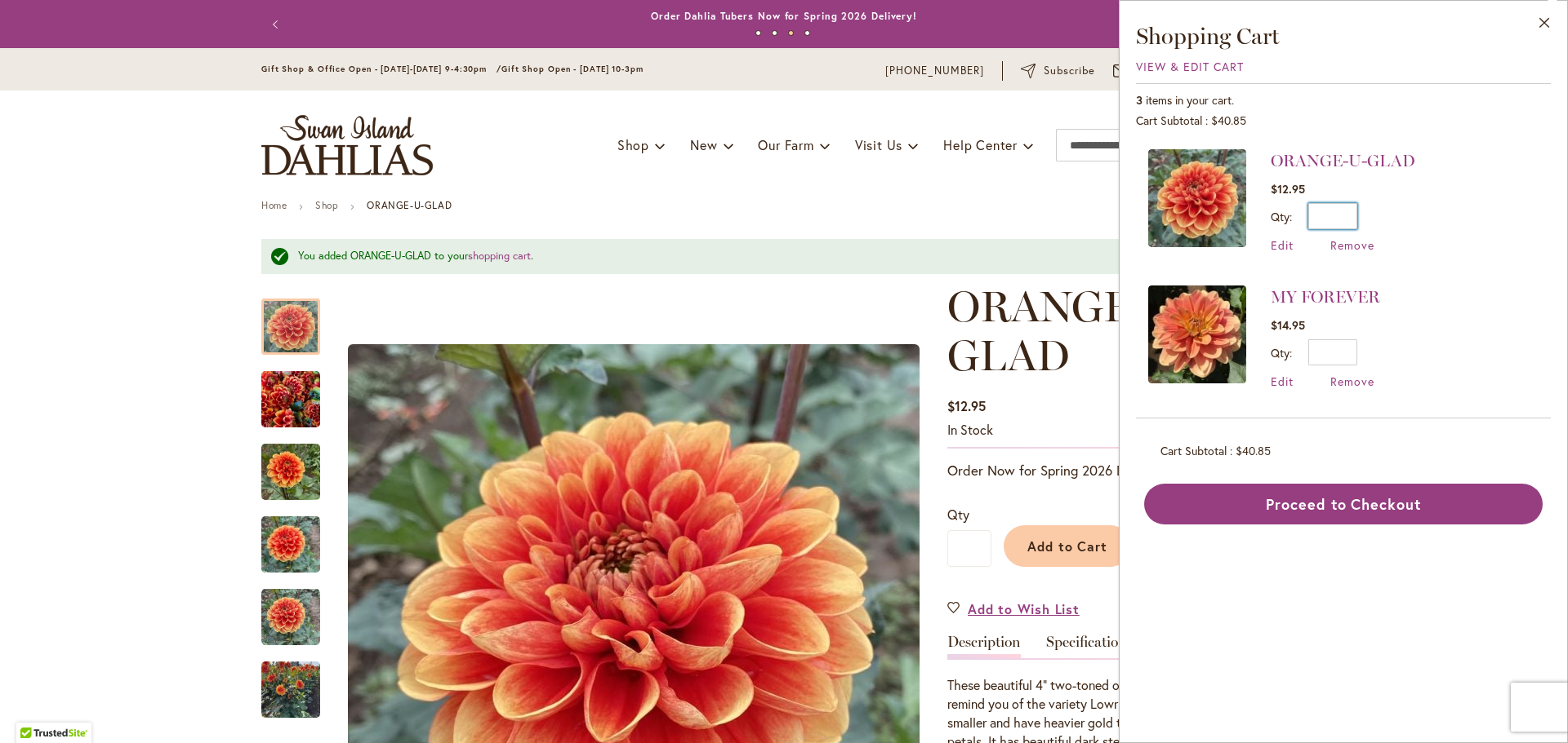
click at [1349, 217] on input "*" at bounding box center [1332, 216] width 49 height 26
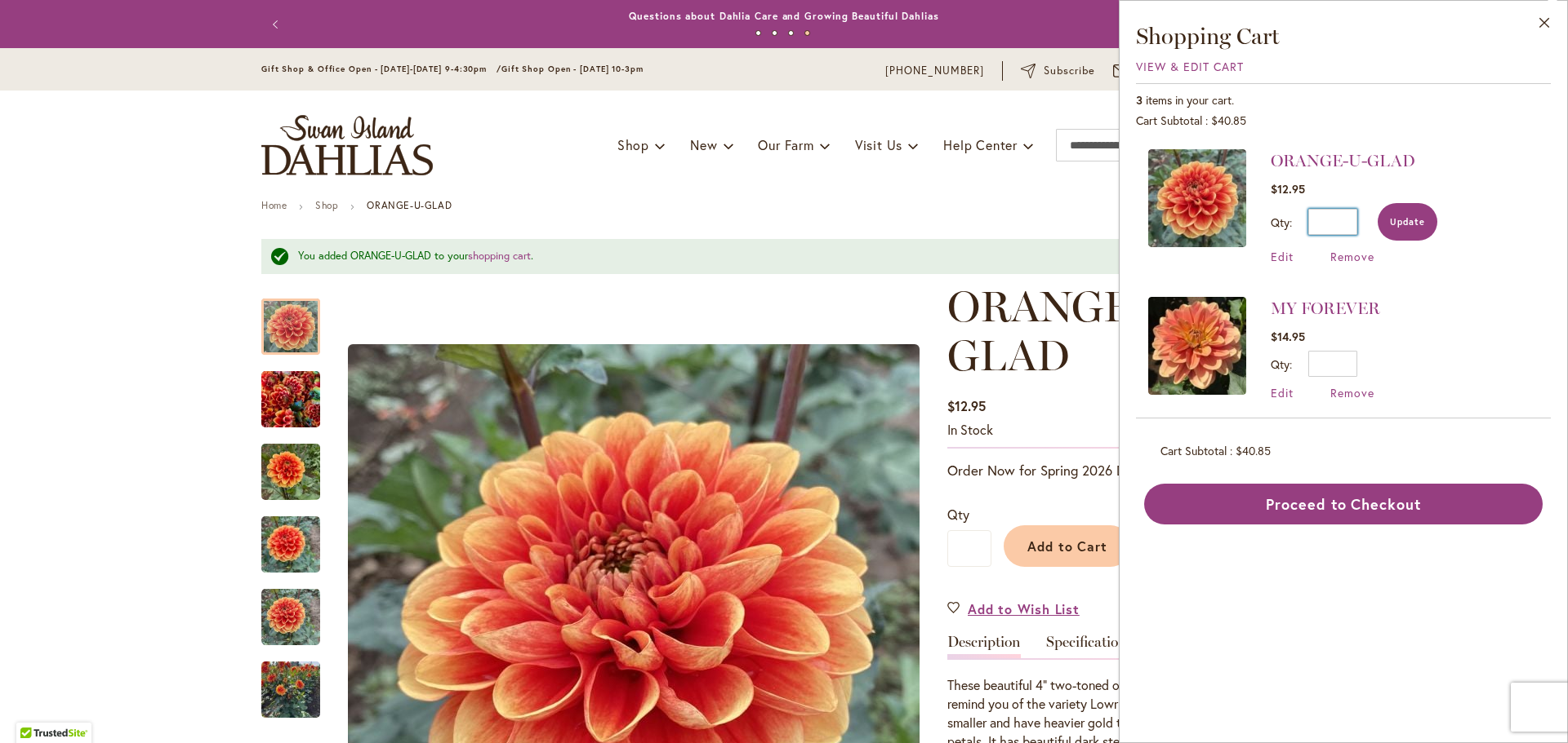
type input "*"
click at [1419, 233] on button "Update" at bounding box center [1406, 222] width 60 height 37
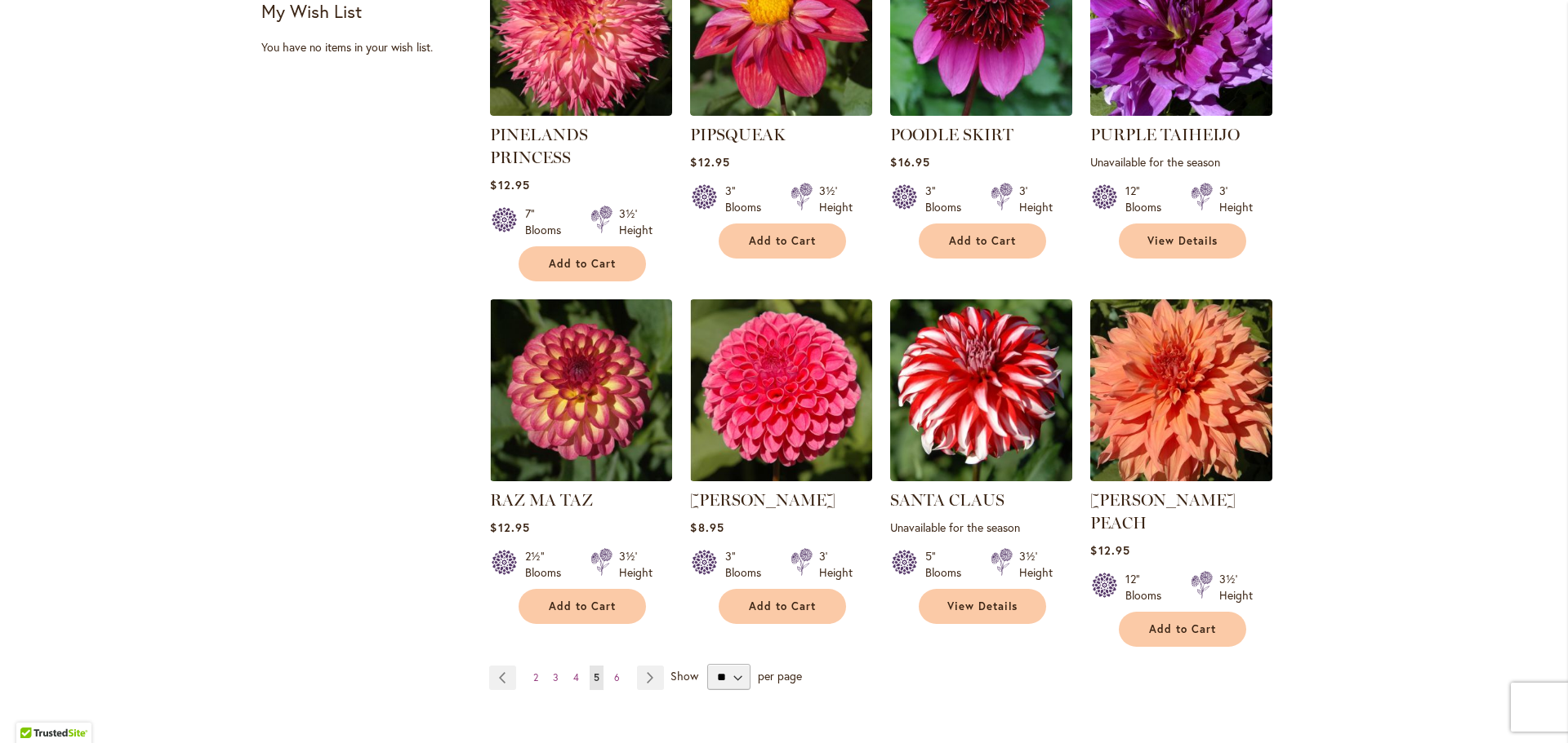
scroll to position [1143, 0]
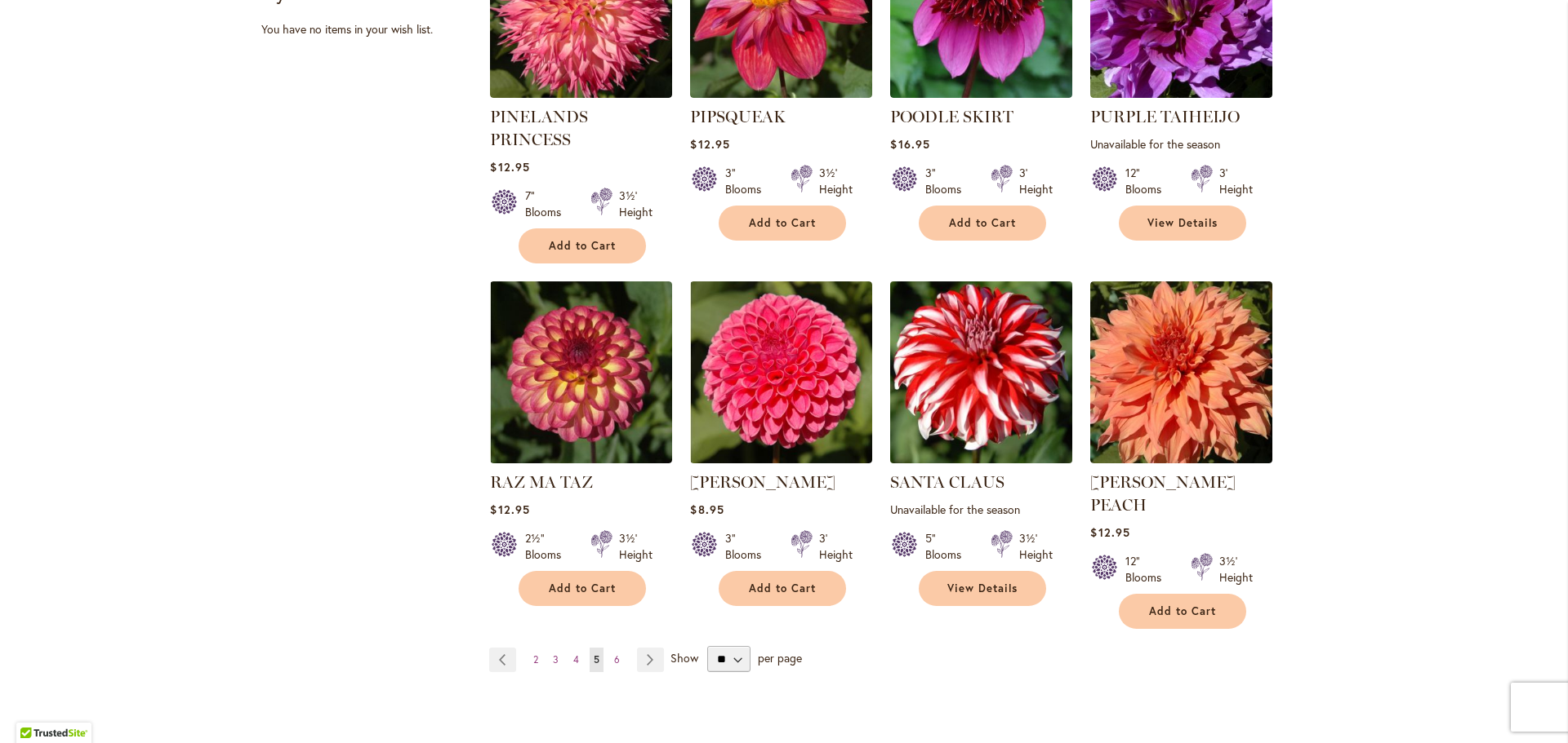
click at [983, 367] on img at bounding box center [982, 372] width 191 height 191
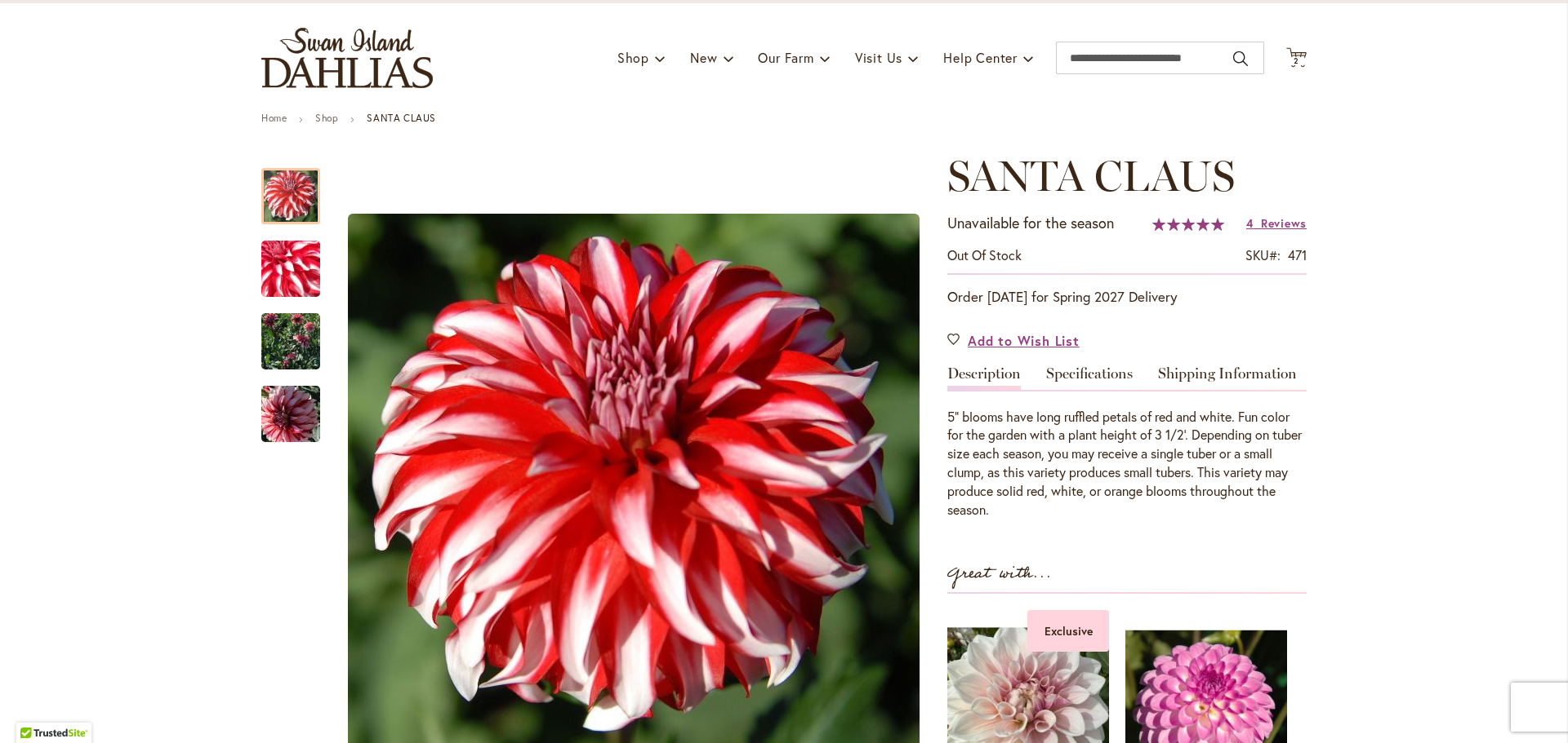
scroll to position [163, 0]
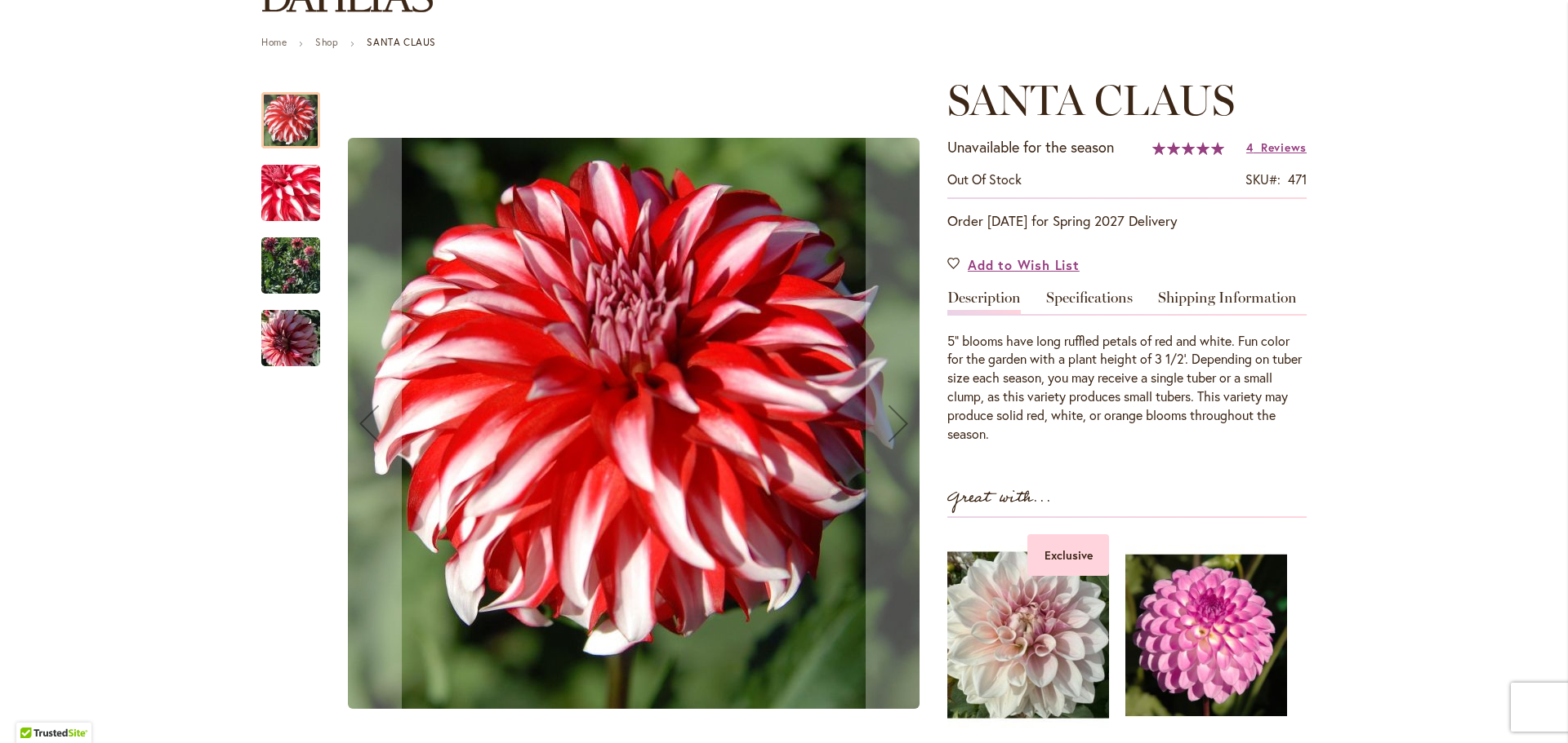
click at [270, 259] on img "SANTA CLAUS" at bounding box center [291, 266] width 59 height 78
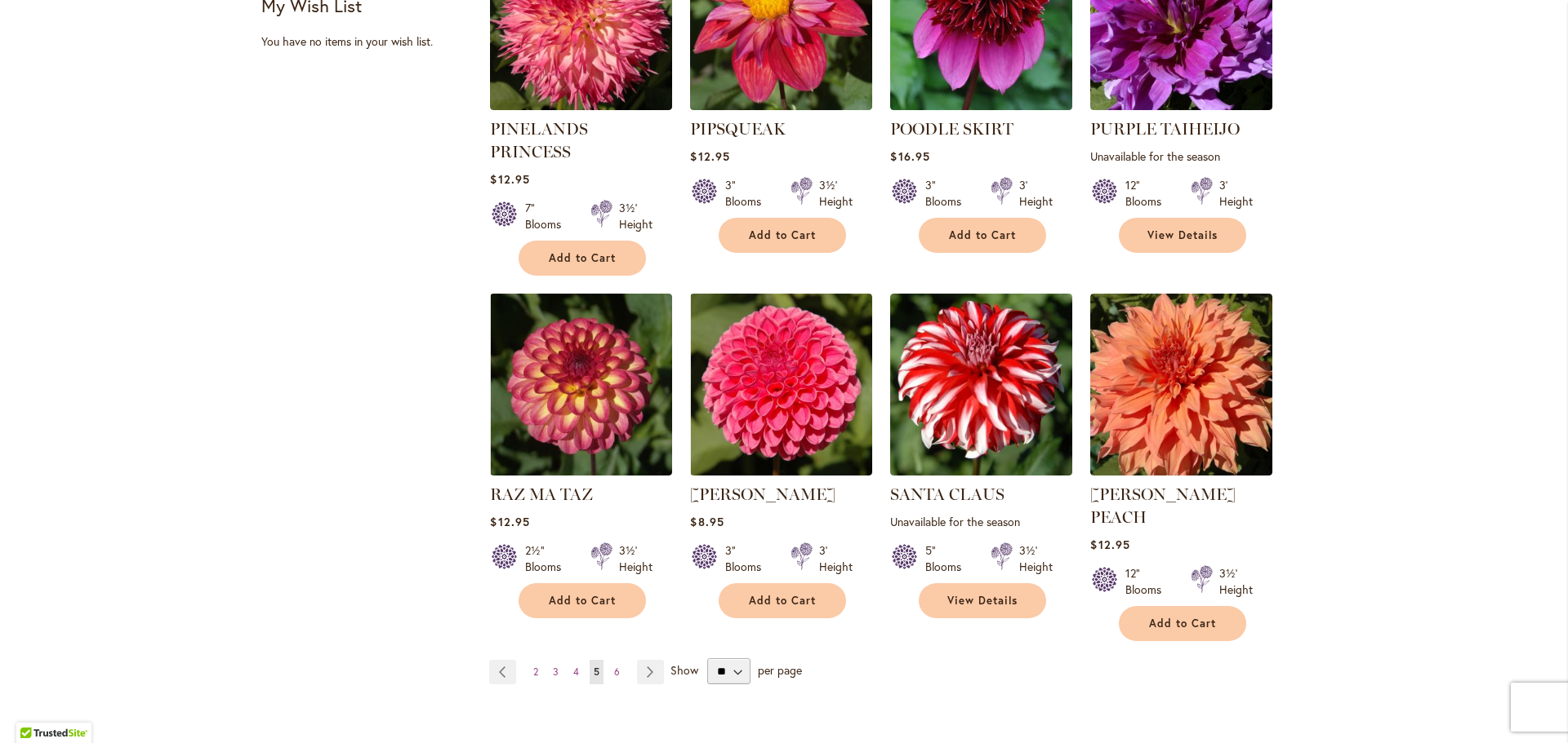
scroll to position [1224, 0]
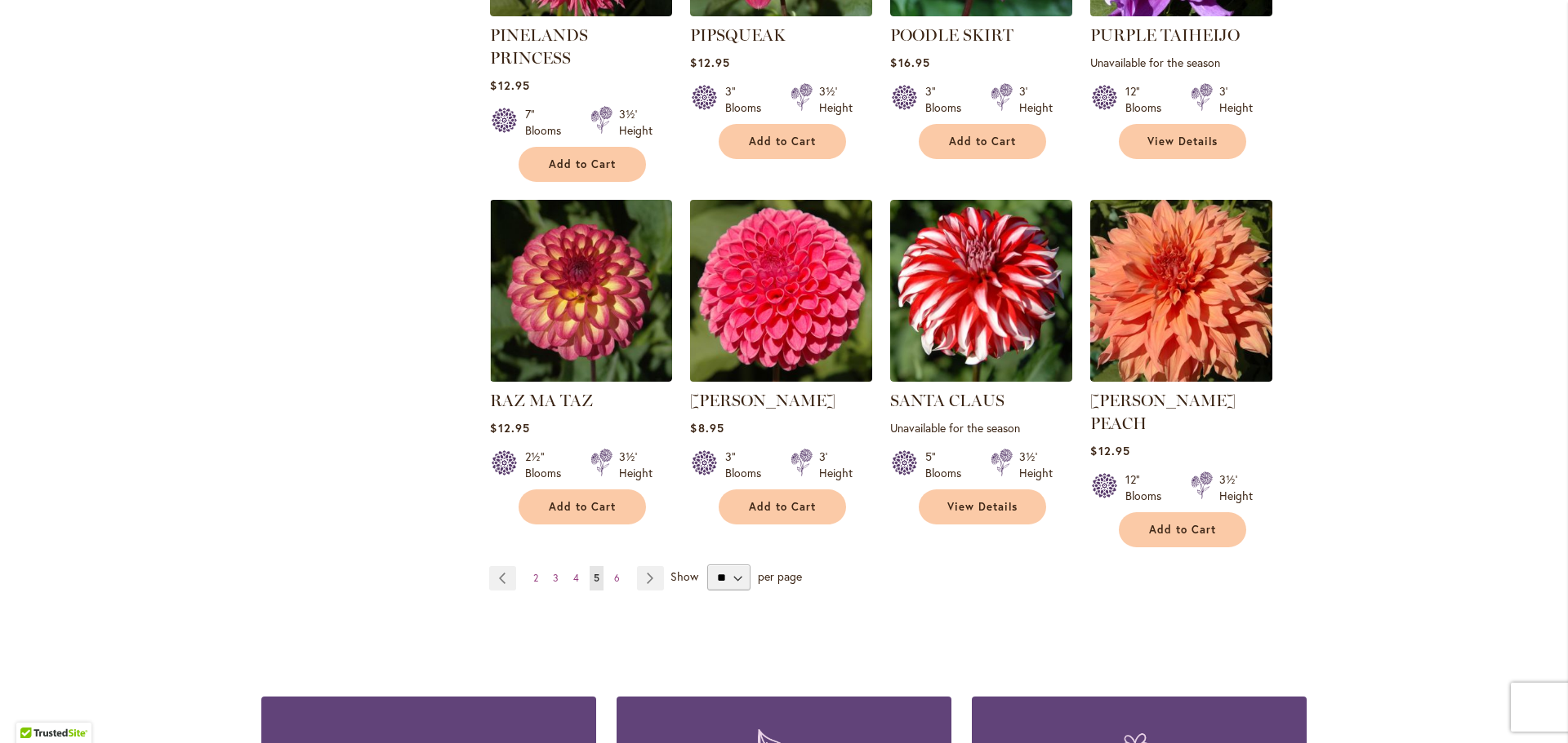
click at [760, 280] on img at bounding box center [781, 291] width 191 height 191
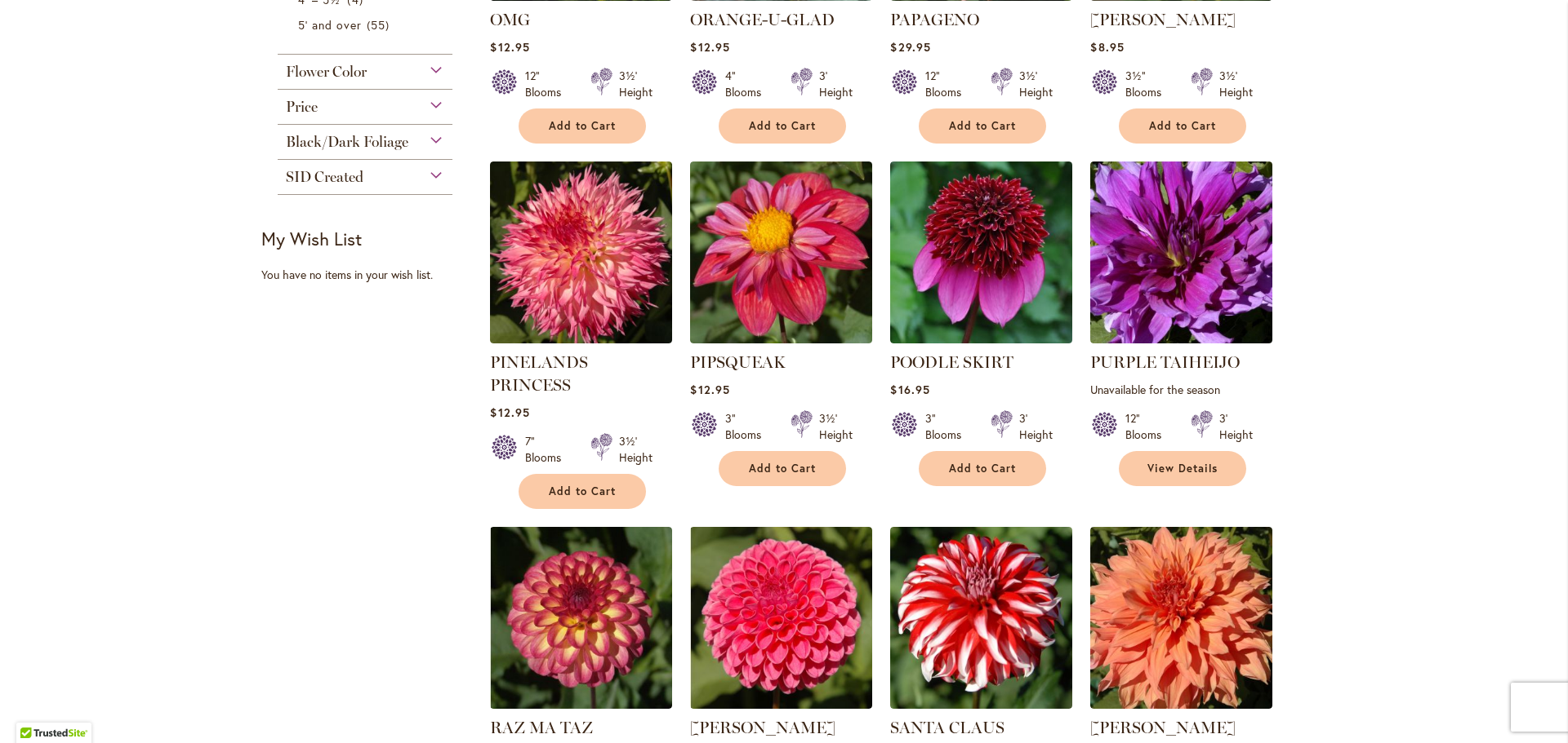
scroll to position [897, 0]
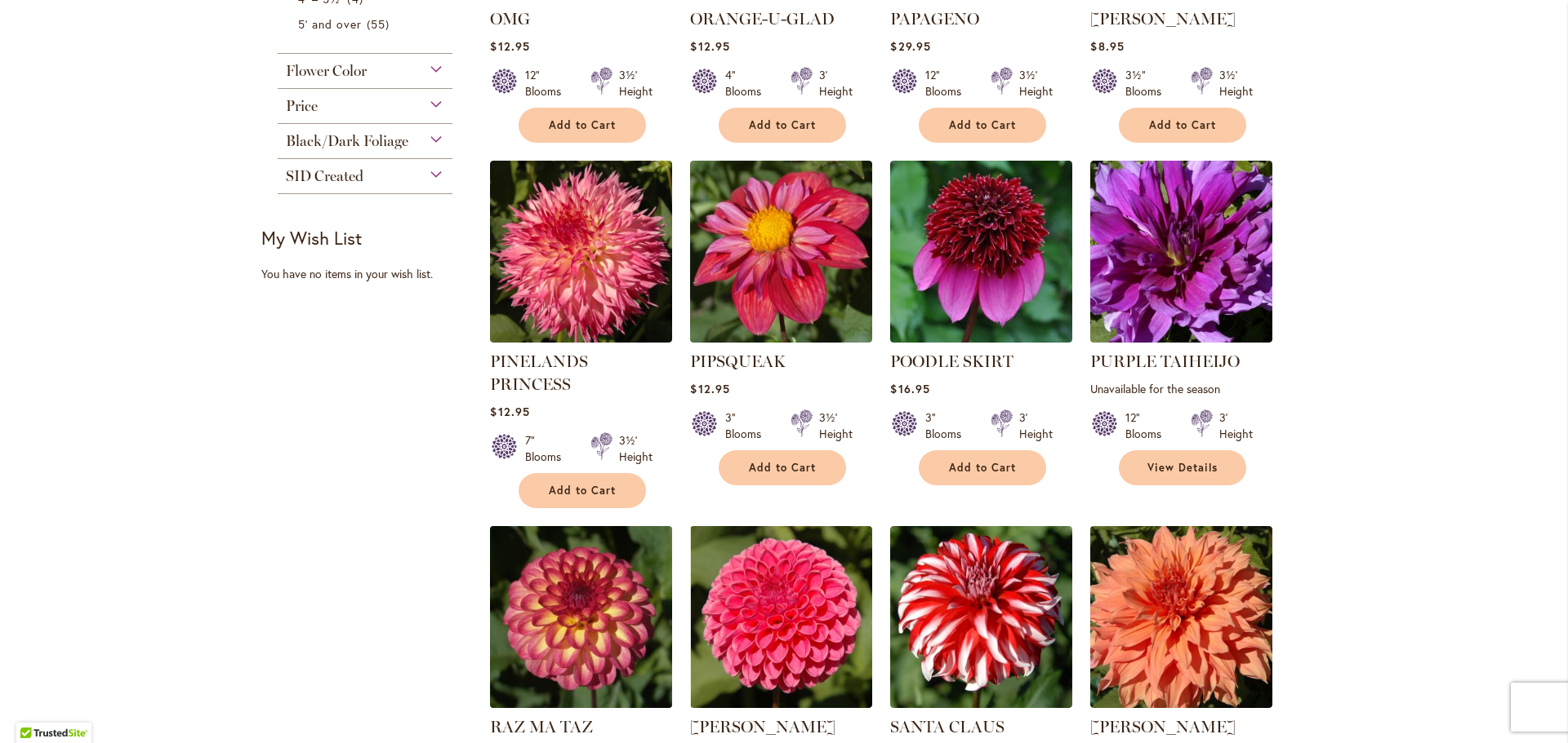
click at [593, 567] on img at bounding box center [581, 617] width 191 height 191
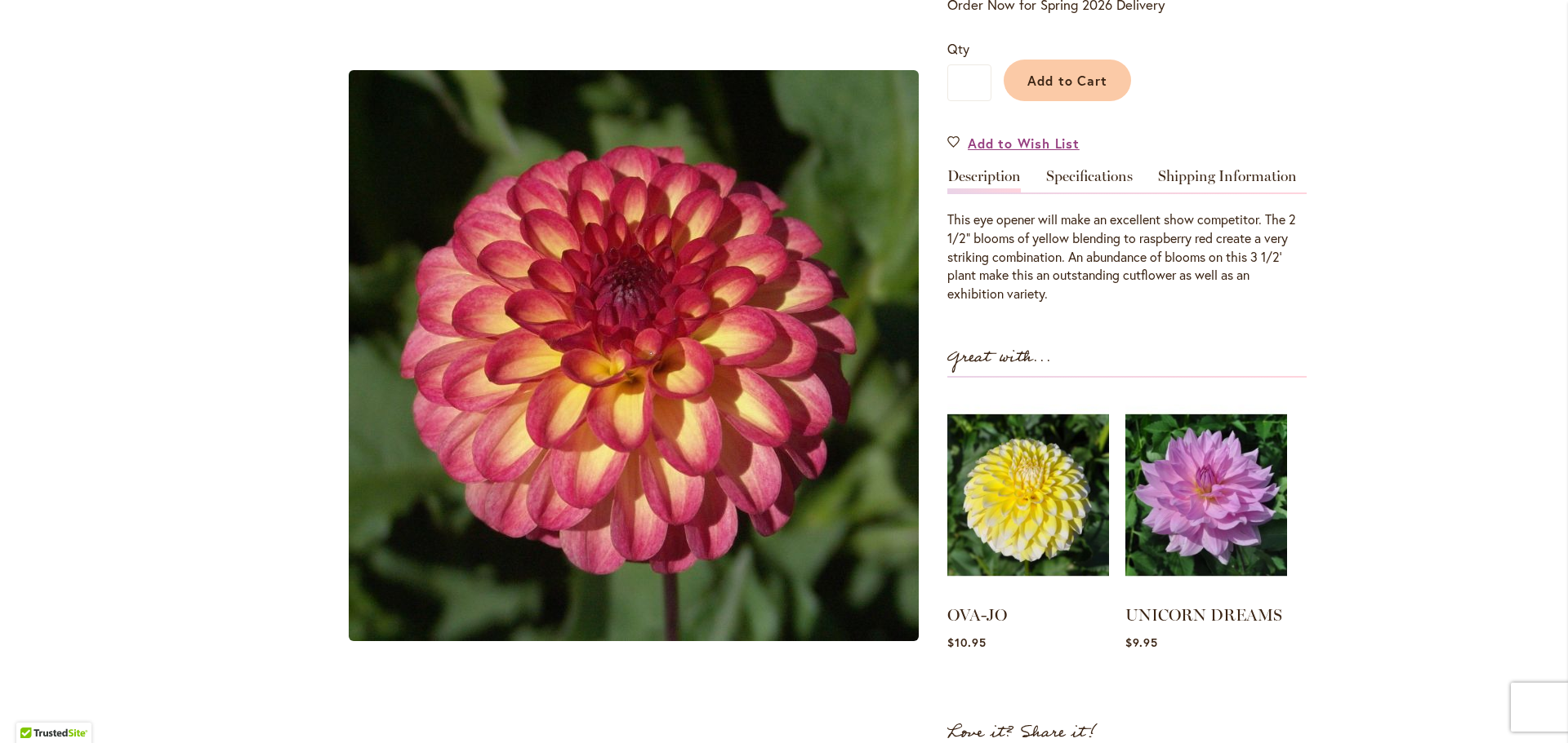
scroll to position [408, 0]
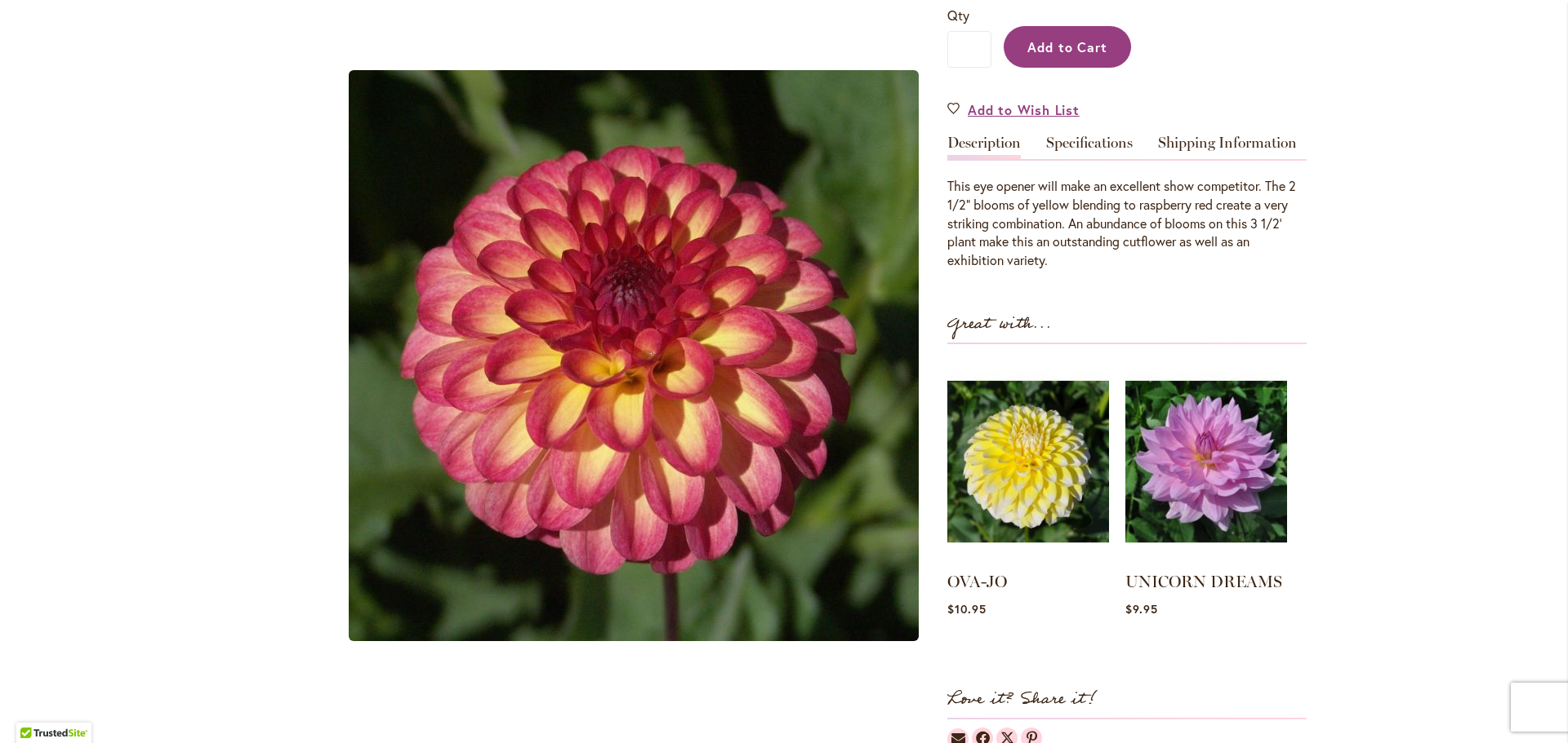
click at [1060, 48] on span "Add to Cart" at bounding box center [1067, 46] width 81 height 17
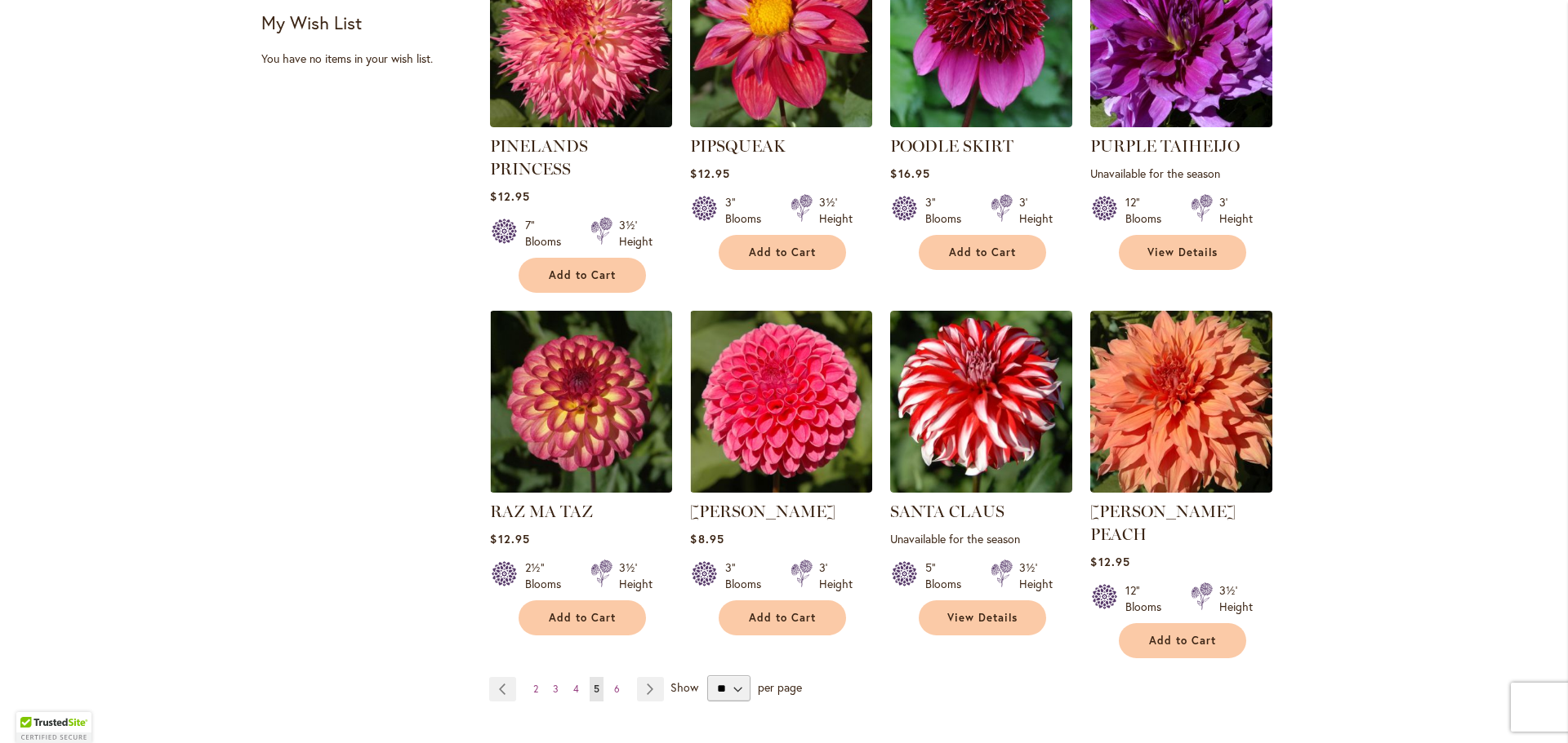
scroll to position [1224, 0]
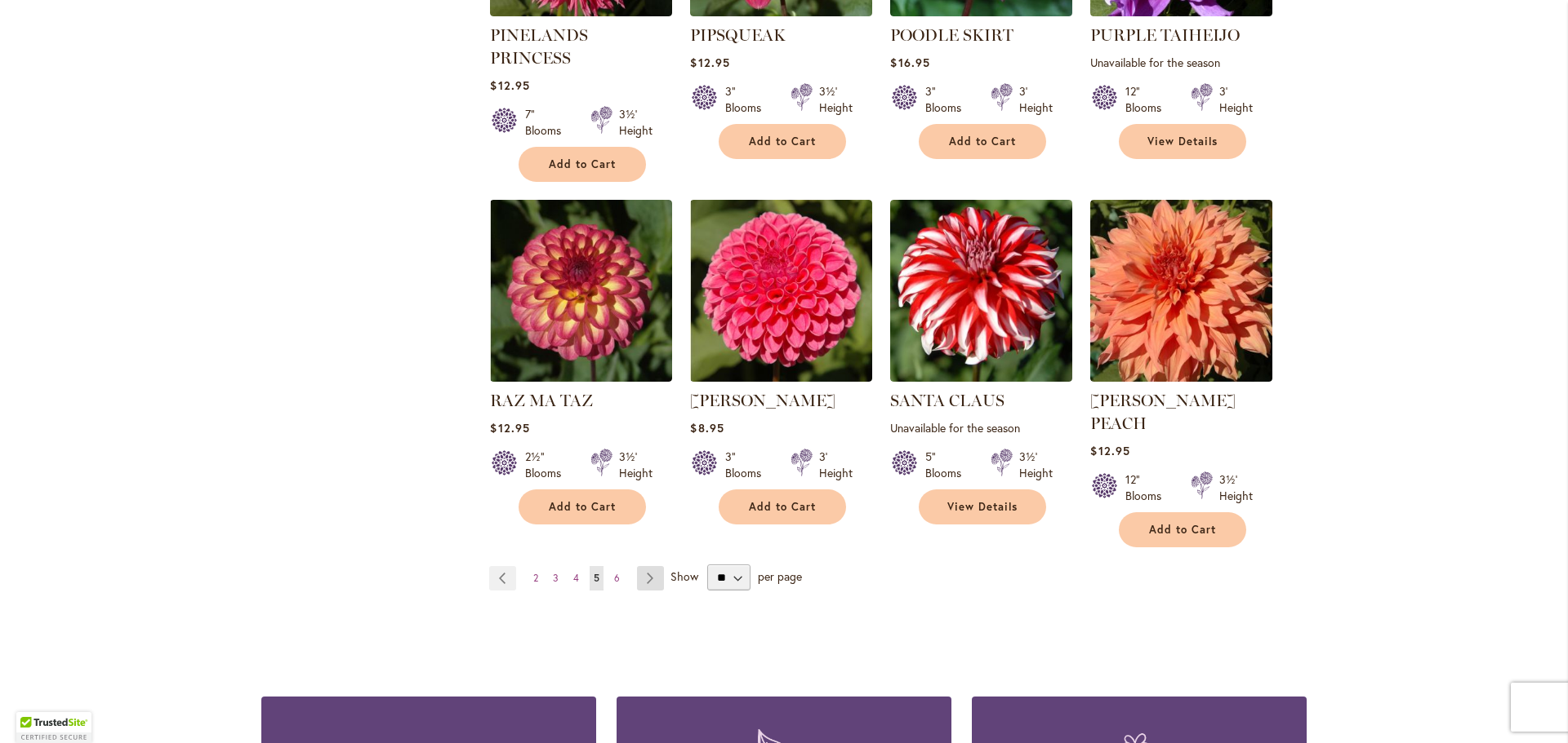
click at [647, 566] on link "Page Next" at bounding box center [651, 578] width 27 height 24
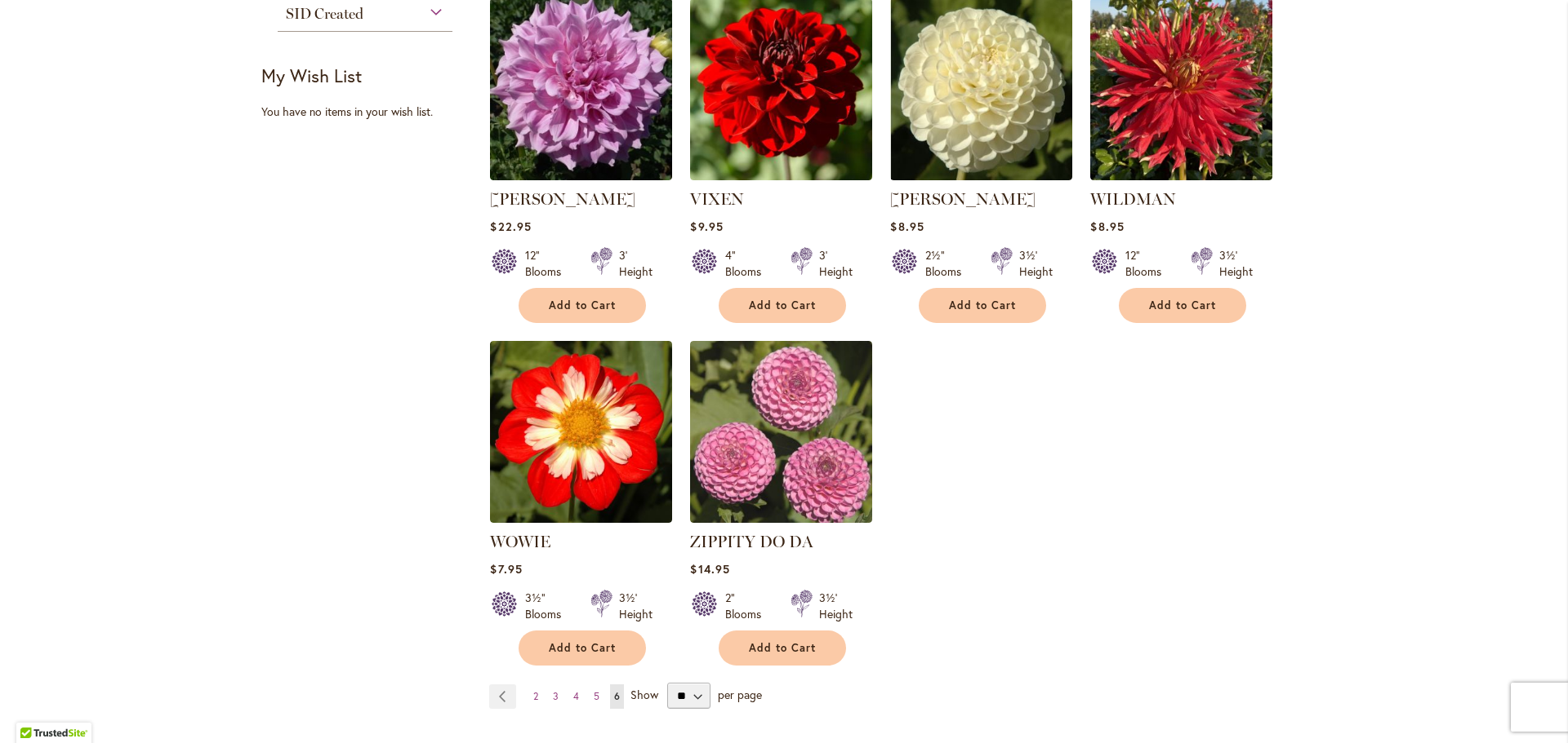
scroll to position [1061, 0]
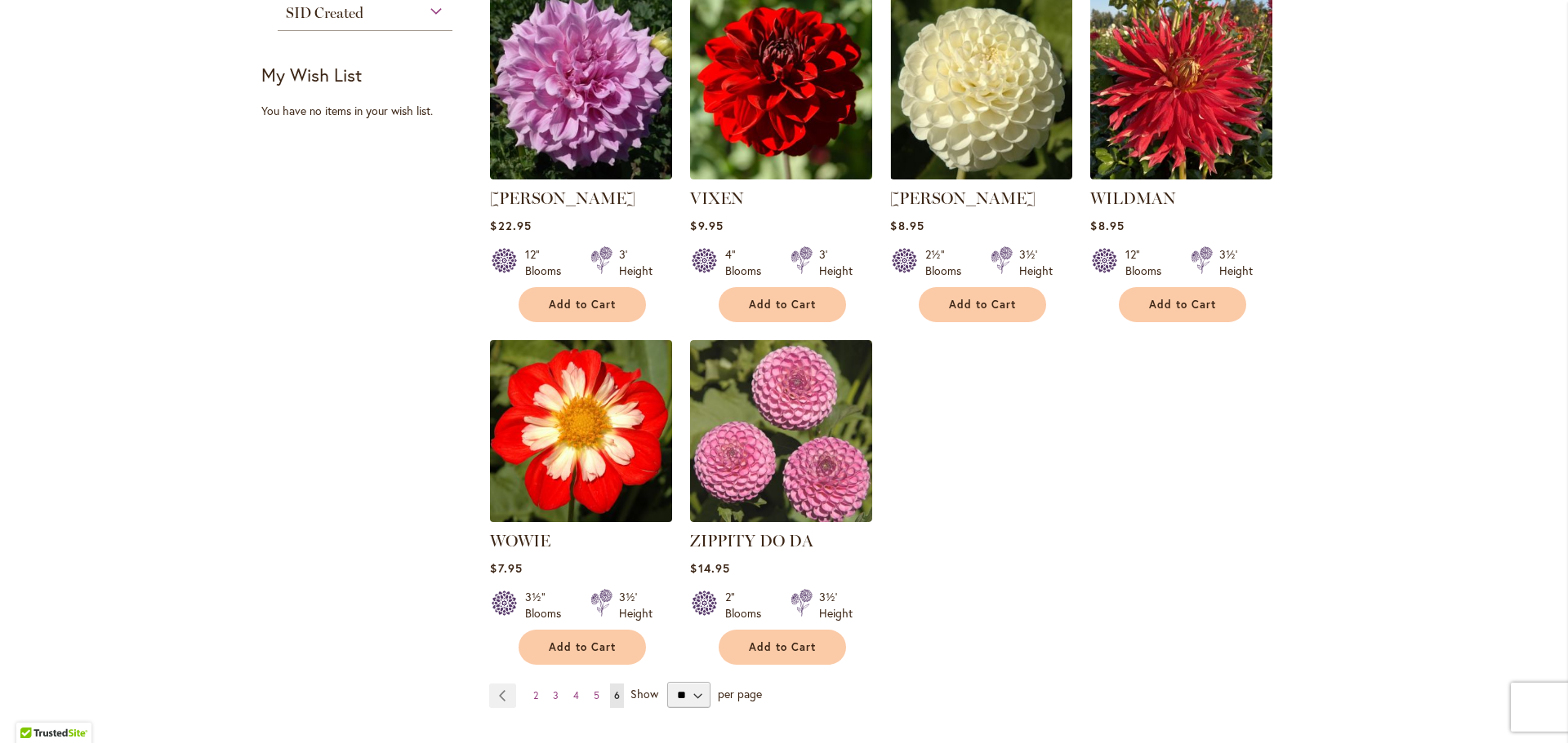
click at [595, 476] on img at bounding box center [581, 431] width 191 height 191
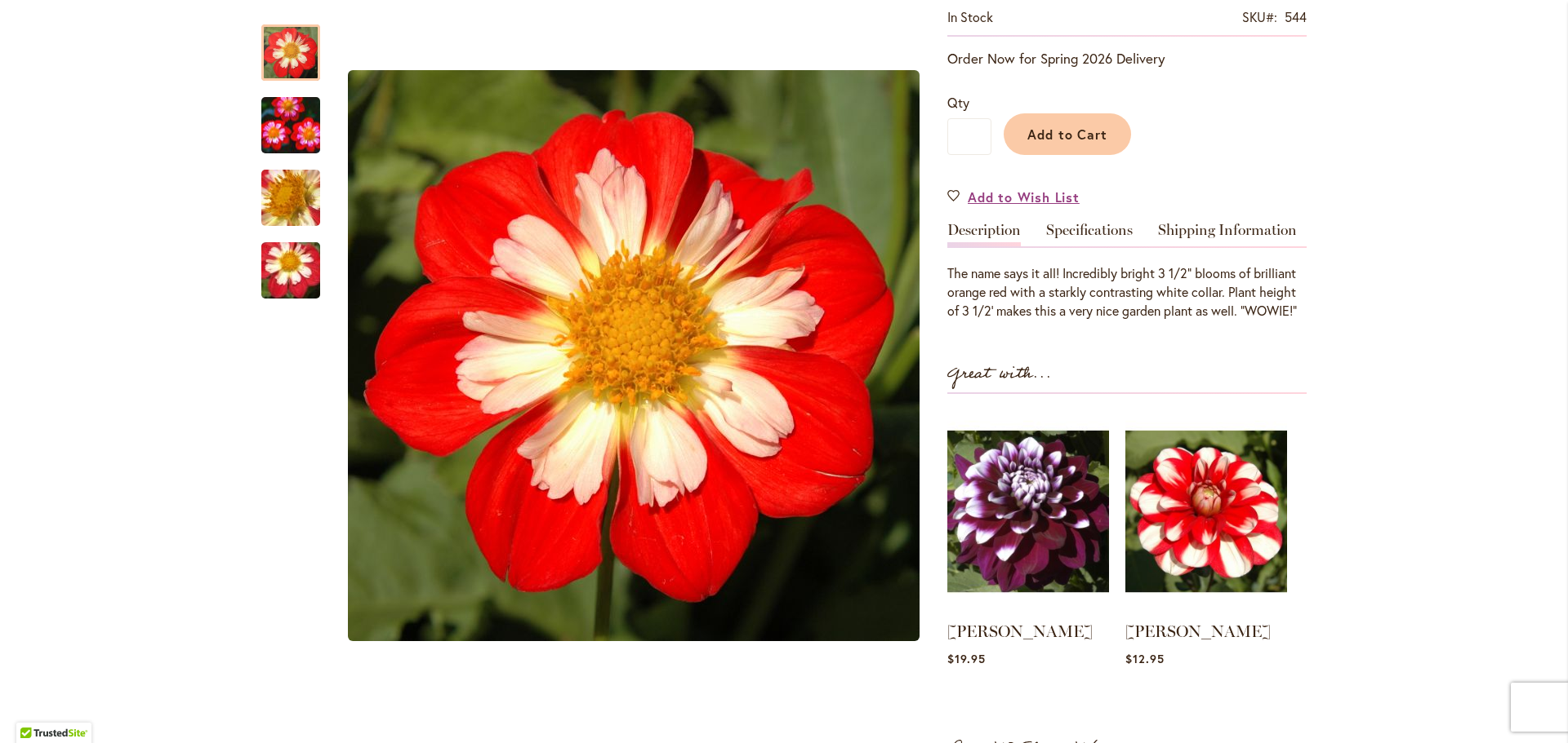
scroll to position [408, 0]
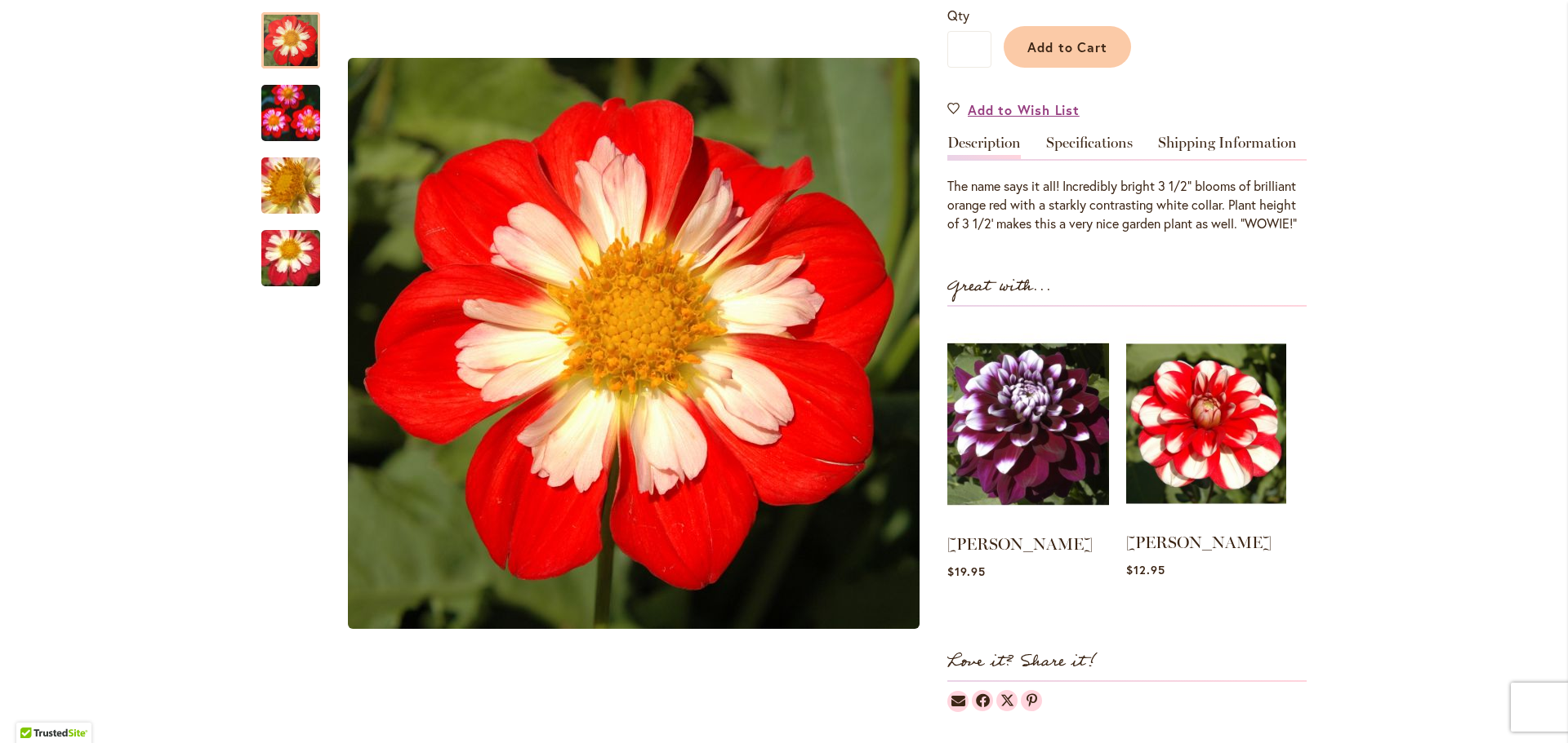
click at [1222, 462] on img at bounding box center [1206, 424] width 160 height 200
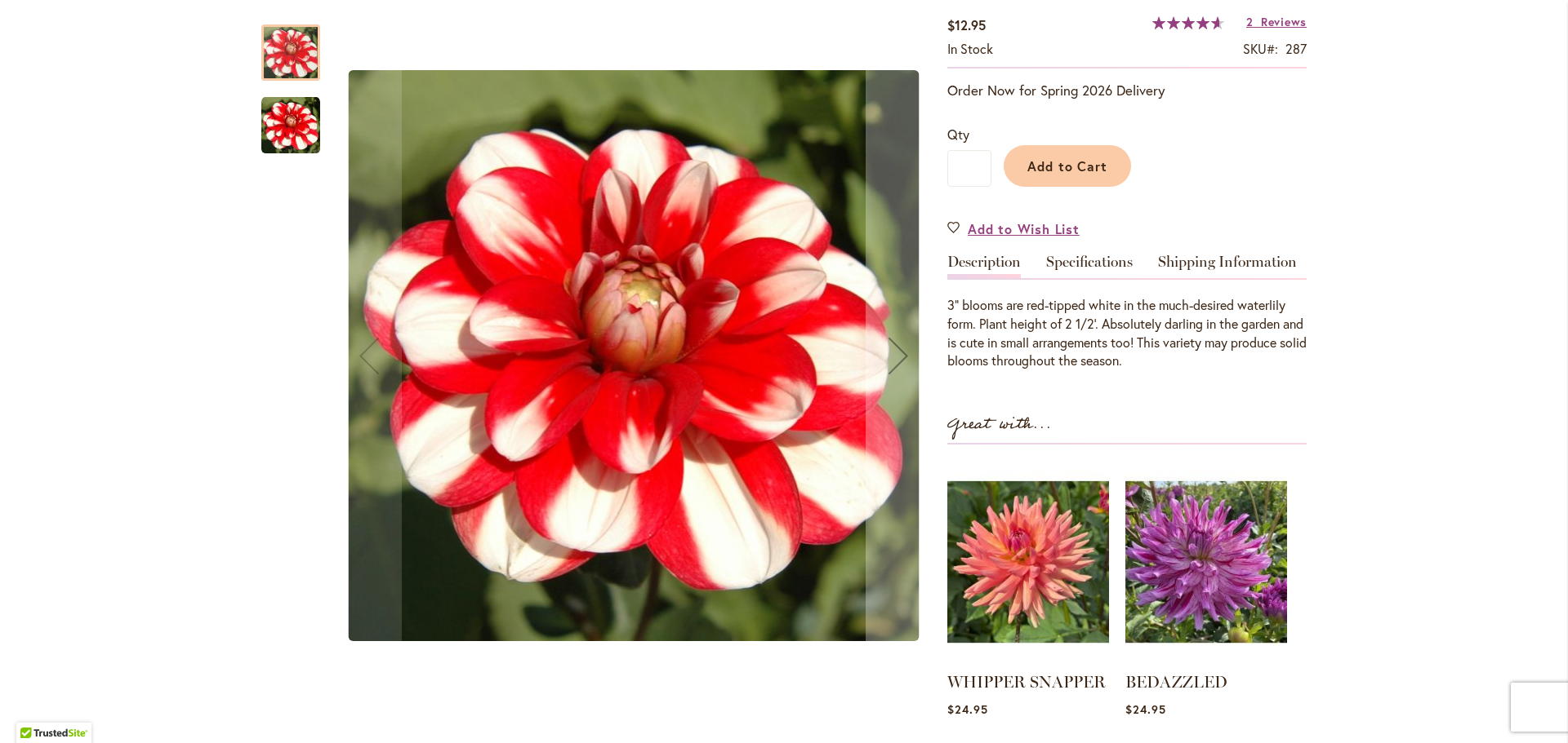
scroll to position [326, 0]
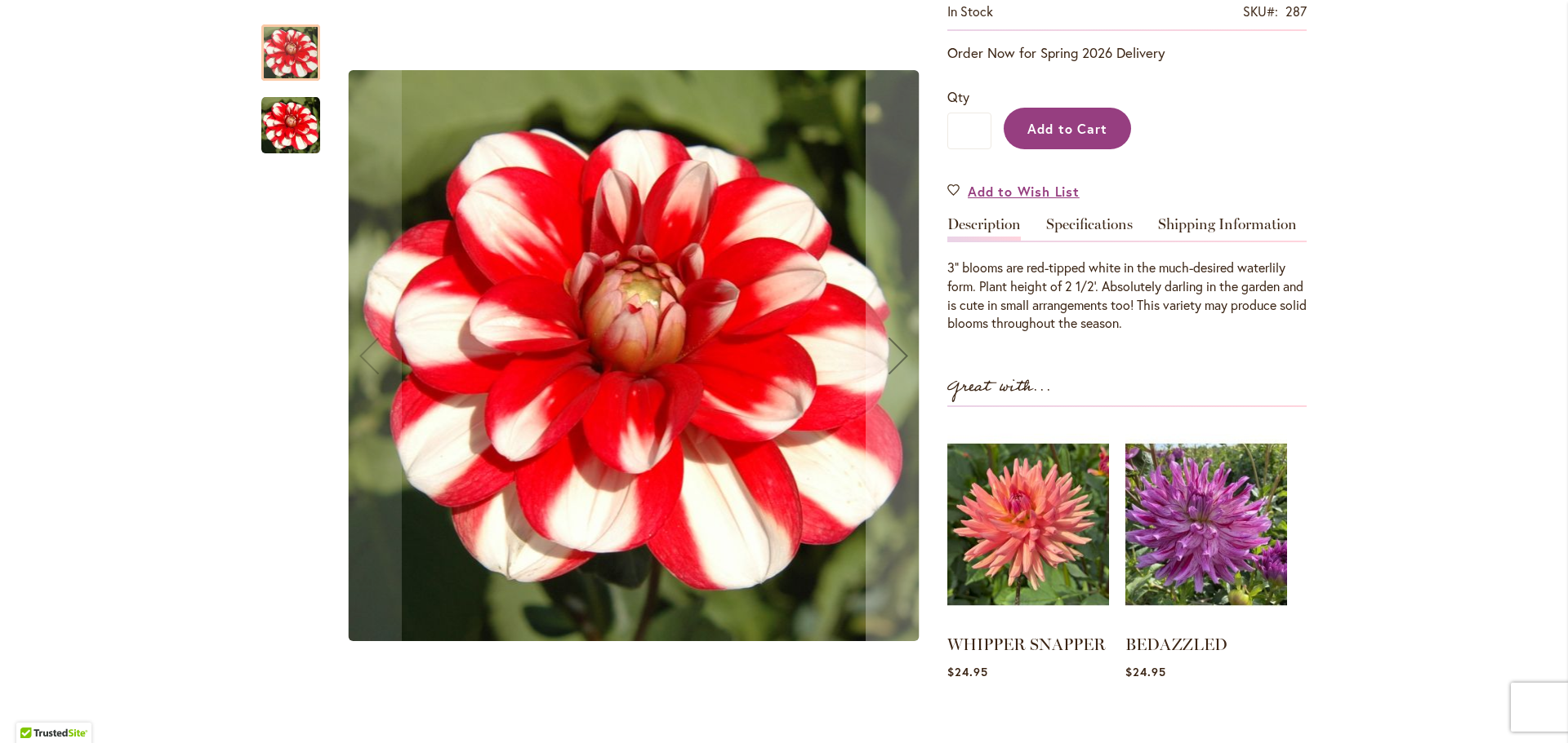
click at [1082, 133] on span "Add to Cart" at bounding box center [1067, 128] width 81 height 17
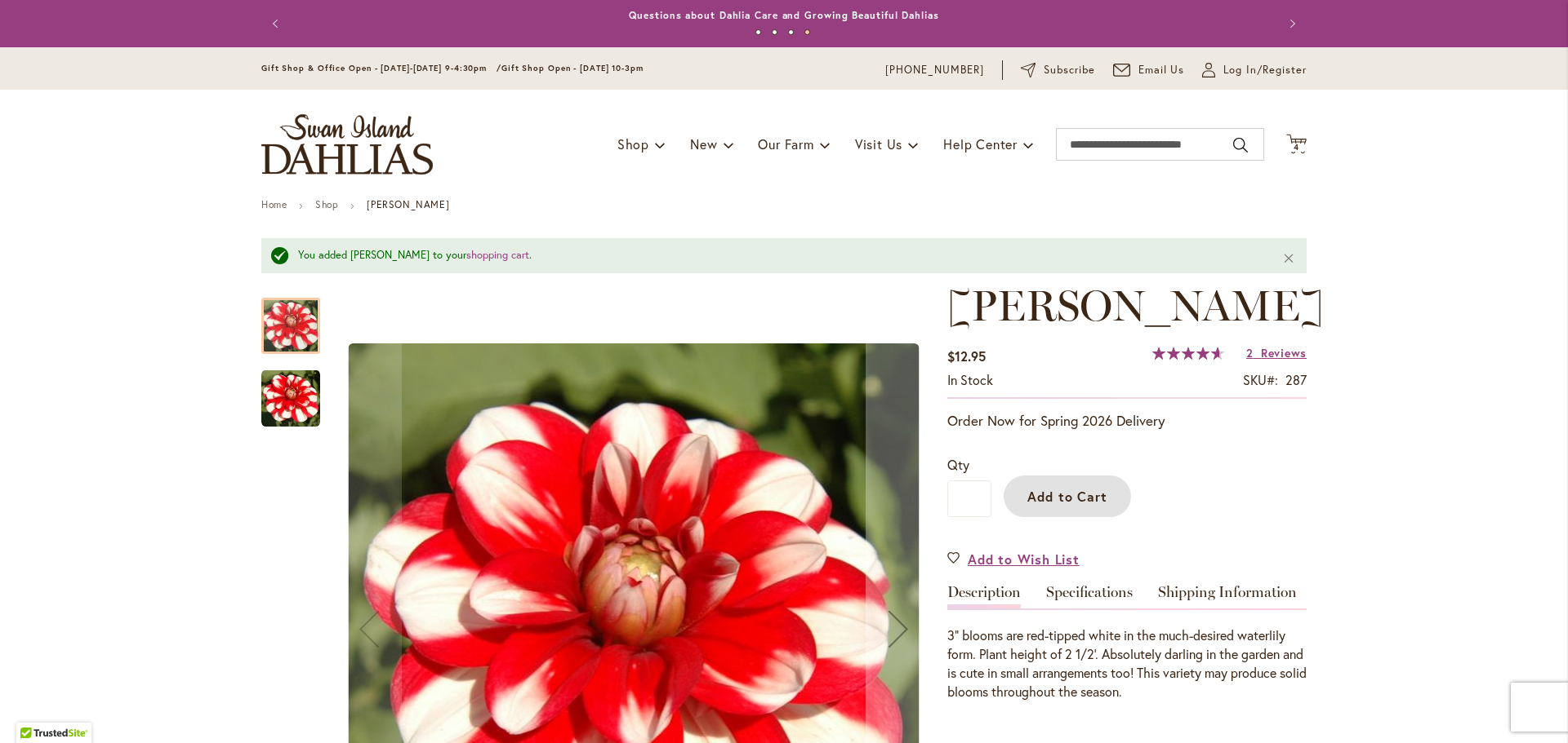
scroll to position [0, 0]
click at [1293, 150] on span "4" at bounding box center [1296, 148] width 5 height 11
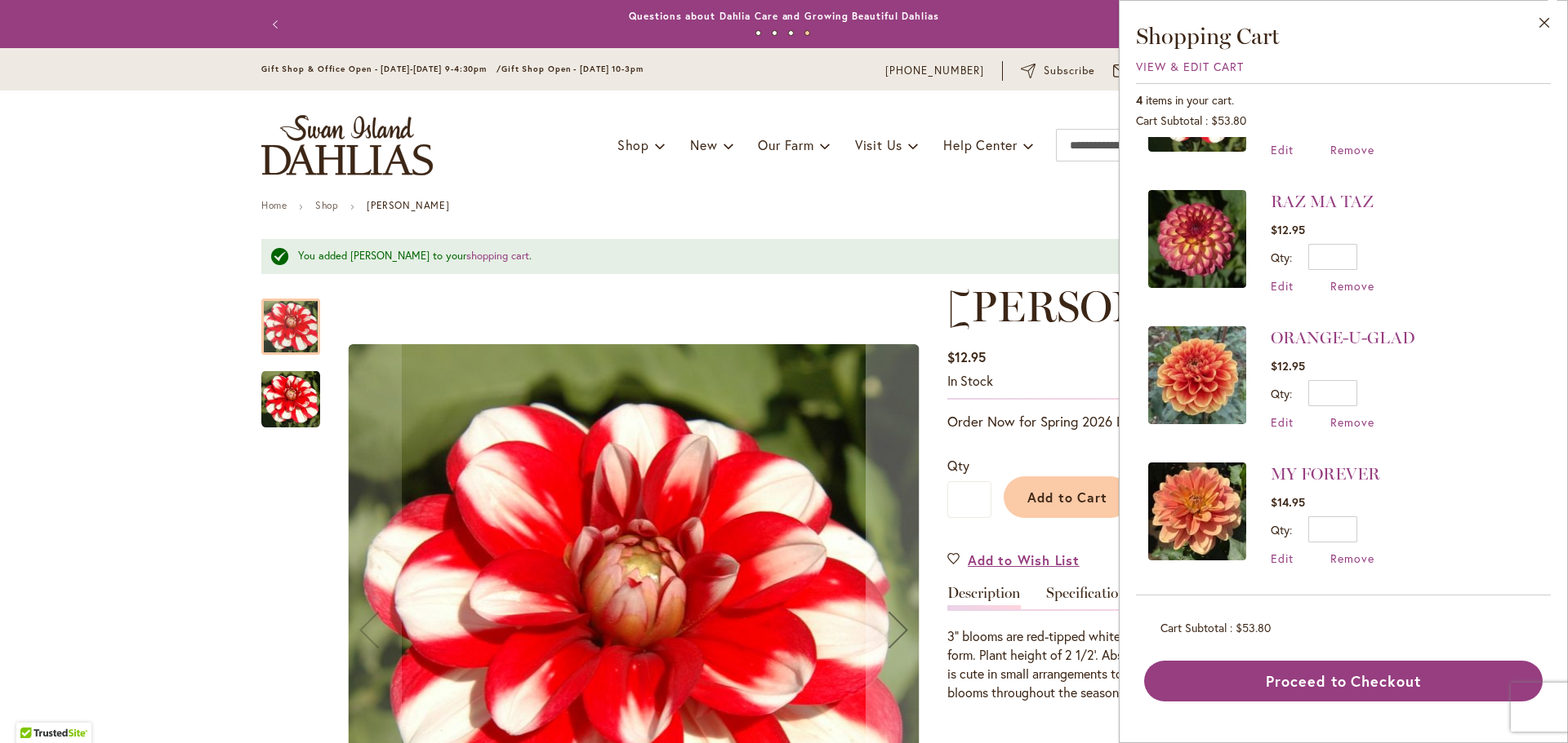
scroll to position [14, 0]
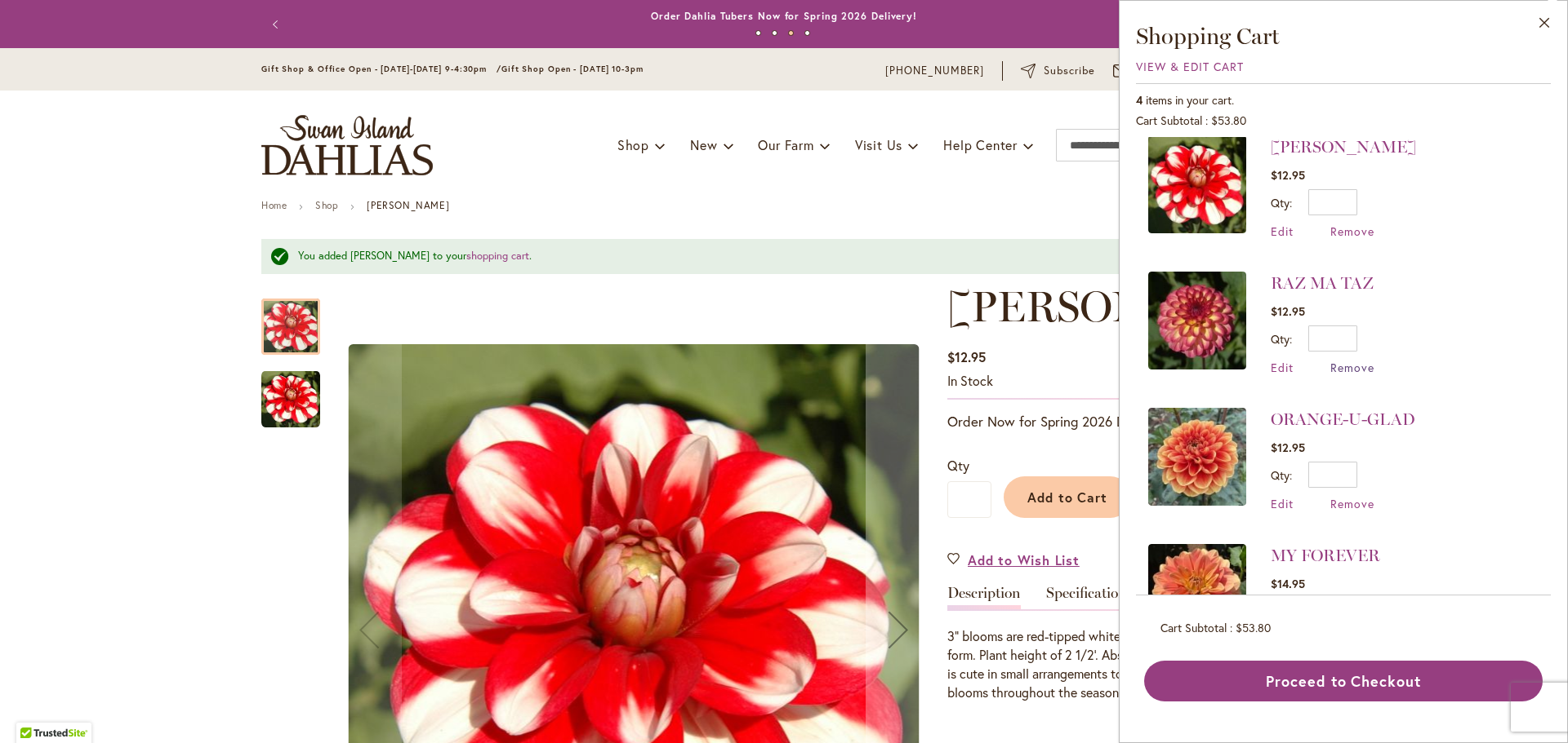
click at [1348, 367] on span "Remove" at bounding box center [1351, 367] width 44 height 15
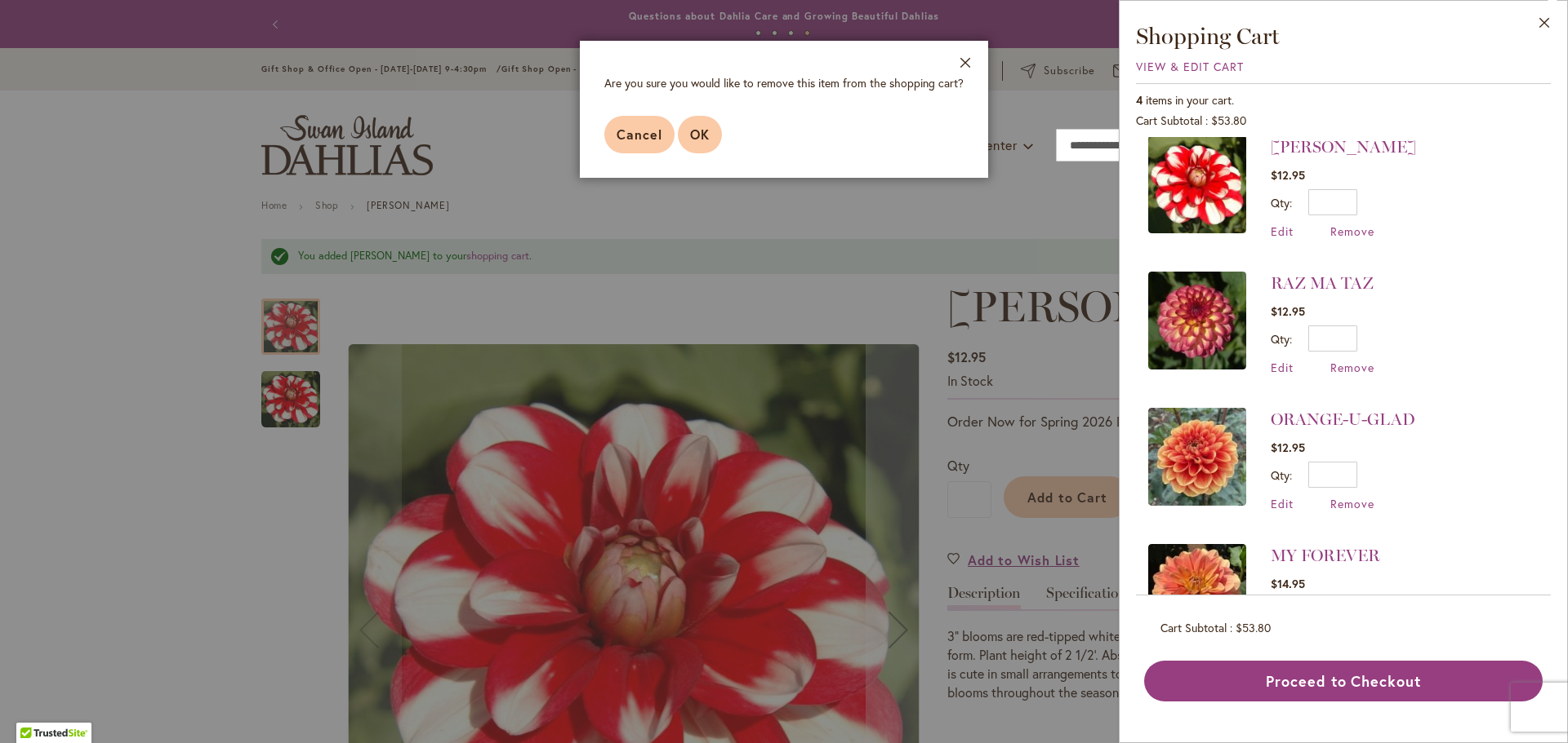
click at [706, 141] on span "OK" at bounding box center [700, 134] width 20 height 17
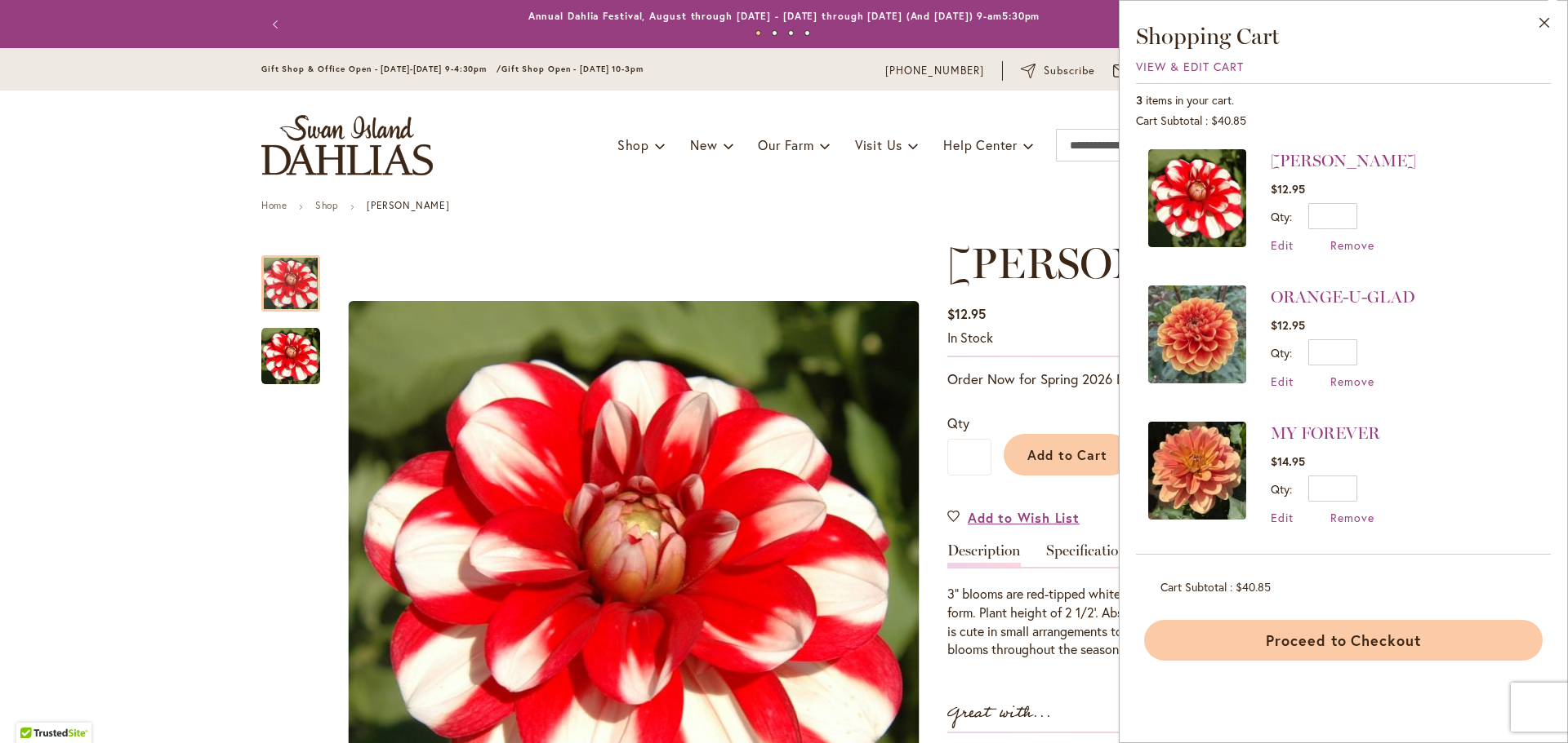
click at [1349, 642] on button "Proceed to Checkout" at bounding box center [1343, 640] width 398 height 41
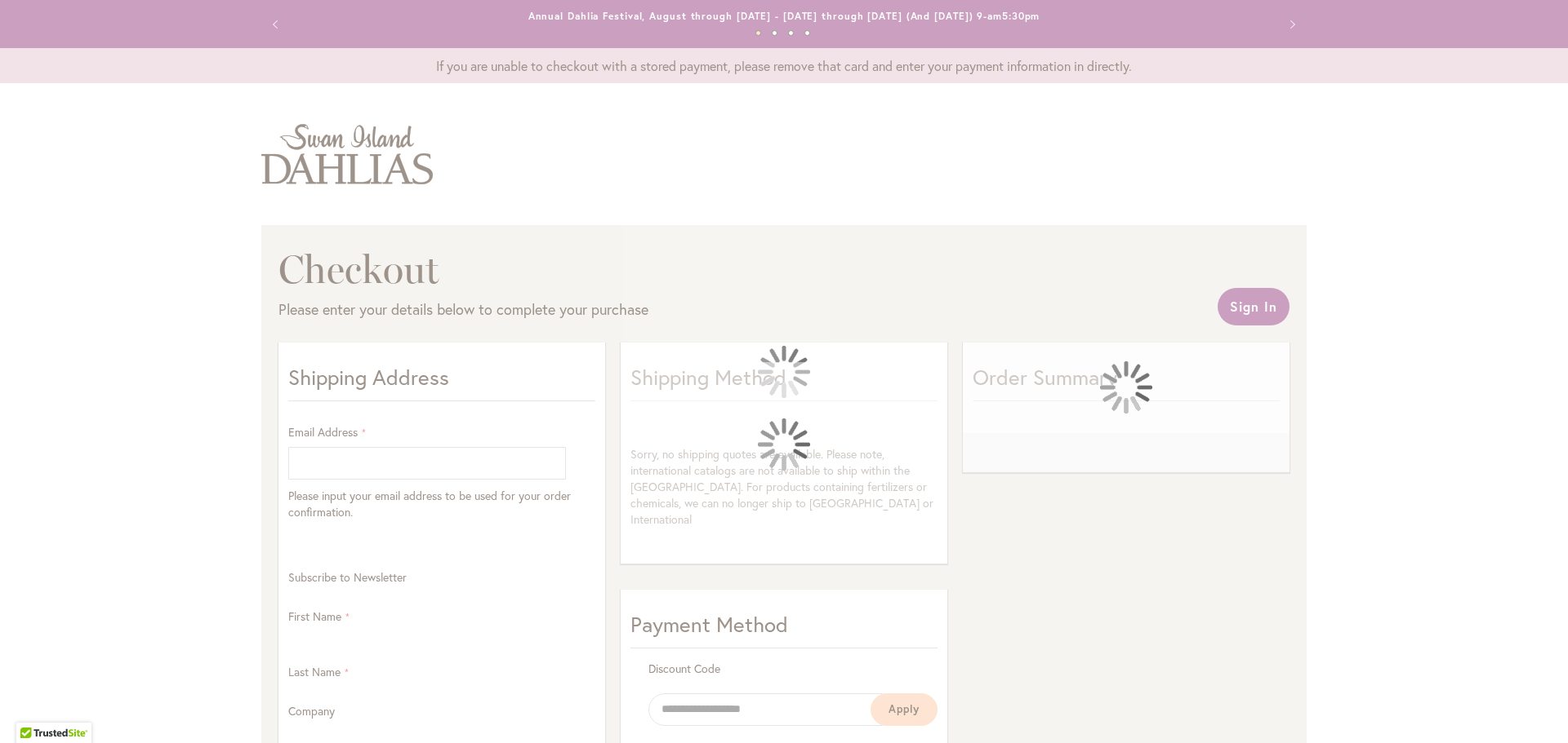
select select "**"
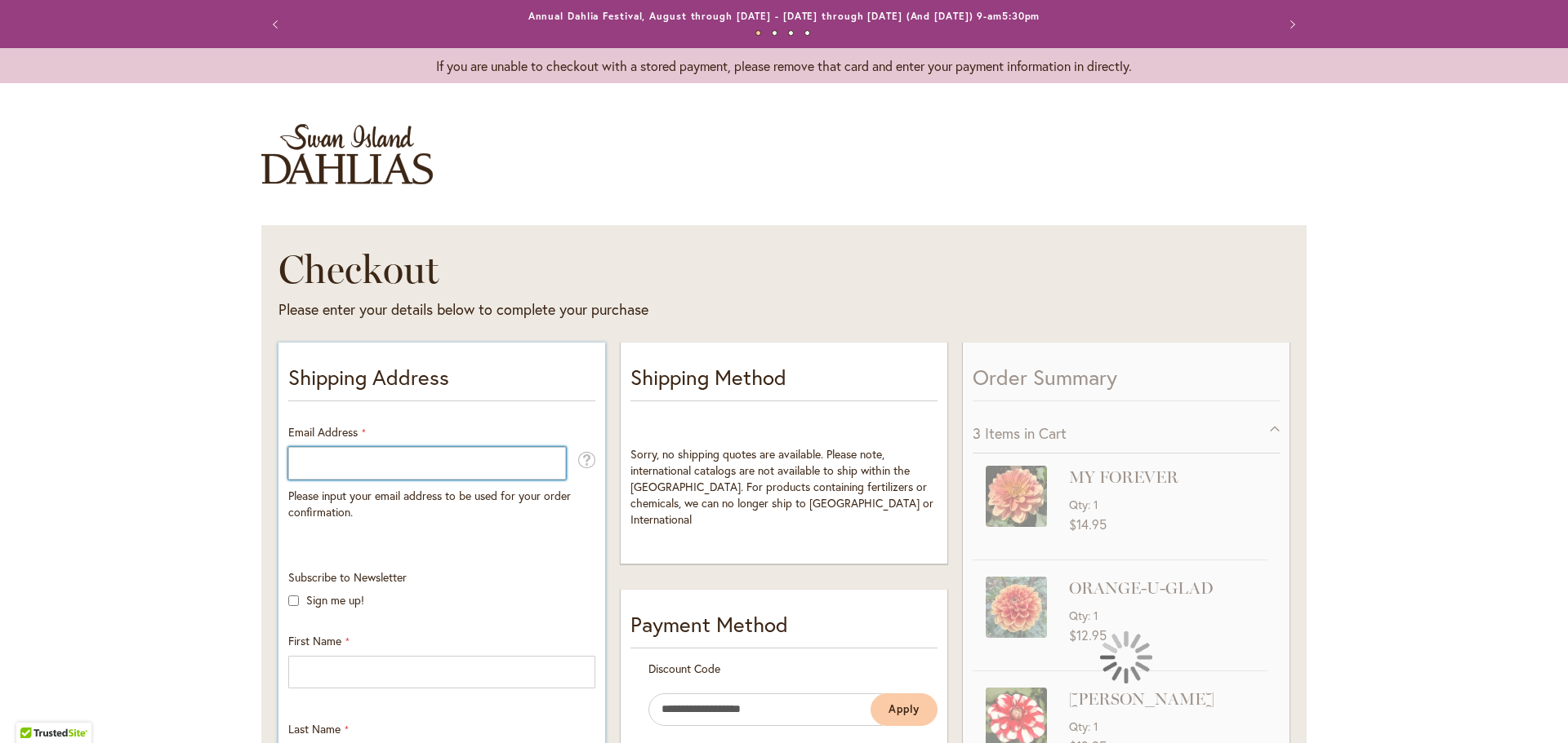
click at [535, 457] on input "Email Address" at bounding box center [427, 463] width 278 height 33
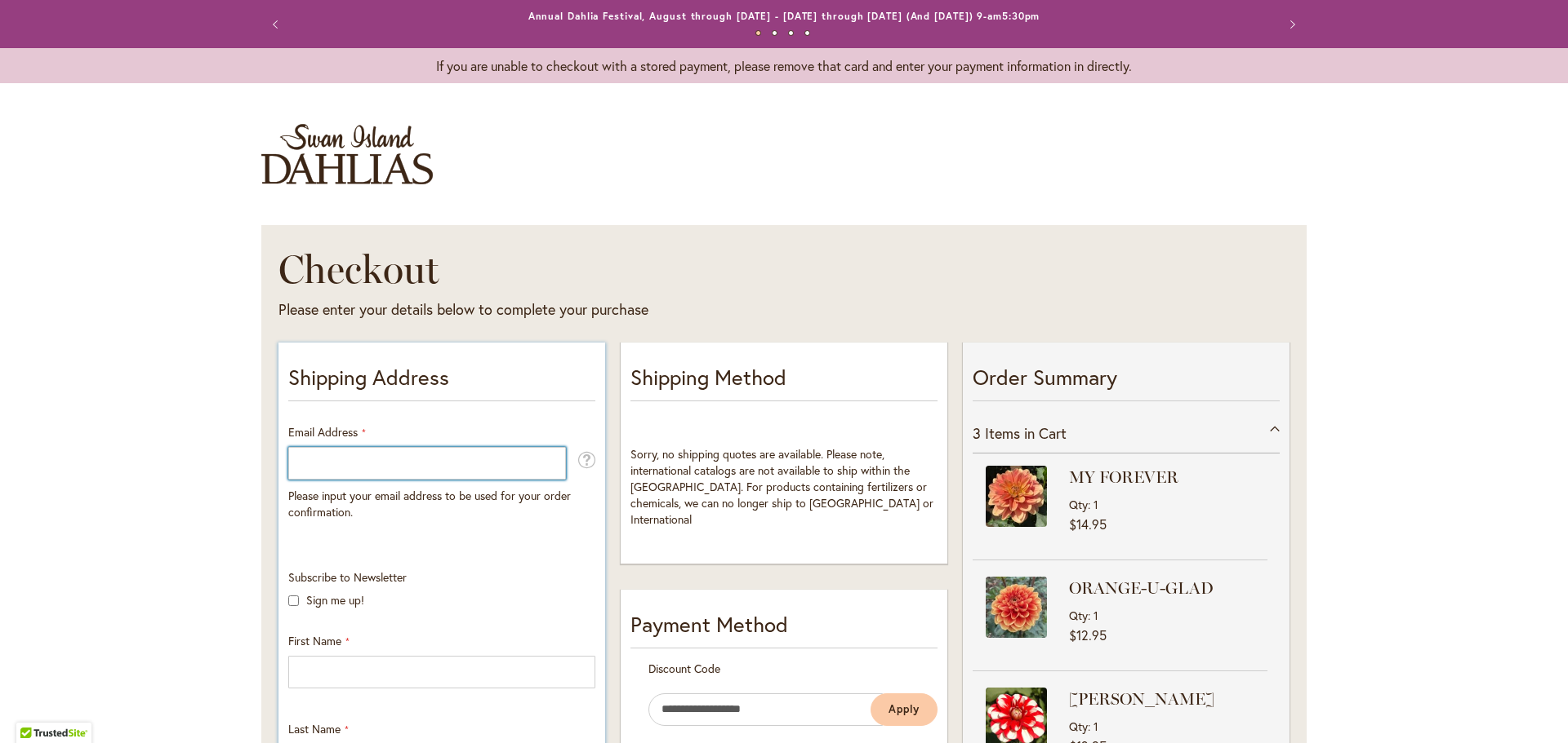
type input "**********"
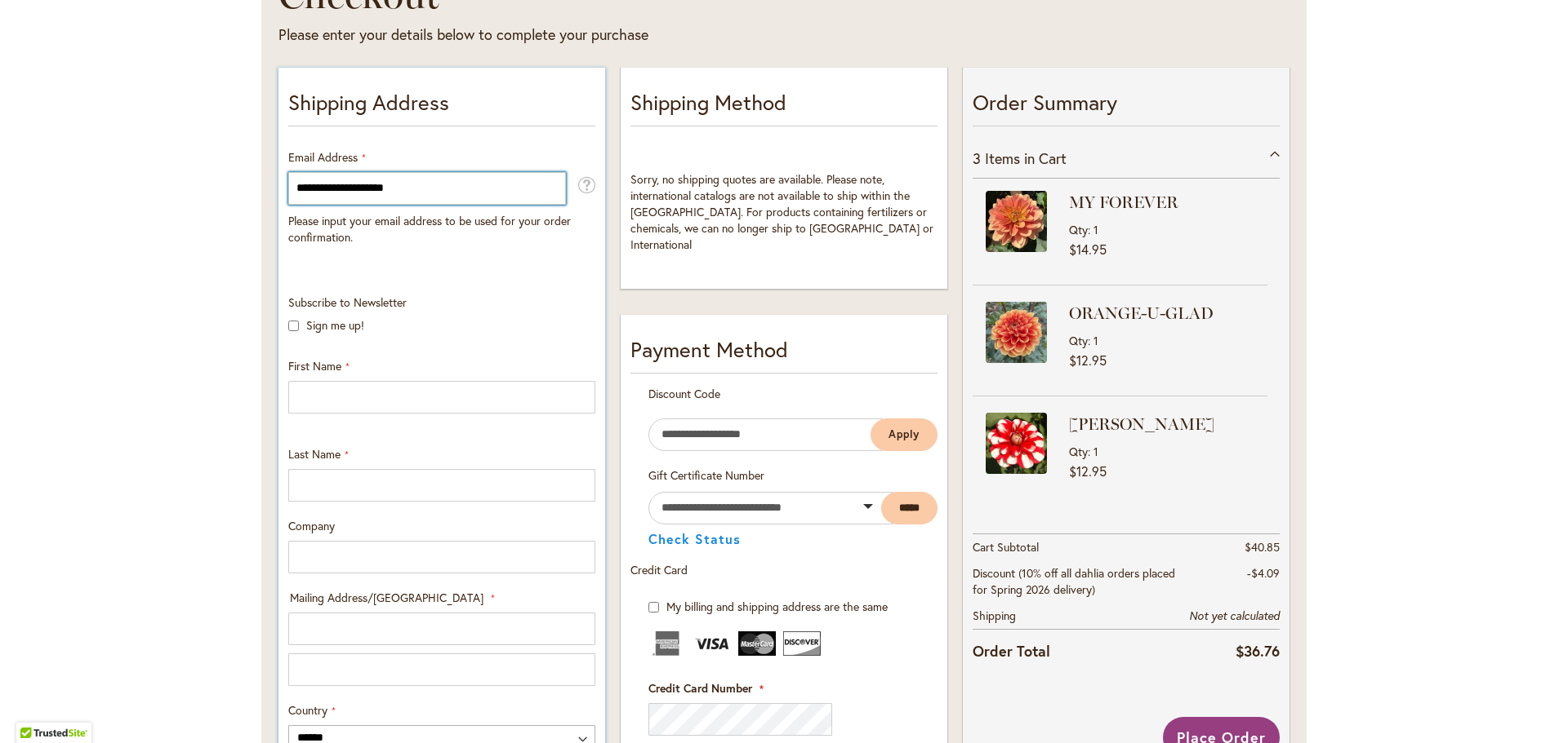
scroll to position [326, 0]
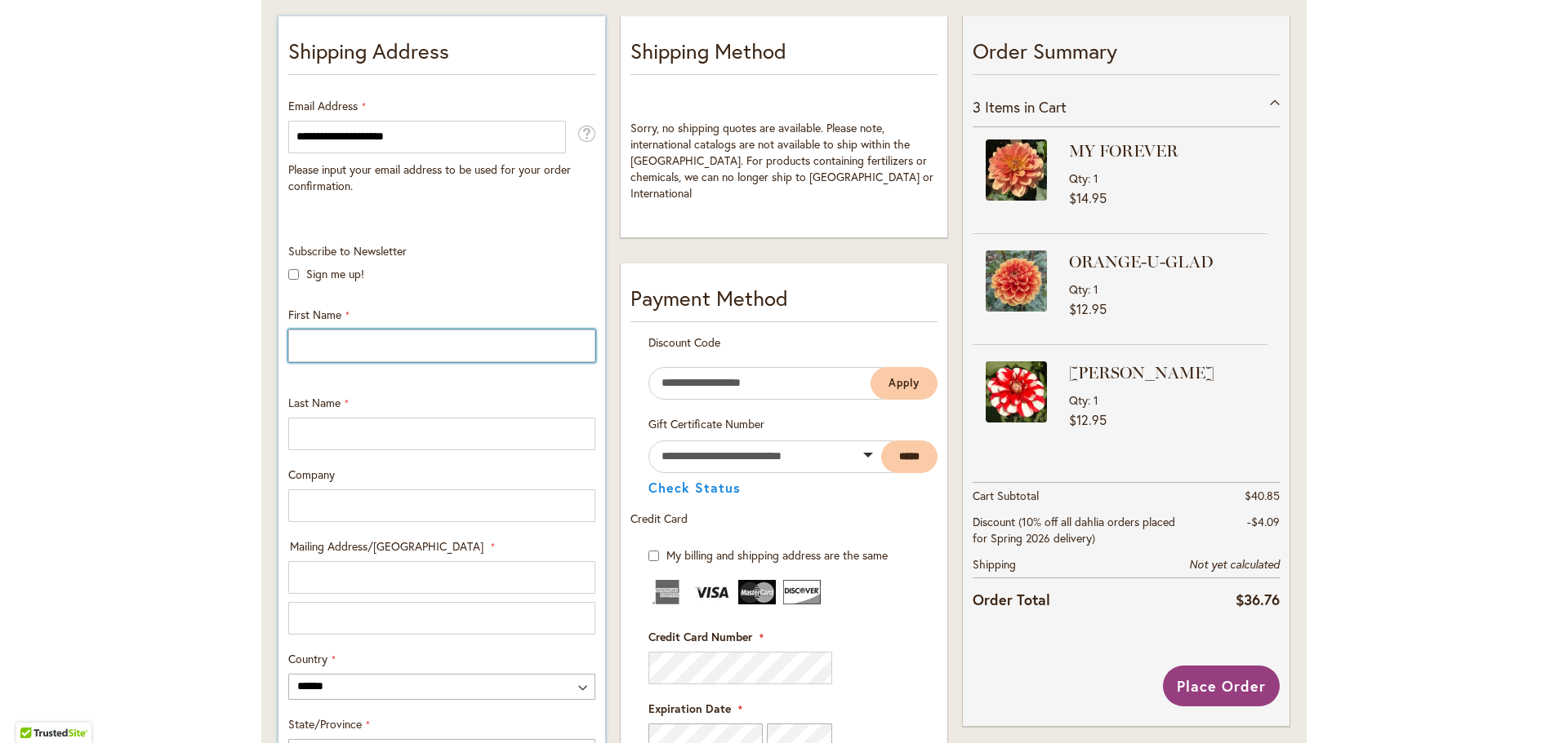
click at [395, 349] on input "First Name" at bounding box center [442, 346] width 307 height 33
type input "*****"
type input "******"
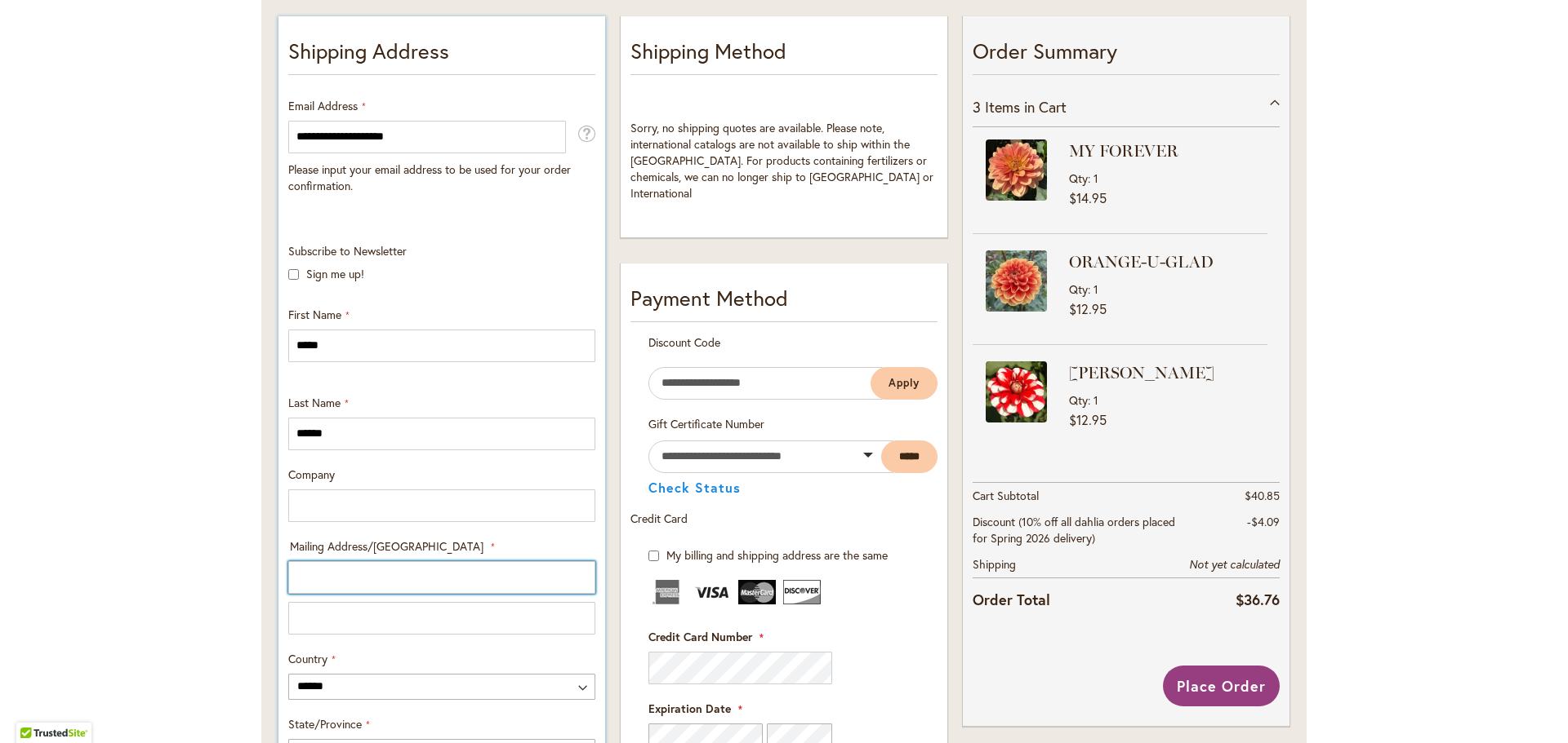
type input "**********"
select select "**"
type input "*******"
type input "*****"
type input "**********"
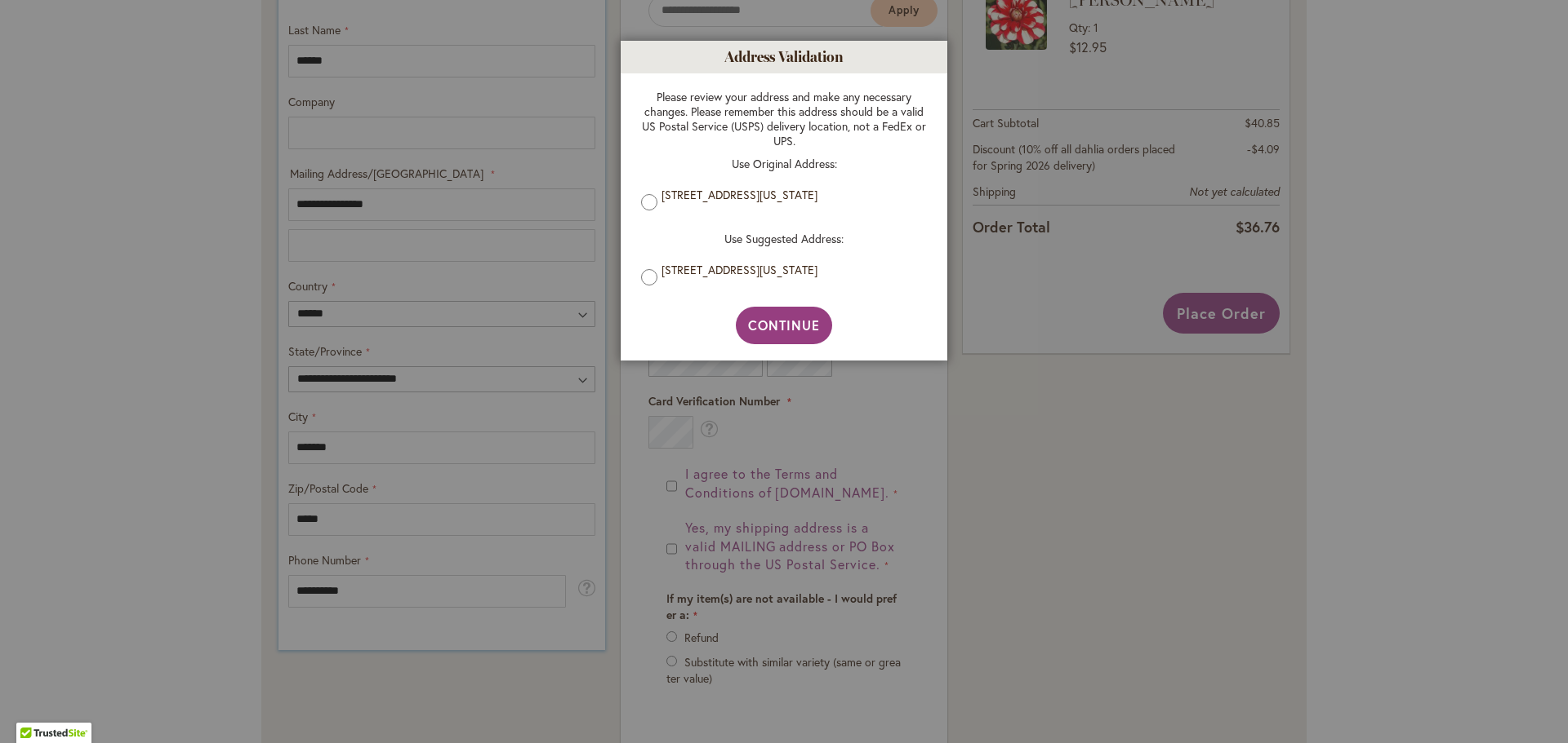
scroll to position [734, 0]
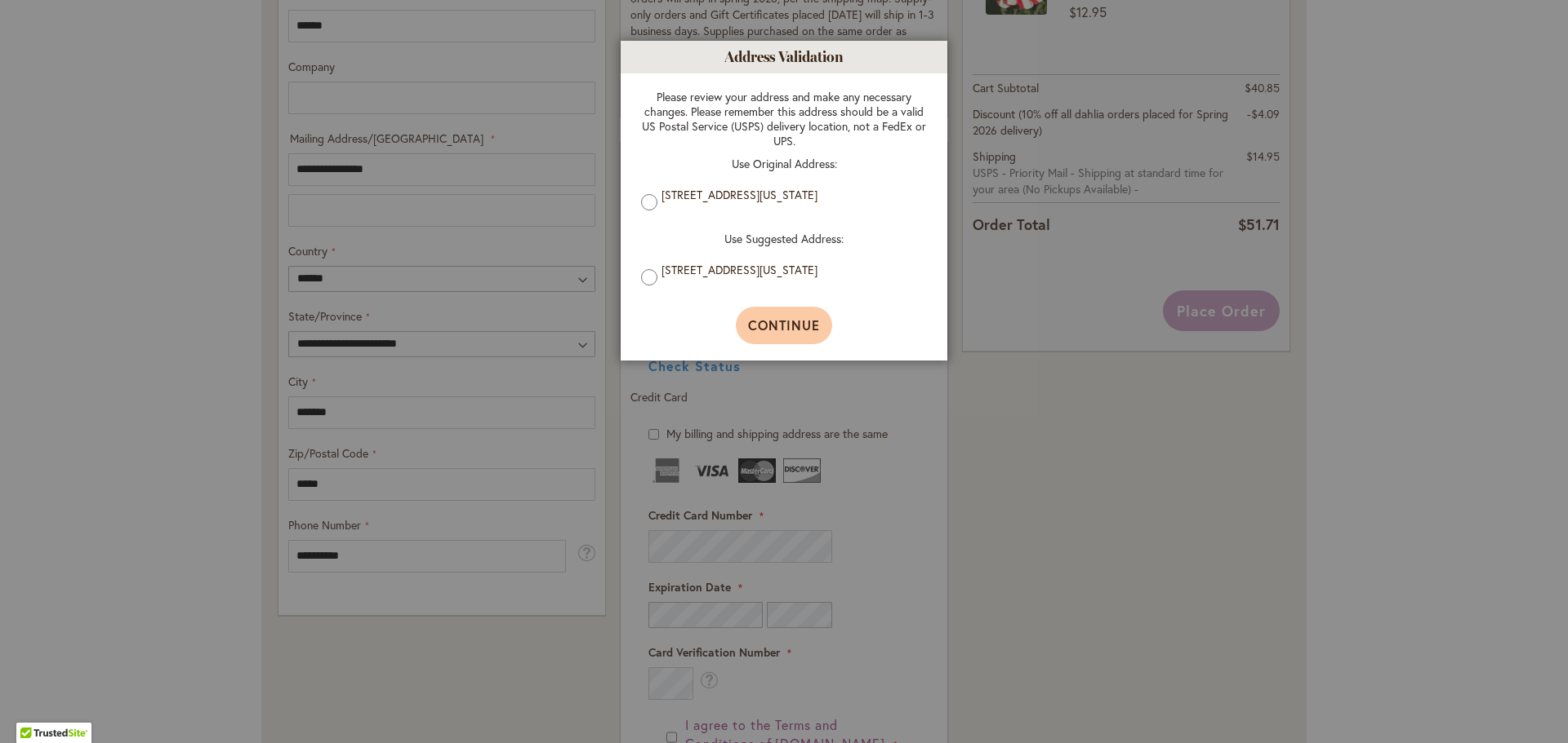
click at [794, 321] on span "Continue" at bounding box center [784, 325] width 72 height 17
type input "**********"
type input "*******"
type input "**********"
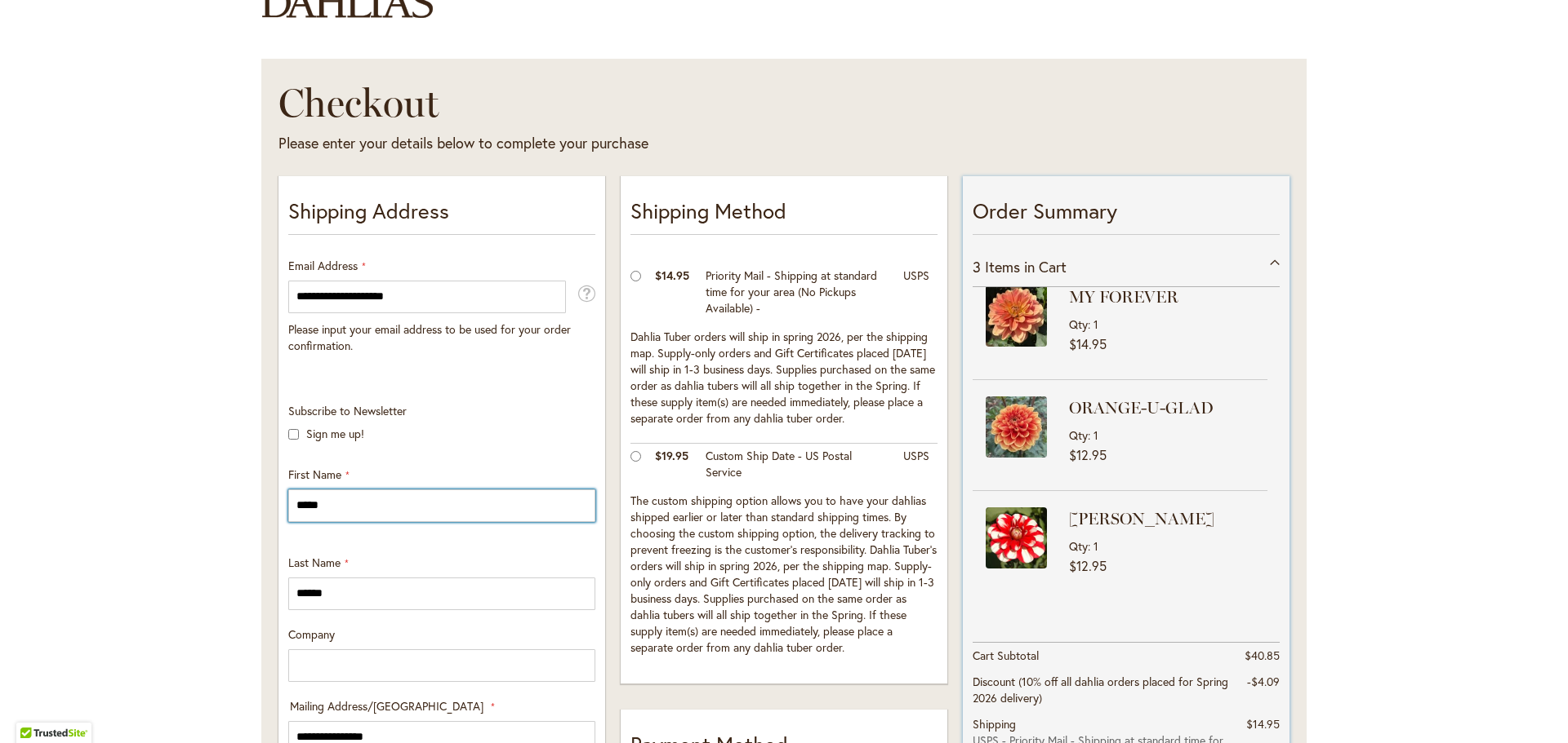
scroll to position [0, 0]
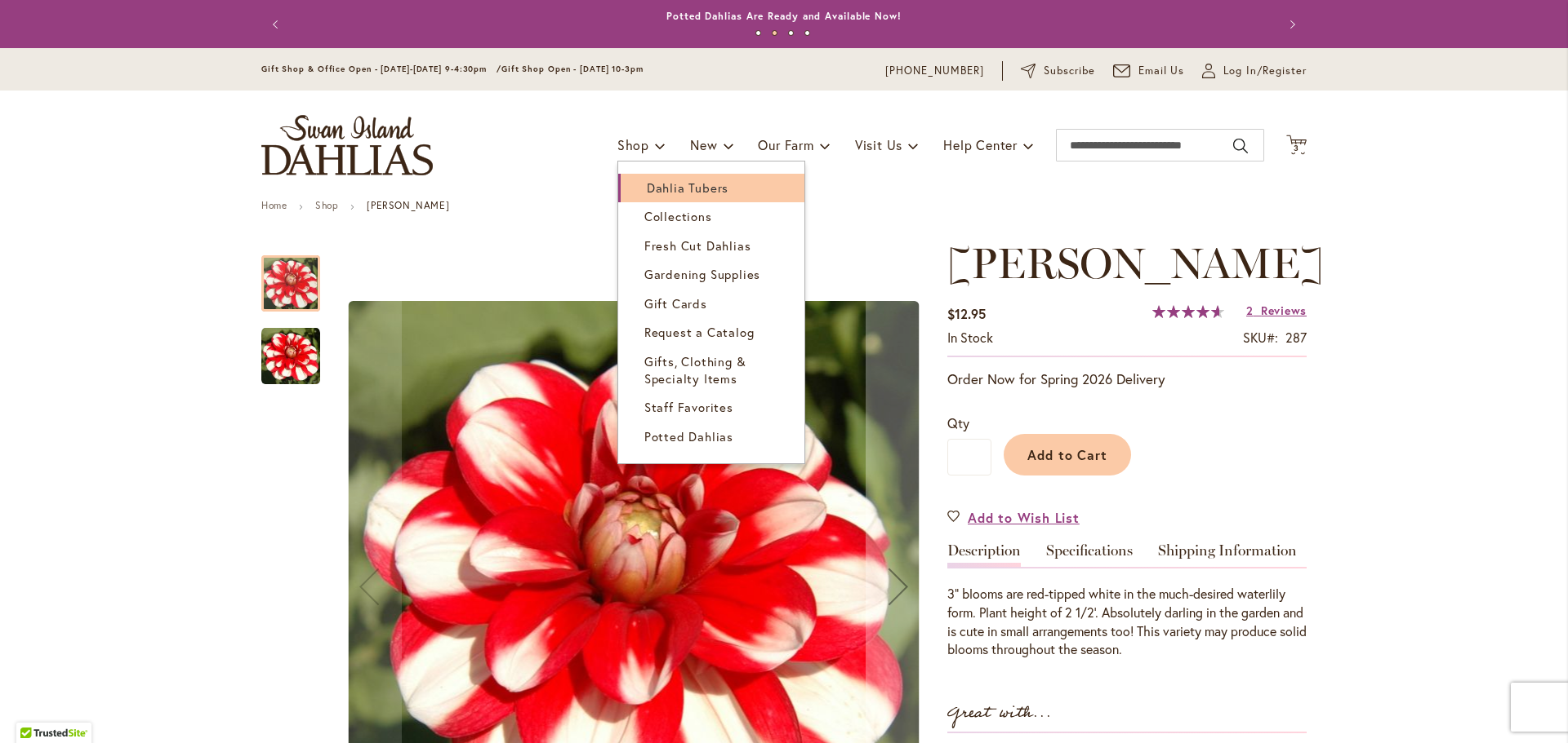
click at [650, 187] on span "Dahlia Tubers" at bounding box center [687, 187] width 81 height 16
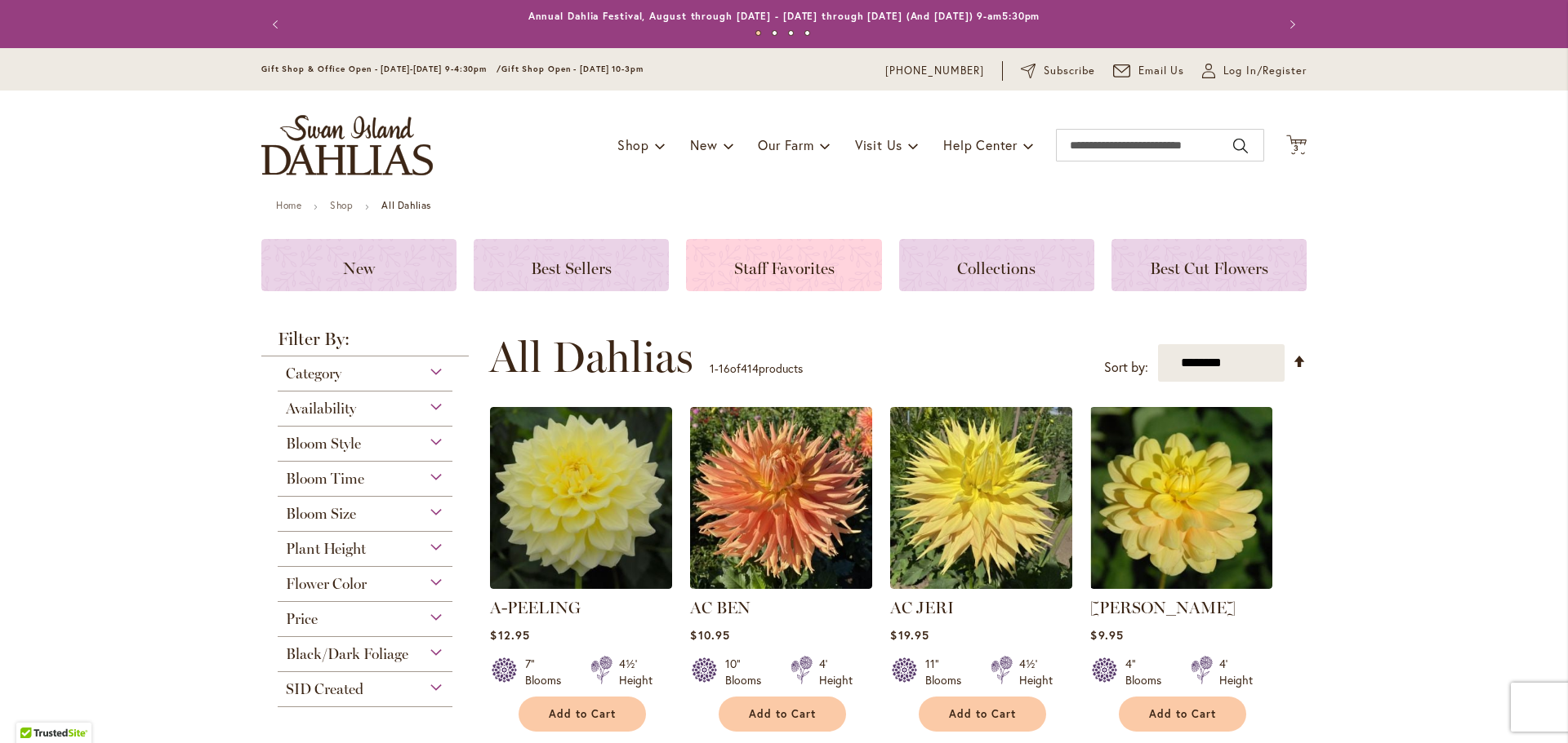
click at [791, 277] on span "Staff Favorites" at bounding box center [784, 268] width 101 height 20
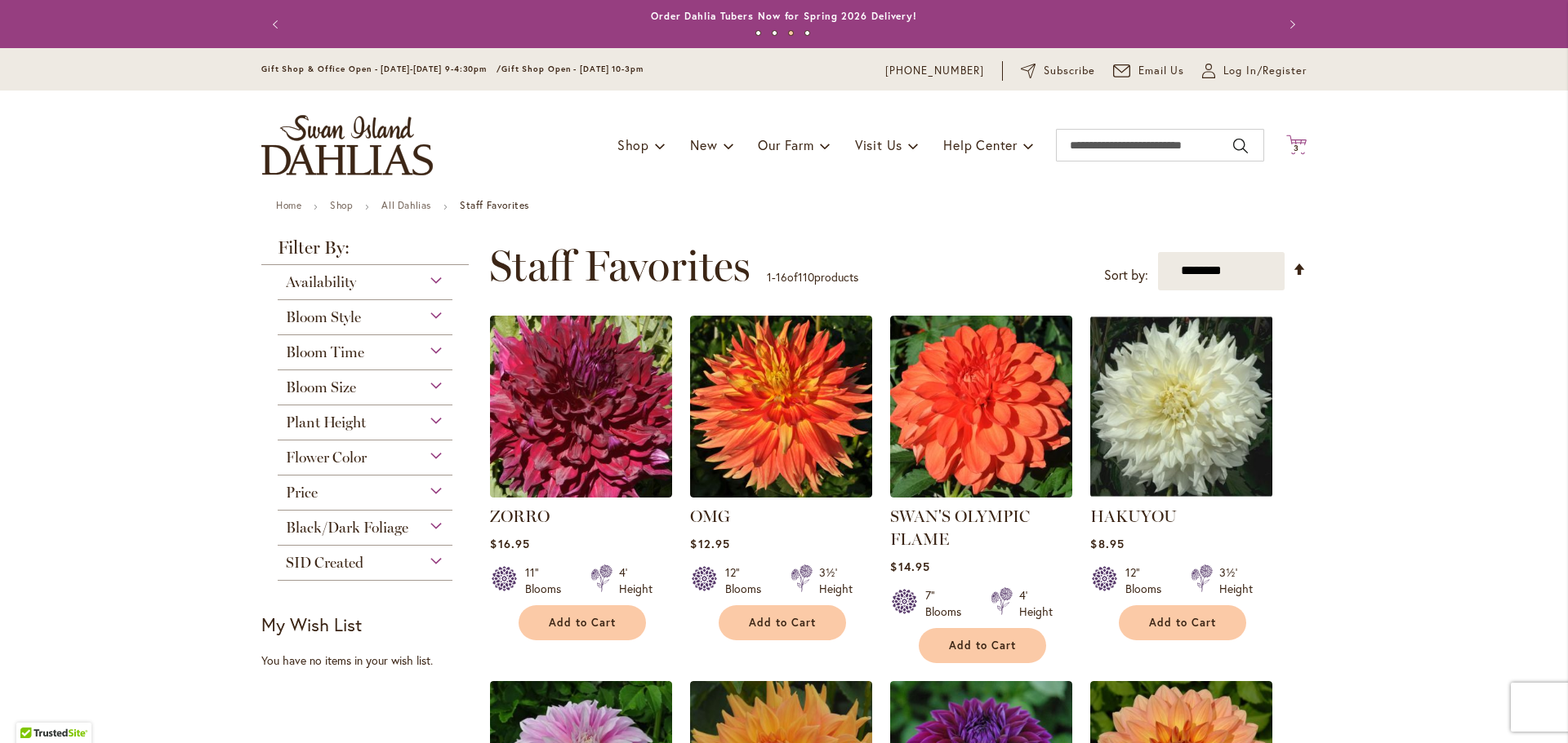
click at [1293, 147] on span "3" at bounding box center [1296, 148] width 5 height 11
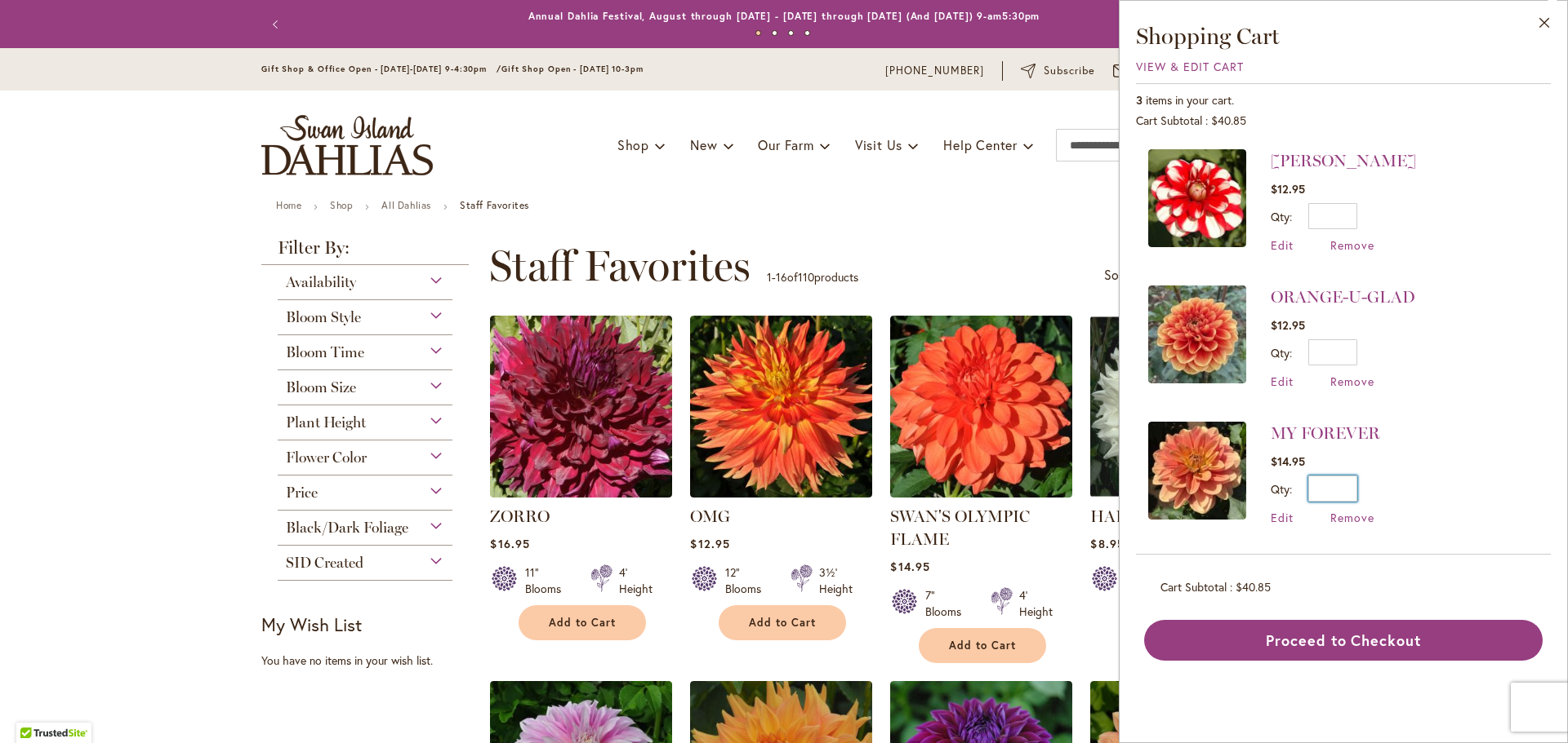
click at [1353, 484] on input "*" at bounding box center [1332, 488] width 49 height 26
type input "*"
click at [1397, 499] on span "Update" at bounding box center [1406, 494] width 35 height 12
click at [1096, 149] on input "Search" at bounding box center [1159, 145] width 208 height 33
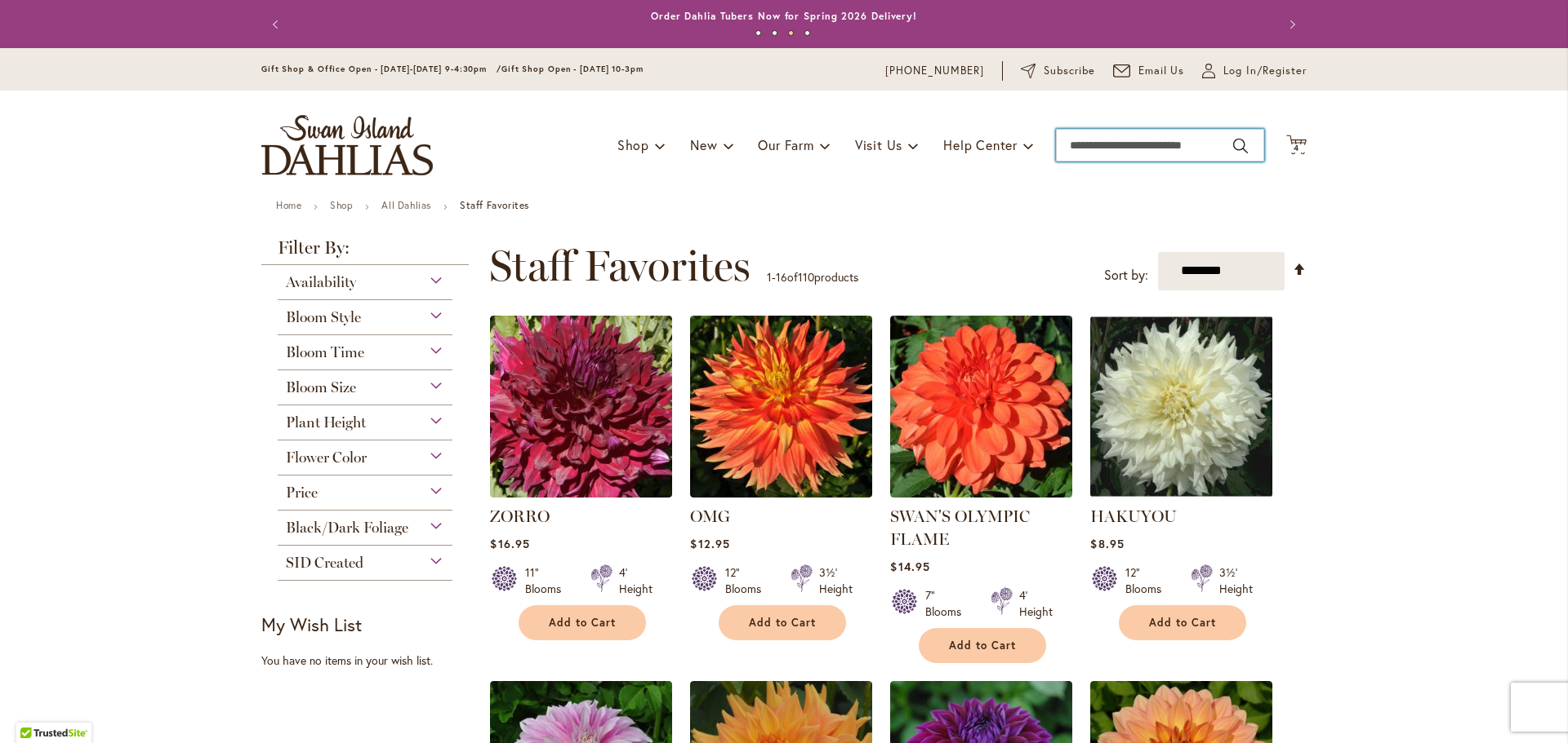
click at [1096, 149] on input "Search" at bounding box center [1159, 145] width 208 height 33
type input "**********"
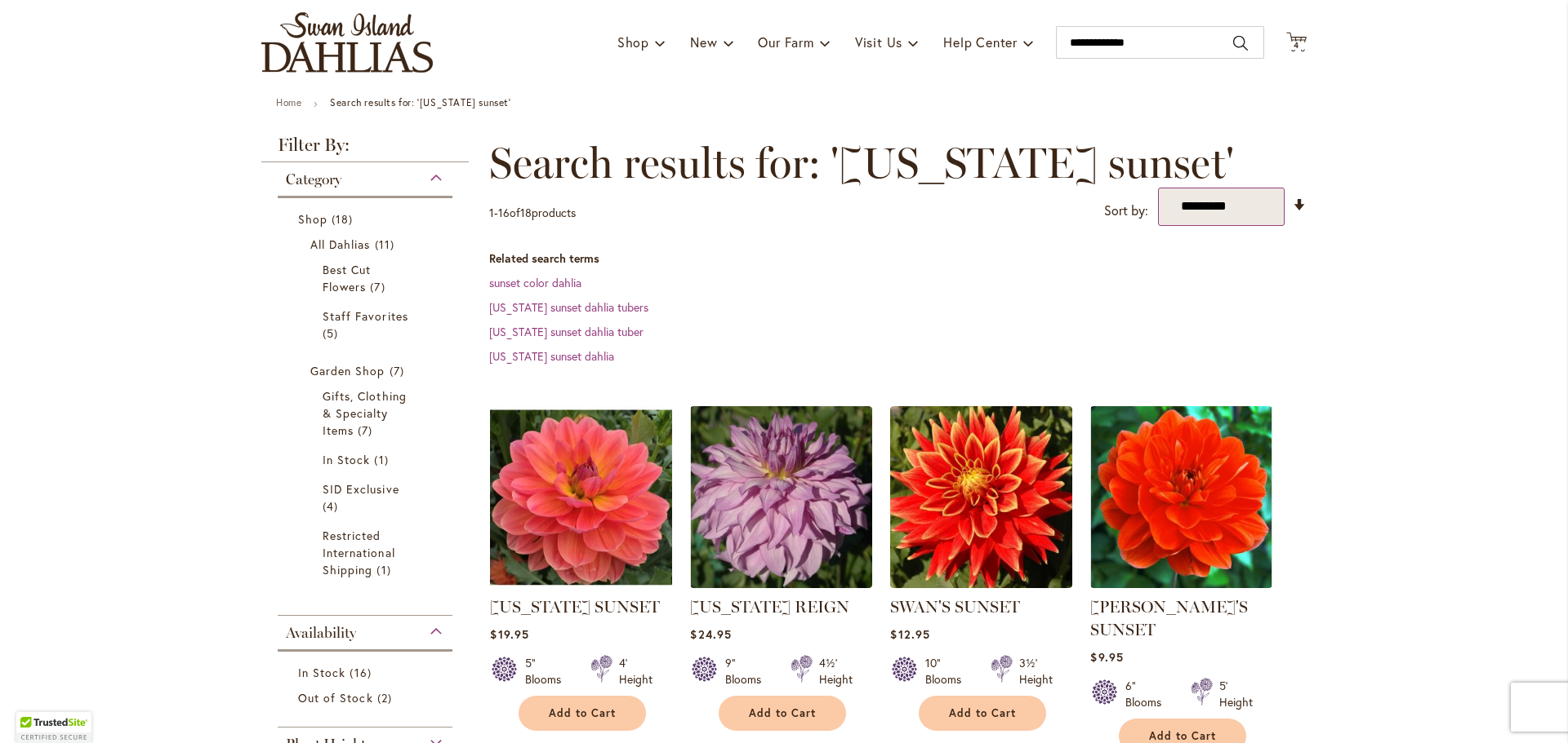
scroll to position [244, 0]
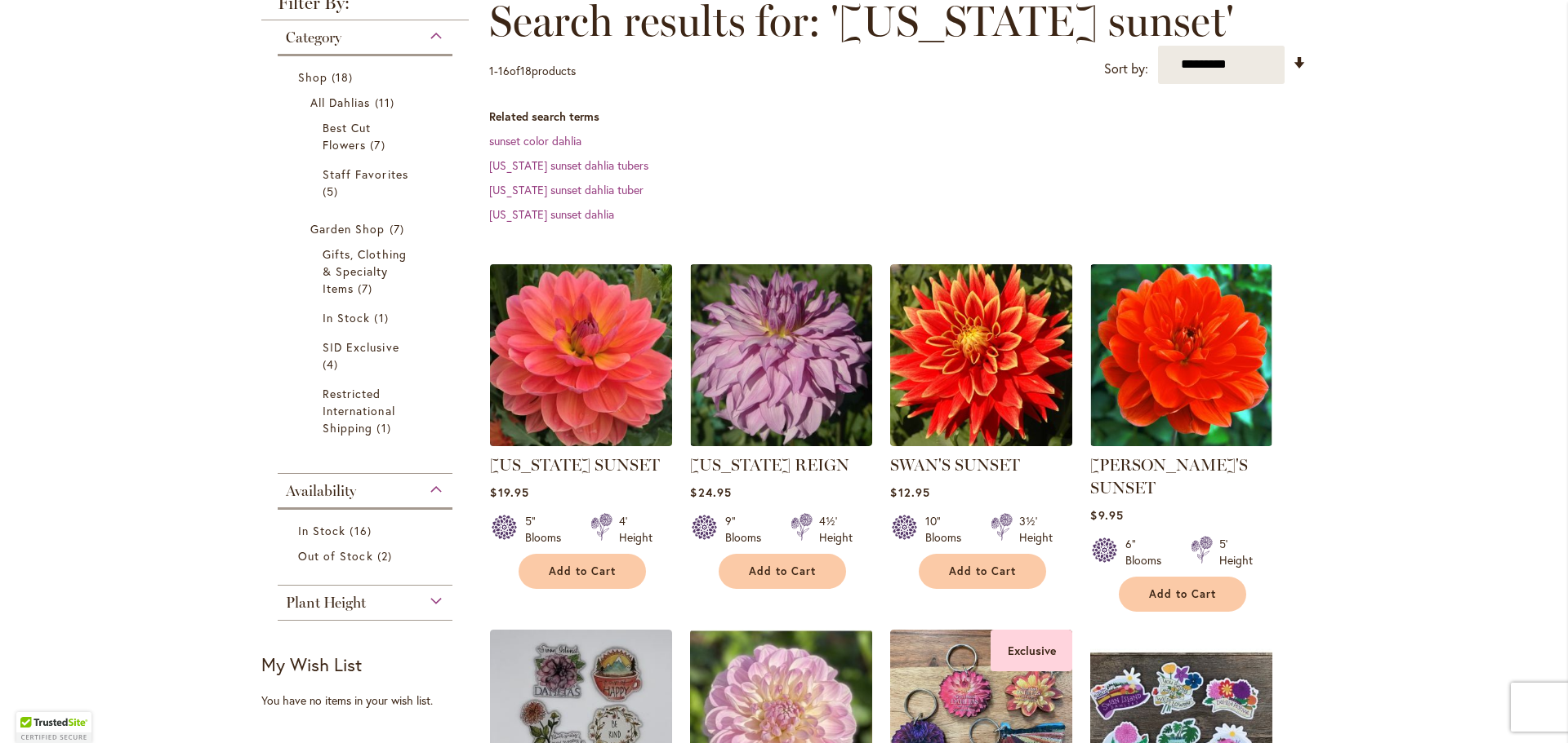
click at [593, 351] on img at bounding box center [581, 355] width 191 height 191
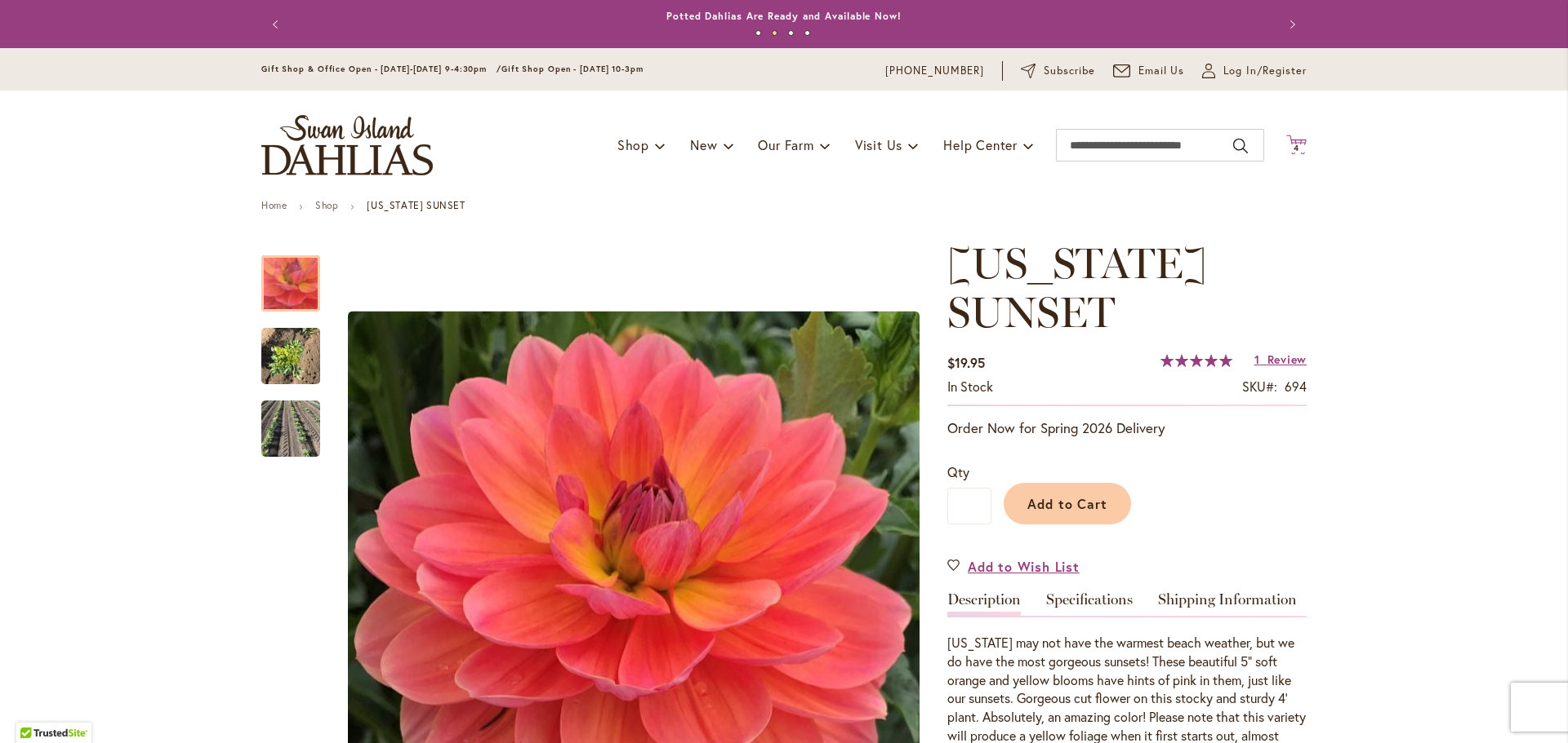
click at [1286, 143] on icon "Cart .cls-1 { fill: #231f20; }" at bounding box center [1296, 144] width 21 height 21
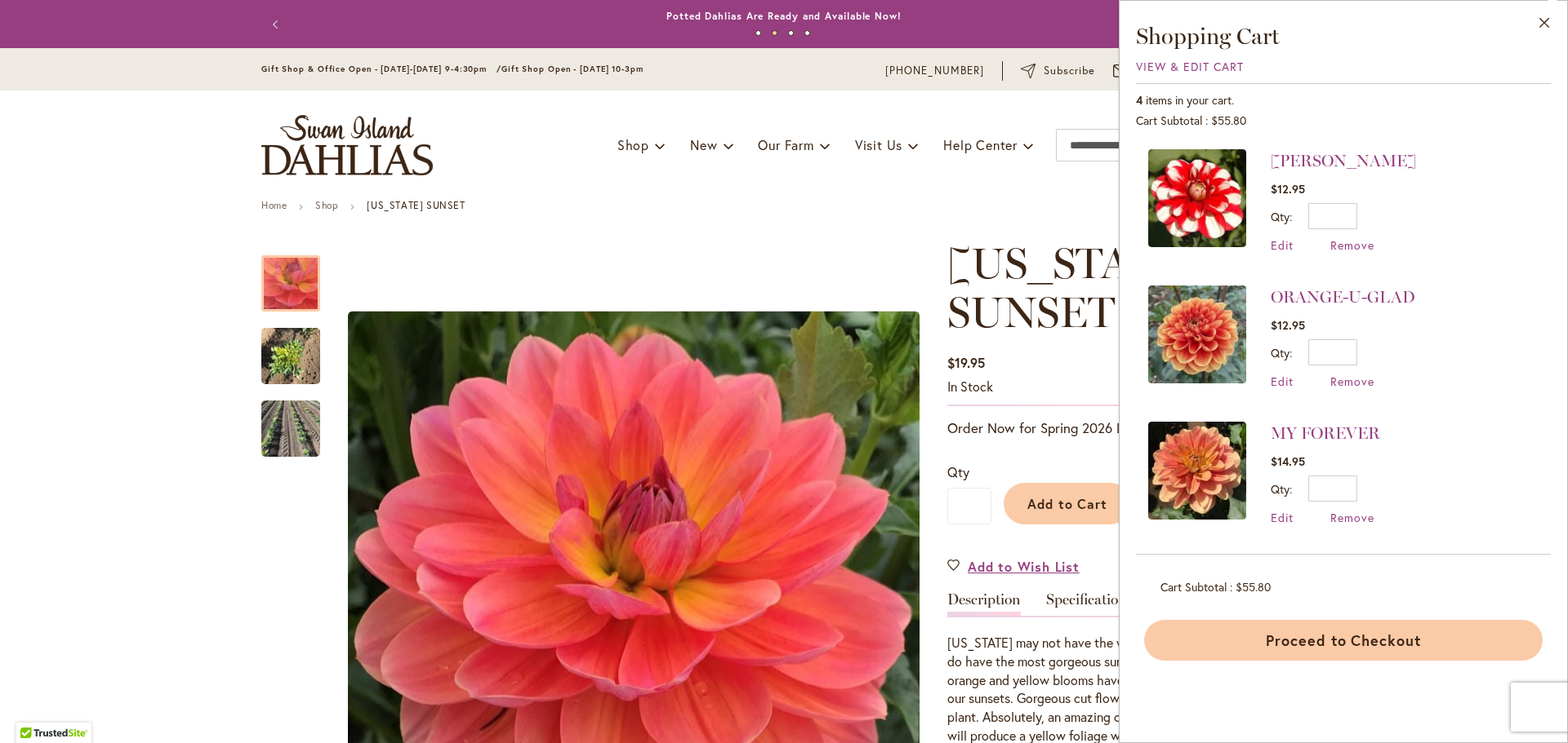
click at [1390, 648] on button "Proceed to Checkout" at bounding box center [1343, 640] width 398 height 41
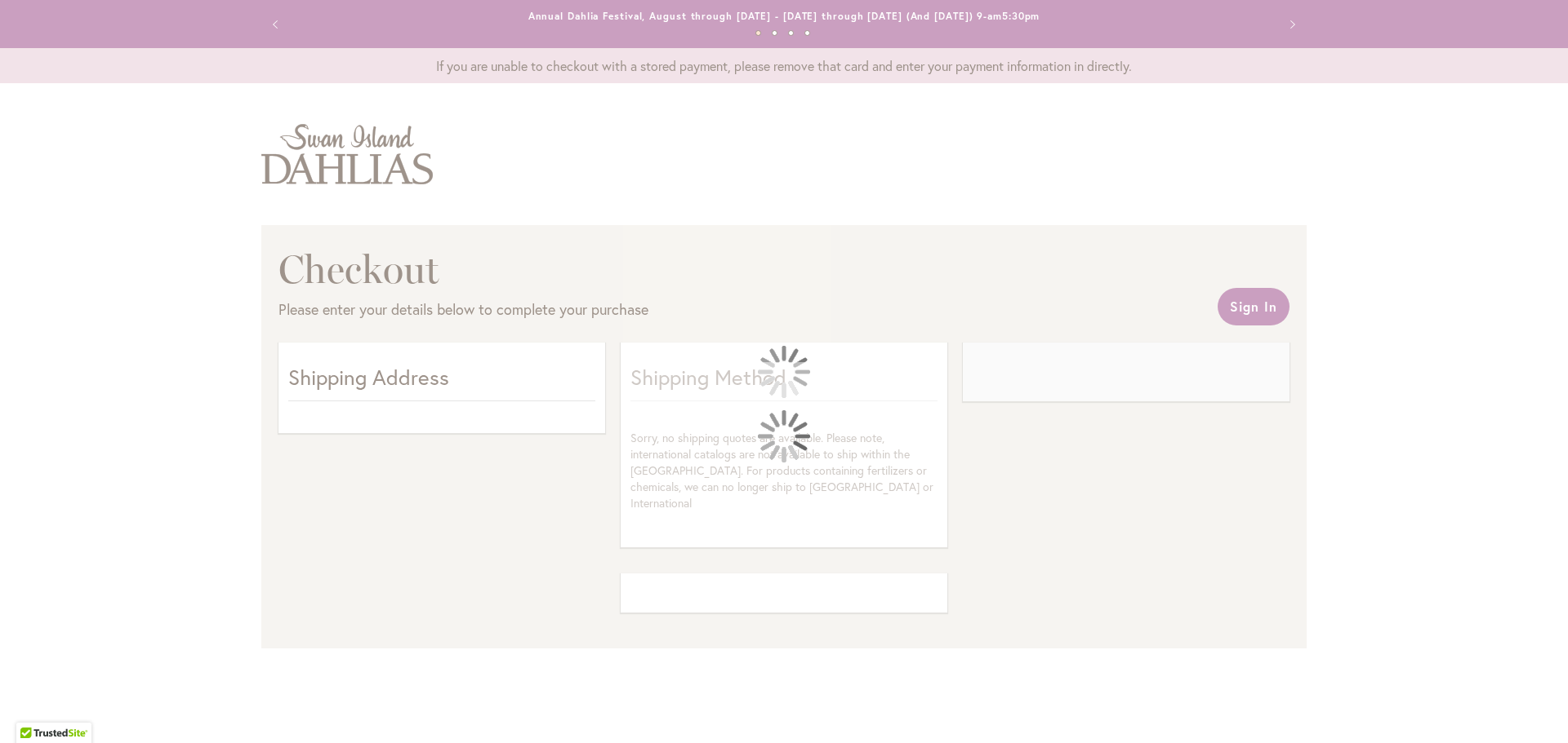
select select "**"
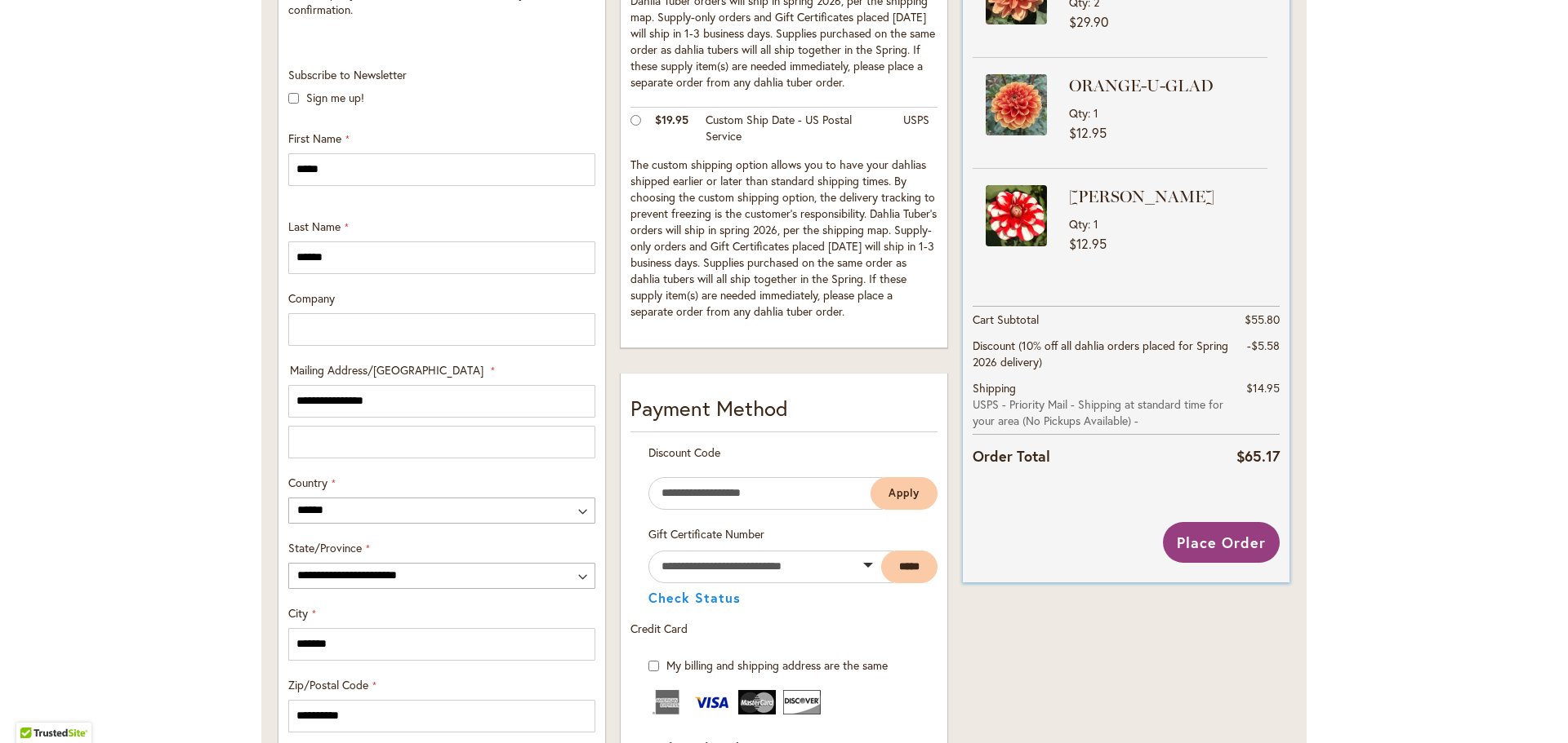
scroll to position [512, 0]
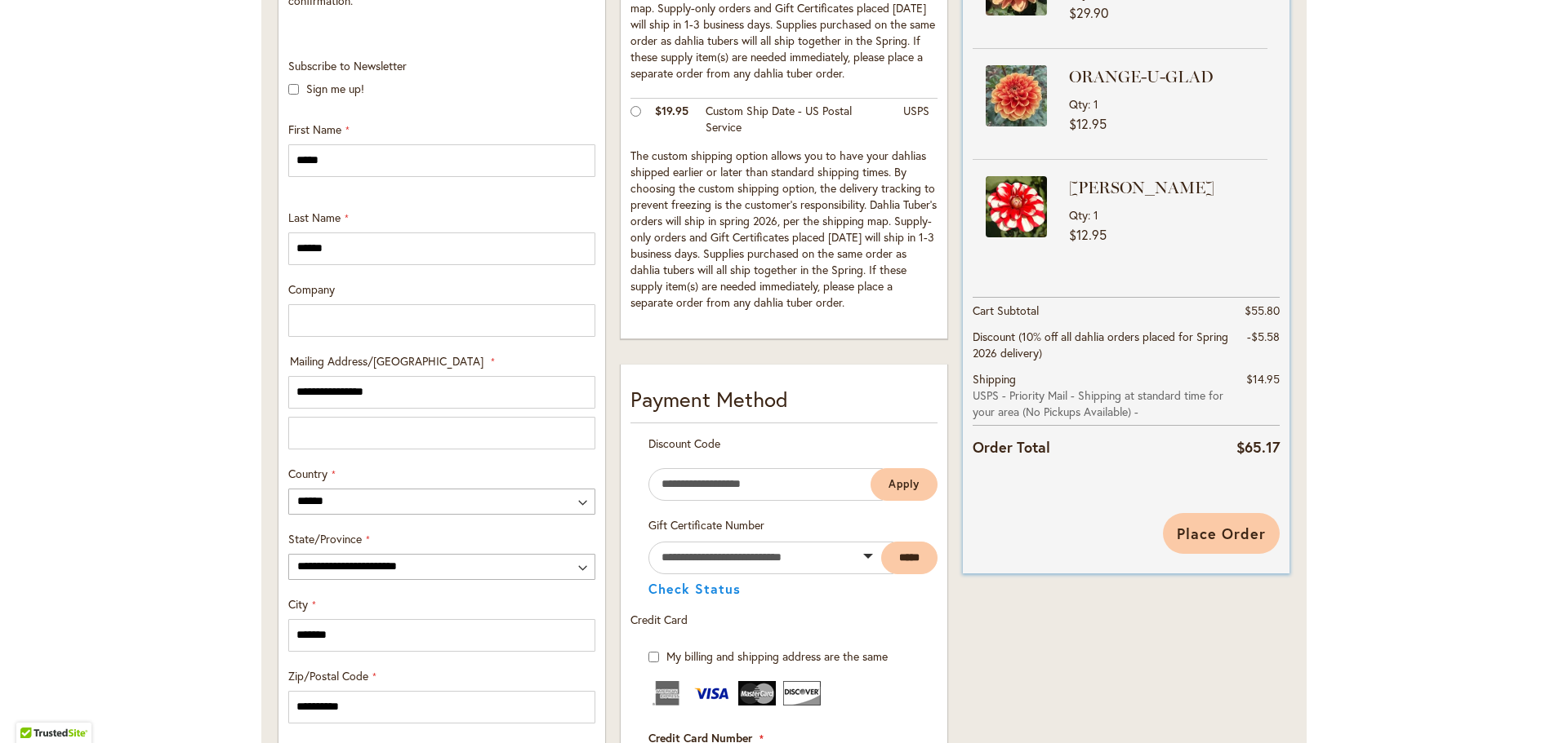
click at [1191, 524] on span "Place Order" at bounding box center [1221, 533] width 89 height 20
